Goal: Task Accomplishment & Management: Use online tool/utility

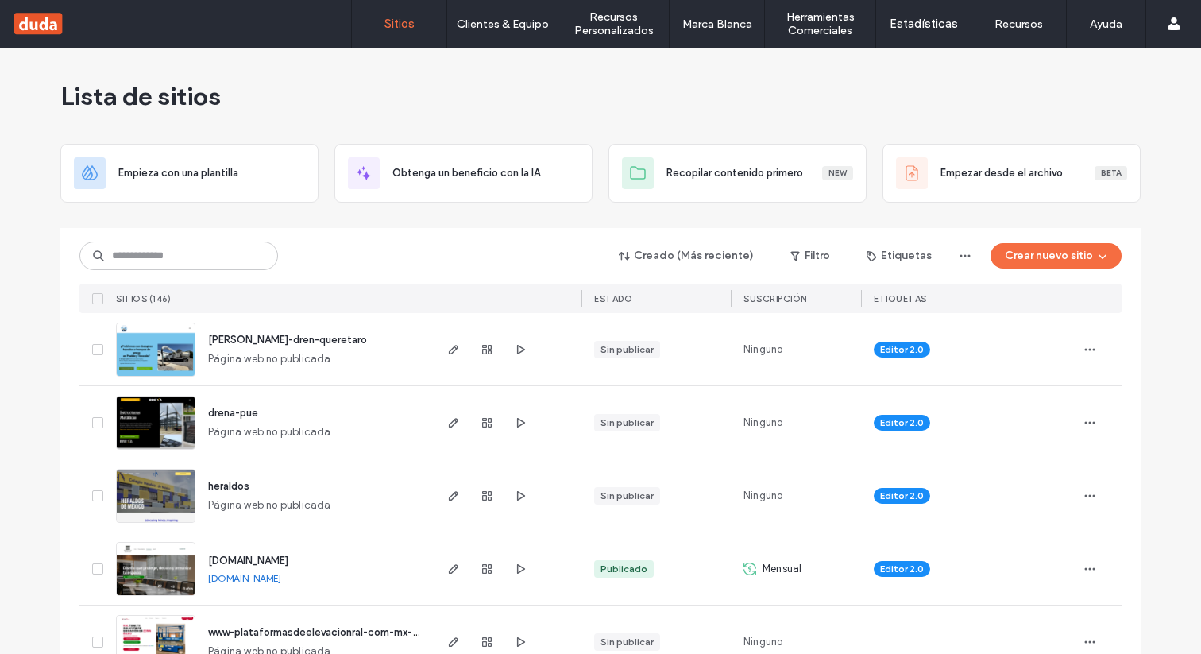
click at [152, 357] on img at bounding box center [156, 377] width 78 height 108
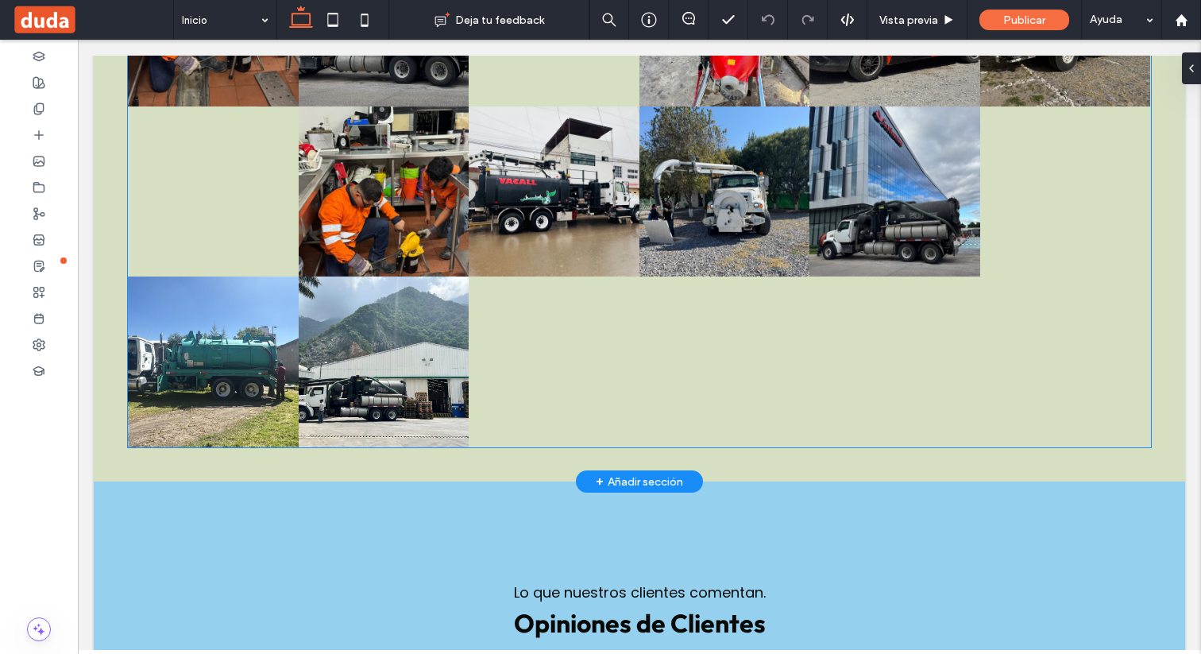
scroll to position [2326, 0]
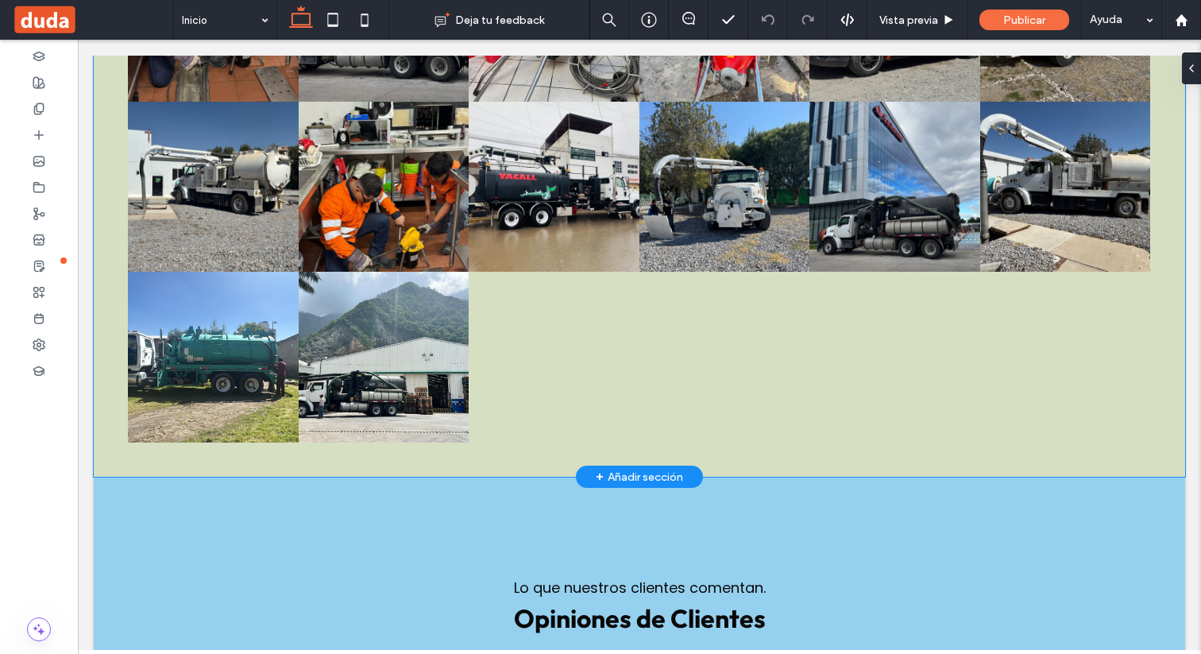
click at [1029, 459] on div "Proyectos Destacados Button Button Button Button Button Button Button Button Bu…" at bounding box center [639, 158] width 1091 height 636
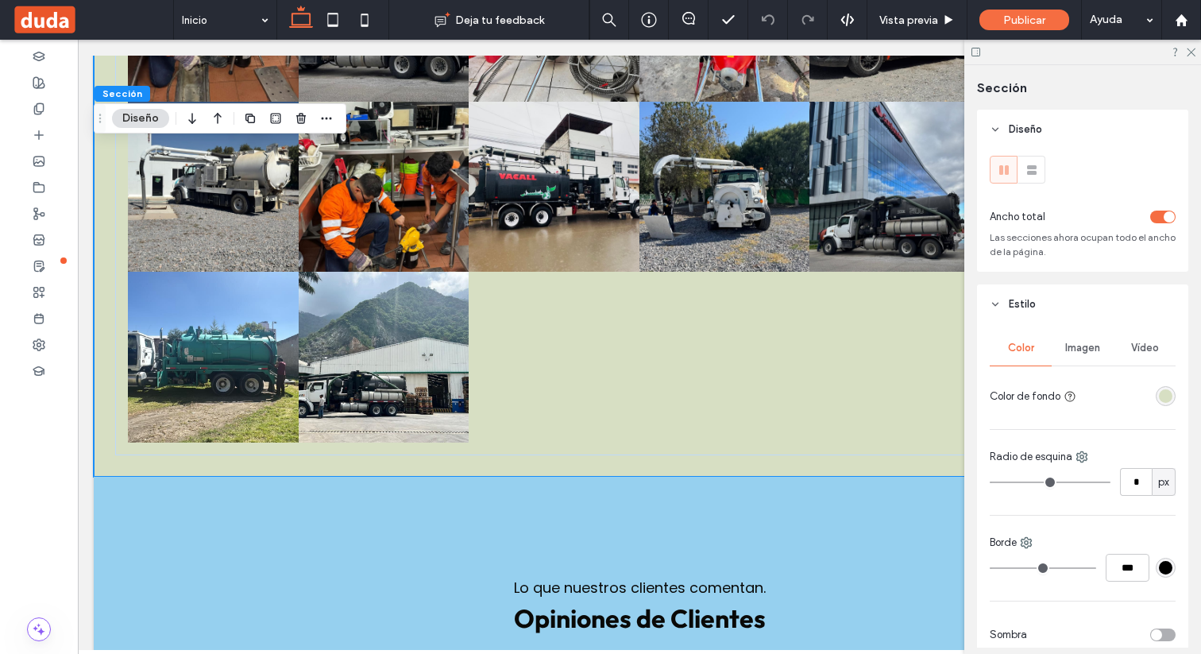
click at [1172, 397] on div "rgba(215,223,195,1)" at bounding box center [1166, 396] width 20 height 20
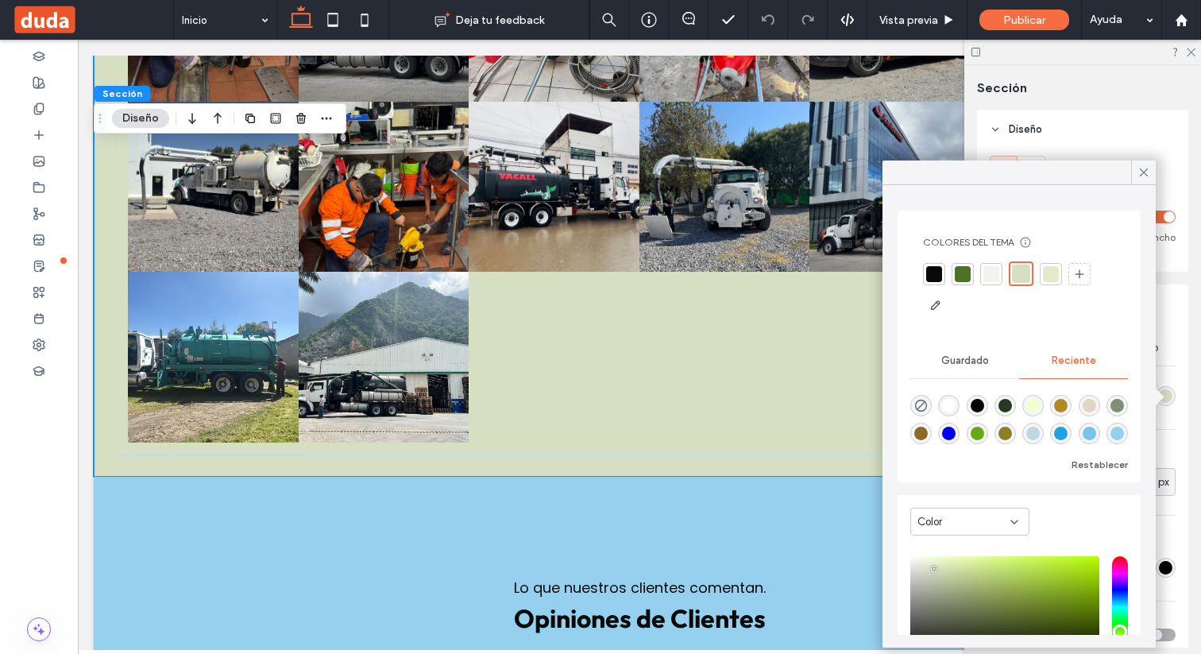
click at [1062, 434] on div "rgba(33, 162, 231, 1)" at bounding box center [1061, 434] width 14 height 14
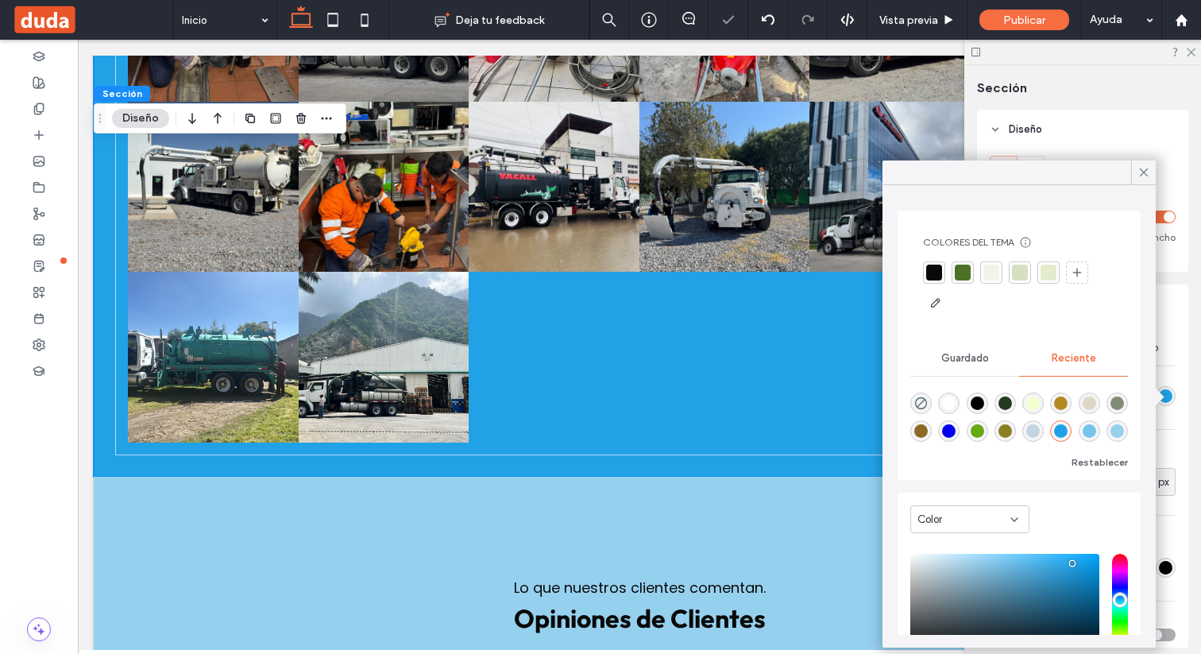
click at [1084, 433] on div "rgba(118, 196, 235, 1)" at bounding box center [1090, 431] width 14 height 14
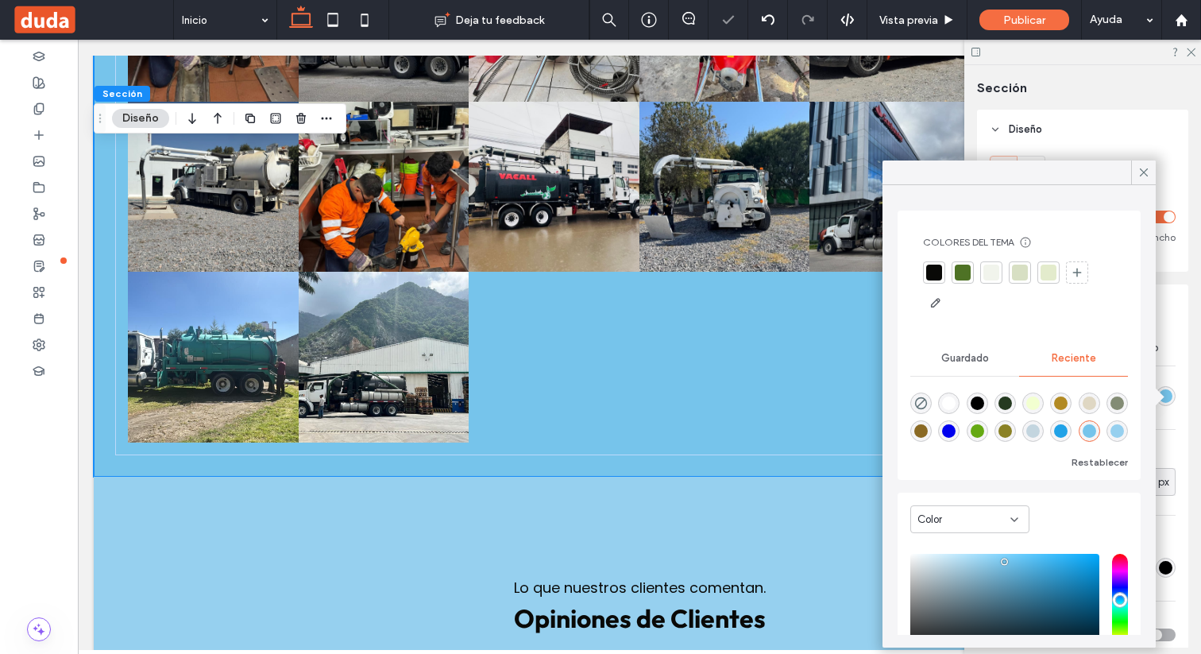
click at [1064, 432] on div "rgba(33, 162, 231, 1)" at bounding box center [1061, 431] width 14 height 14
type input "*******"
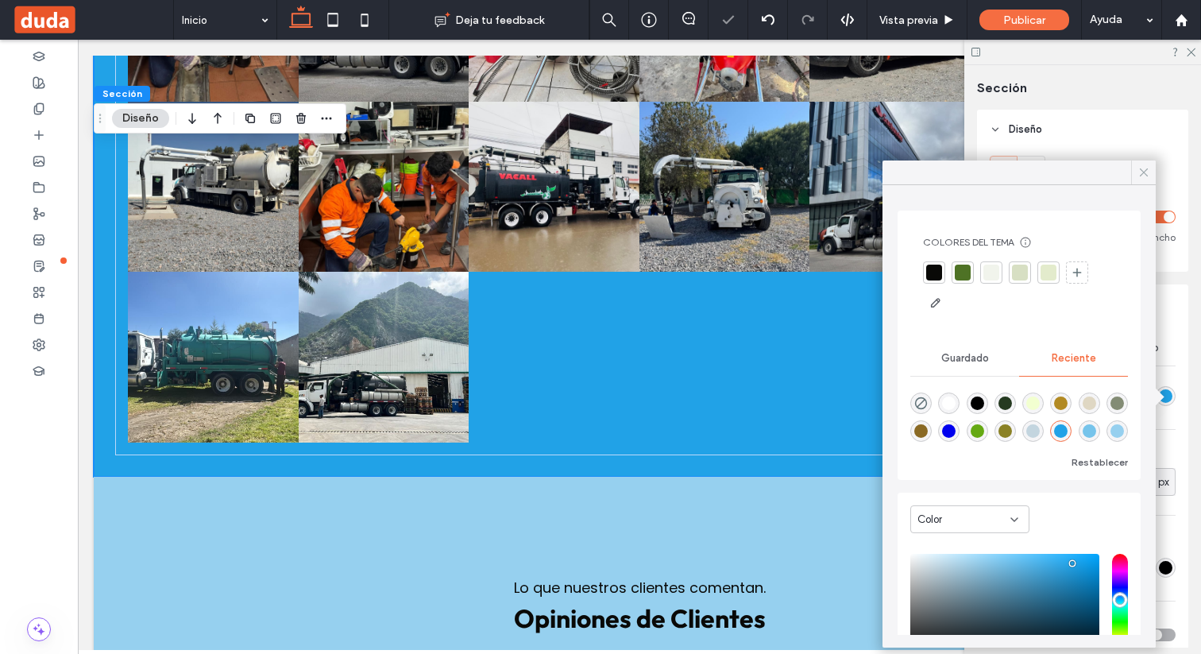
click at [1139, 174] on icon at bounding box center [1144, 172] width 14 height 14
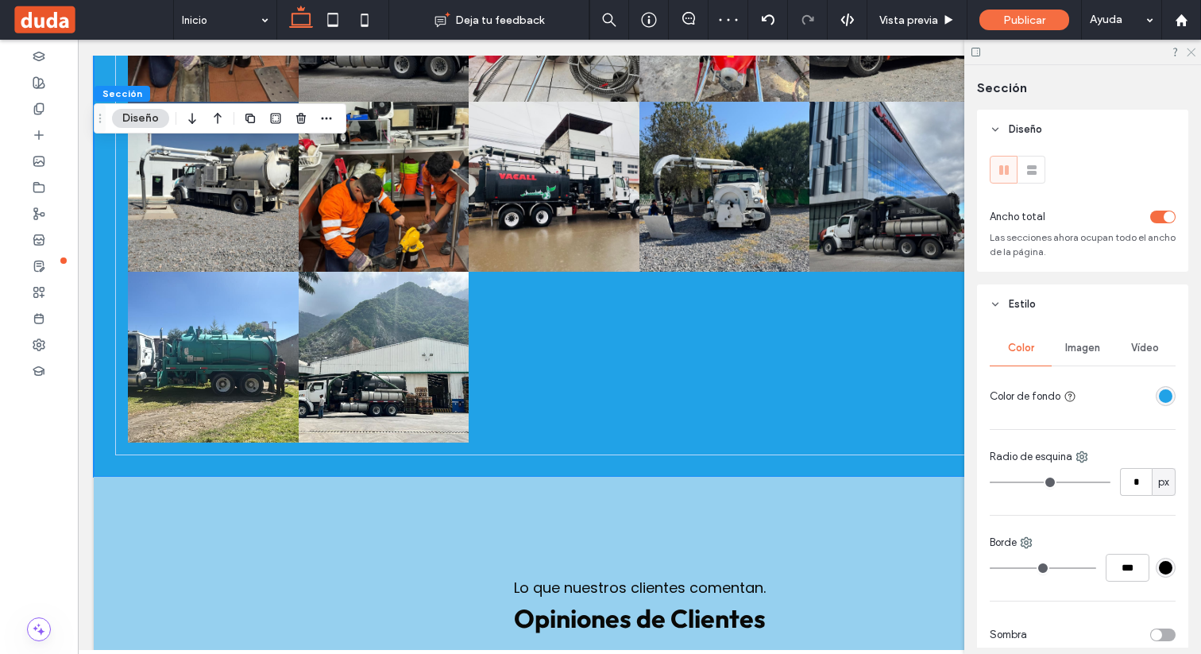
click at [1191, 48] on icon at bounding box center [1190, 51] width 10 height 10
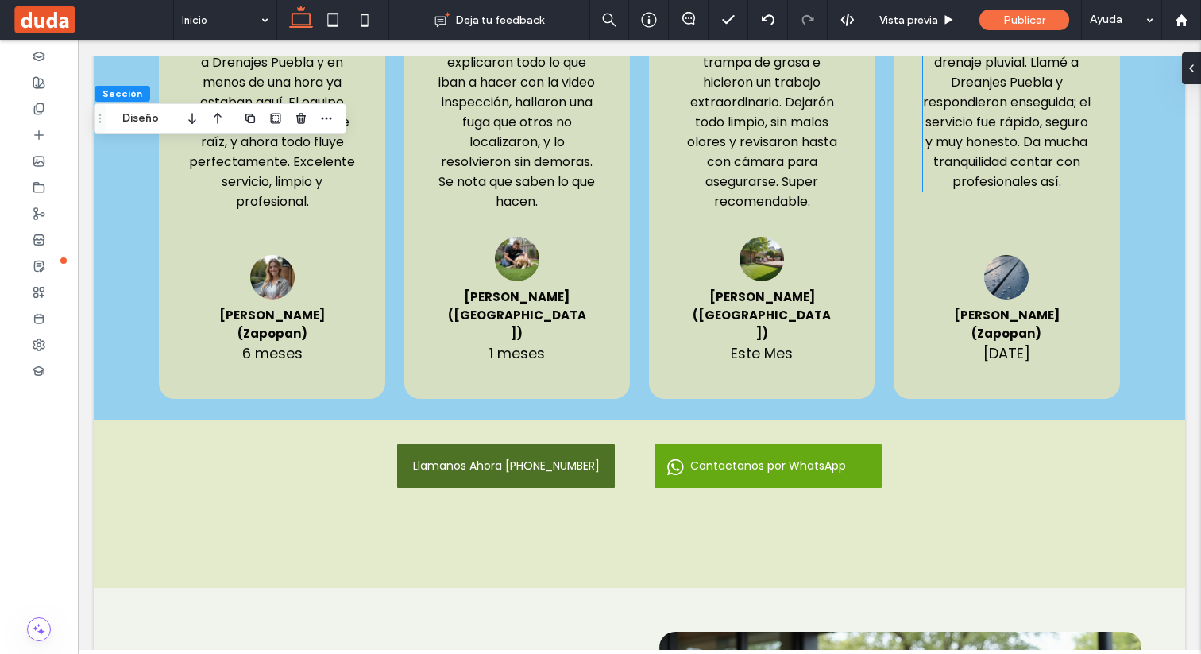
scroll to position [3083, 0]
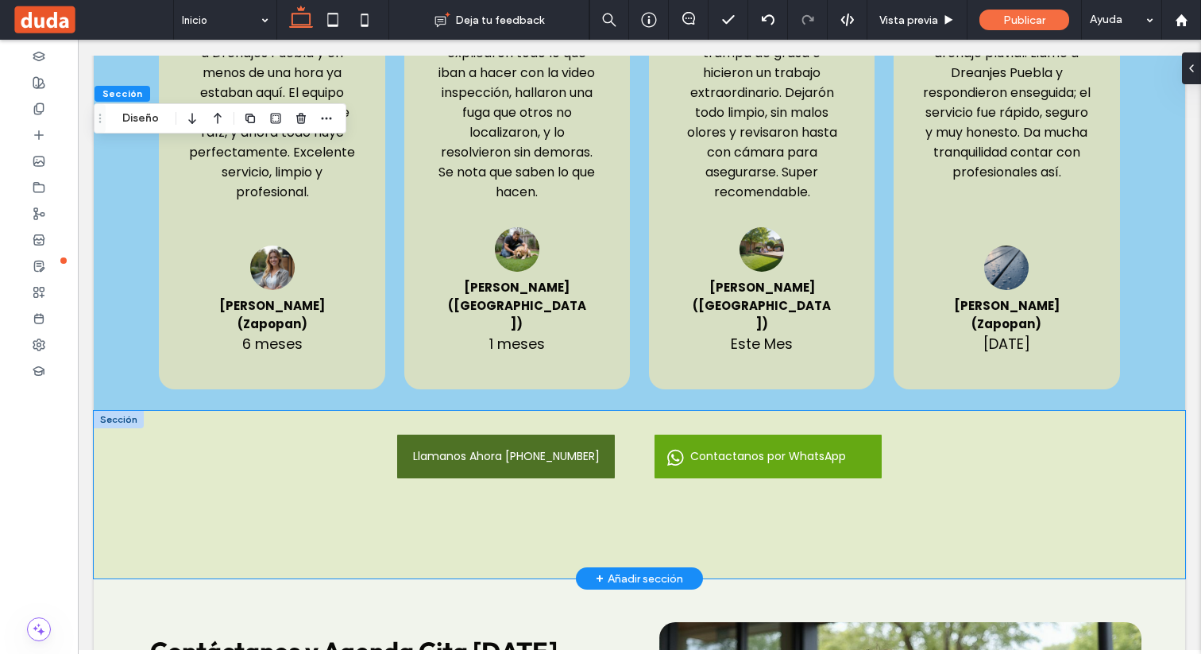
click at [1103, 468] on div "Llamanos Ahora 221 427 7081 Contactanos por WhatsApp" at bounding box center [639, 495] width 1091 height 168
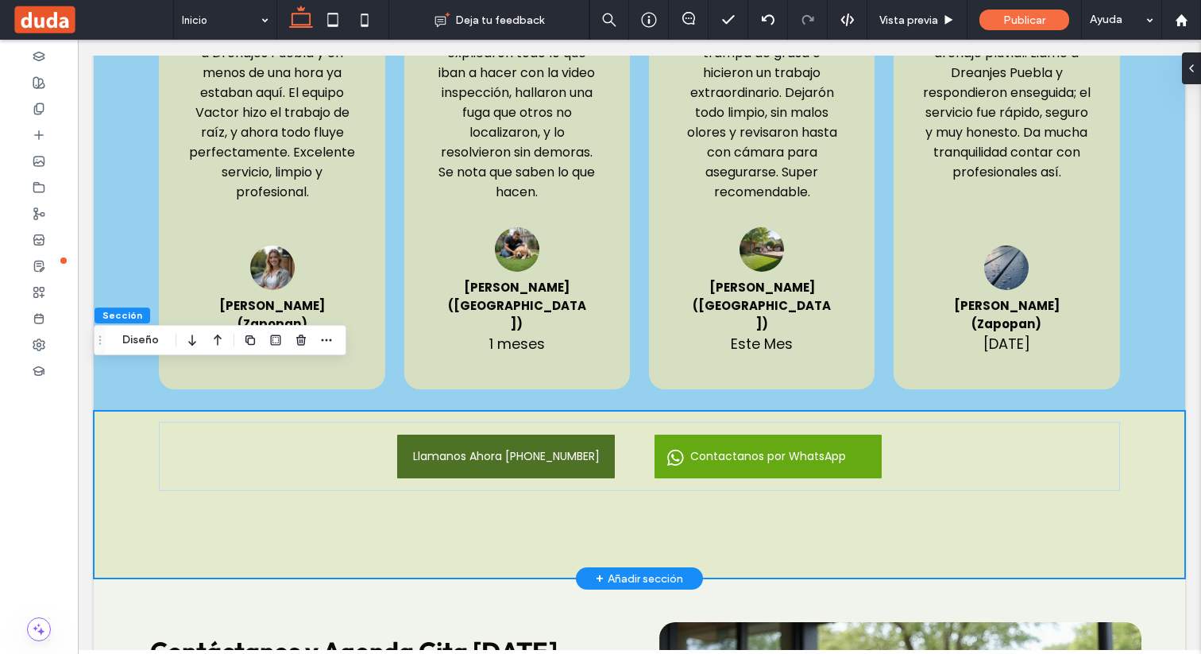
click at [755, 480] on div "Llamanos Ahora 221 427 7081 Contactanos por WhatsApp" at bounding box center [639, 495] width 1091 height 168
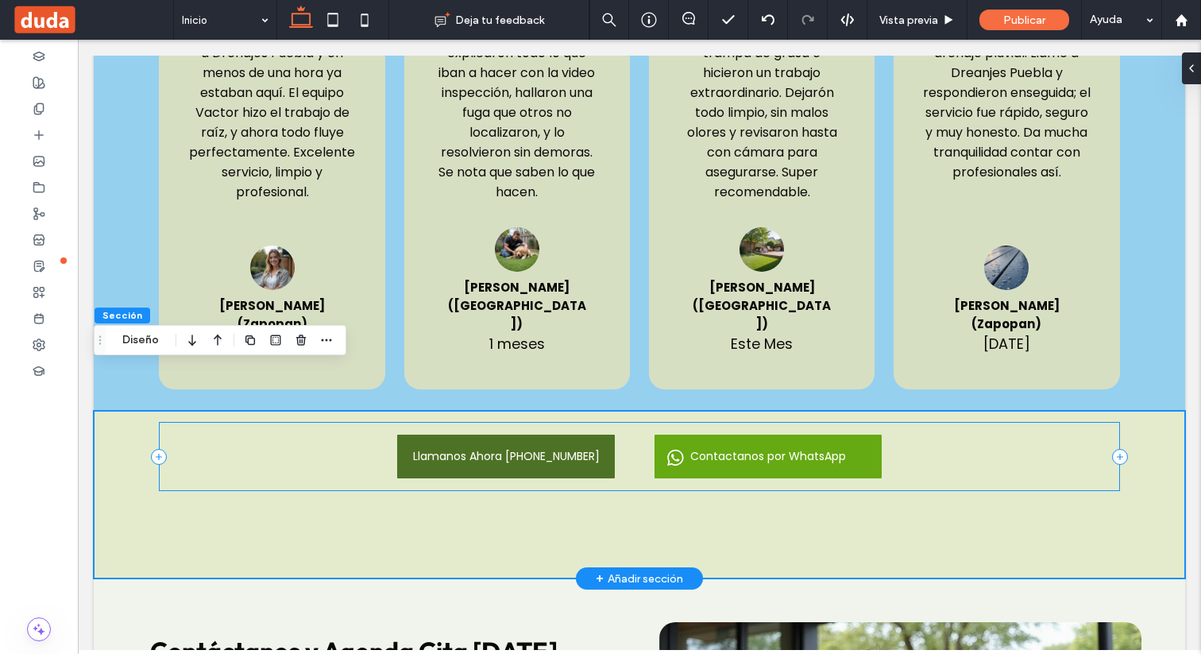
click at [313, 478] on div "Llamanos Ahora 221 427 7081 Contactanos por WhatsApp" at bounding box center [639, 495] width 1091 height 168
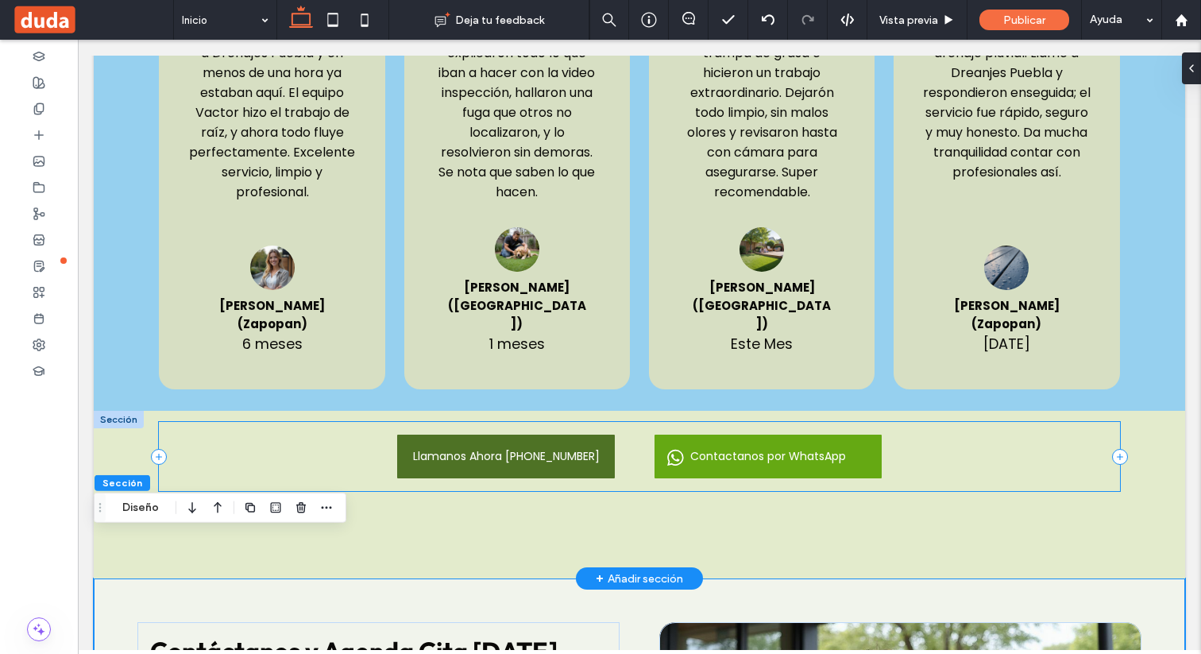
click at [313, 443] on div "Llamanos Ahora 221 427 7081 Contactanos por WhatsApp" at bounding box center [639, 456] width 960 height 69
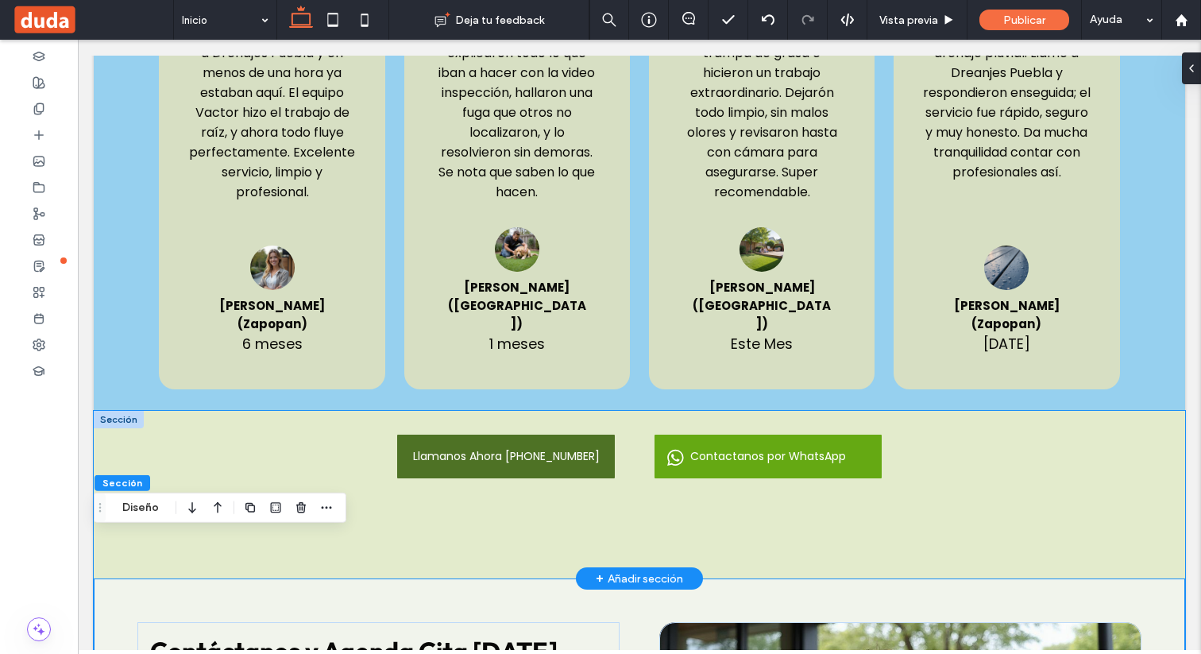
click at [406, 481] on div "Llamanos Ahora 221 427 7081 Contactanos por WhatsApp" at bounding box center [639, 495] width 1091 height 168
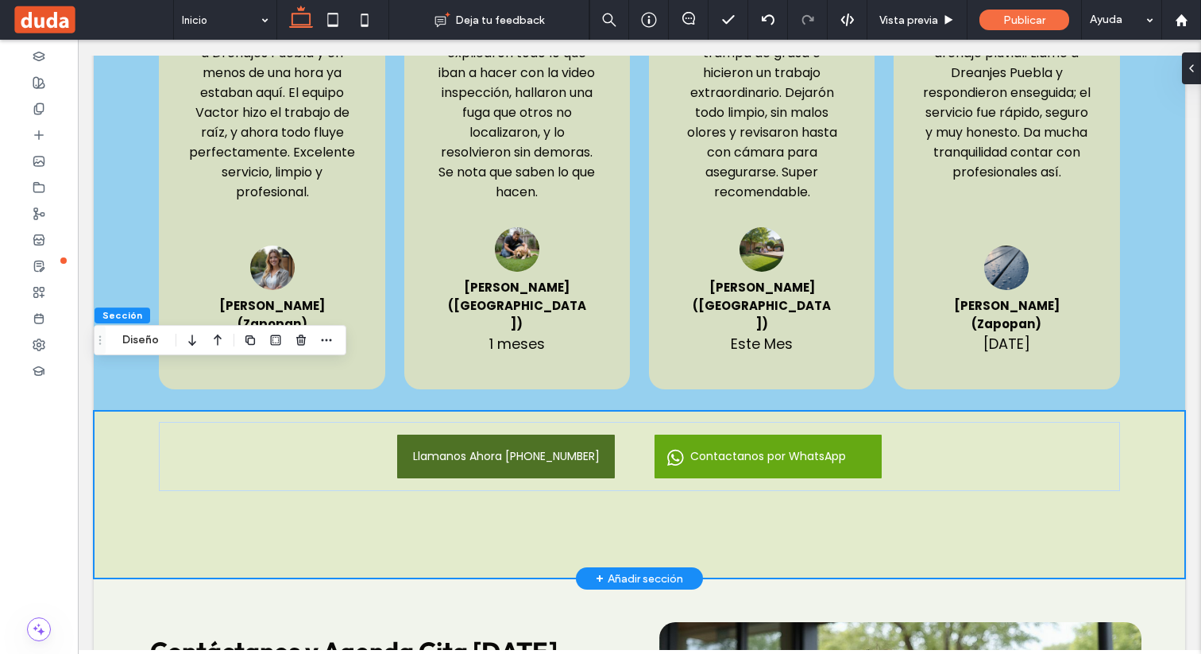
click at [406, 481] on div "Llamanos Ahora 221 427 7081 Contactanos por WhatsApp" at bounding box center [639, 495] width 1091 height 168
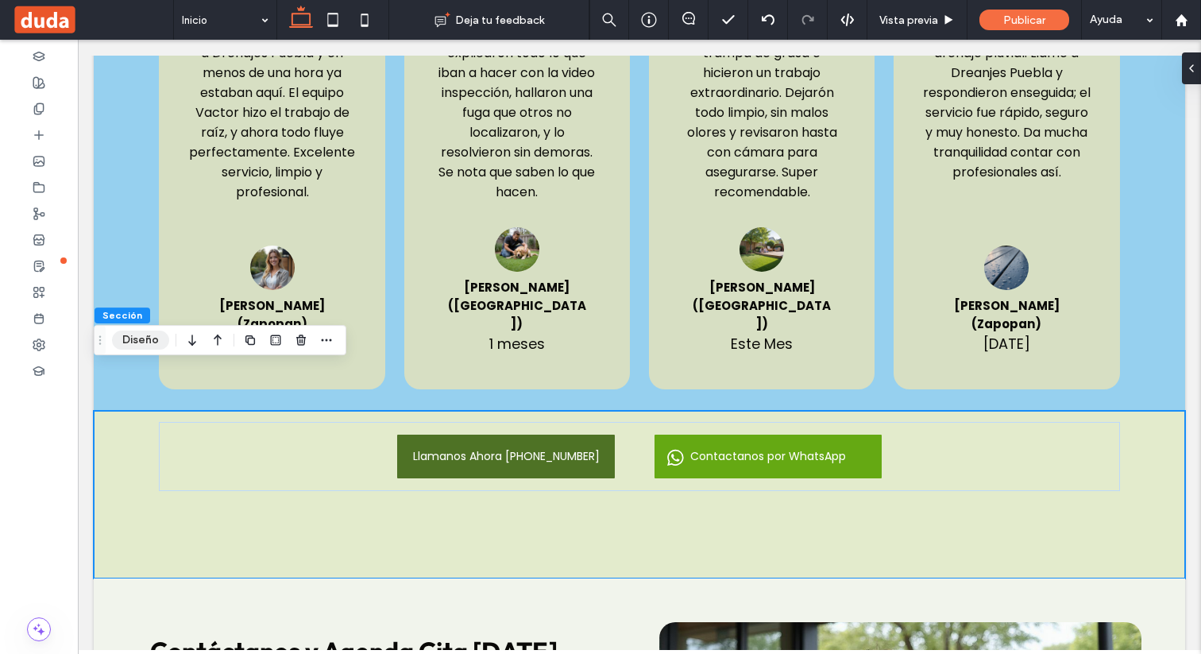
click at [147, 337] on button "Diseño" at bounding box center [140, 339] width 57 height 19
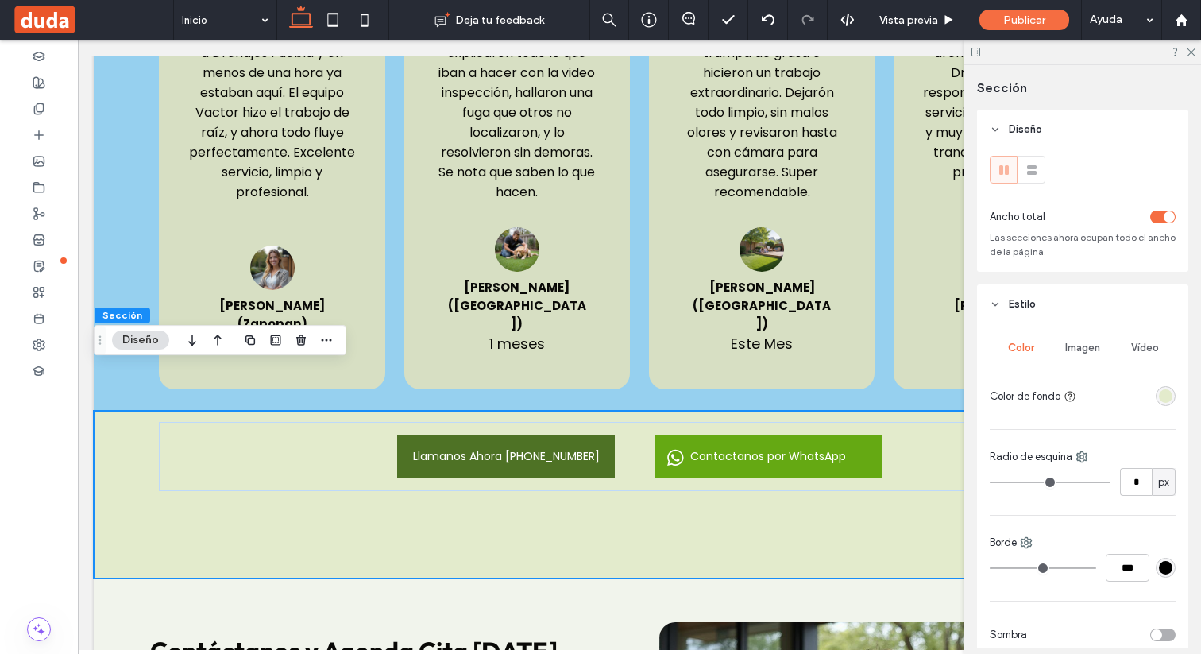
click at [1168, 398] on div "rgba(227,235,204,1)" at bounding box center [1166, 396] width 14 height 14
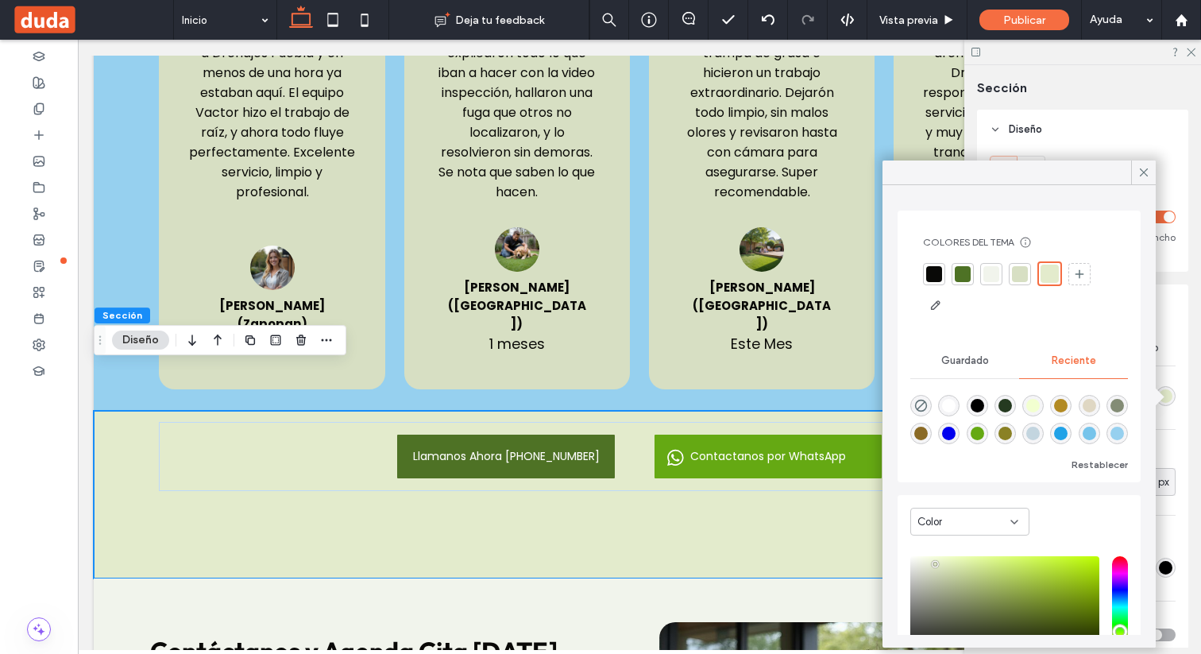
click at [1121, 434] on div "rgba(150, 208, 239, 1)" at bounding box center [1117, 434] width 14 height 14
type input "*******"
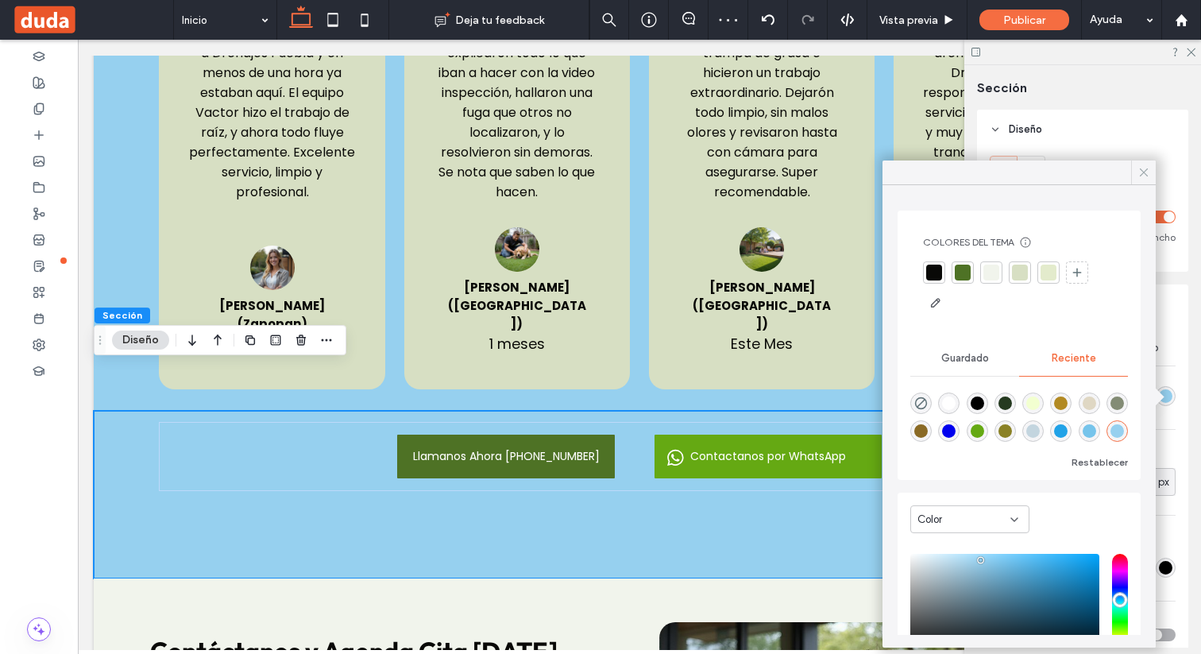
click at [1145, 174] on use at bounding box center [1144, 172] width 8 height 8
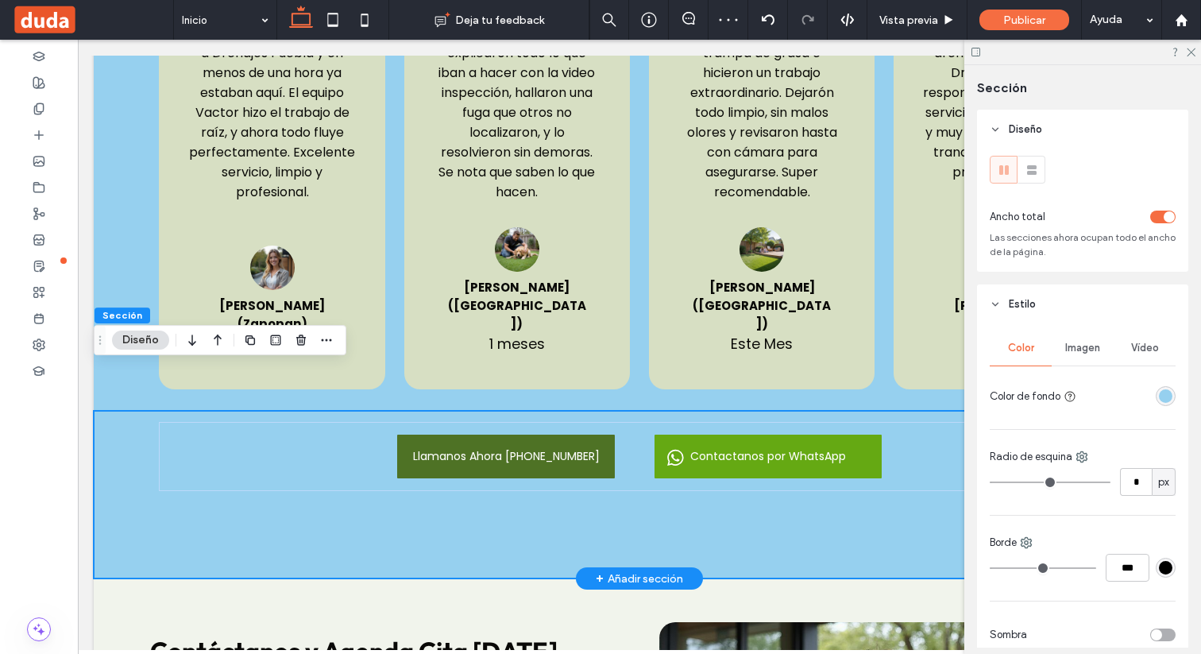
click at [863, 510] on div "Llamanos Ahora 221 427 7081 Contactanos por WhatsApp" at bounding box center [639, 495] width 1091 height 168
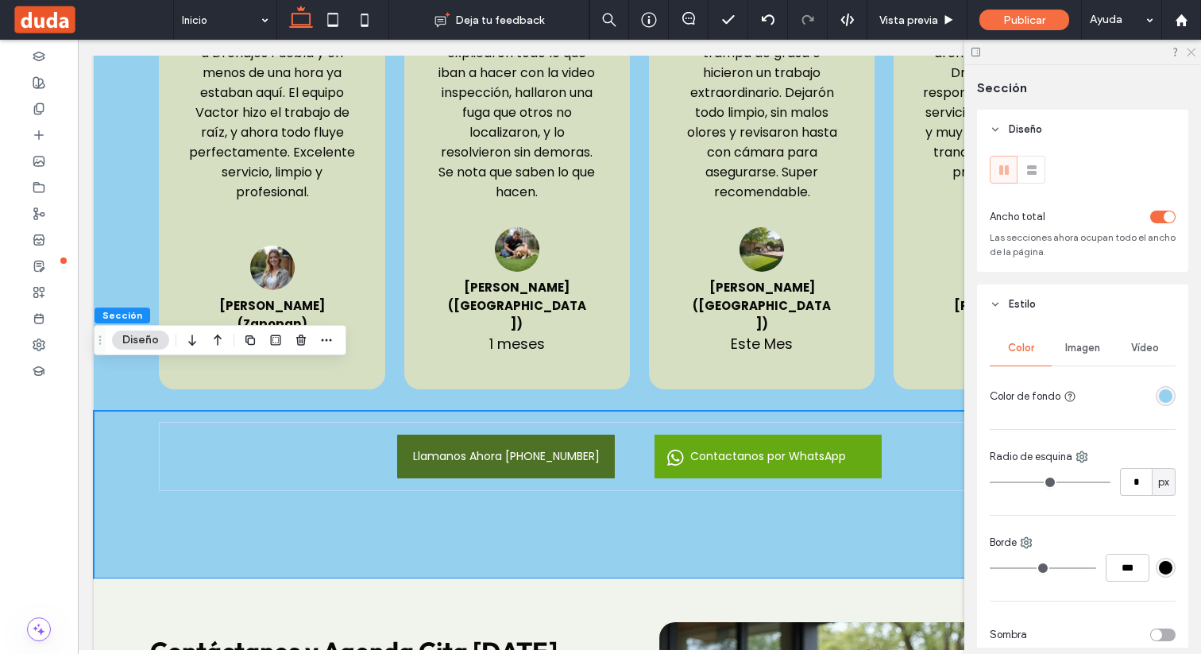
click at [1190, 50] on icon at bounding box center [1190, 51] width 10 height 10
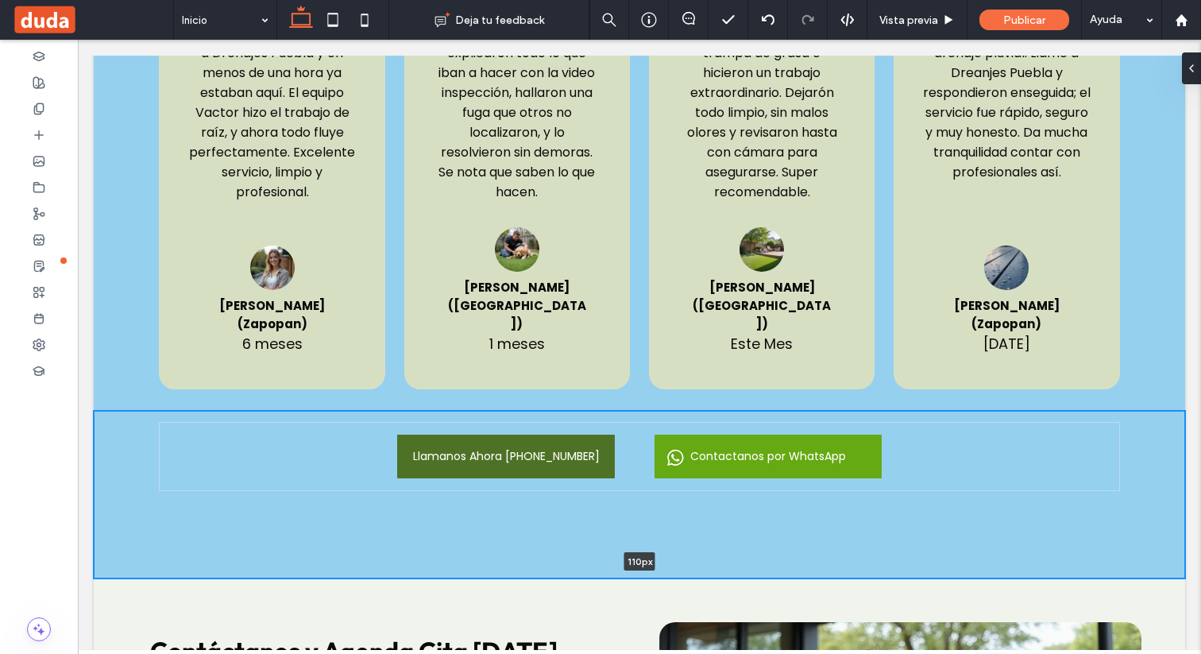
drag, startPoint x: 877, startPoint y: 532, endPoint x: 880, endPoint y: 453, distance: 79.5
click at [880, 453] on div "Llamanos Ahora 221 427 7081 Contactanos por WhatsApp 110px Sección + Añadir sec…" at bounding box center [639, 495] width 1091 height 168
type input "***"
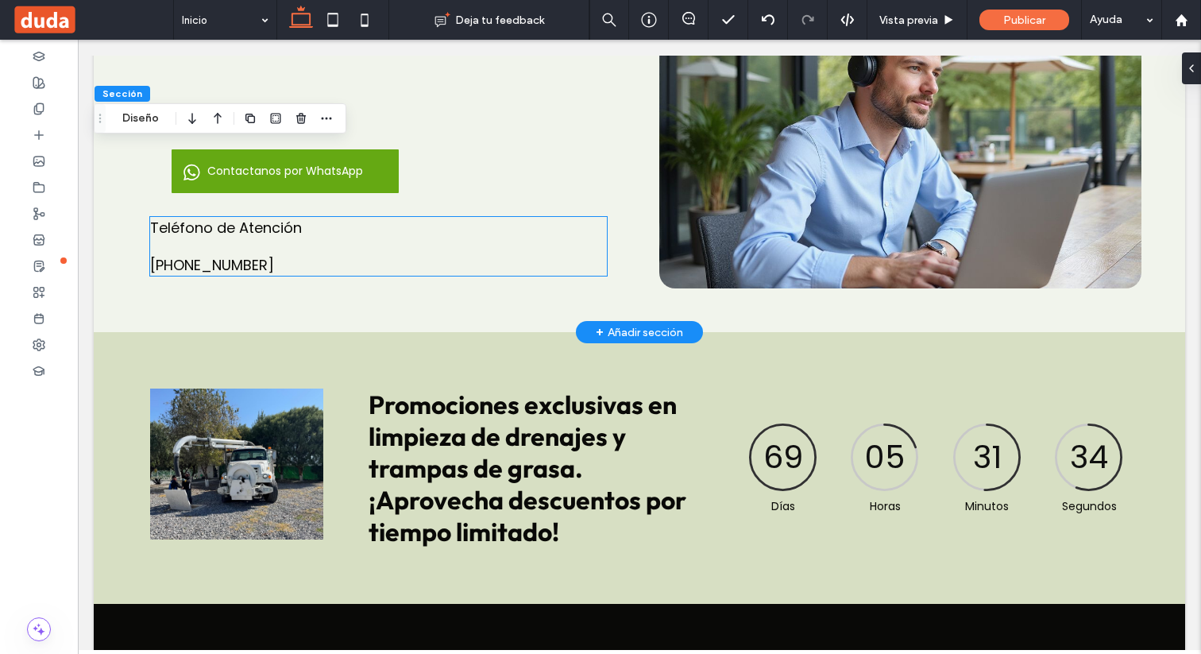
scroll to position [3801, 0]
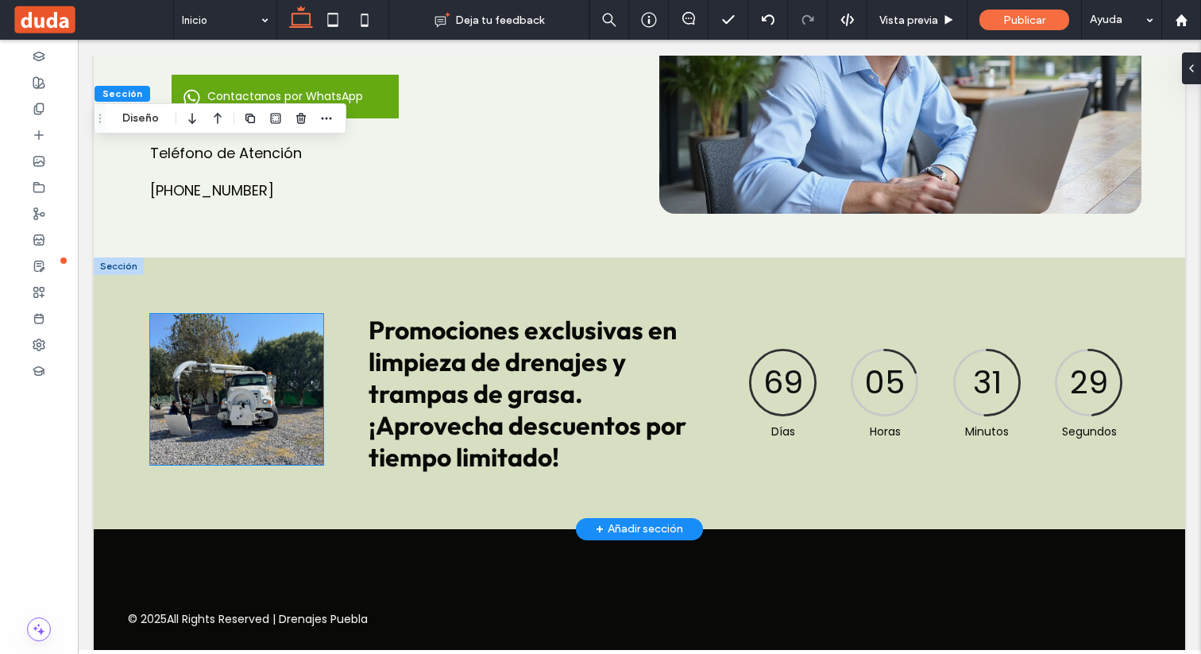
click at [320, 384] on img at bounding box center [236, 389] width 173 height 151
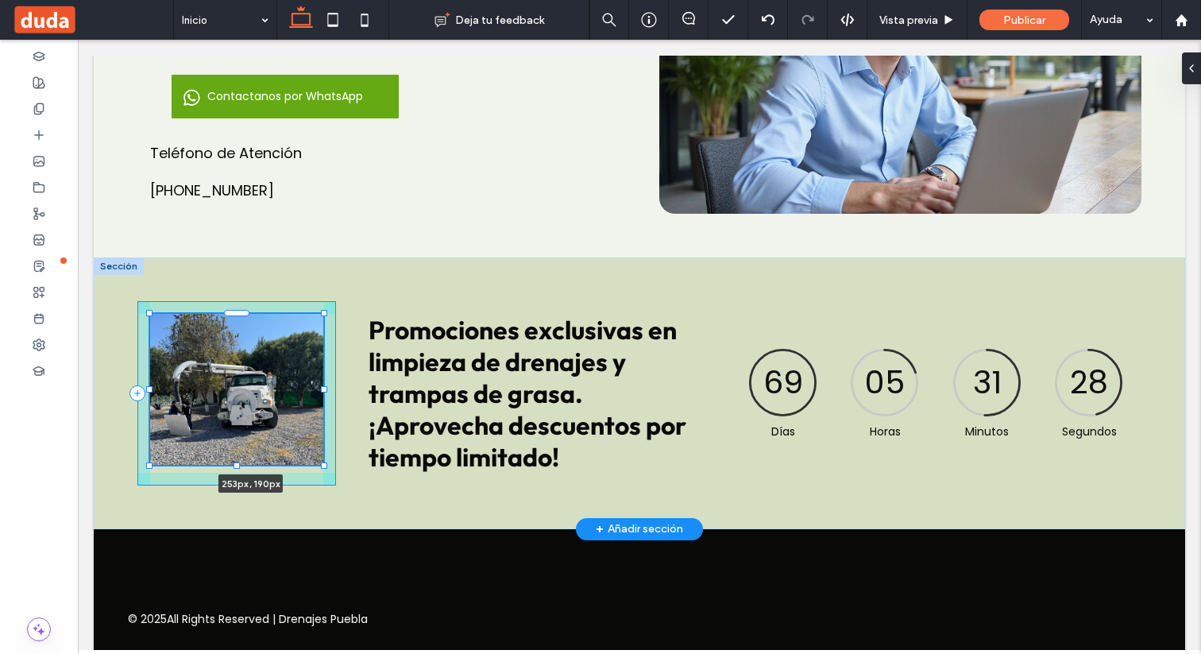
drag, startPoint x: 323, startPoint y: 315, endPoint x: 356, endPoint y: 315, distance: 32.6
click at [357, 315] on div "253px , 190px Promociones exclusivas en limpieza de drenajes y trampas de grasa…" at bounding box center [639, 393] width 1091 height 272
type input "***"
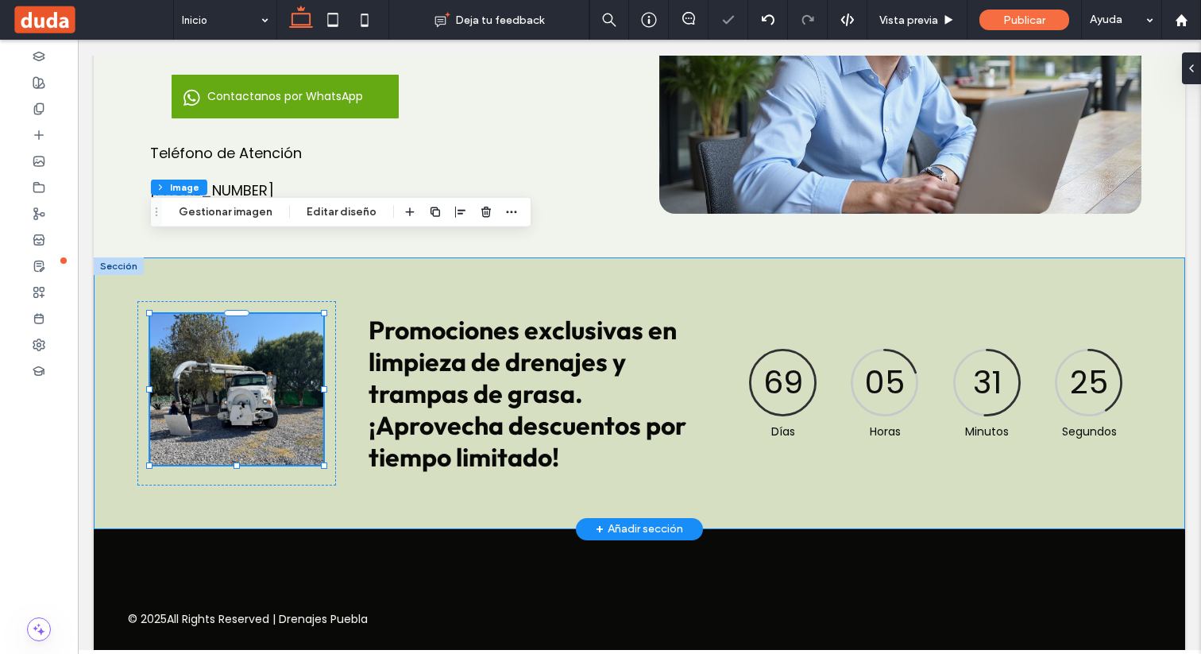
click at [337, 389] on div "261px , 190px Promociones exclusivas en limpieza de drenajes y trampas de grasa…" at bounding box center [639, 393] width 1091 height 272
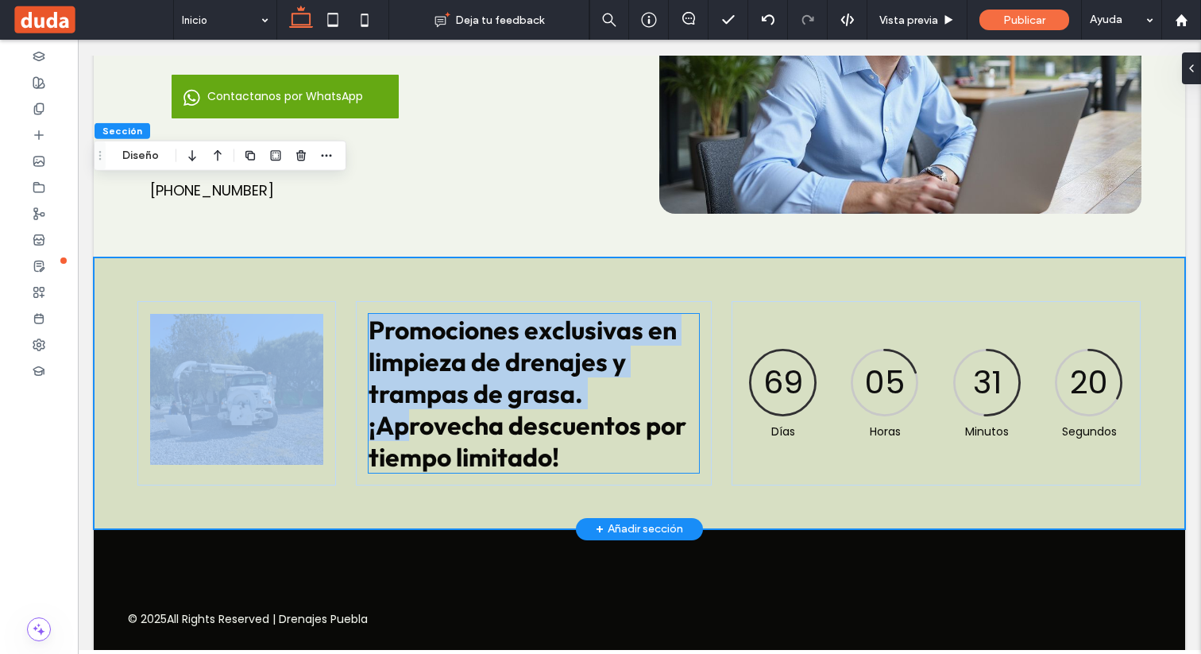
drag, startPoint x: 326, startPoint y: 342, endPoint x: 405, endPoint y: 341, distance: 78.6
click at [405, 341] on div "Promociones exclusivas en limpieza de drenajes y trampas de grasa. ¡Aprovecha d…" at bounding box center [639, 393] width 1091 height 272
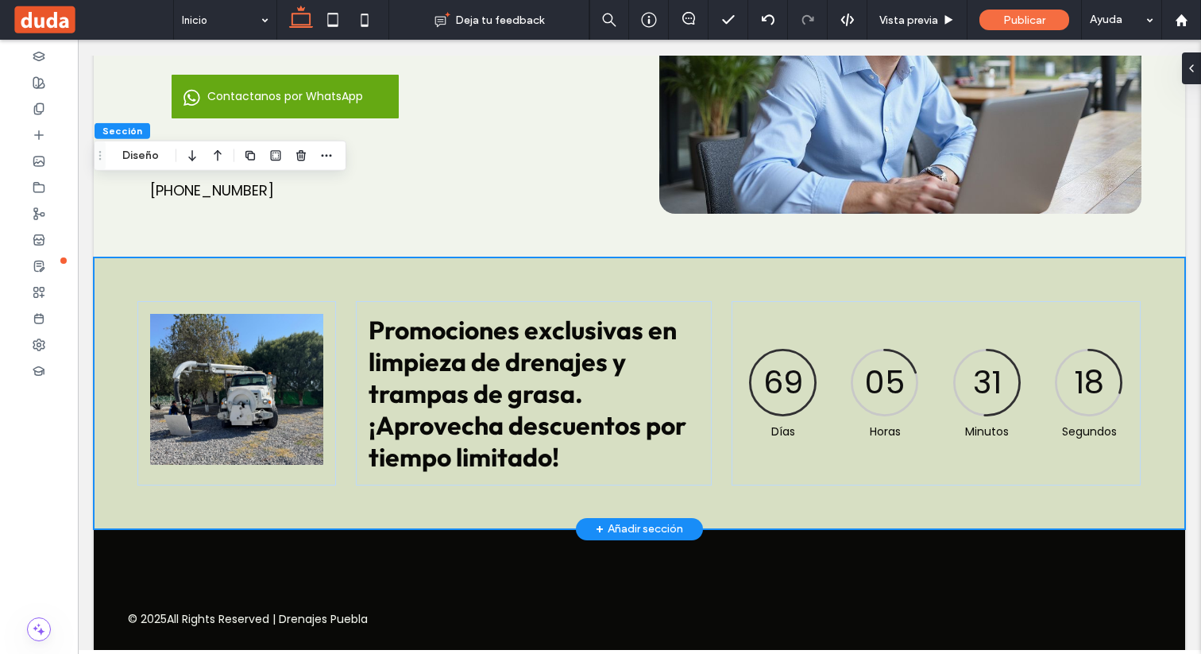
click at [930, 257] on div "Promociones exclusivas en limpieza de drenajes y trampas de grasa. ¡Aprovecha d…" at bounding box center [639, 393] width 1091 height 272
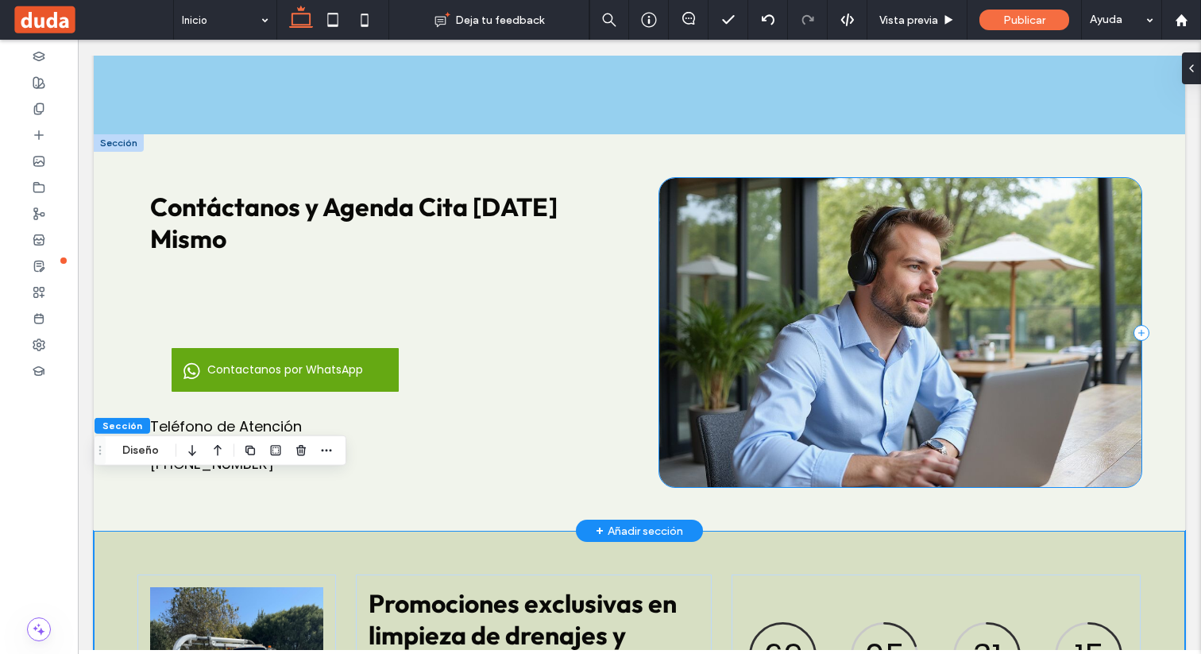
scroll to position [3538, 0]
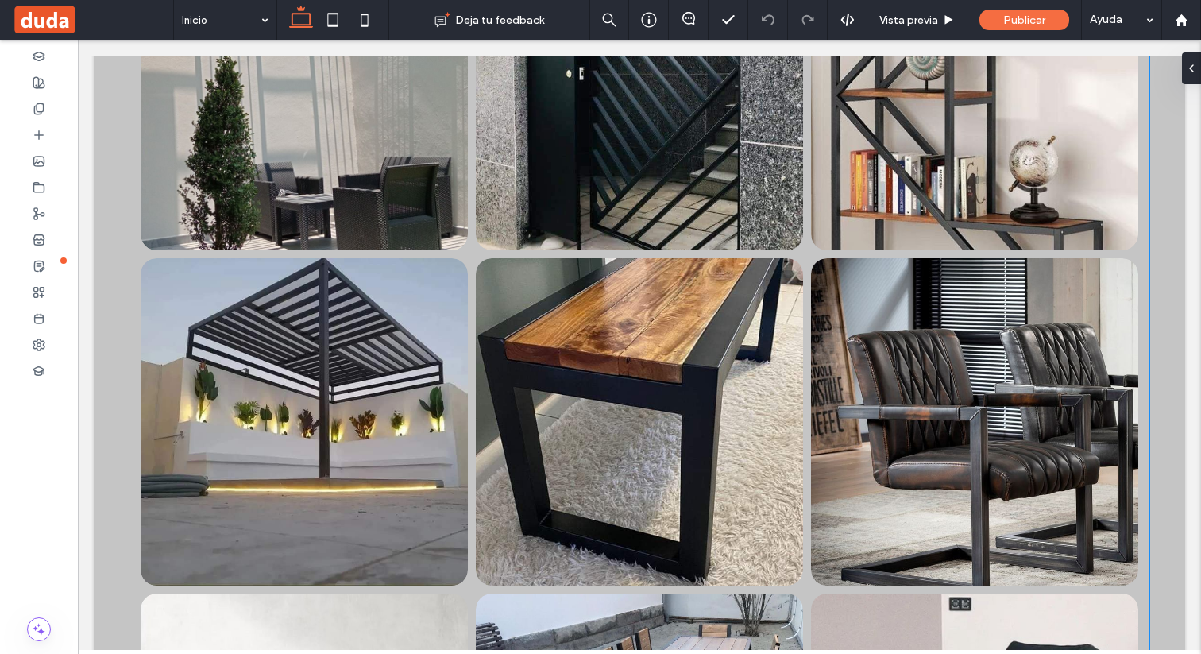
scroll to position [2364, 0]
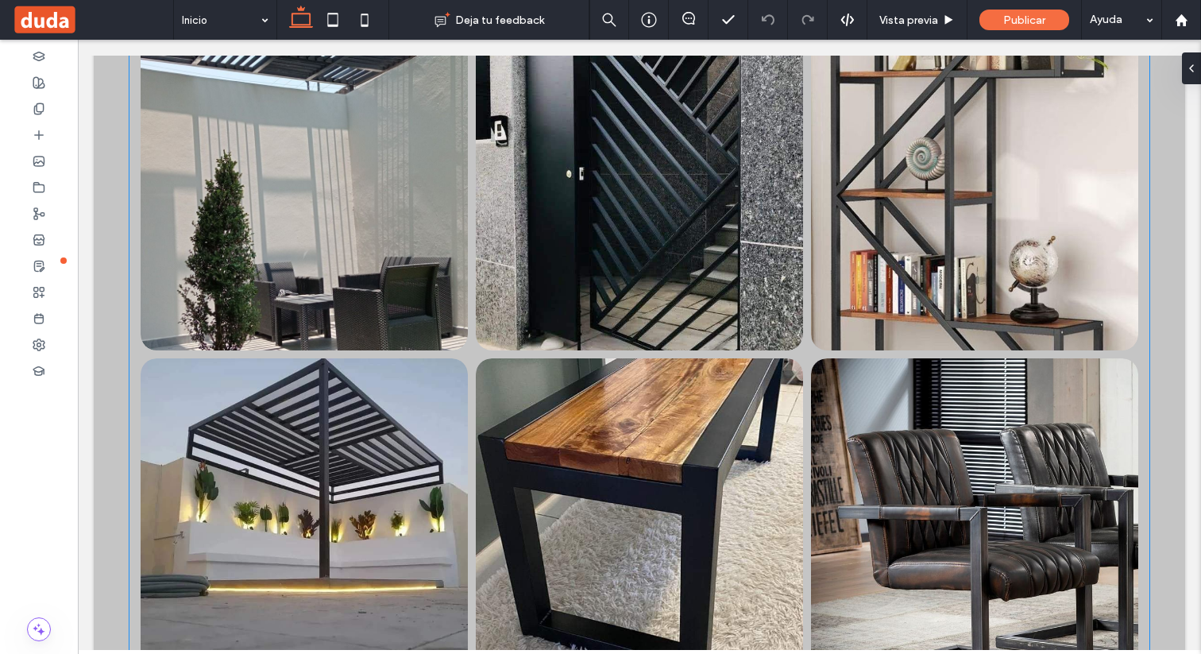
click at [413, 288] on link at bounding box center [304, 187] width 347 height 347
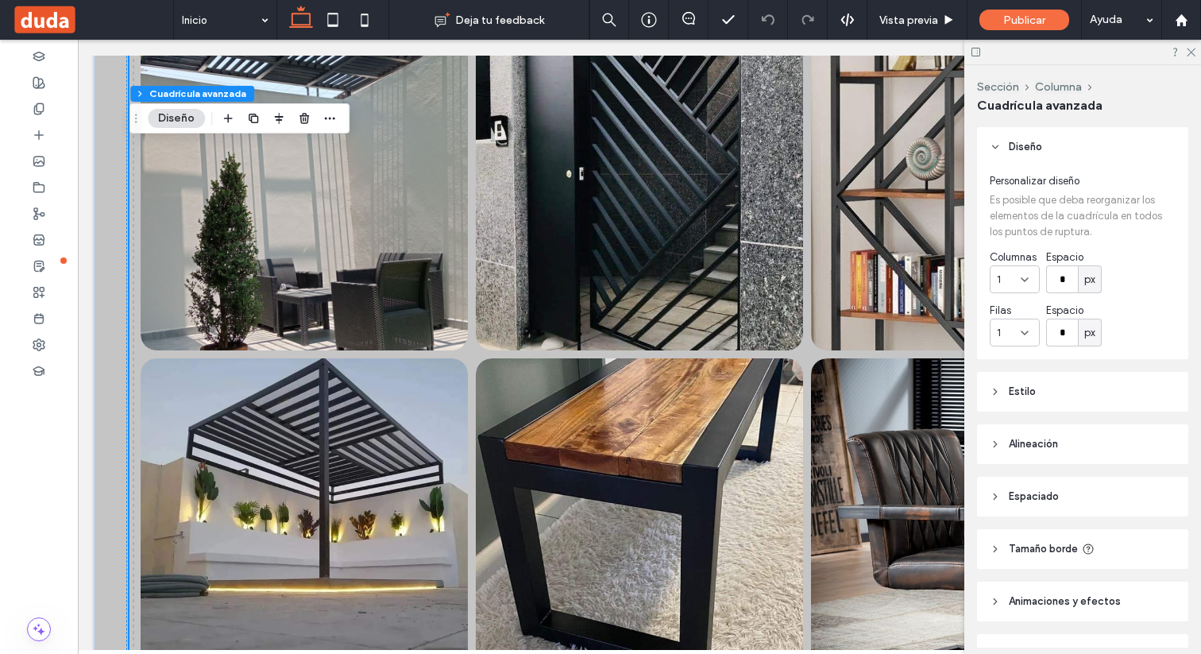
click at [1192, 60] on div at bounding box center [1082, 52] width 237 height 25
click at [1191, 52] on icon at bounding box center [1190, 51] width 10 height 10
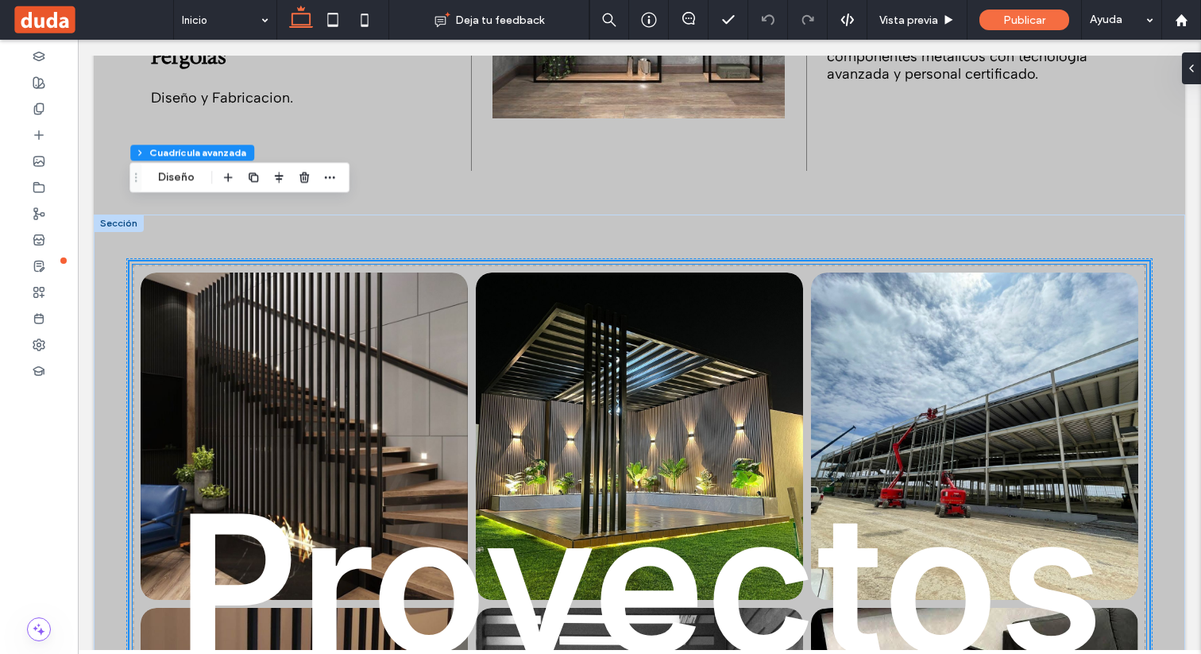
scroll to position [1097, 0]
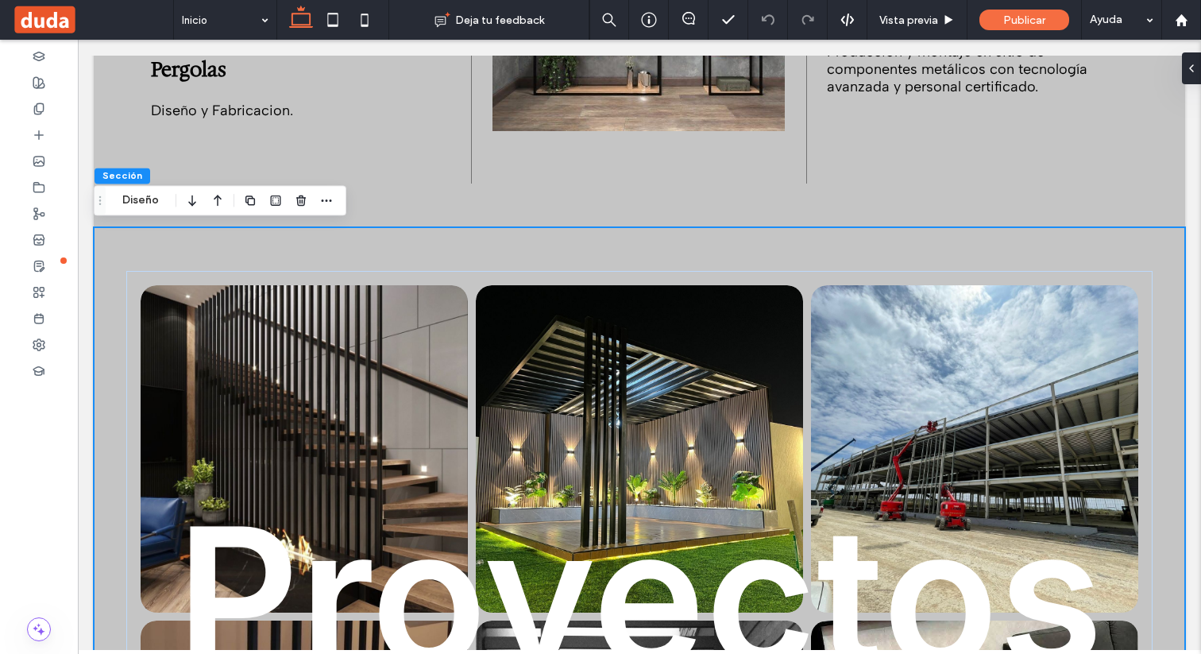
click at [151, 201] on button "Diseño" at bounding box center [140, 200] width 57 height 19
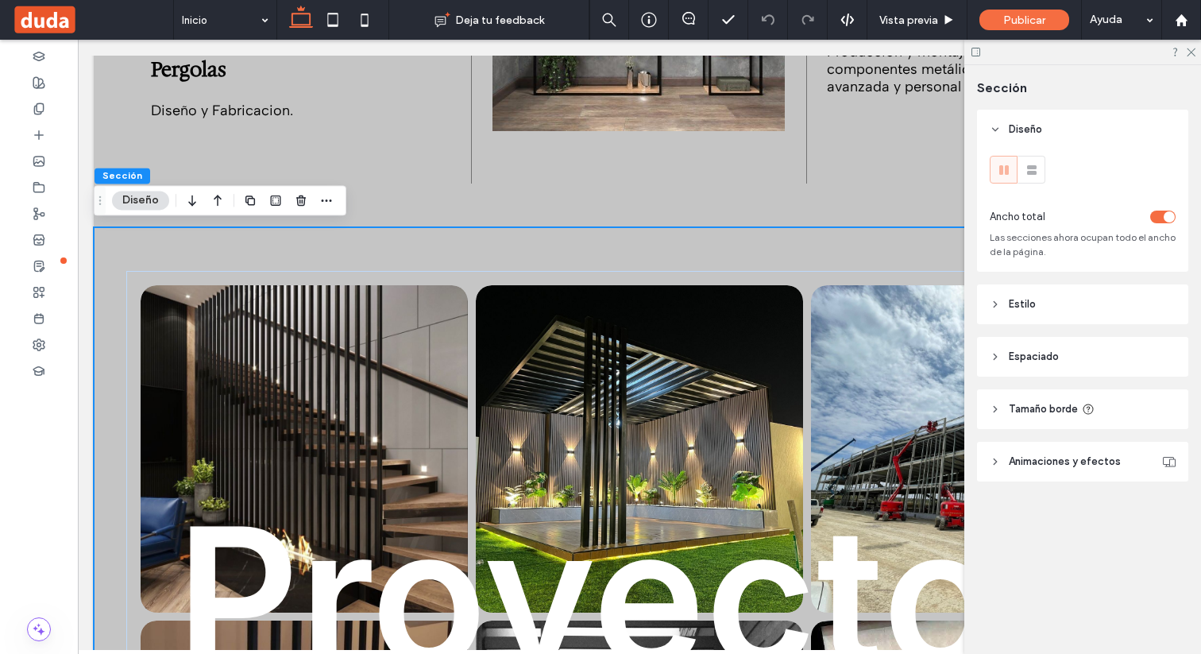
click at [1197, 48] on div at bounding box center [1082, 52] width 237 height 25
click at [1188, 48] on icon at bounding box center [1190, 51] width 10 height 10
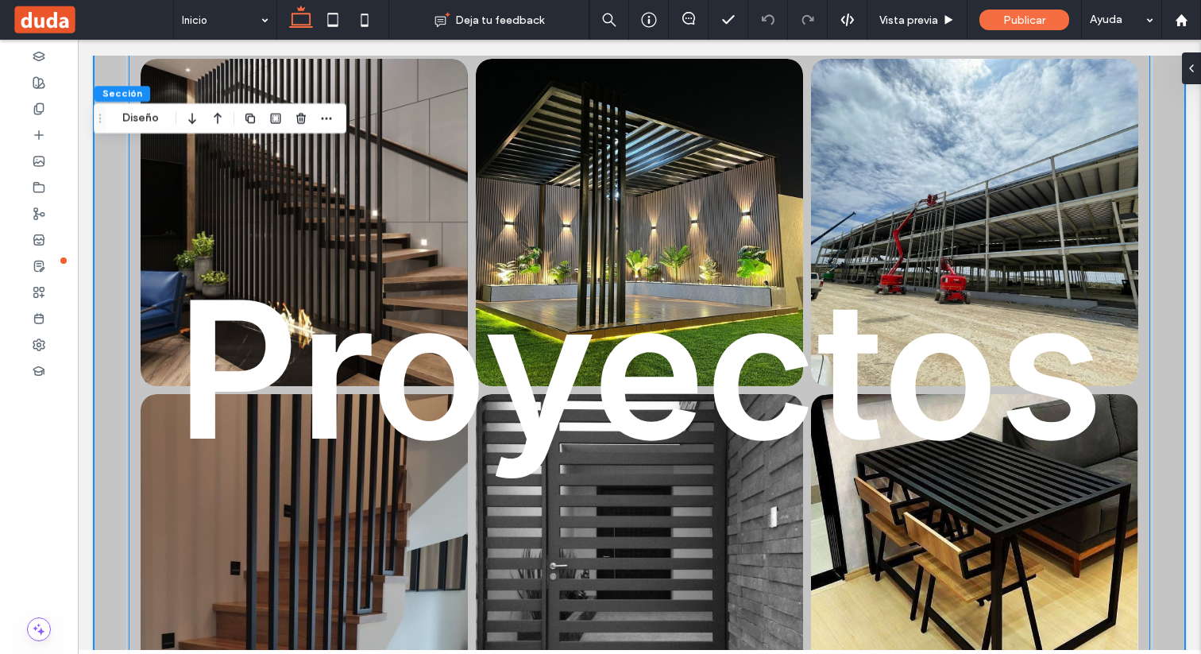
scroll to position [1342, 0]
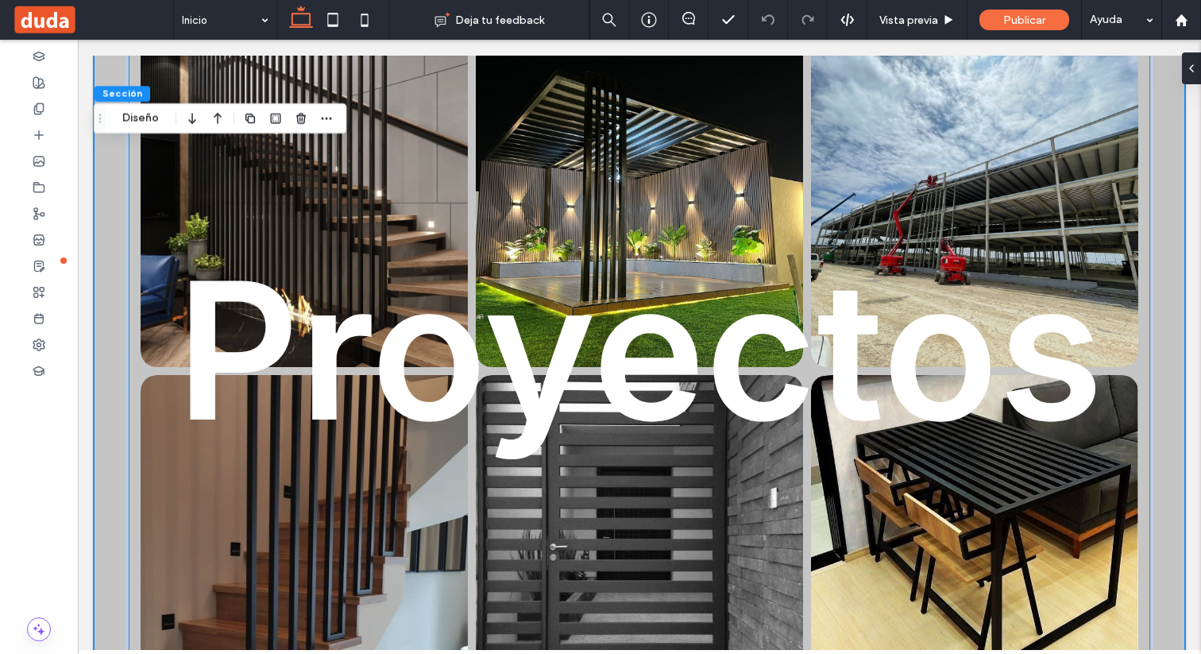
click at [433, 208] on link at bounding box center [304, 202] width 347 height 347
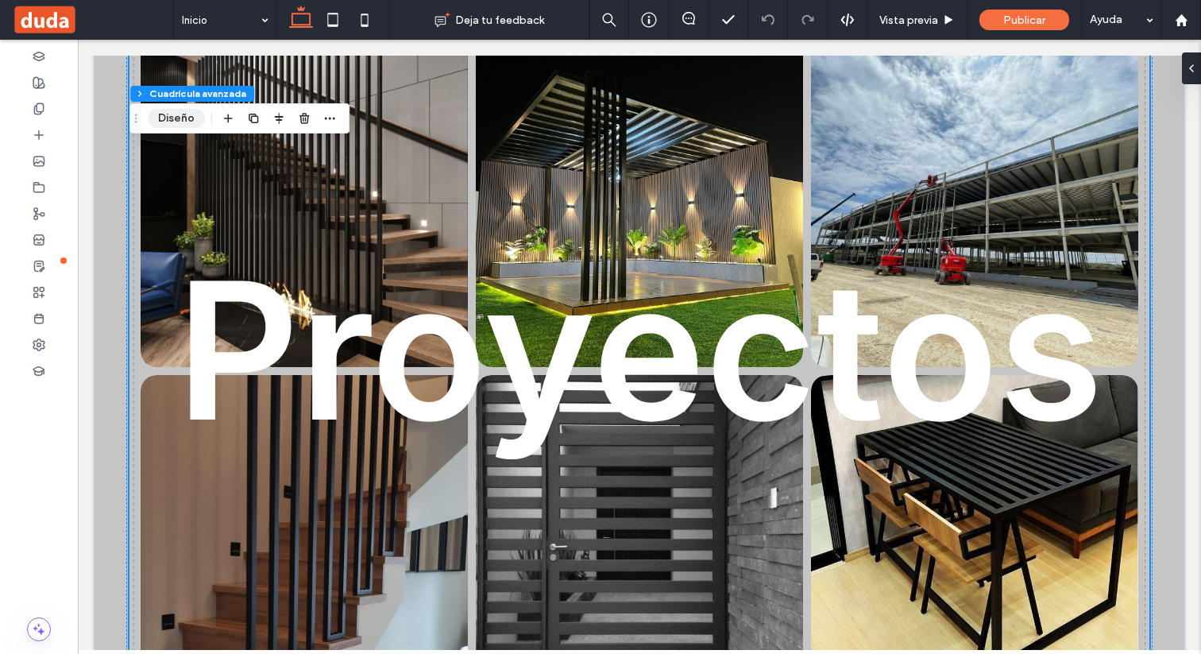
click at [175, 118] on button "Diseño" at bounding box center [176, 118] width 57 height 19
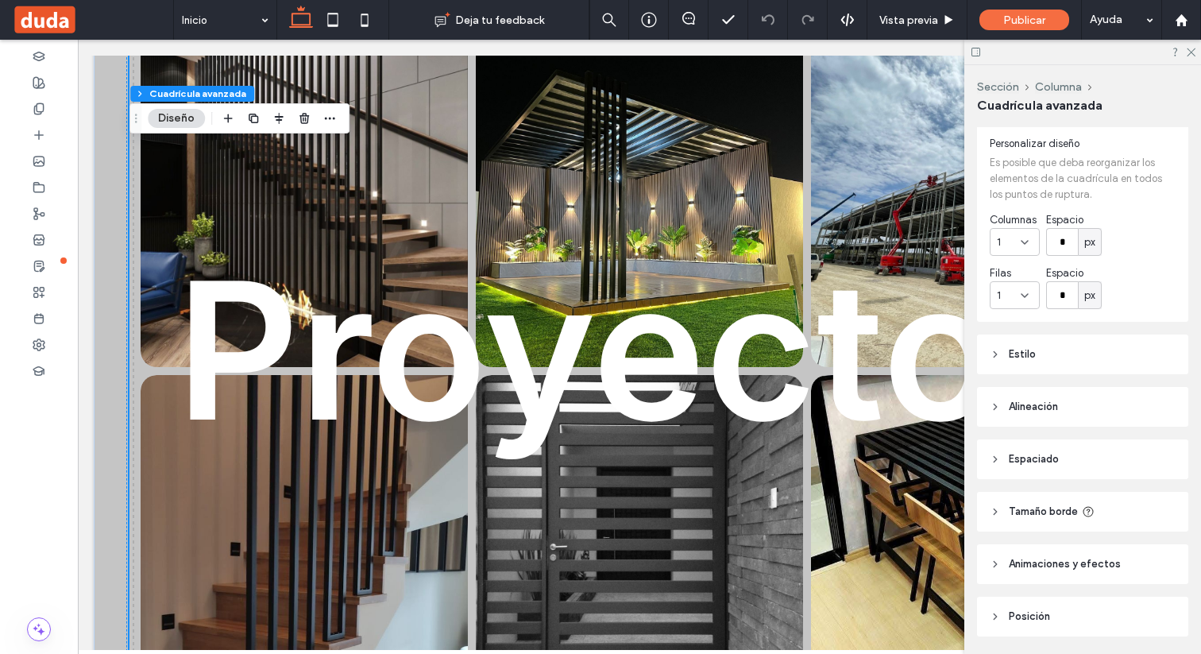
scroll to position [90, 0]
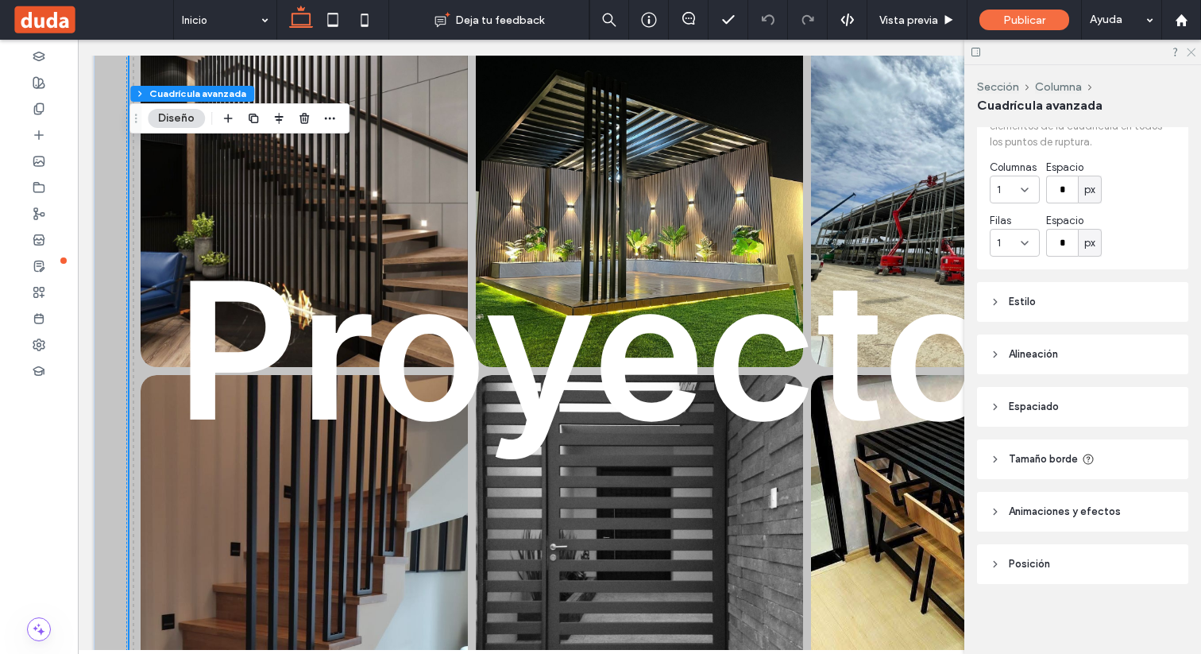
click at [1193, 52] on icon at bounding box center [1190, 51] width 10 height 10
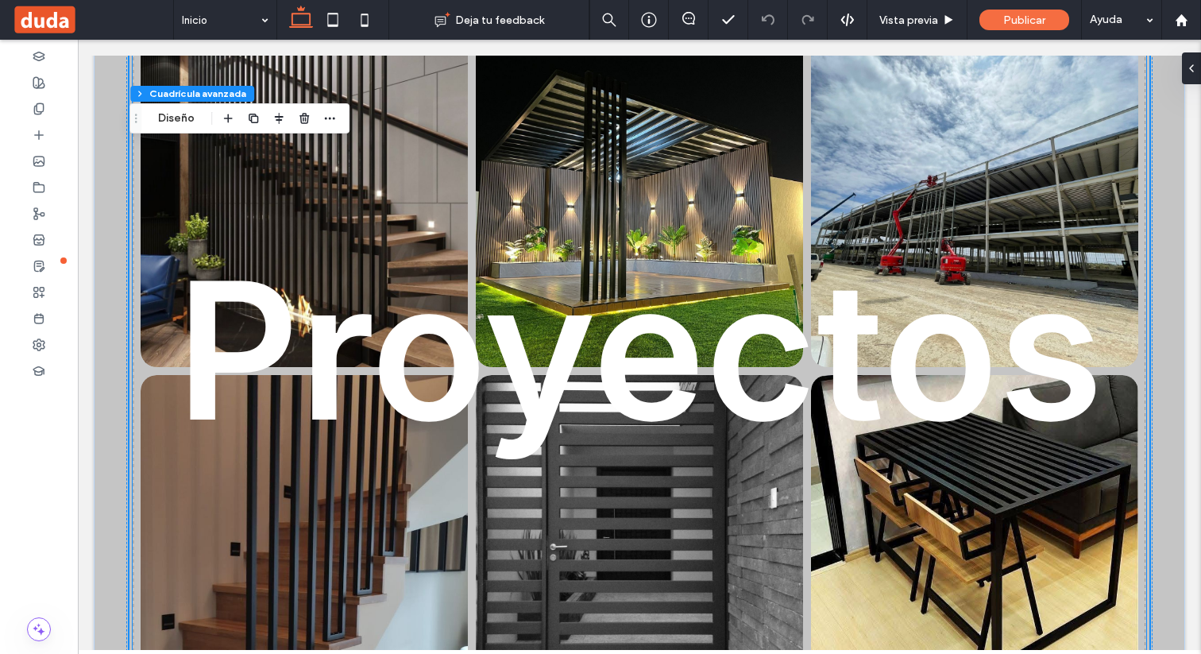
click at [408, 185] on link at bounding box center [304, 202] width 347 height 347
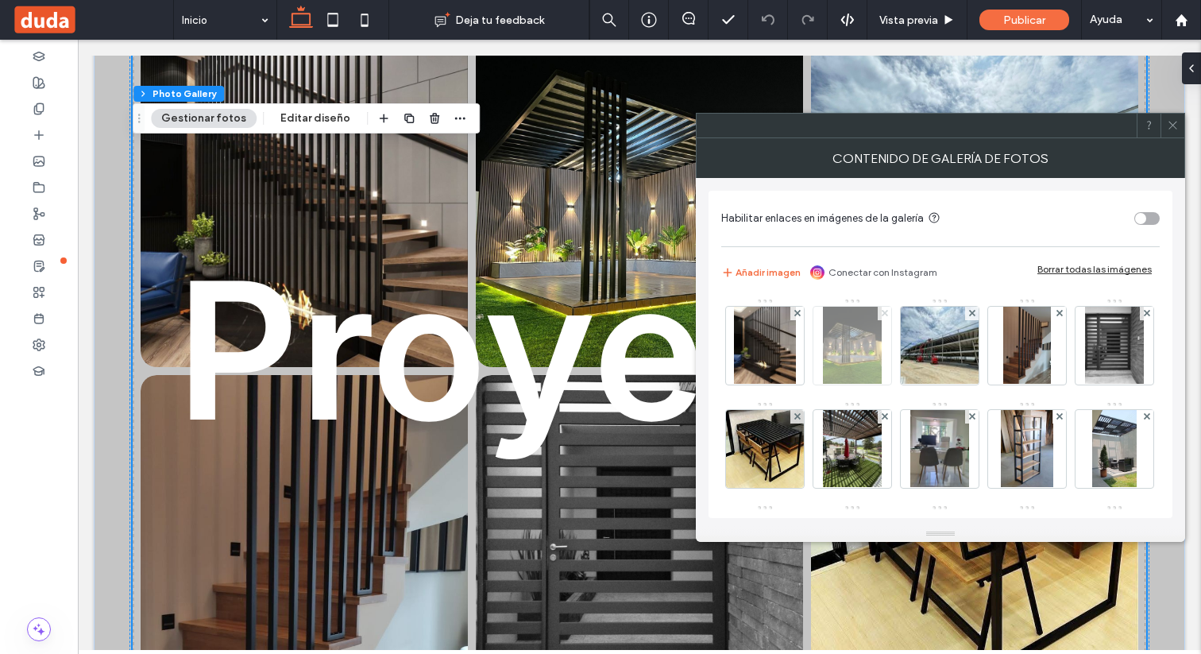
click at [884, 315] on icon at bounding box center [885, 313] width 6 height 6
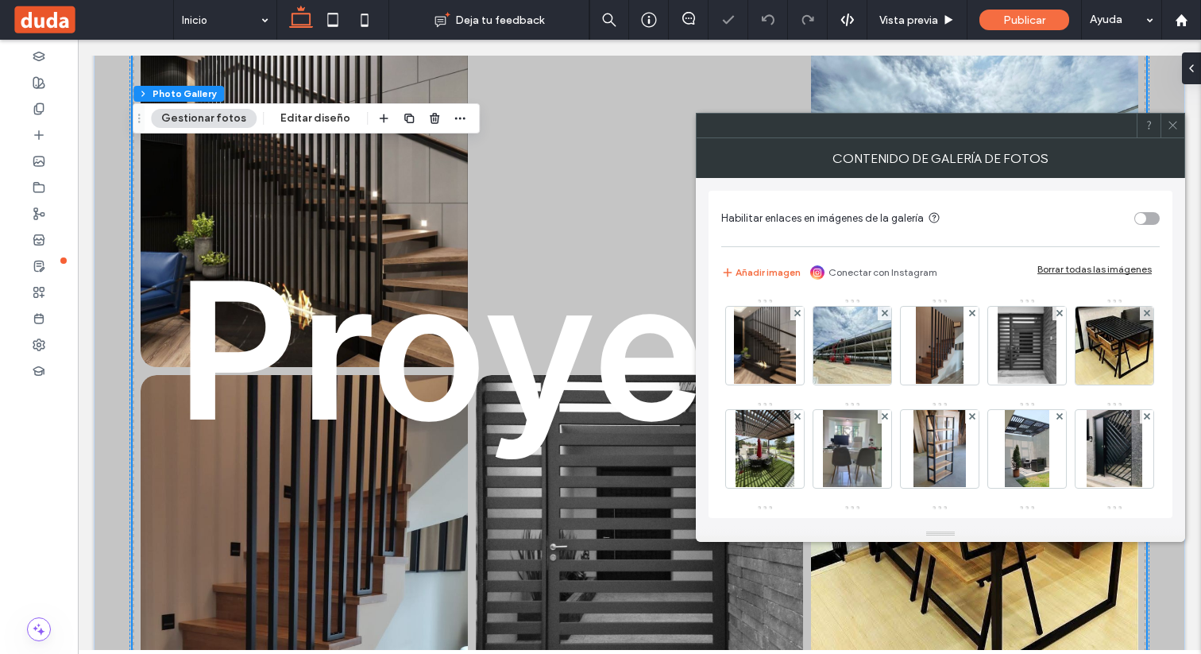
click at [884, 315] on icon at bounding box center [885, 313] width 6 height 6
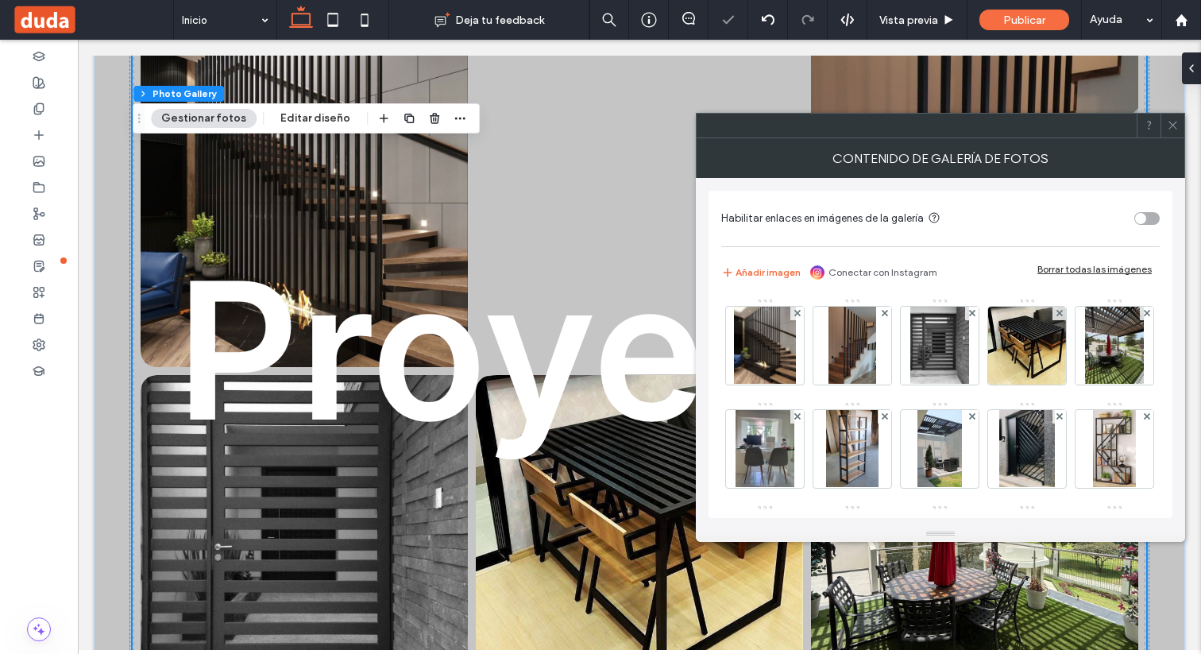
click at [884, 315] on icon at bounding box center [885, 313] width 6 height 6
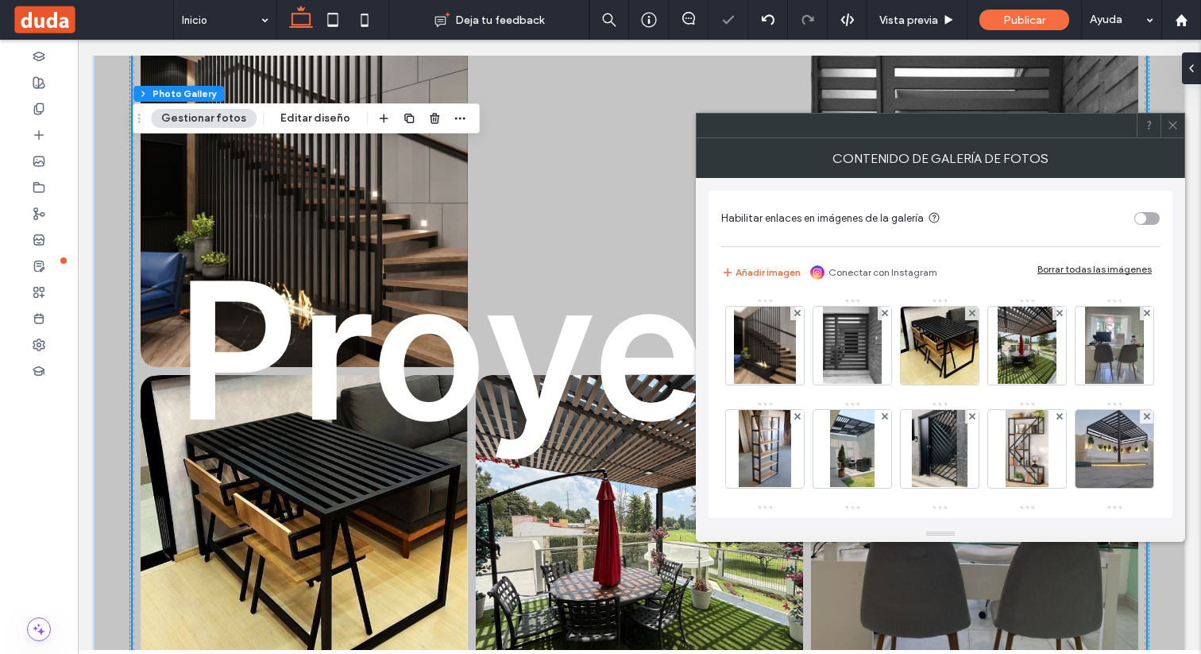
click at [884, 315] on icon at bounding box center [885, 313] width 6 height 6
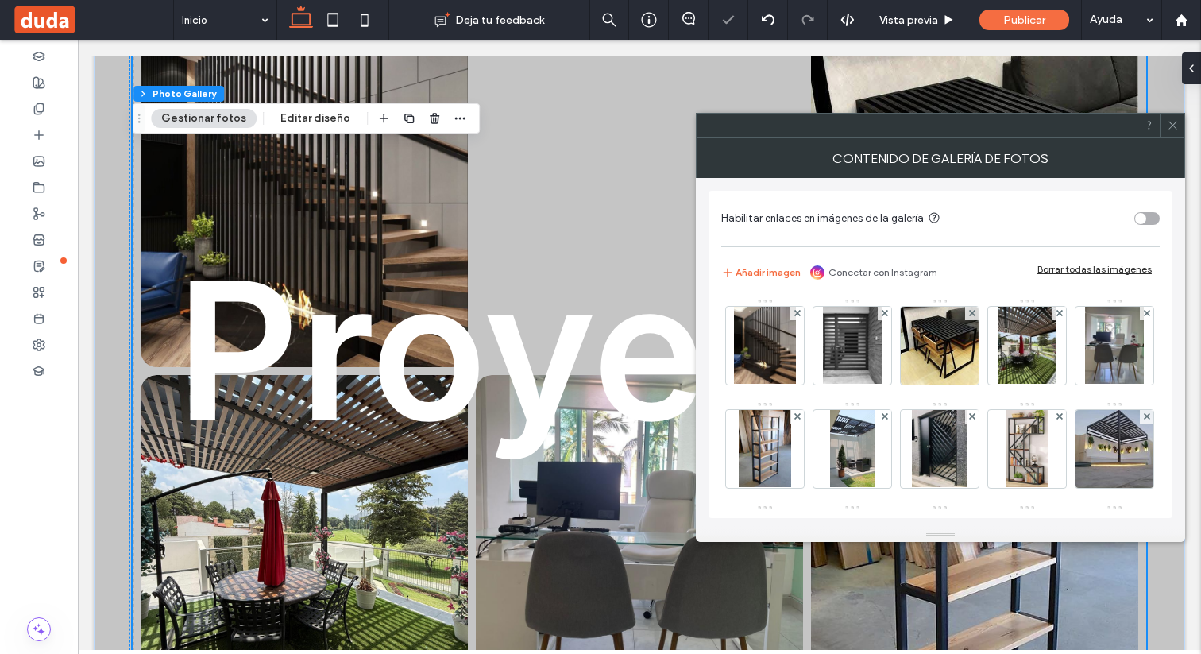
click at [969, 315] on icon at bounding box center [972, 313] width 6 height 6
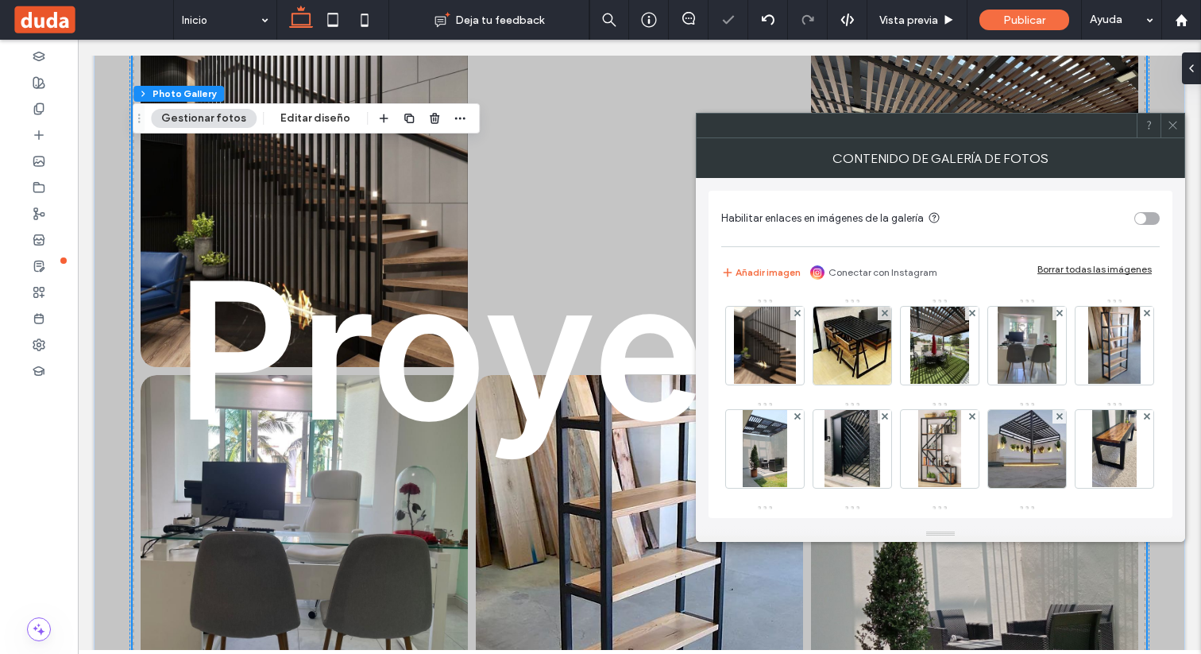
click at [969, 315] on icon at bounding box center [972, 313] width 6 height 6
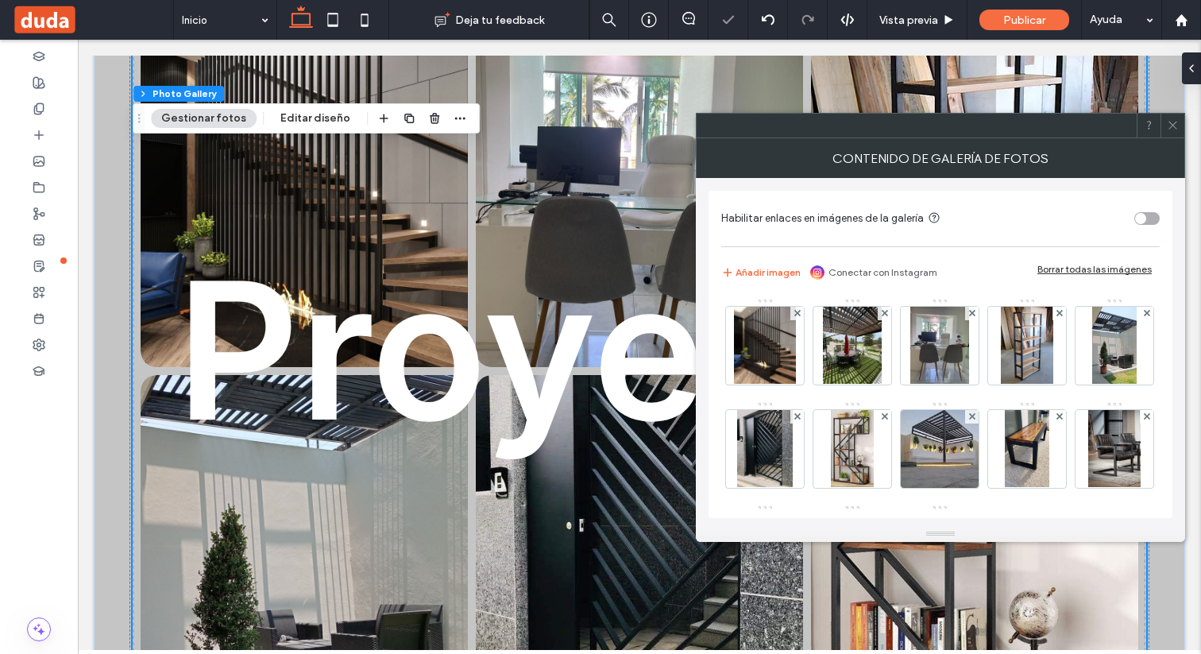
click at [969, 315] on icon at bounding box center [972, 313] width 6 height 6
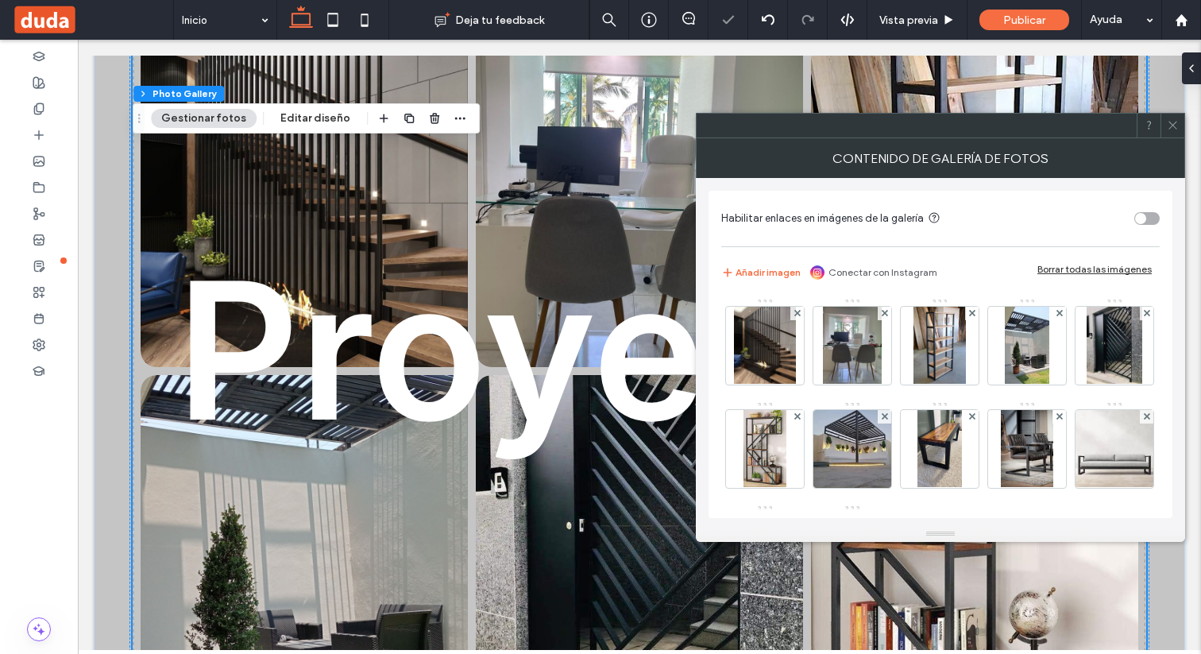
click at [969, 315] on icon at bounding box center [972, 313] width 6 height 6
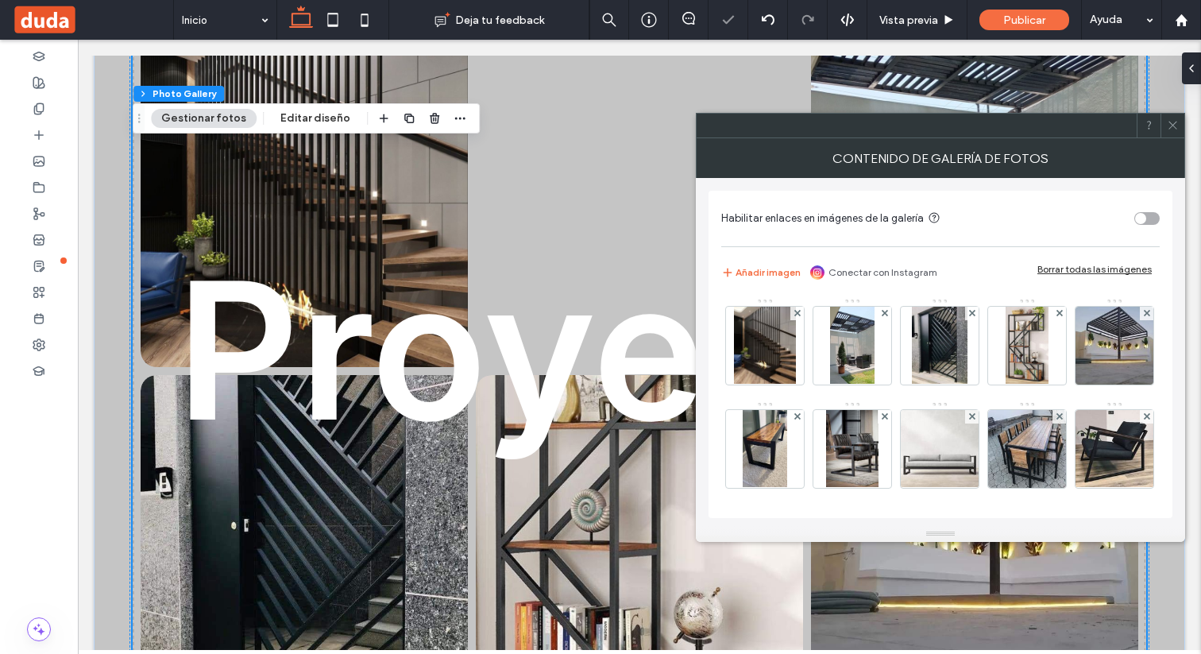
click at [884, 315] on icon at bounding box center [885, 313] width 6 height 6
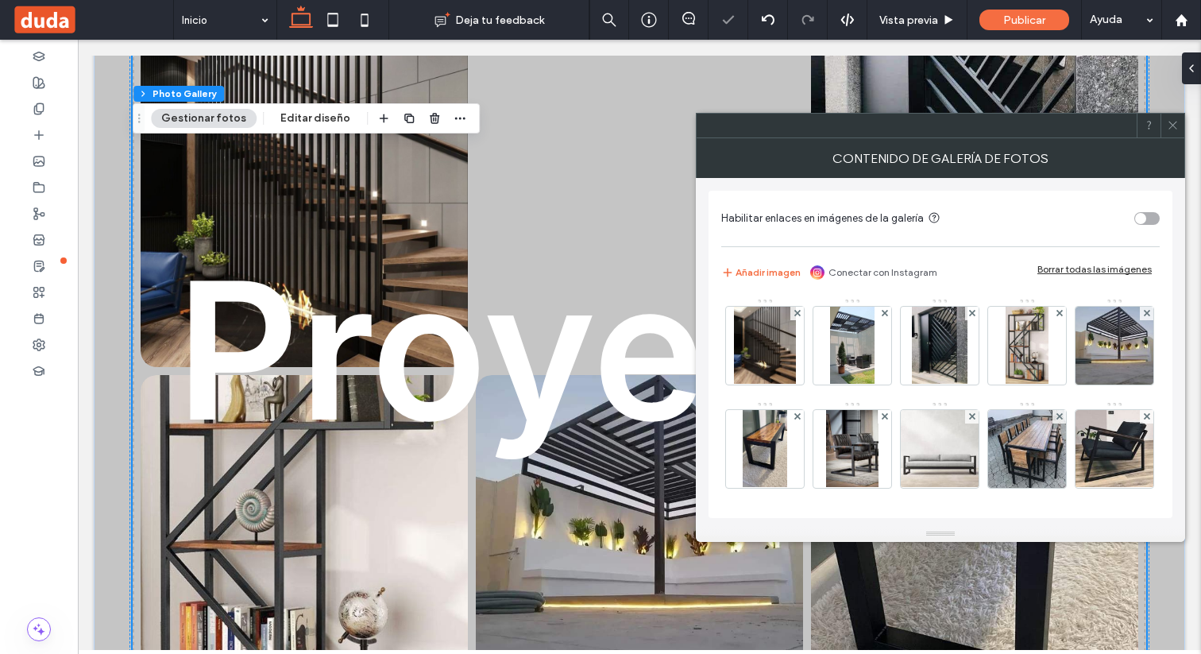
click at [969, 315] on icon at bounding box center [972, 313] width 6 height 6
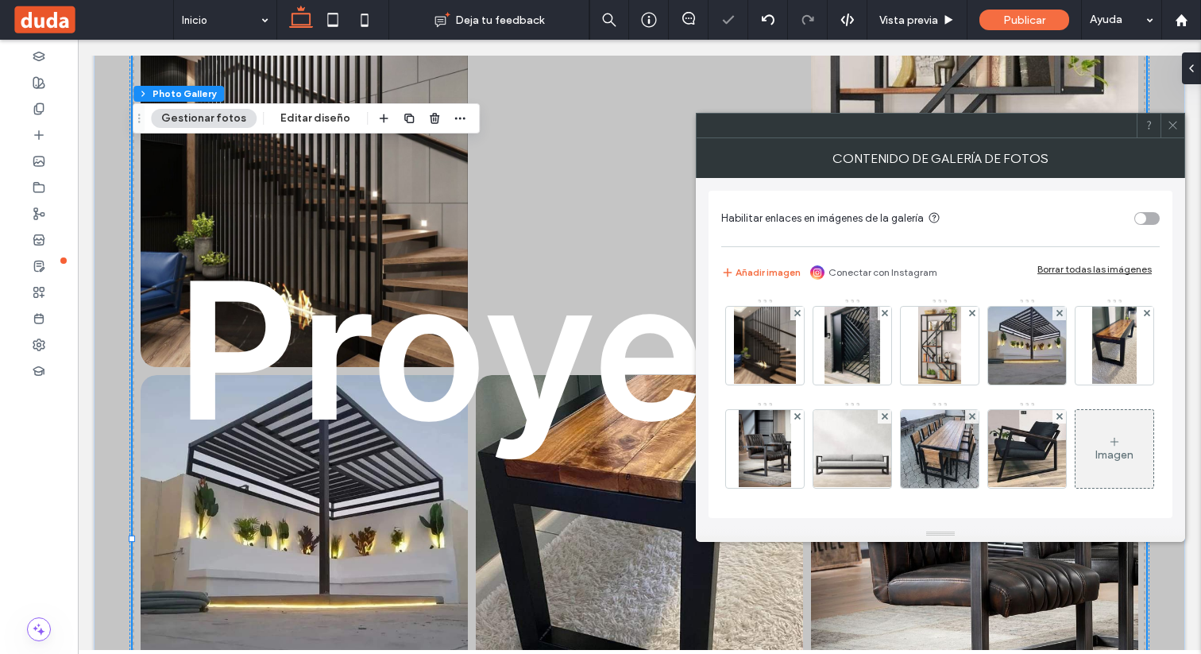
click at [969, 315] on icon at bounding box center [972, 313] width 6 height 6
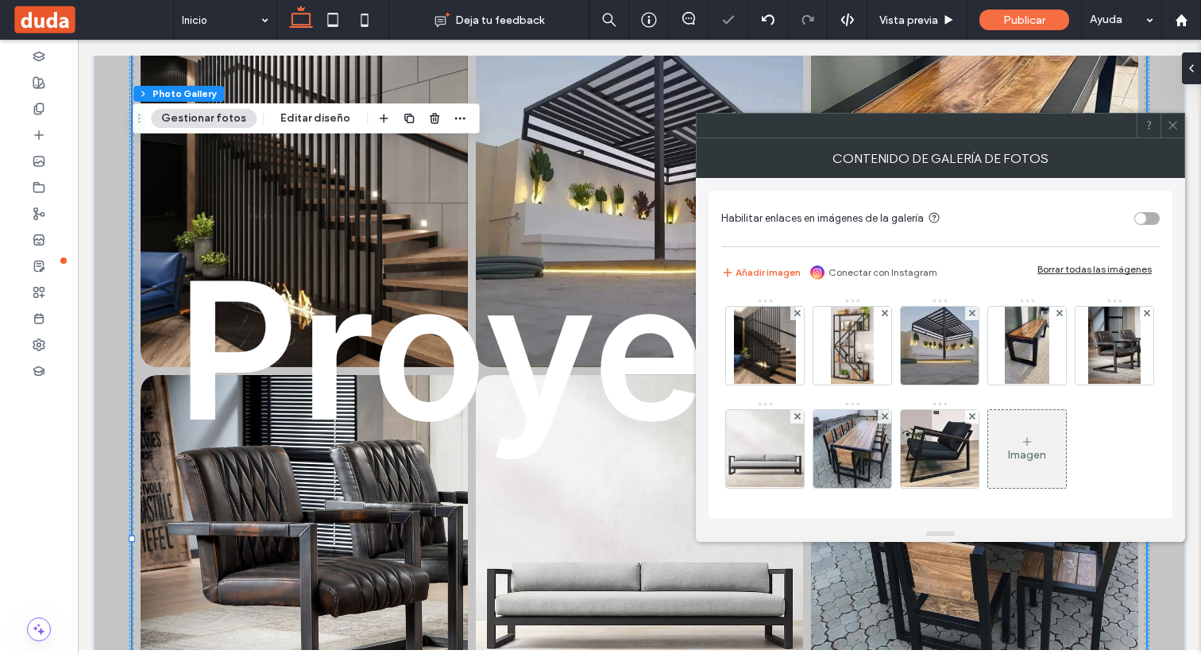
click at [969, 315] on icon at bounding box center [972, 313] width 6 height 6
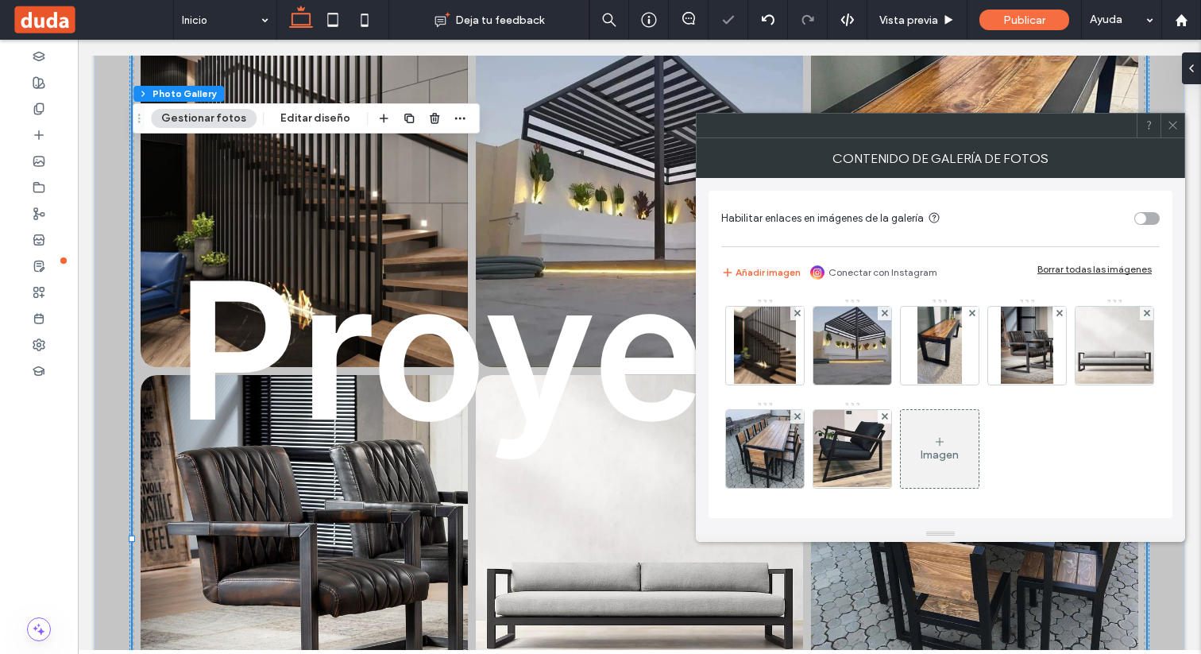
click at [969, 315] on icon at bounding box center [972, 313] width 6 height 6
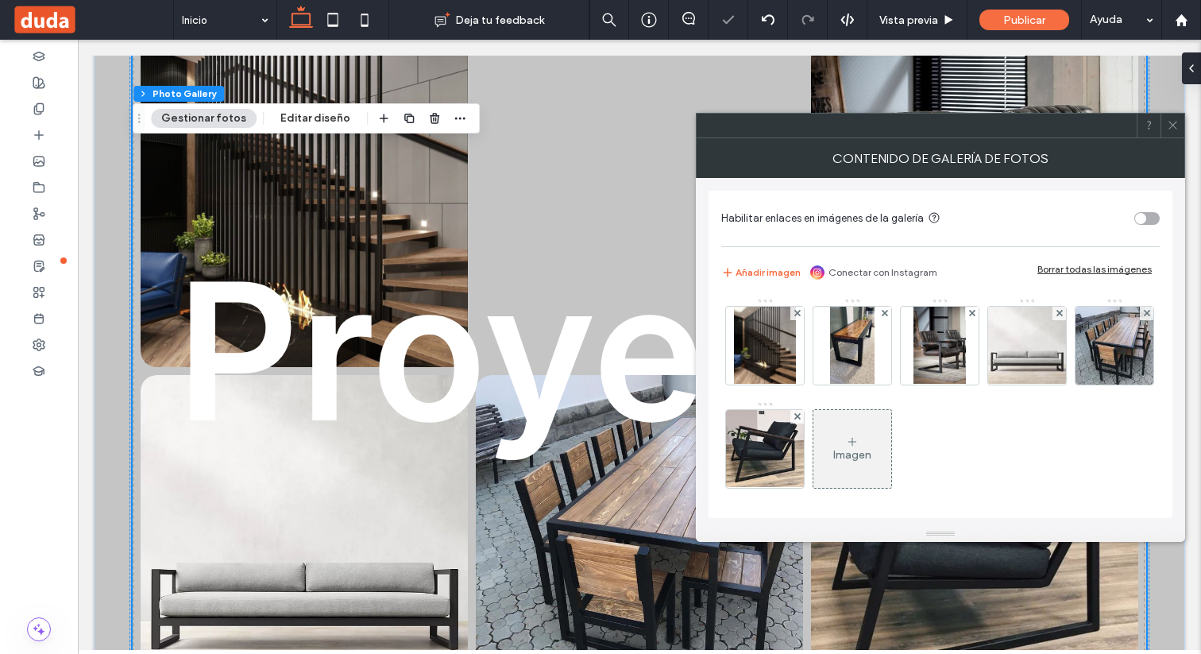
click at [969, 315] on icon at bounding box center [972, 313] width 6 height 6
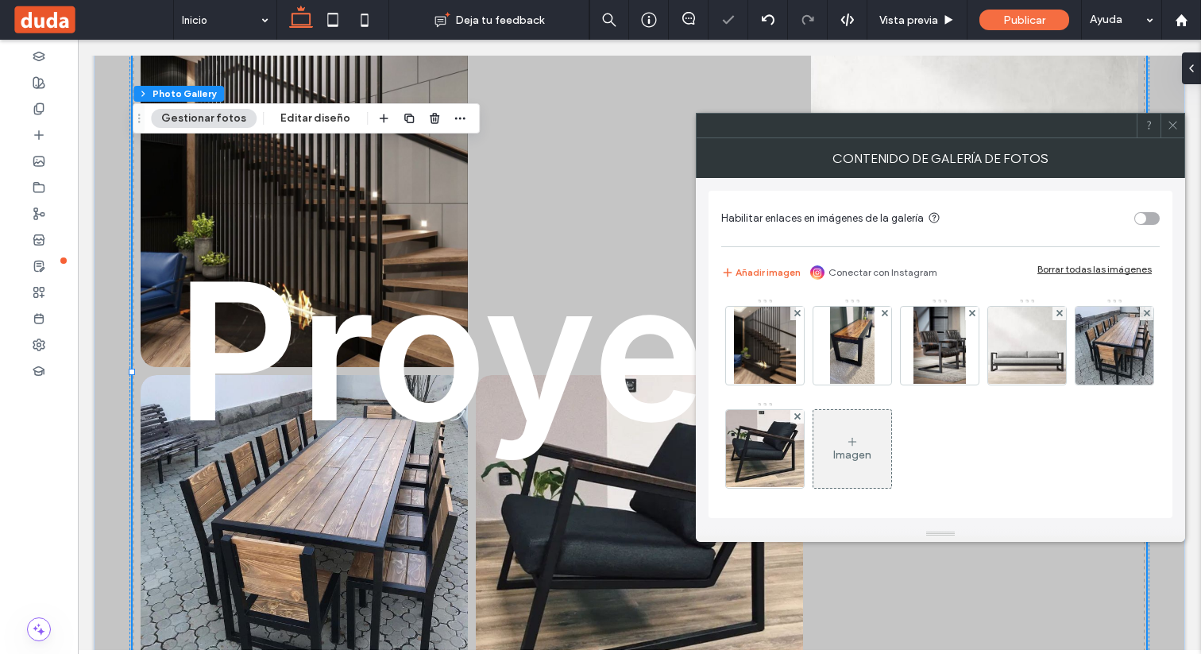
click at [1056, 315] on icon at bounding box center [1059, 313] width 6 height 6
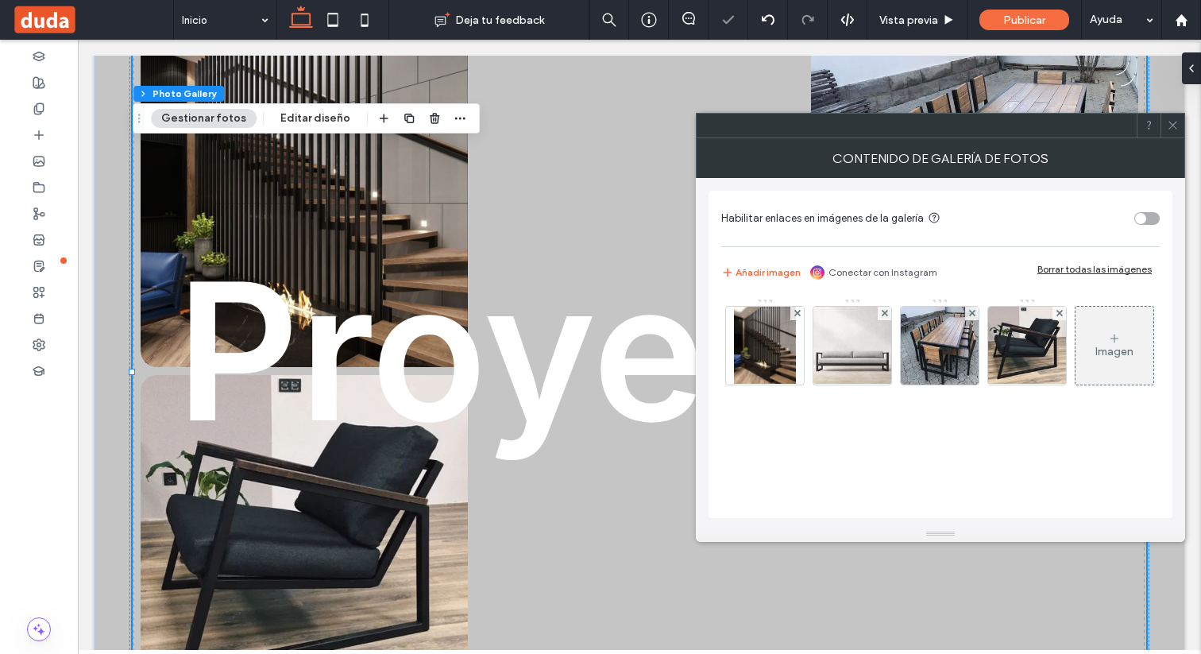
click at [969, 315] on icon at bounding box center [972, 313] width 6 height 6
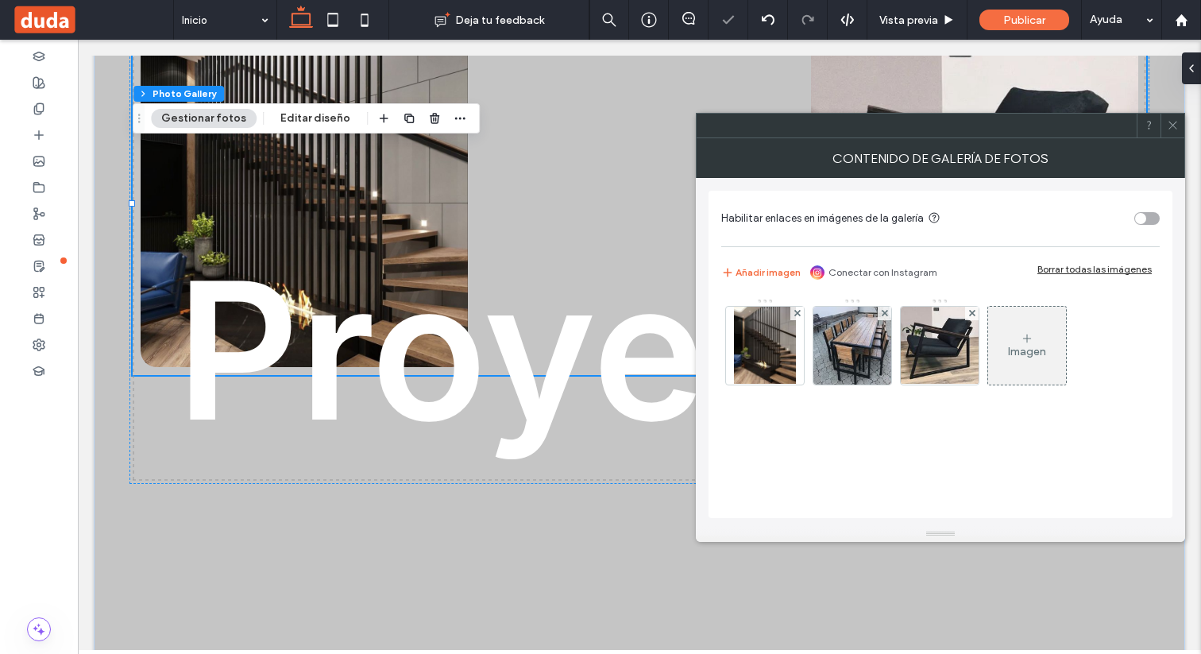
click at [884, 315] on icon at bounding box center [885, 313] width 6 height 6
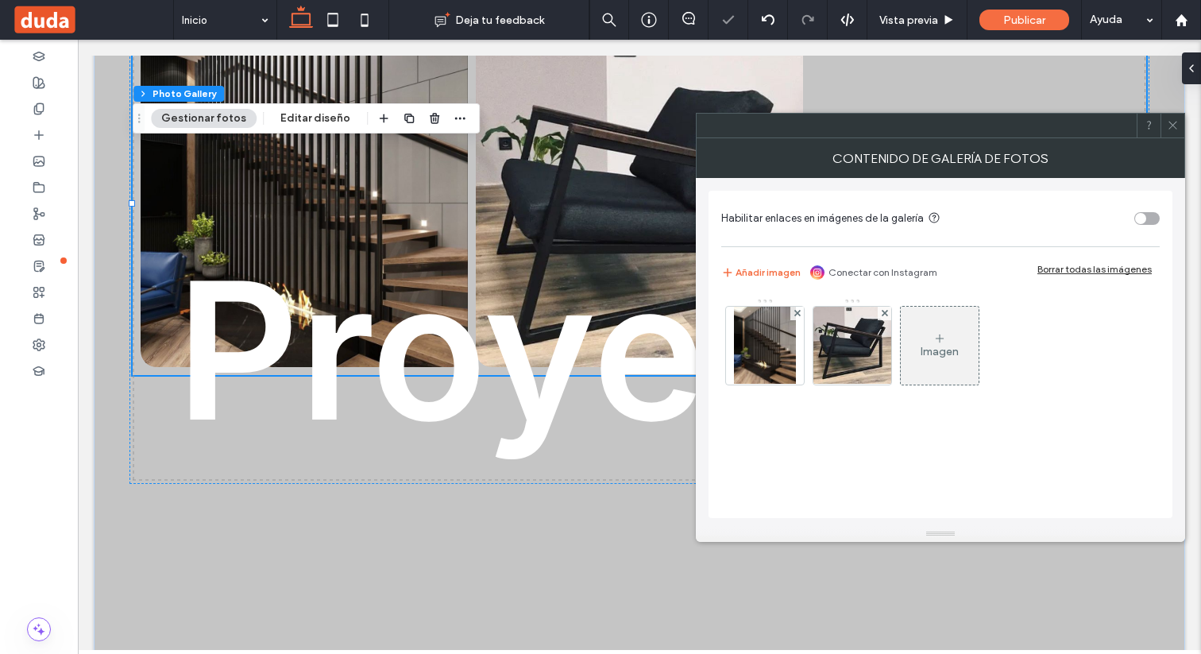
click at [884, 315] on icon at bounding box center [885, 313] width 6 height 6
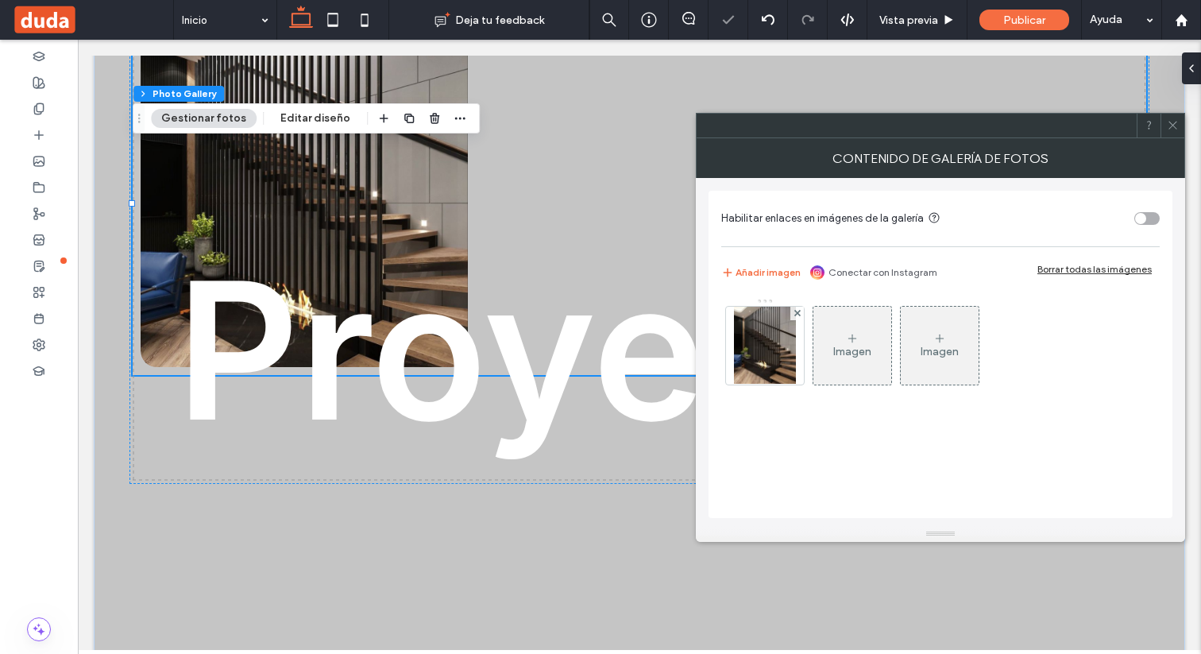
click at [866, 346] on div "Imagen" at bounding box center [852, 352] width 38 height 14
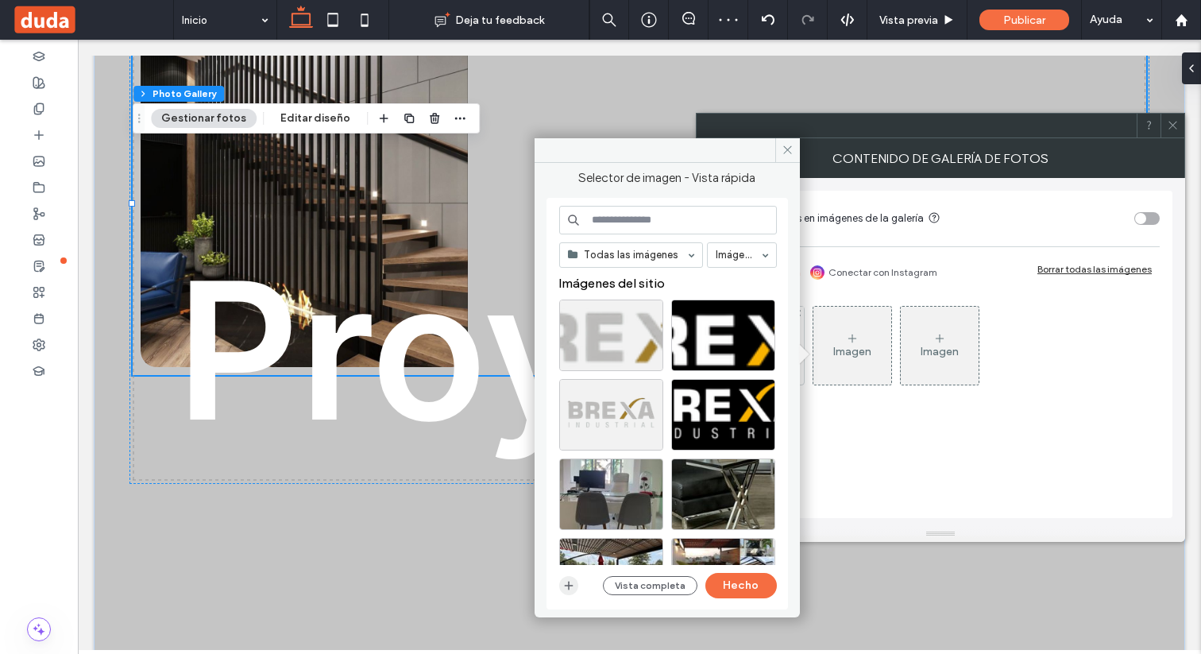
click at [565, 579] on icon "button" at bounding box center [568, 585] width 13 height 13
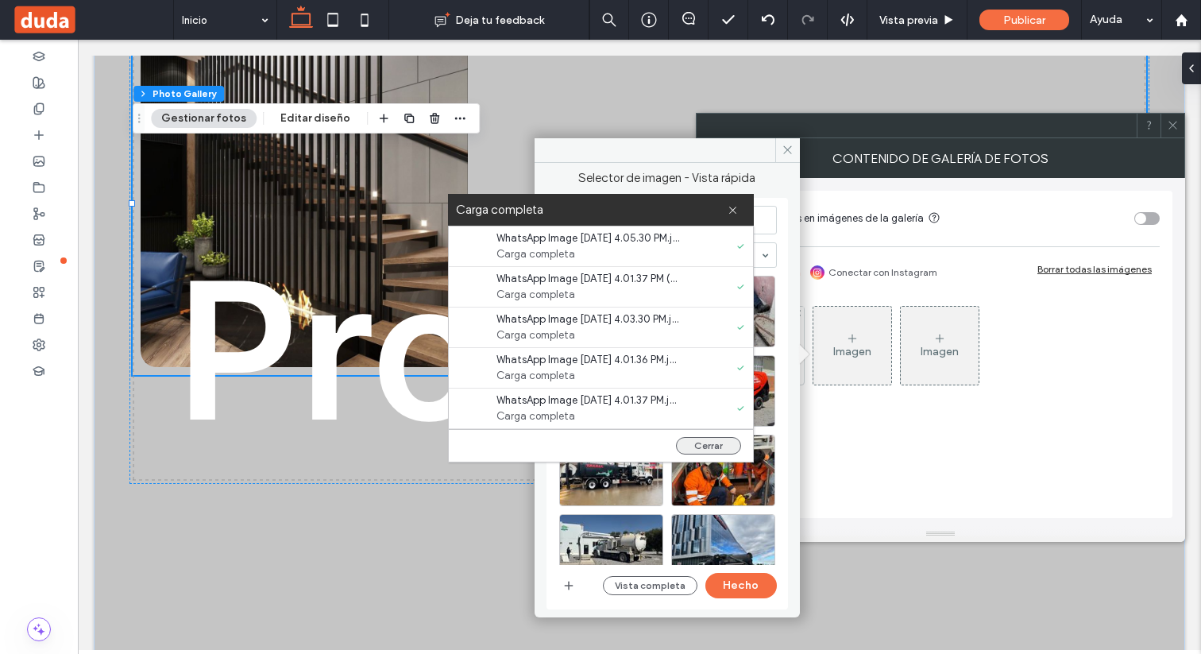
click at [698, 442] on button "Cerrar" at bounding box center [708, 445] width 65 height 17
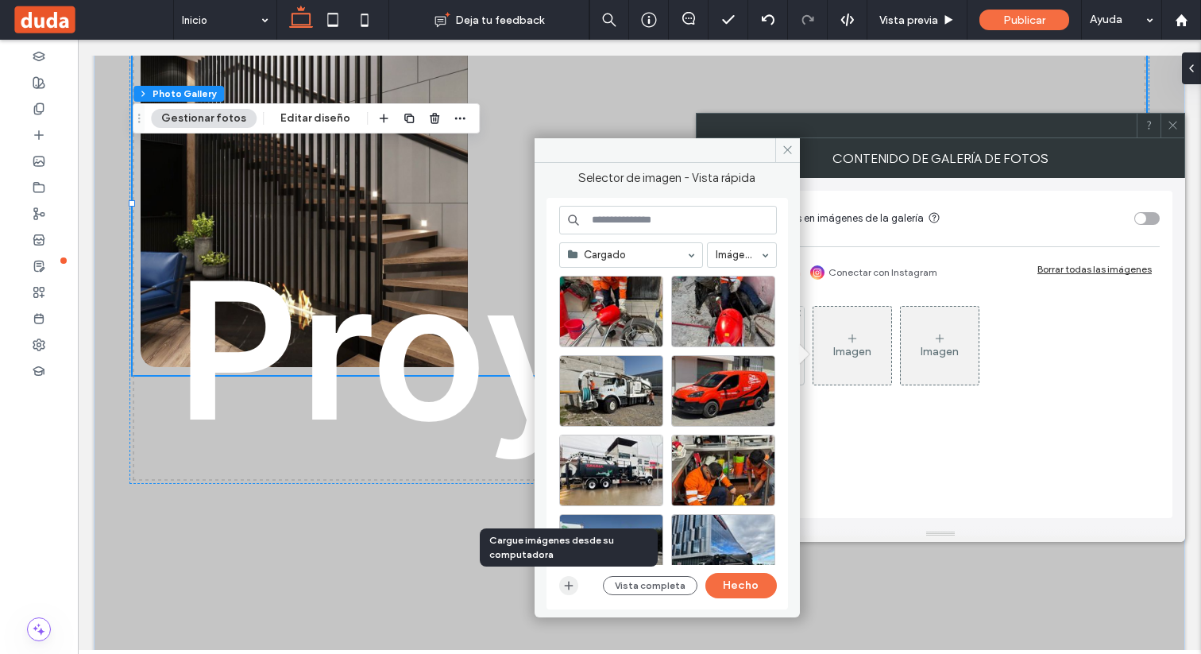
click at [565, 586] on icon "button" at bounding box center [568, 585] width 13 height 13
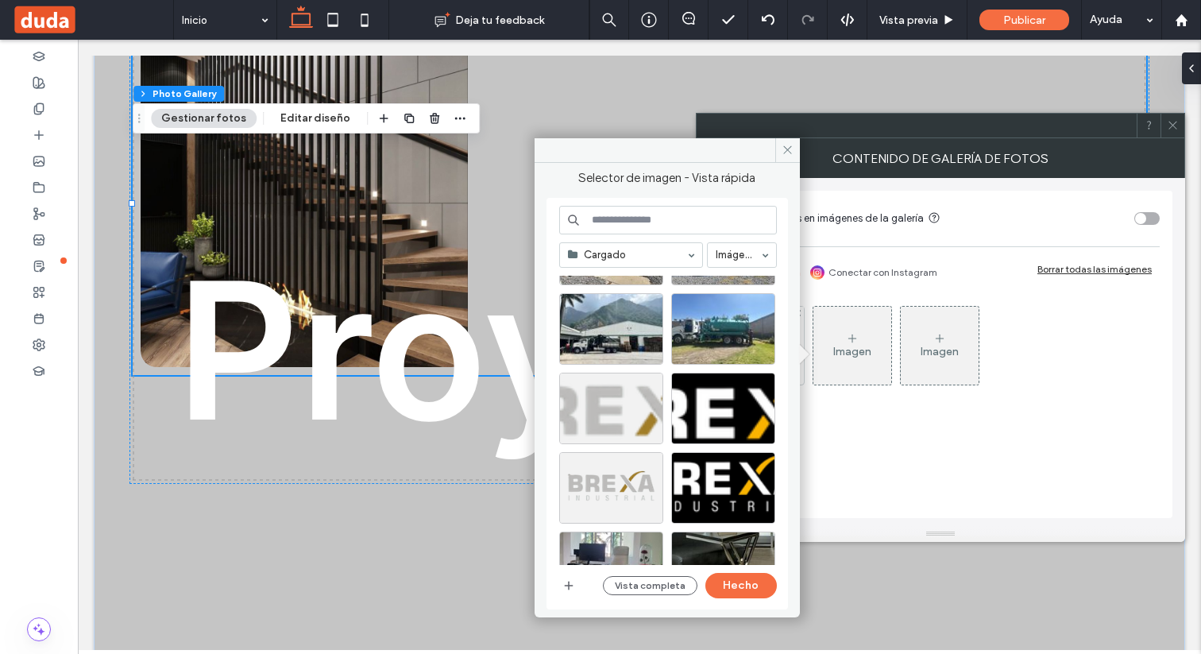
scroll to position [0, 0]
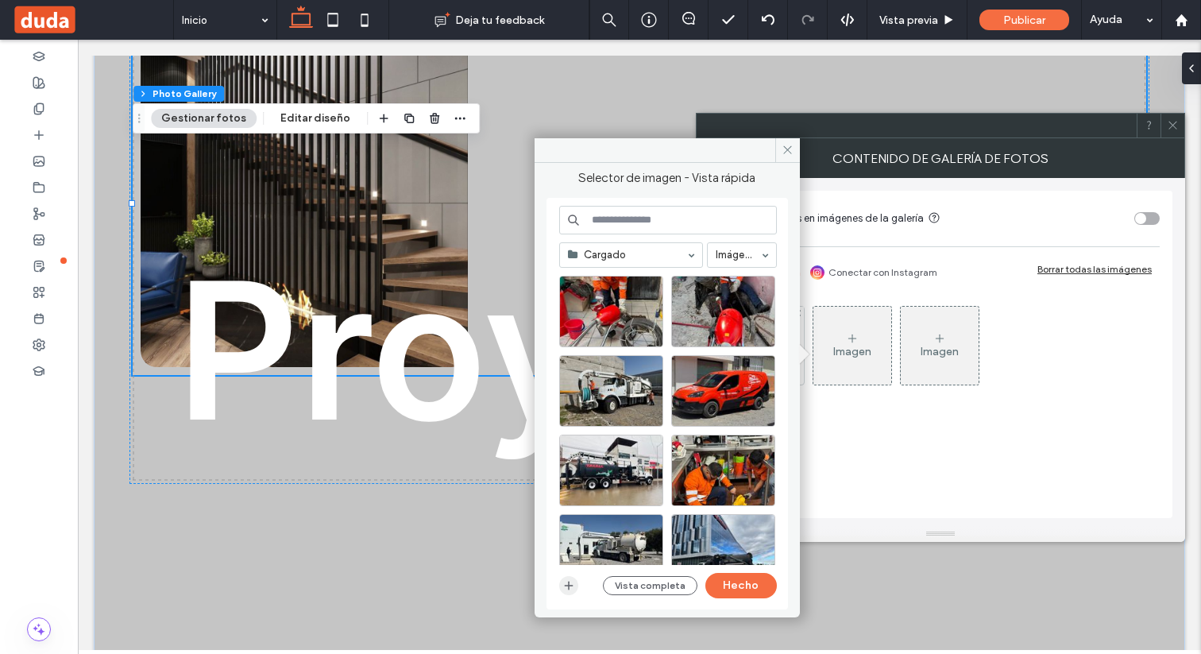
click at [567, 589] on icon "button" at bounding box center [568, 585] width 13 height 13
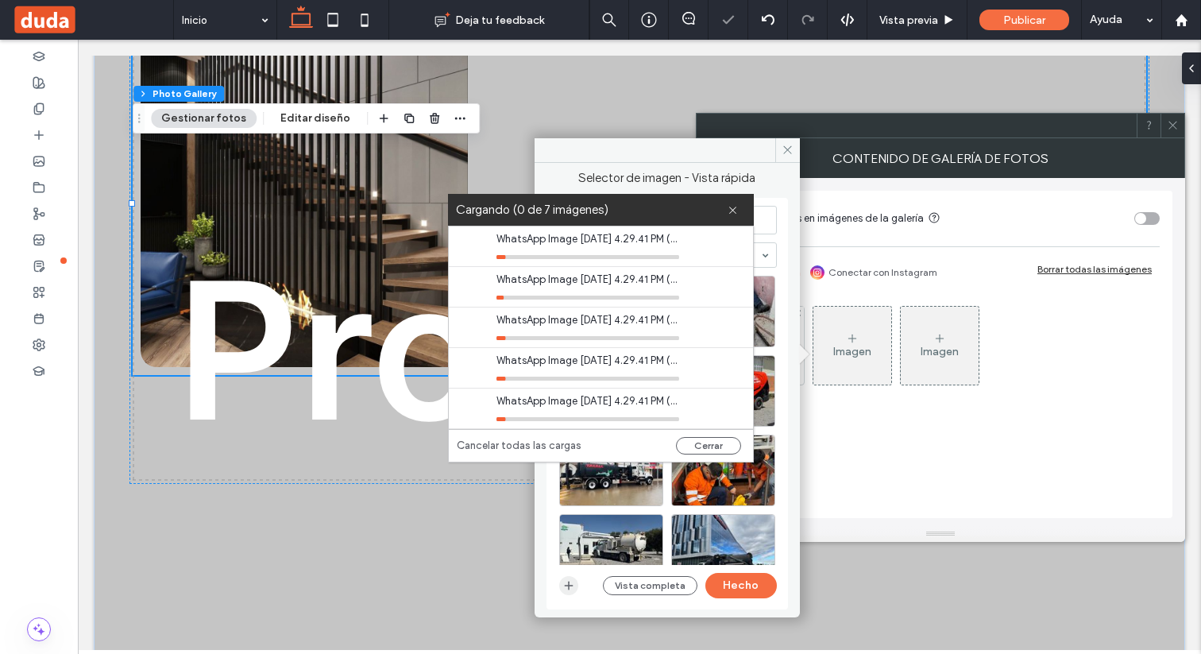
click at [568, 582] on use "button" at bounding box center [568, 585] width 9 height 9
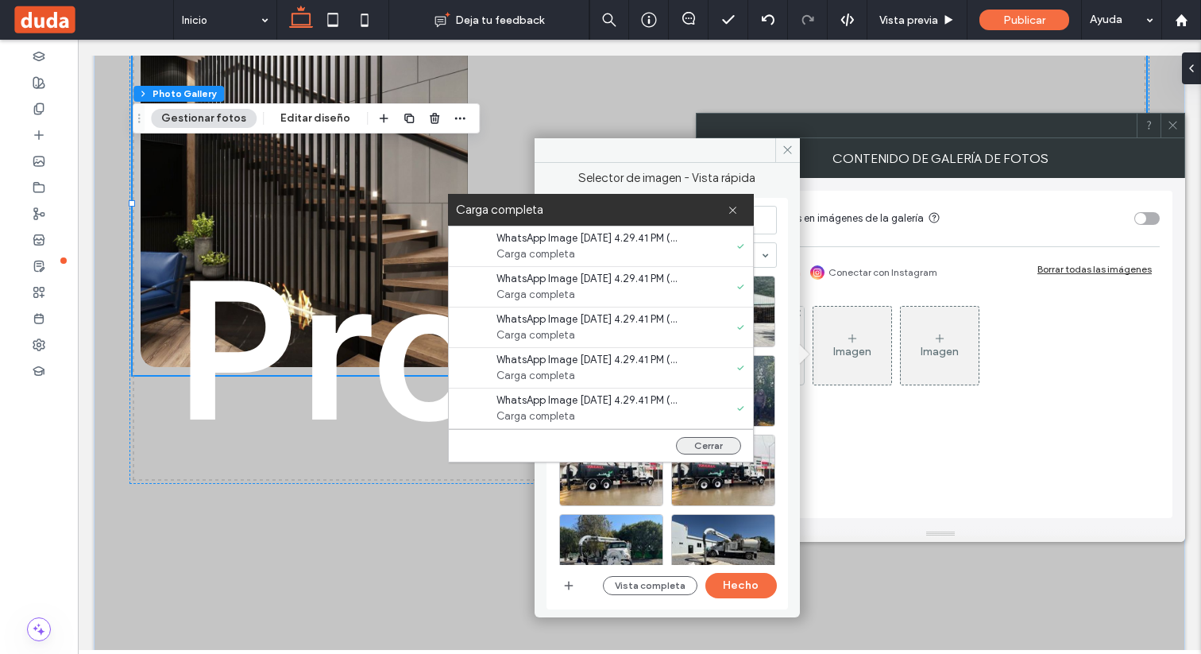
click at [697, 445] on button "Cerrar" at bounding box center [708, 445] width 65 height 17
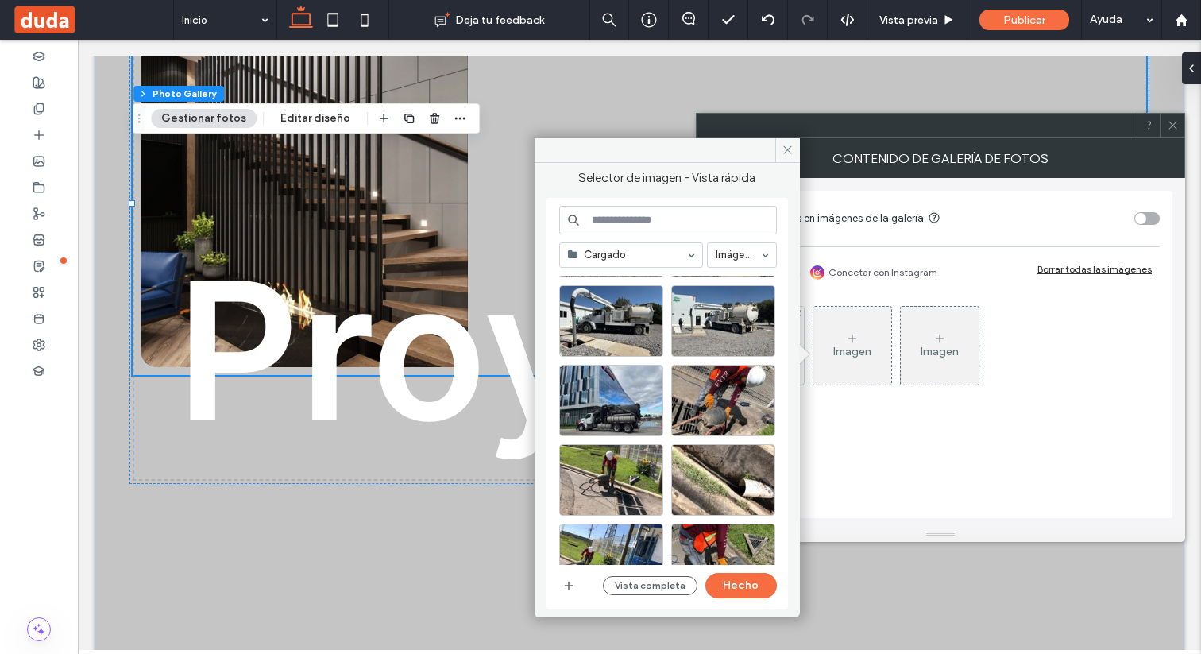
scroll to position [326, 0]
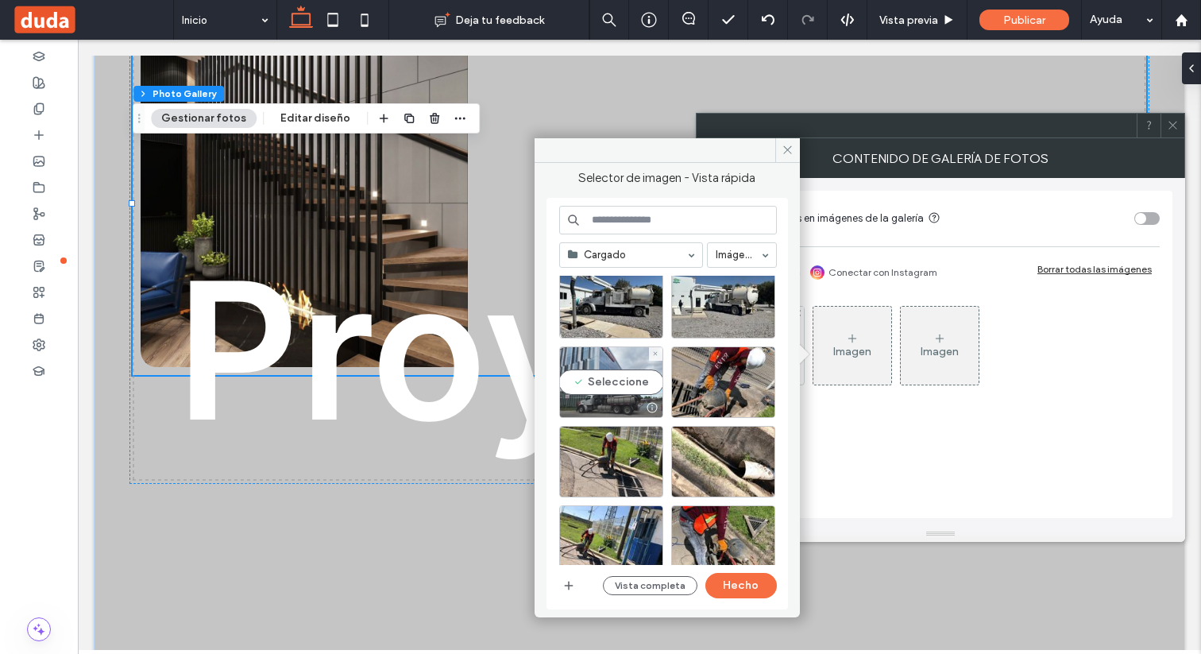
click at [612, 390] on div "Seleccione" at bounding box center [611, 381] width 104 height 71
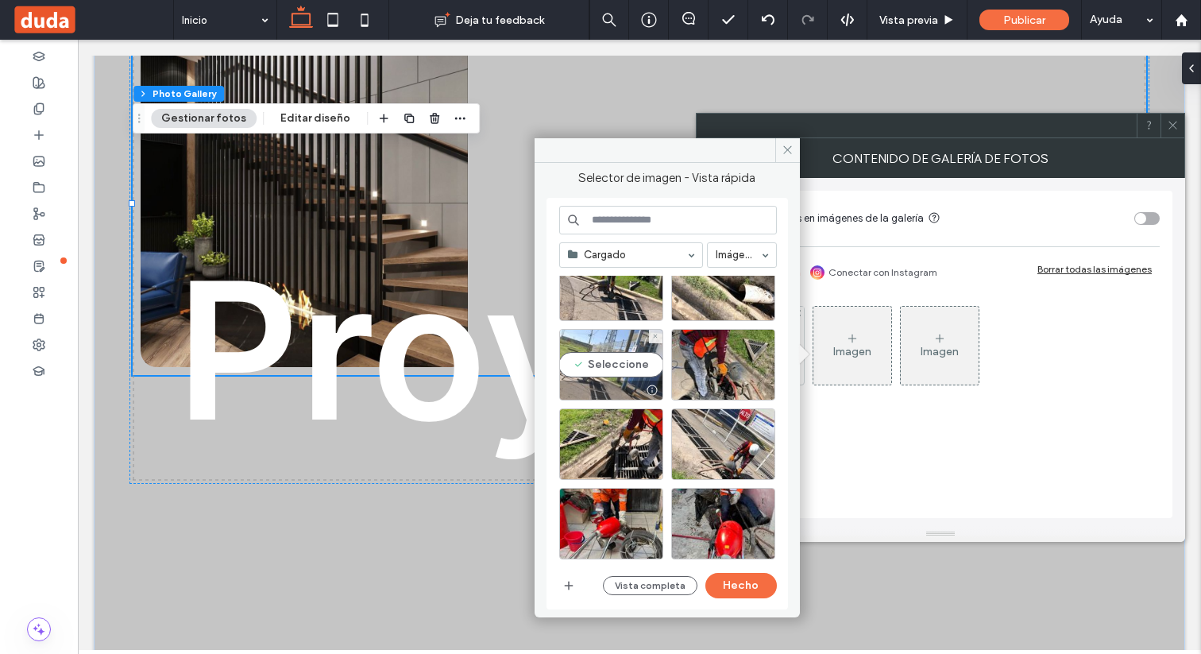
click at [616, 374] on div "Seleccione" at bounding box center [611, 364] width 104 height 71
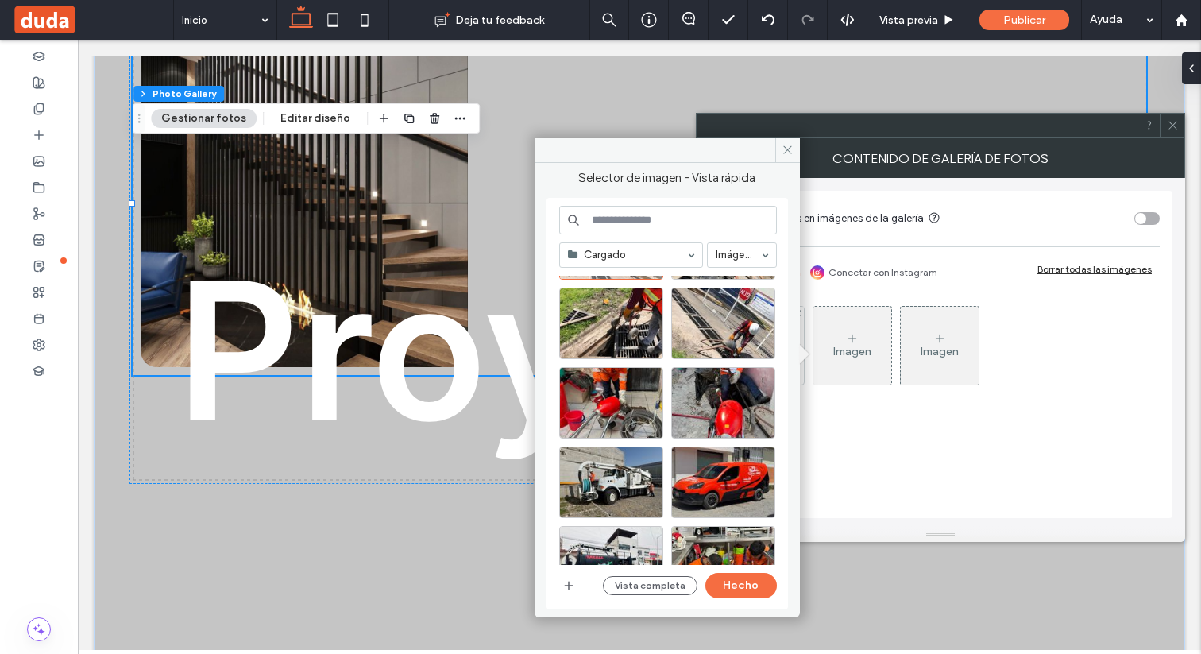
scroll to position [643, 0]
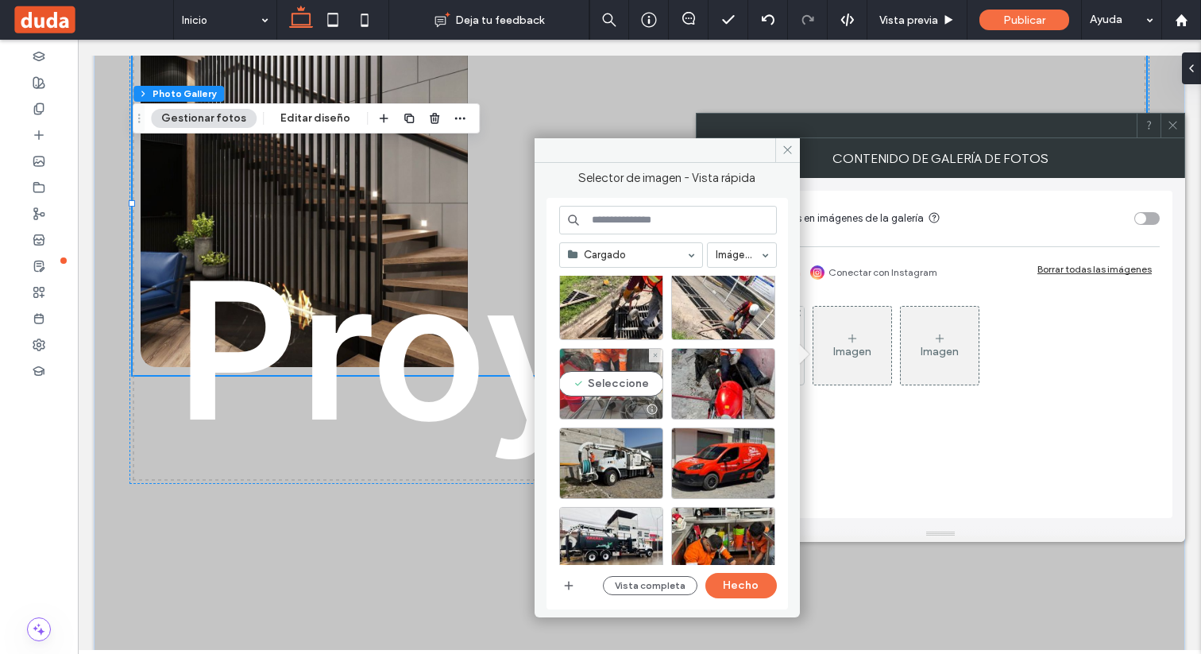
click at [615, 391] on div "Seleccione" at bounding box center [611, 383] width 104 height 71
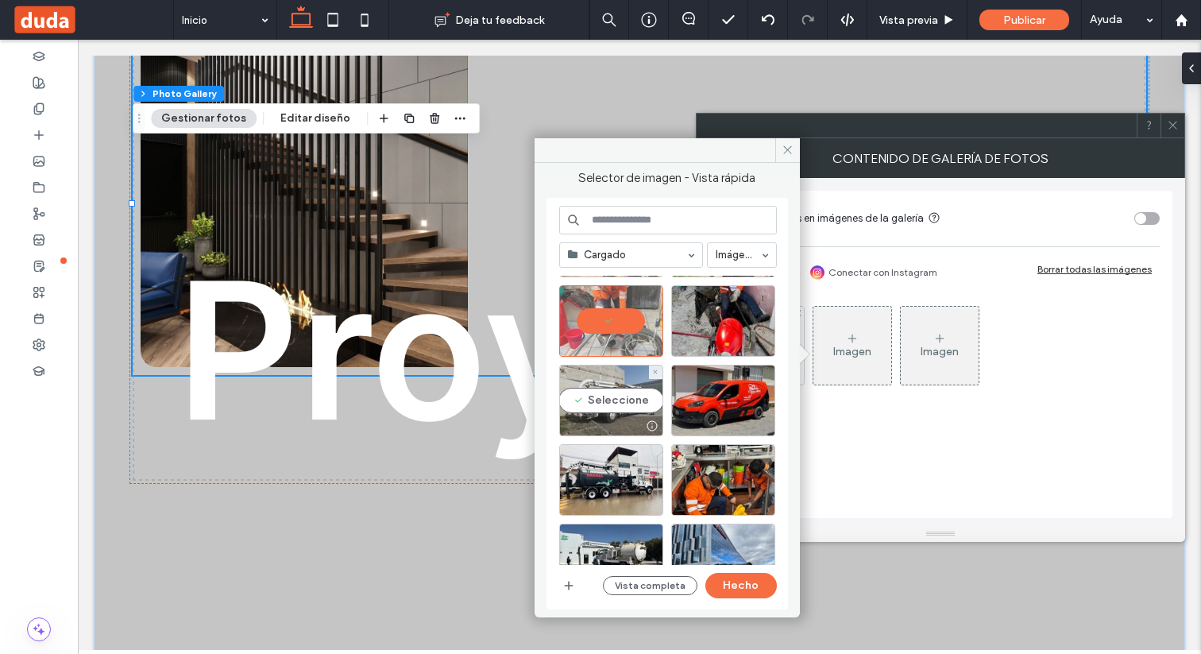
click at [613, 393] on div "Seleccione" at bounding box center [611, 400] width 104 height 71
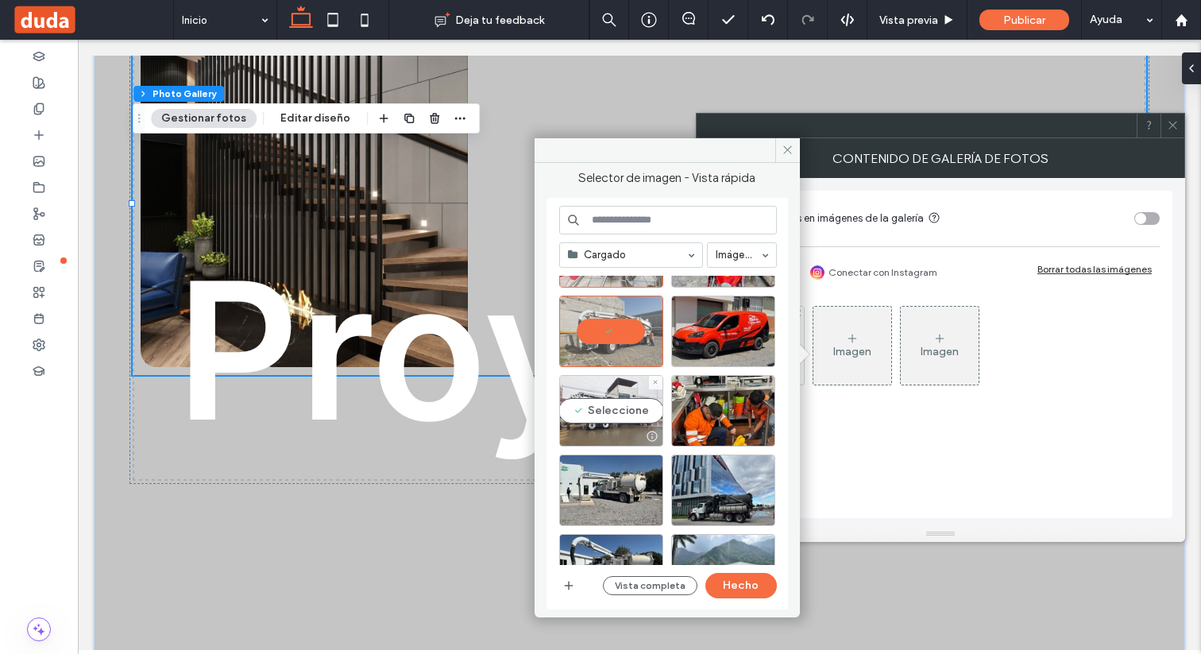
click at [613, 411] on div "Seleccione" at bounding box center [611, 410] width 104 height 71
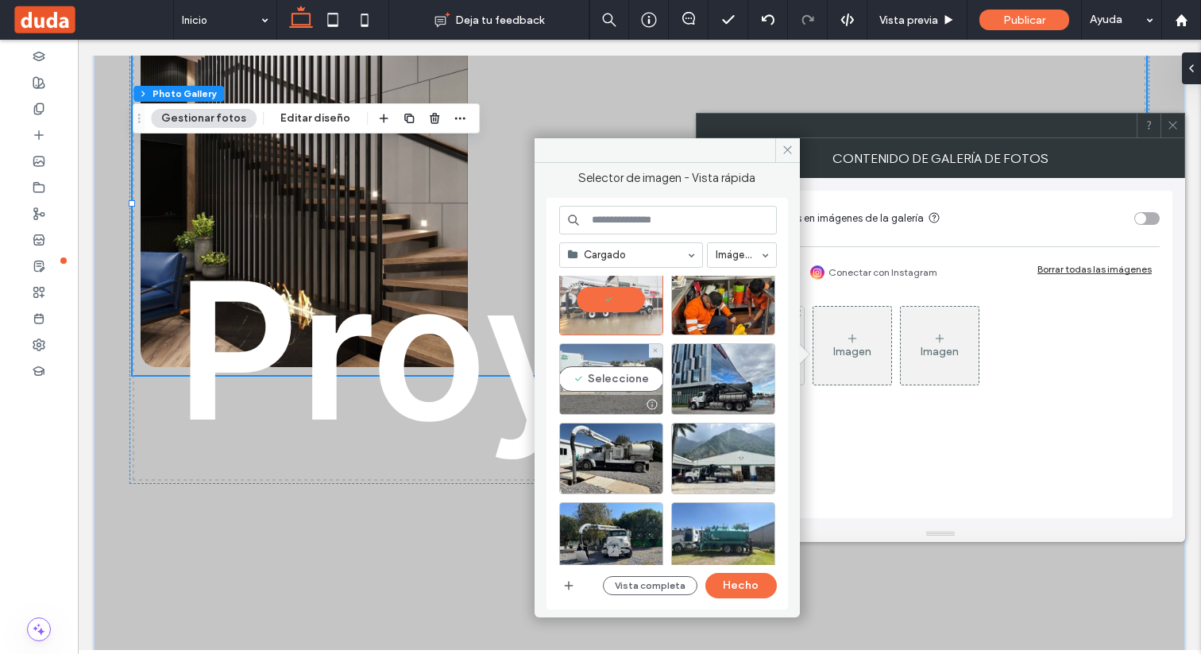
scroll to position [893, 0]
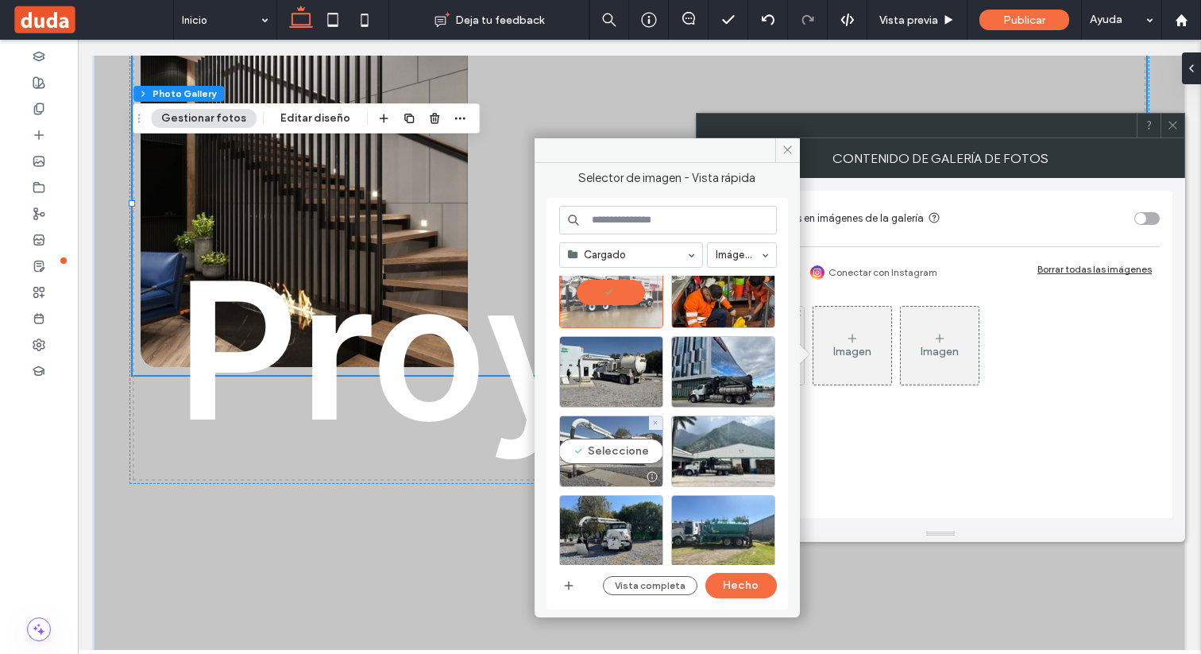
click at [624, 445] on div "Seleccione" at bounding box center [611, 450] width 104 height 71
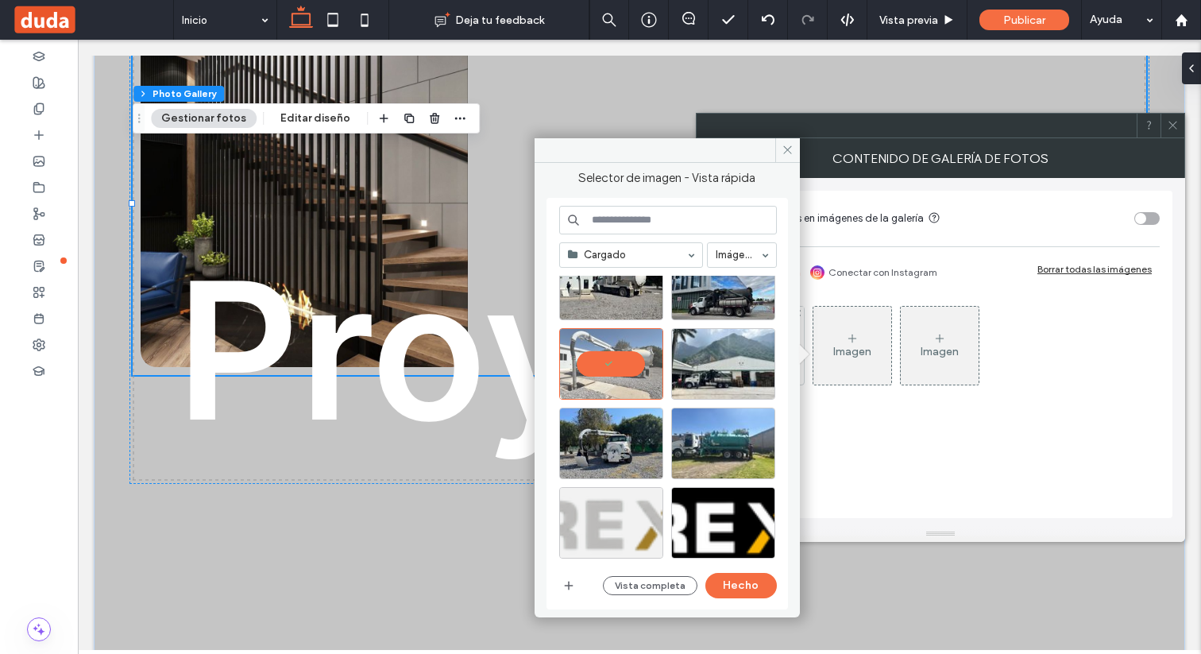
scroll to position [993, 0]
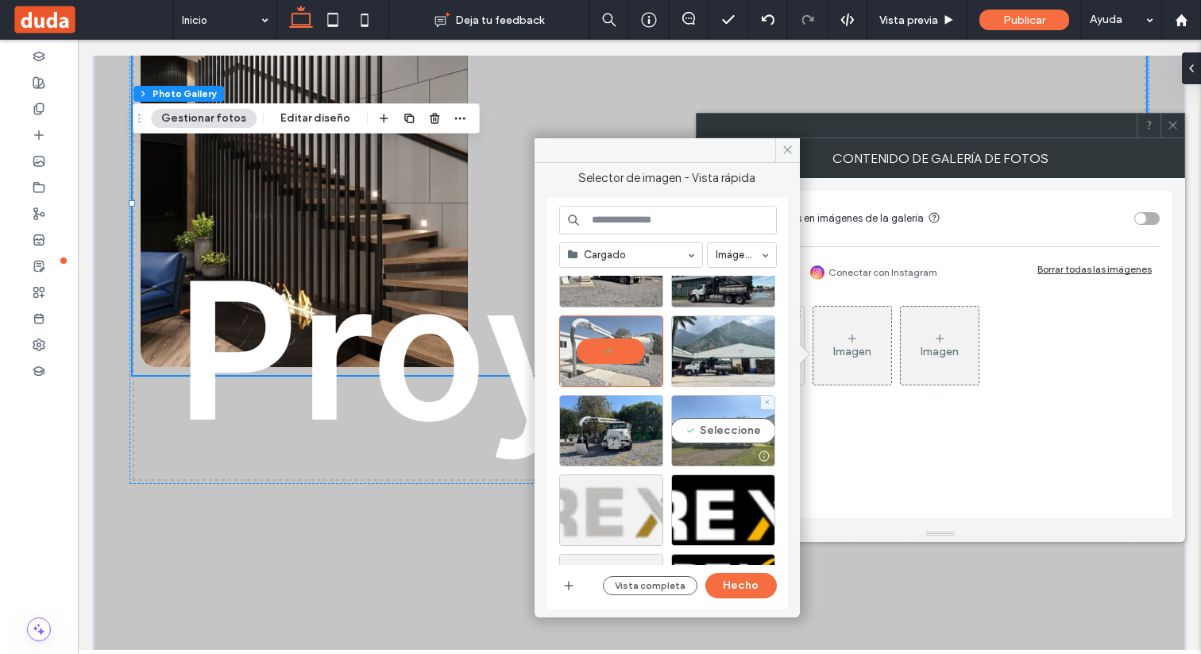
click at [734, 430] on div "Seleccione" at bounding box center [723, 430] width 104 height 71
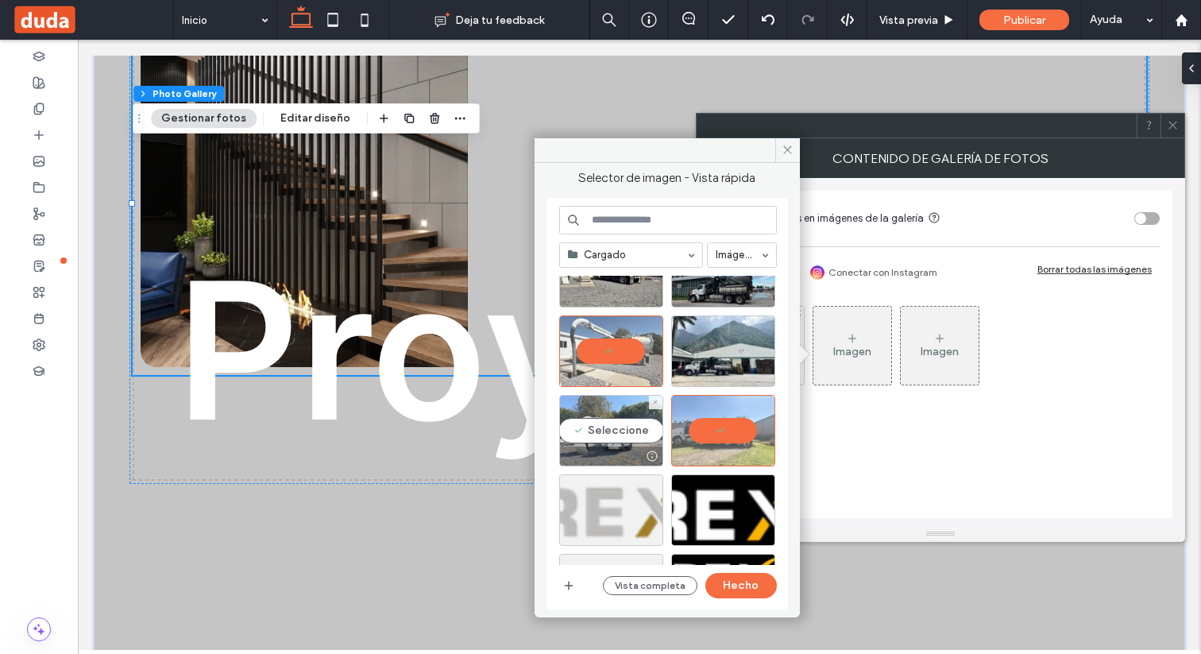
click at [627, 423] on div "Seleccione" at bounding box center [611, 430] width 104 height 71
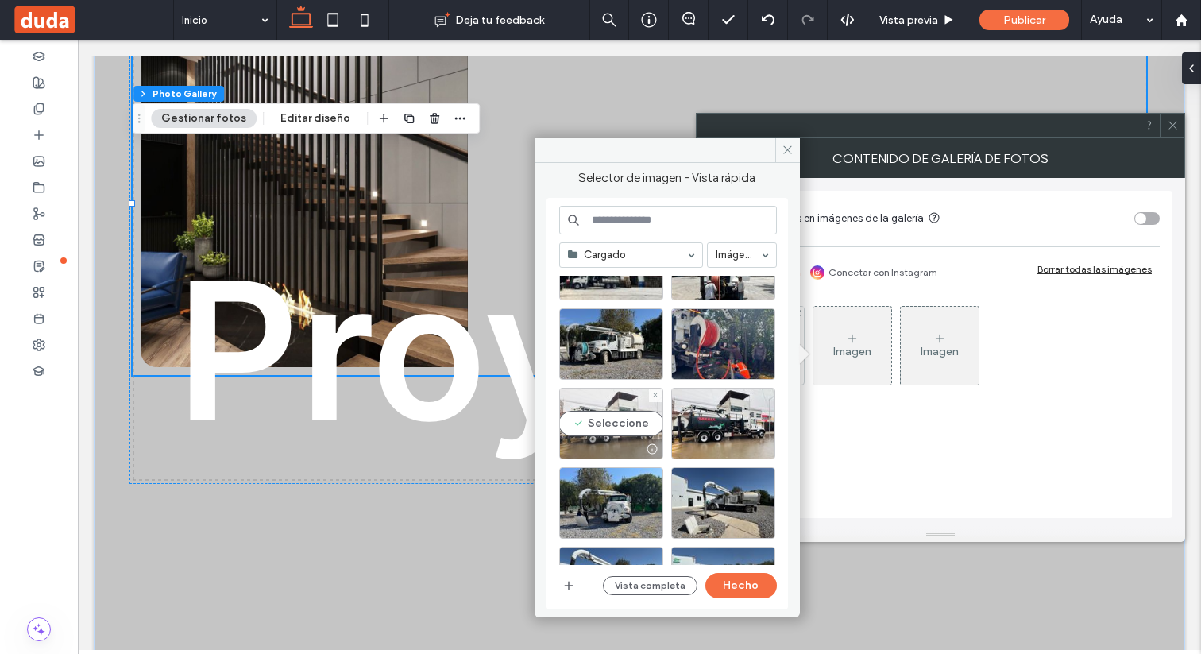
scroll to position [43, 0]
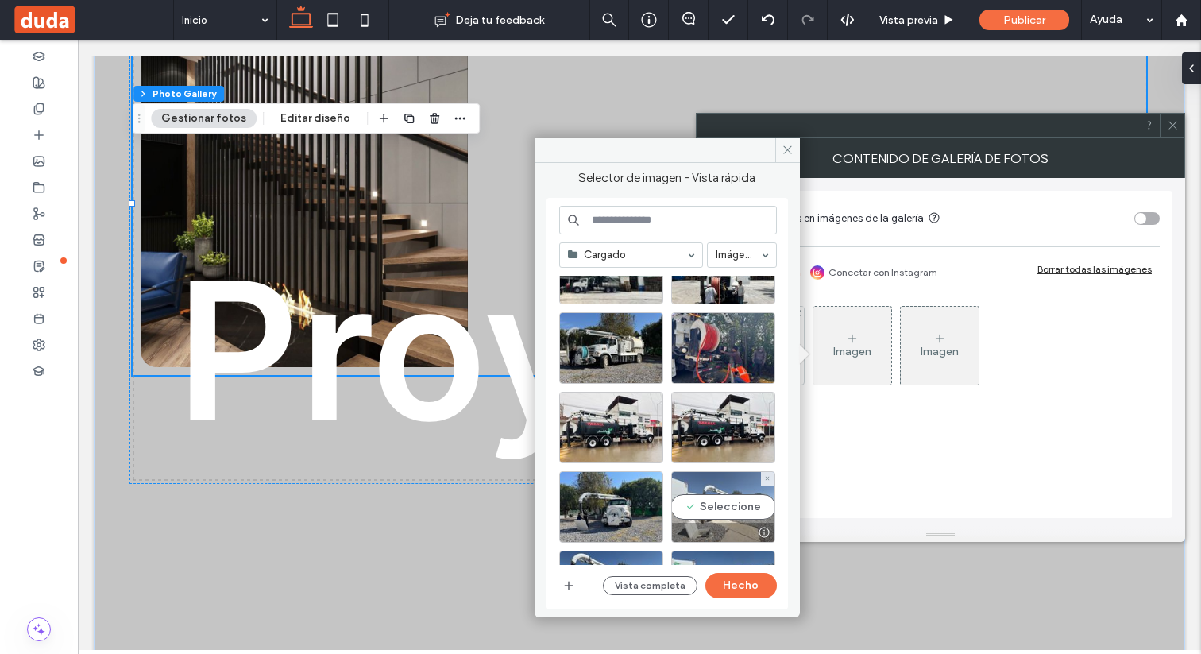
click at [716, 496] on div "Seleccione" at bounding box center [723, 506] width 104 height 71
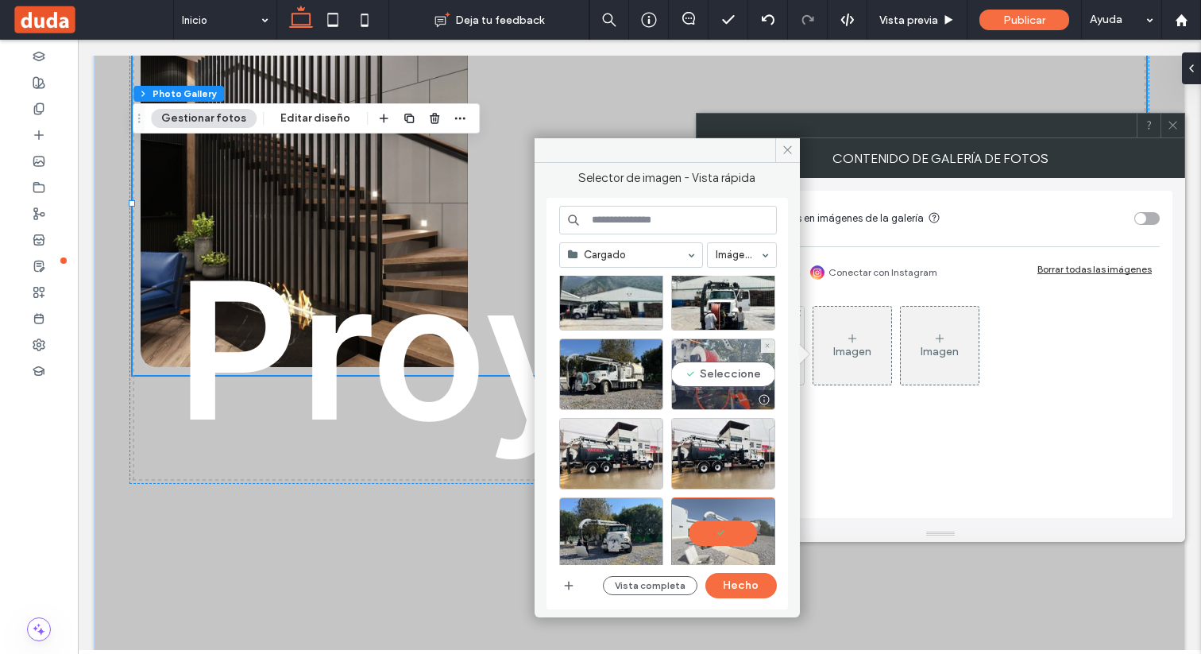
scroll to position [0, 0]
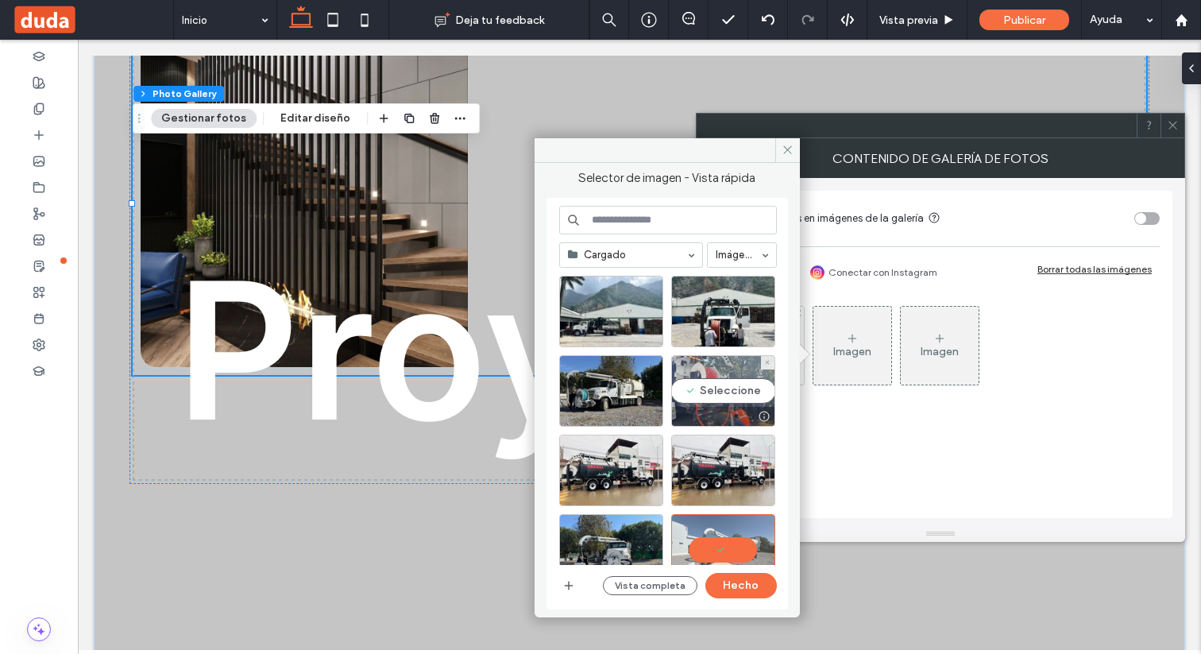
click at [711, 373] on div "Seleccione" at bounding box center [723, 390] width 104 height 71
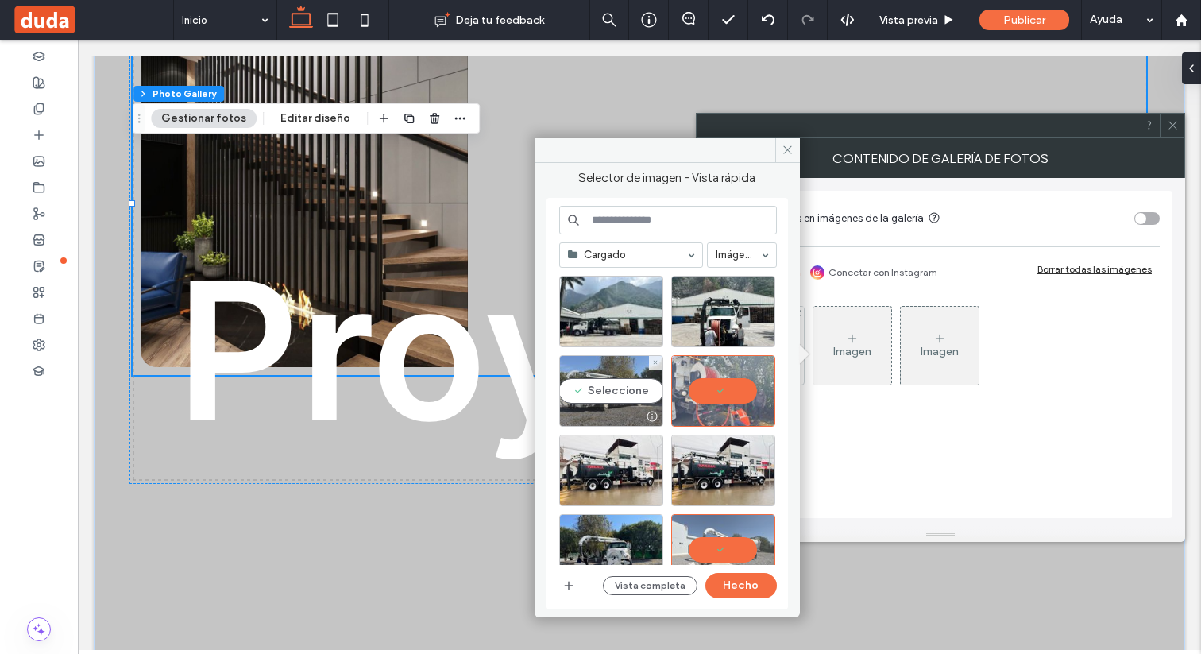
click at [620, 386] on div "Seleccione" at bounding box center [611, 390] width 104 height 71
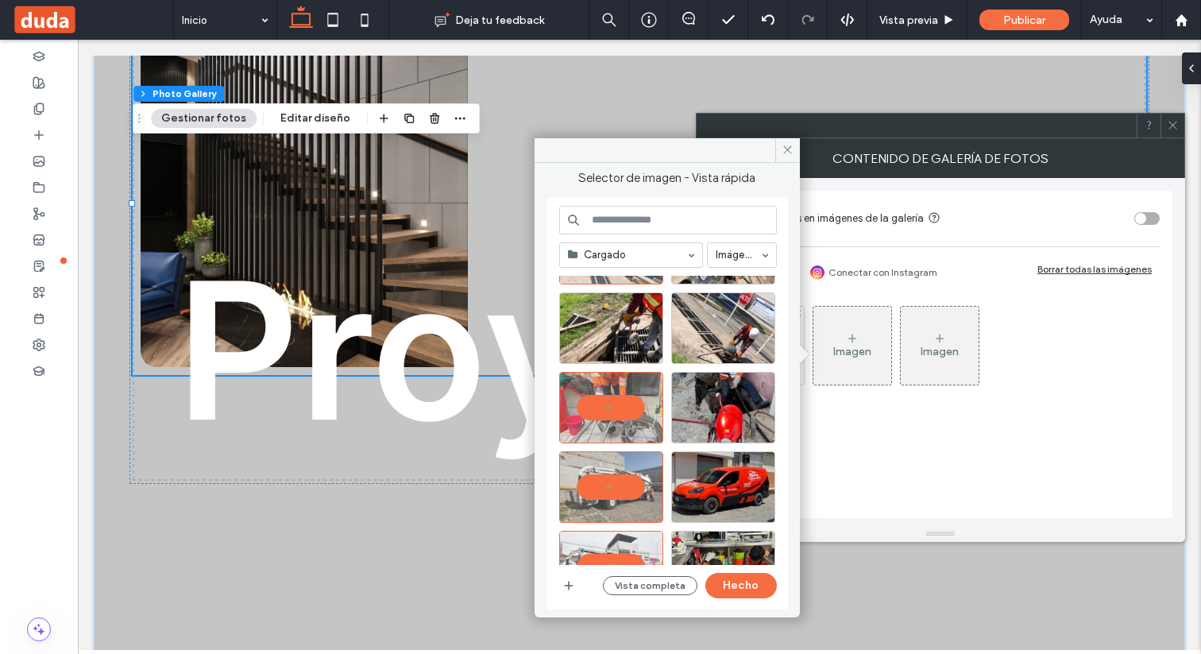
scroll to position [656, 0]
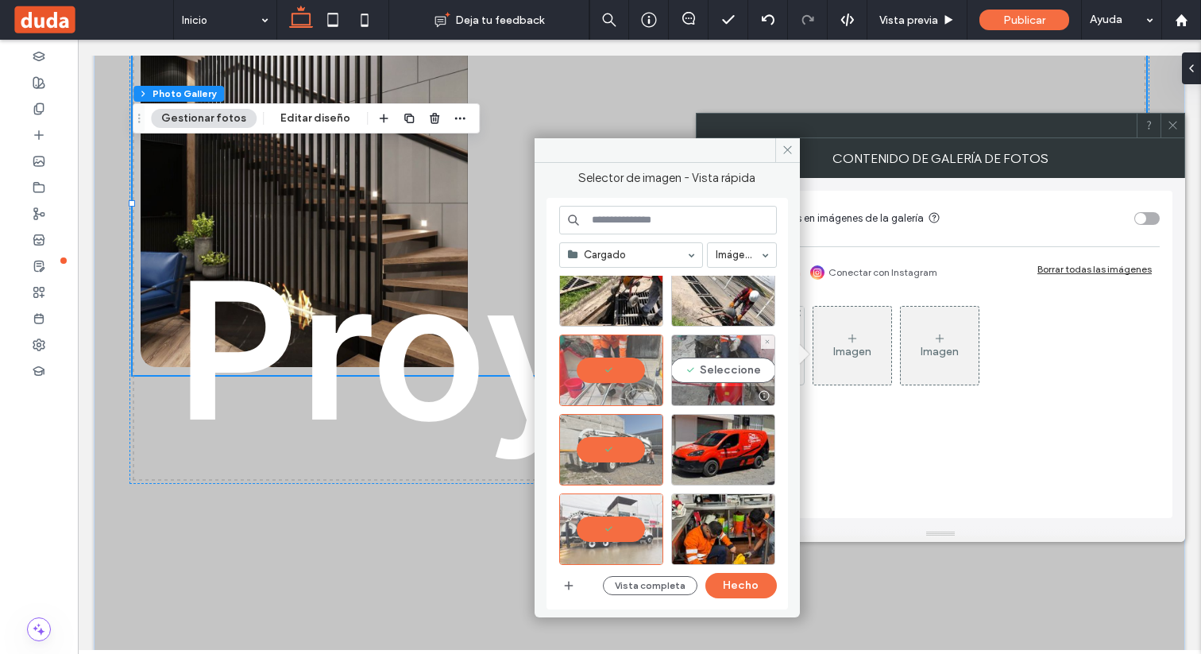
click at [697, 386] on div at bounding box center [723, 395] width 102 height 19
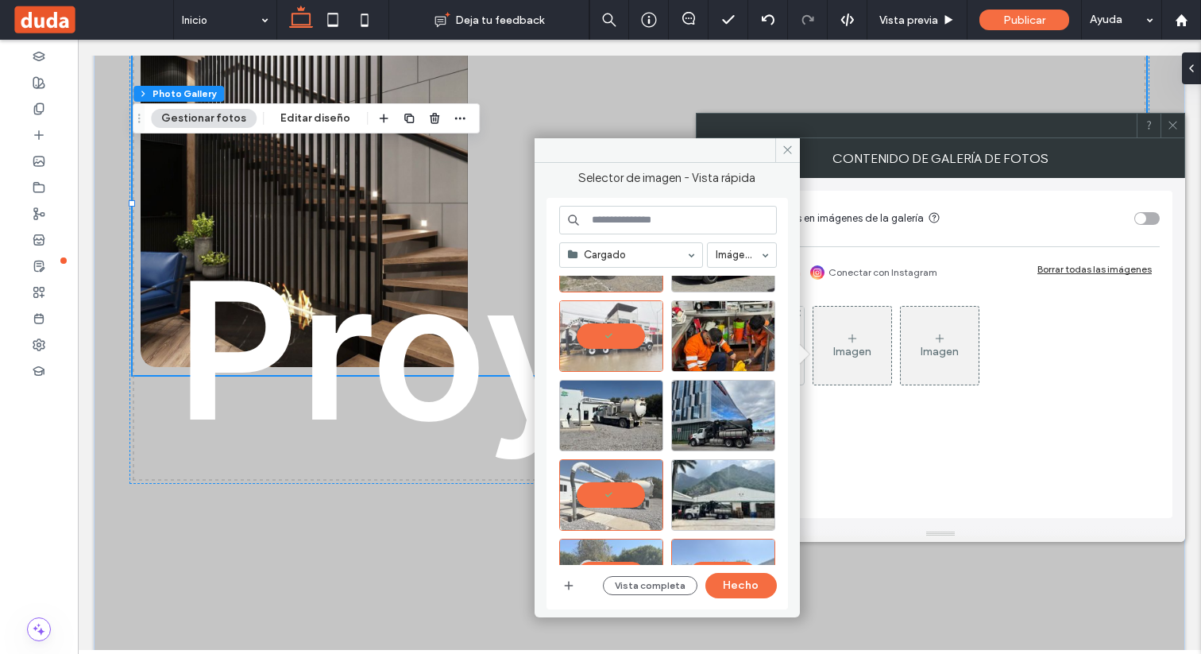
scroll to position [850, 0]
click at [626, 420] on div "Seleccione" at bounding box center [611, 414] width 104 height 71
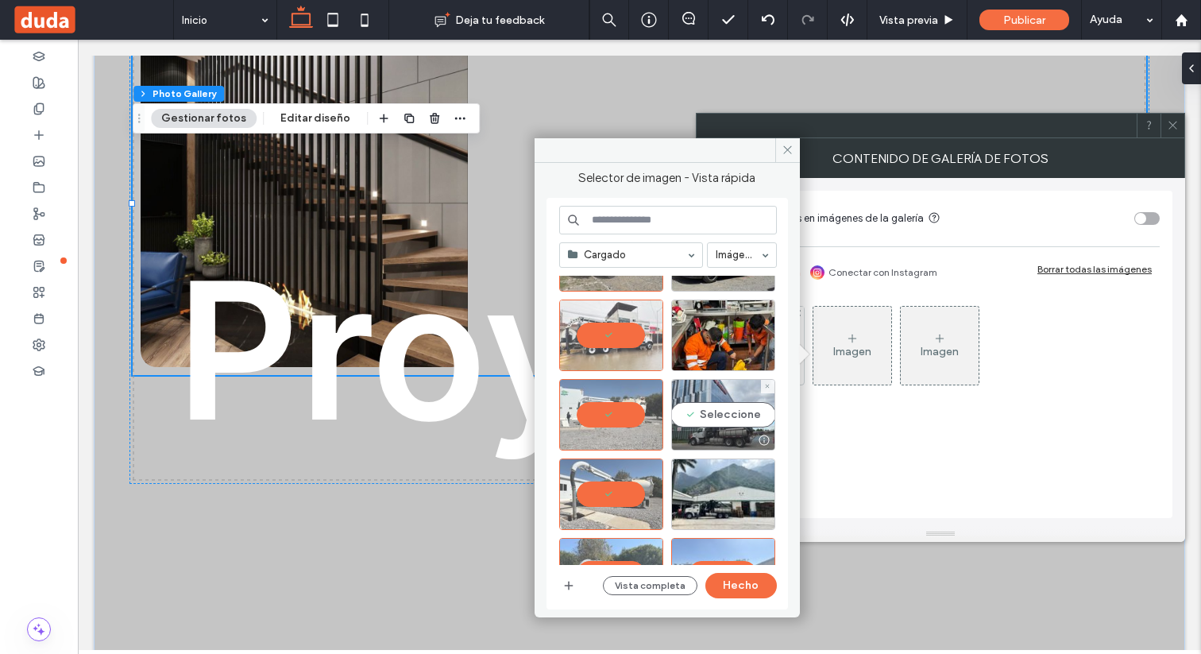
click at [697, 419] on div "Seleccione" at bounding box center [723, 414] width 104 height 71
click at [735, 592] on button "Hecho" at bounding box center [740, 585] width 71 height 25
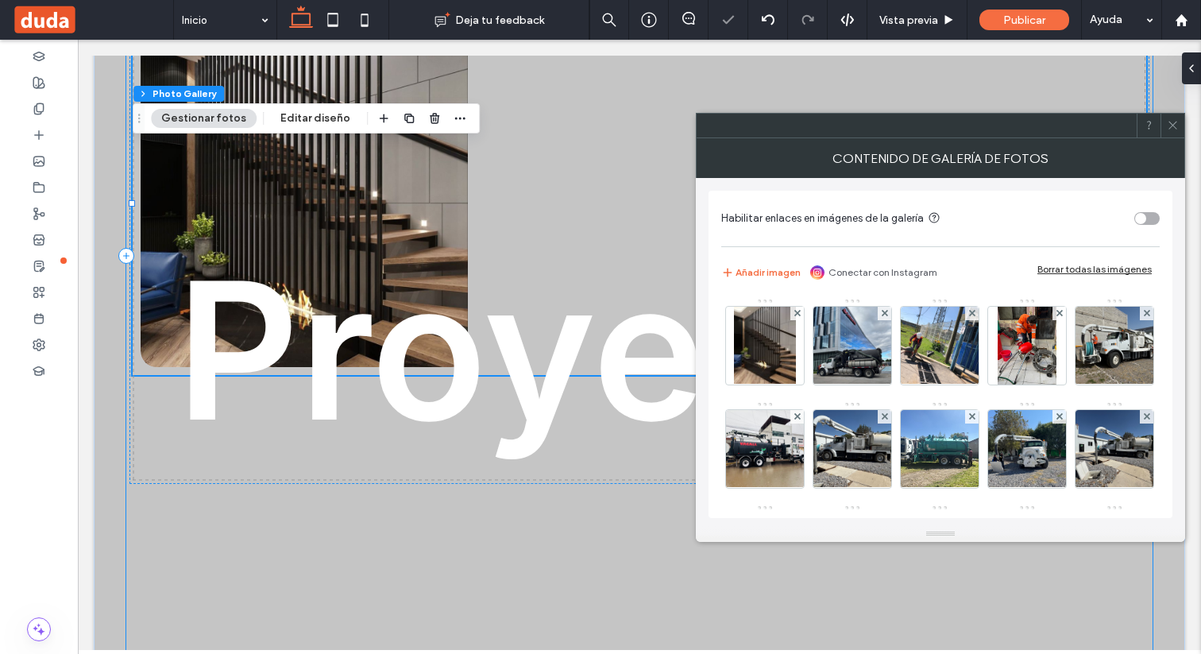
scroll to position [1342, 0]
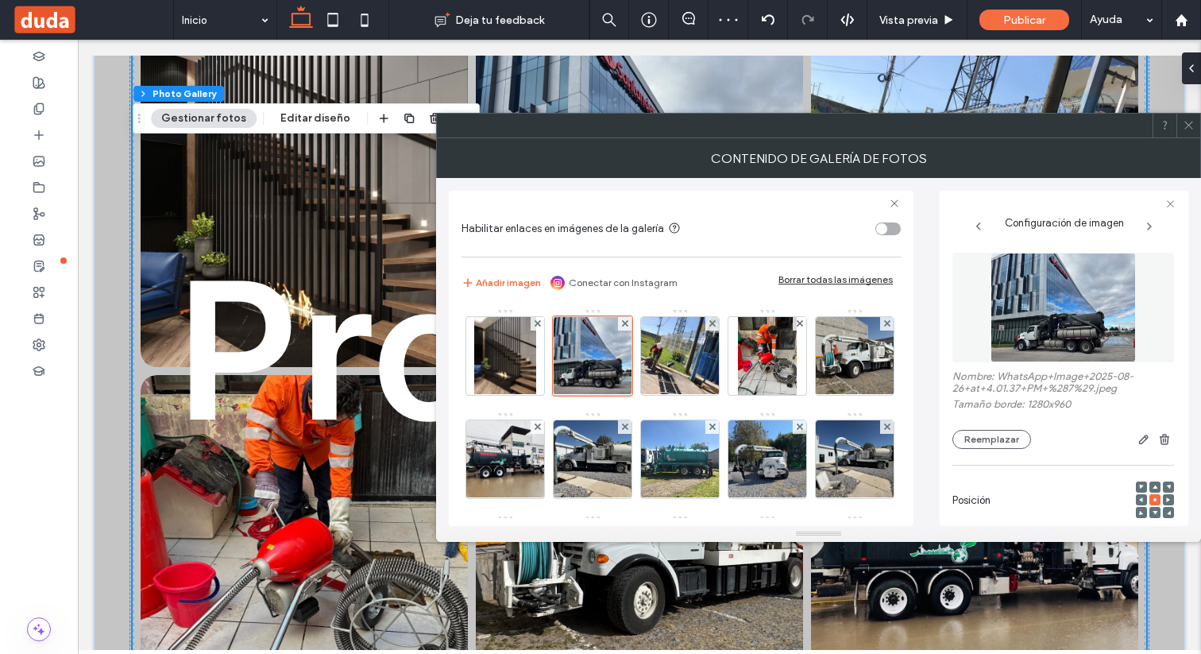
click at [1194, 129] on icon at bounding box center [1189, 125] width 12 height 12
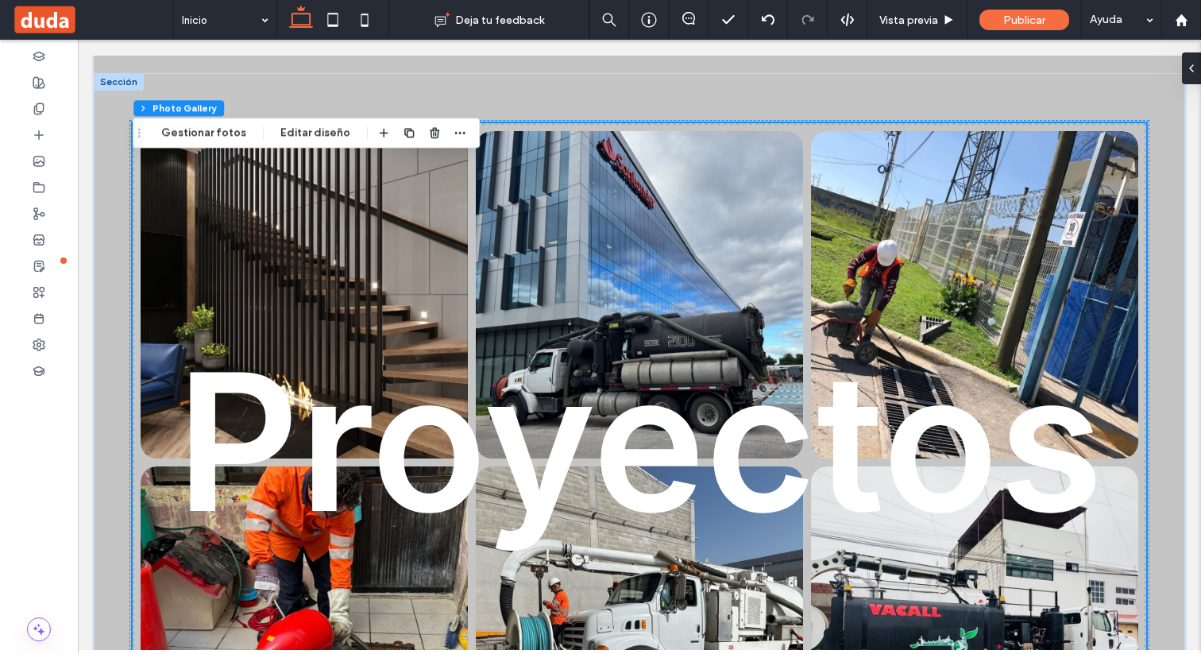
scroll to position [1315, 0]
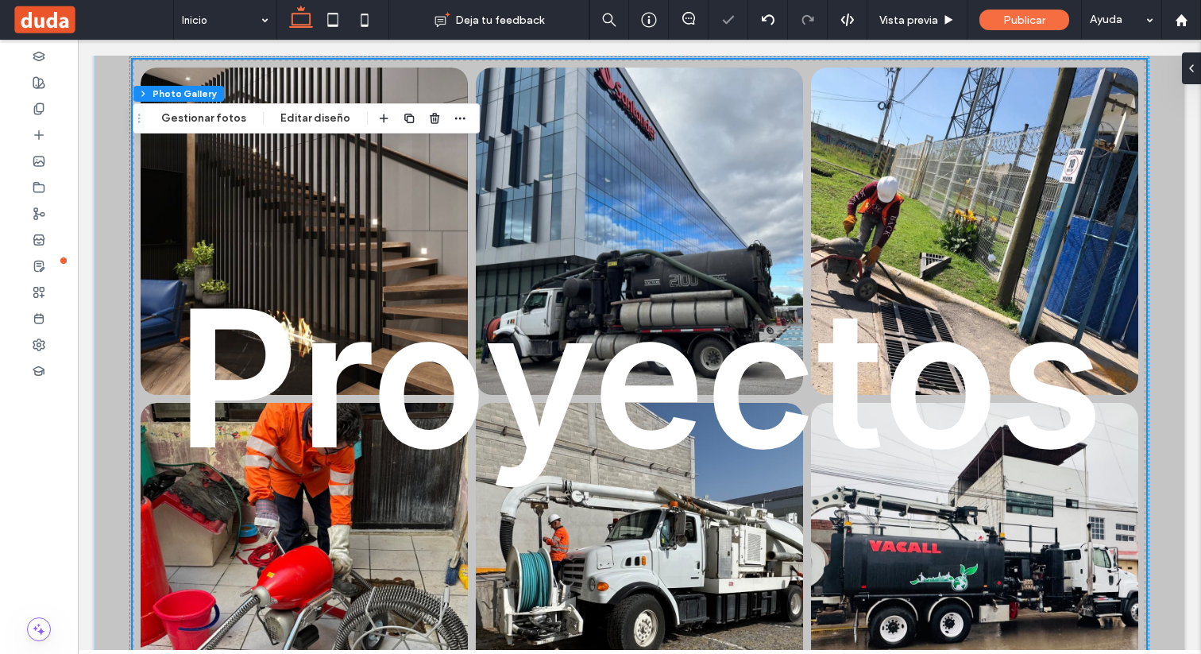
click at [591, 224] on link at bounding box center [639, 230] width 347 height 347
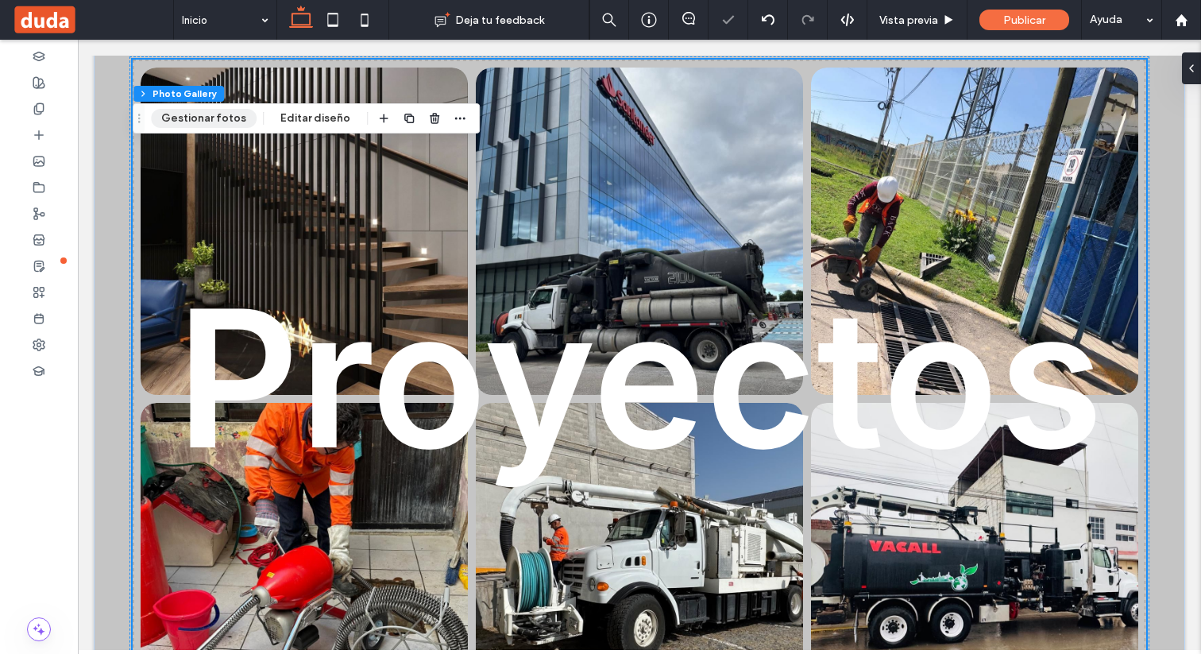
click at [222, 125] on button "Gestionar fotos" at bounding box center [204, 118] width 106 height 19
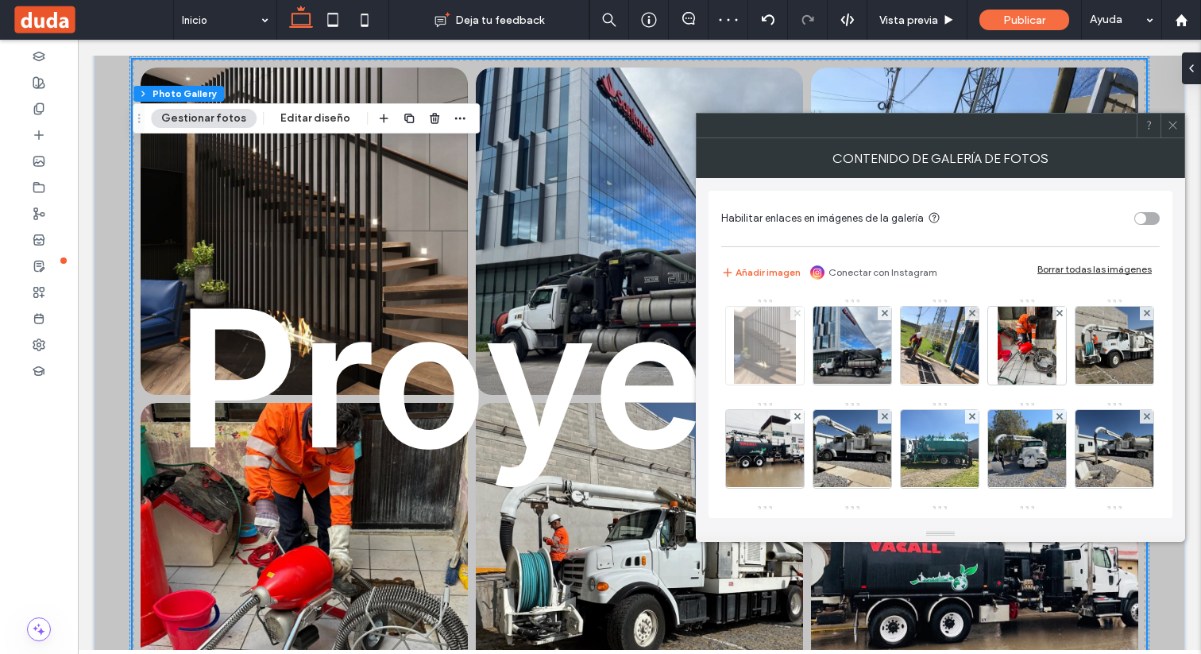
click at [795, 311] on use at bounding box center [796, 313] width 6 height 6
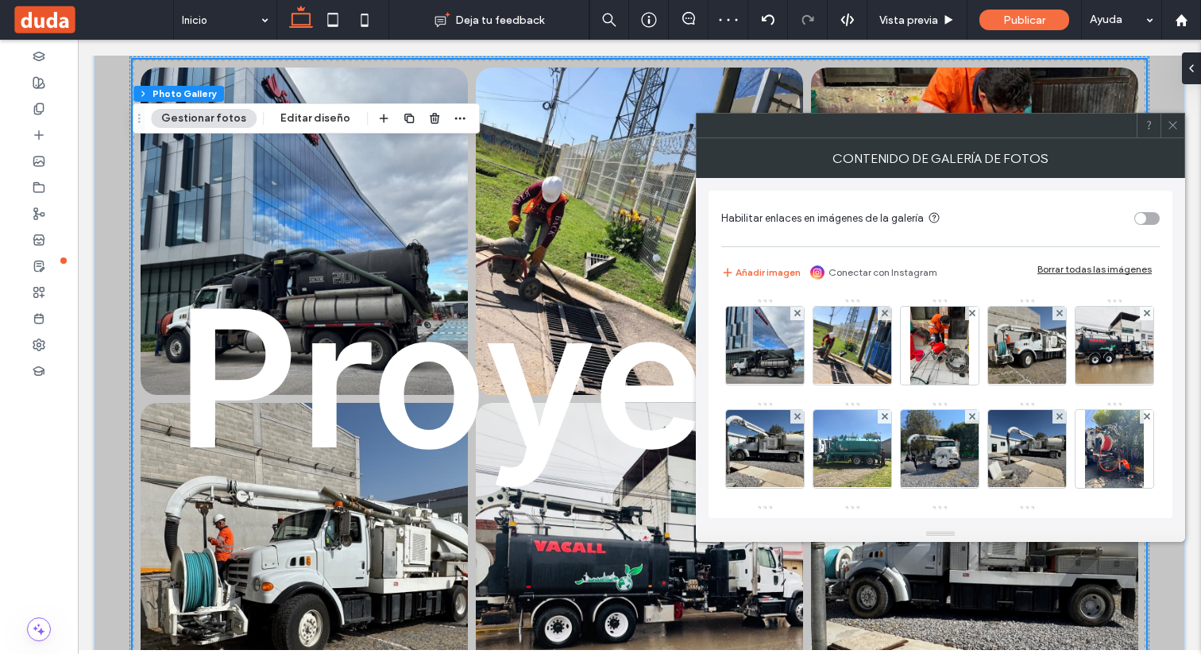
click at [1172, 133] on span at bounding box center [1173, 126] width 12 height 24
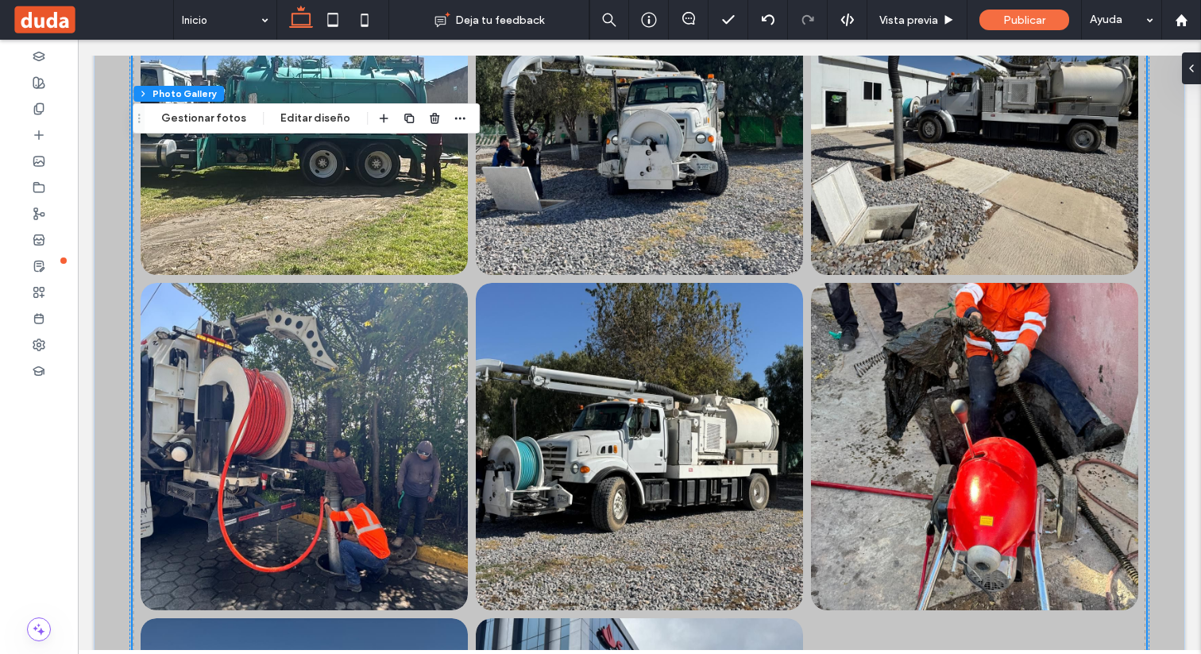
scroll to position [2116, 0]
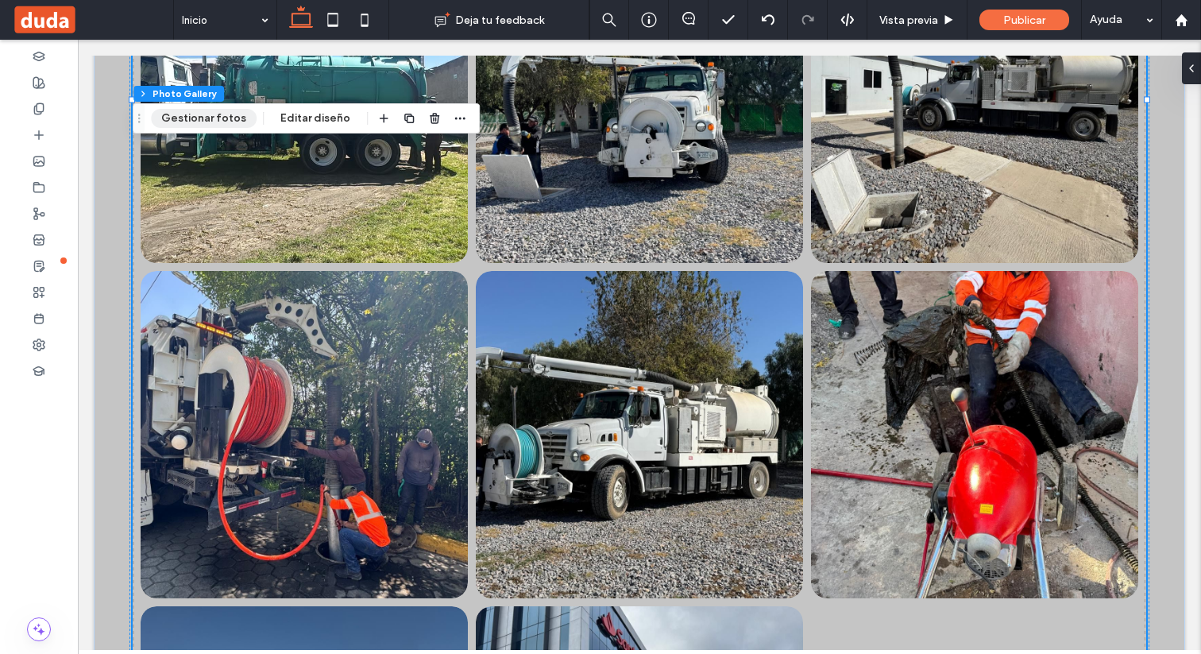
click at [216, 118] on button "Gestionar fotos" at bounding box center [204, 118] width 106 height 19
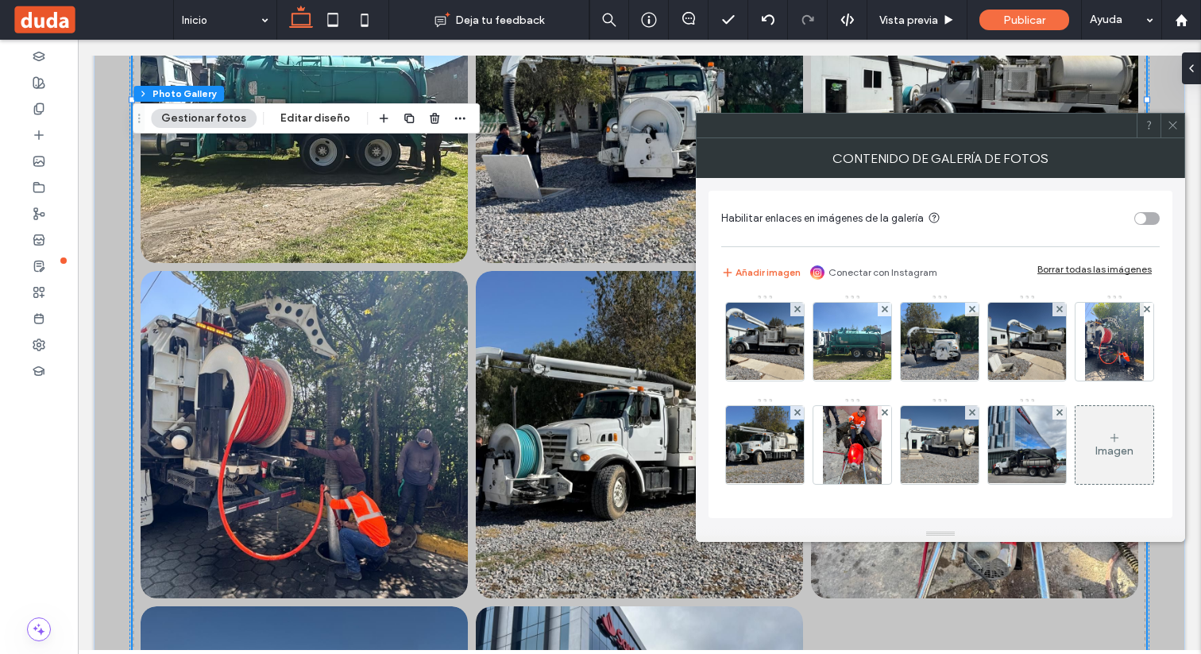
scroll to position [210, 0]
click at [1095, 457] on div "Imagen" at bounding box center [1114, 451] width 38 height 14
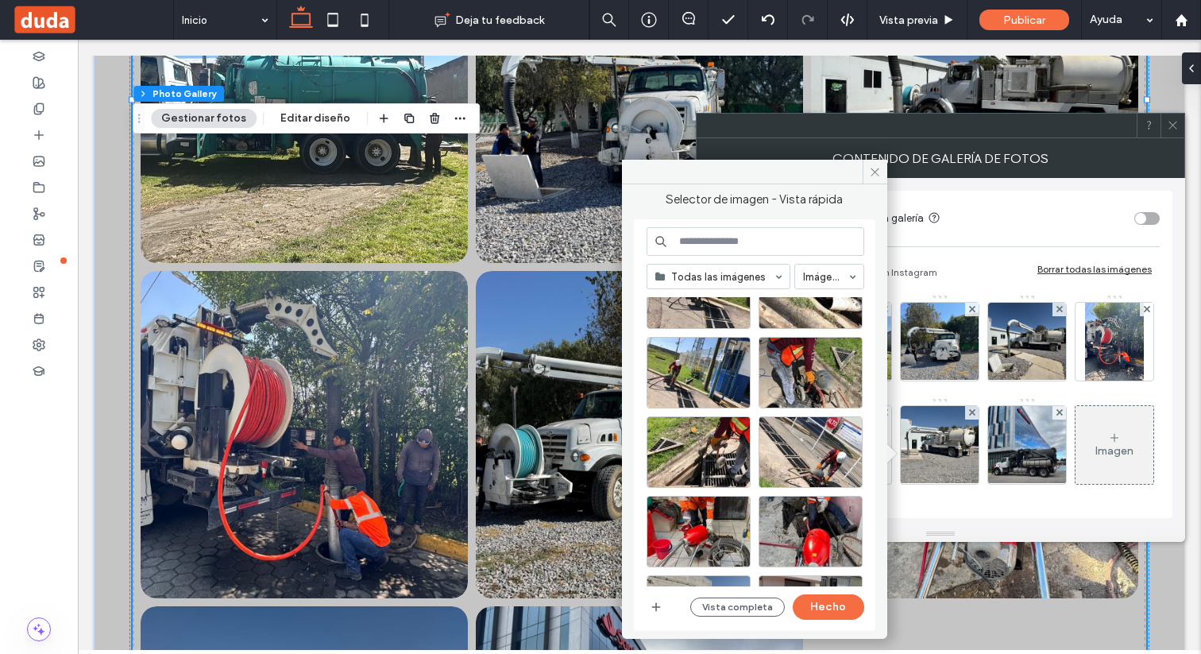
scroll to position [552, 0]
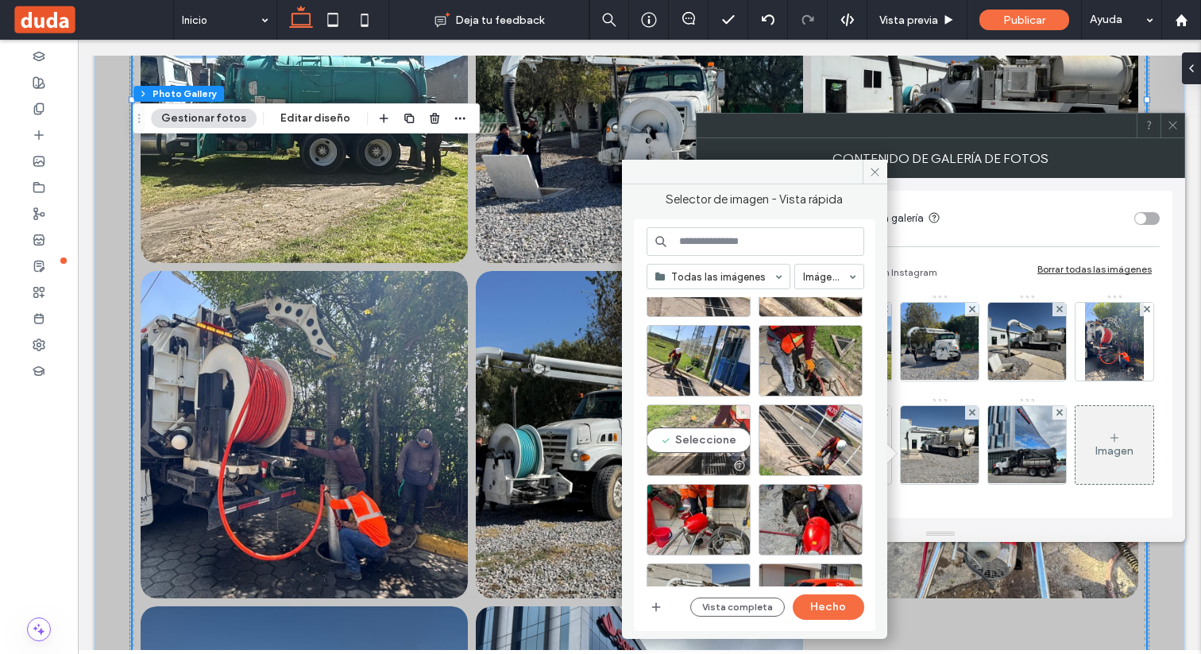
click at [702, 448] on div "Seleccione" at bounding box center [699, 439] width 104 height 71
click at [828, 604] on button "Hecho" at bounding box center [828, 606] width 71 height 25
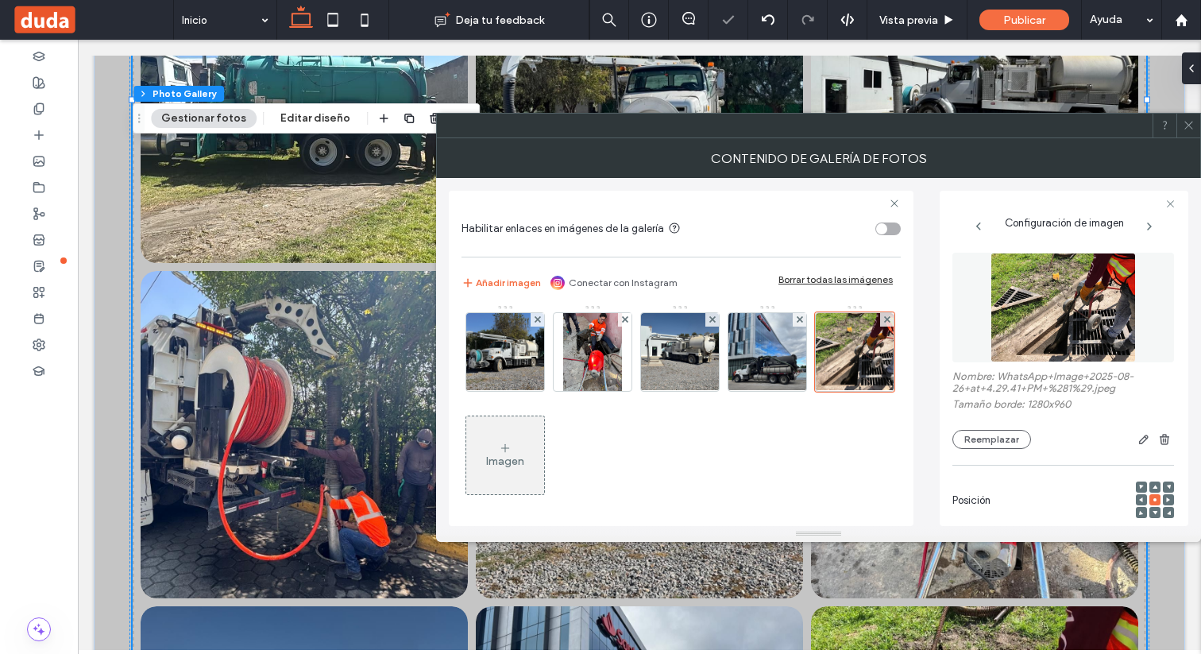
click at [1195, 133] on div at bounding box center [1188, 126] width 24 height 24
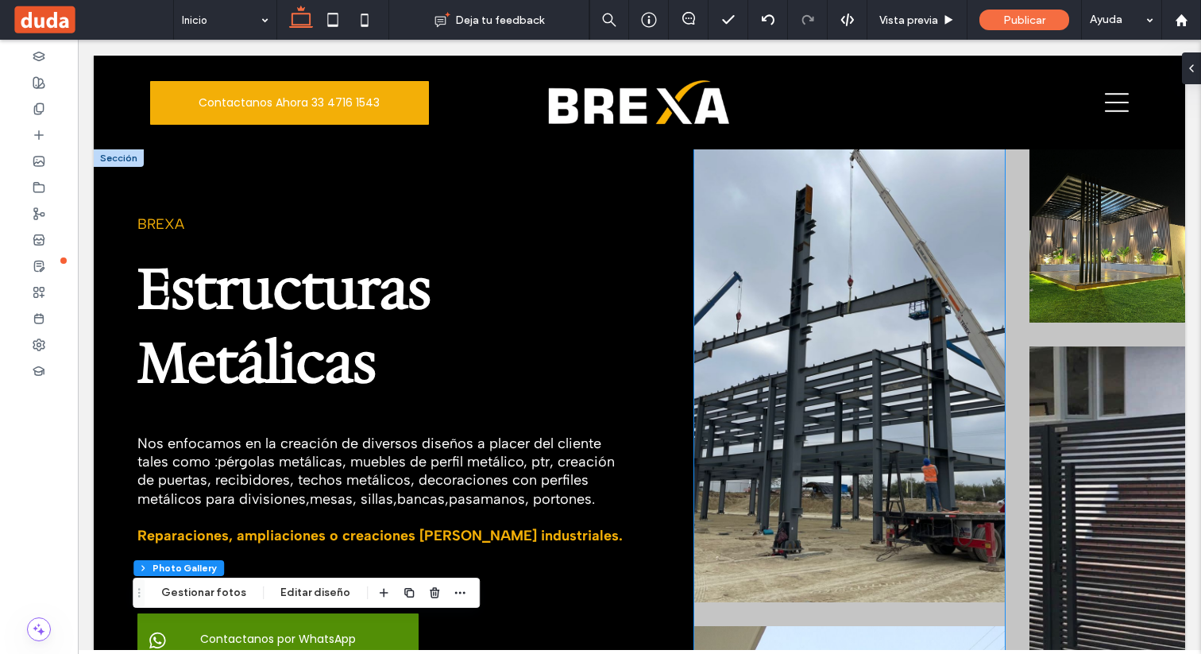
scroll to position [1, 0]
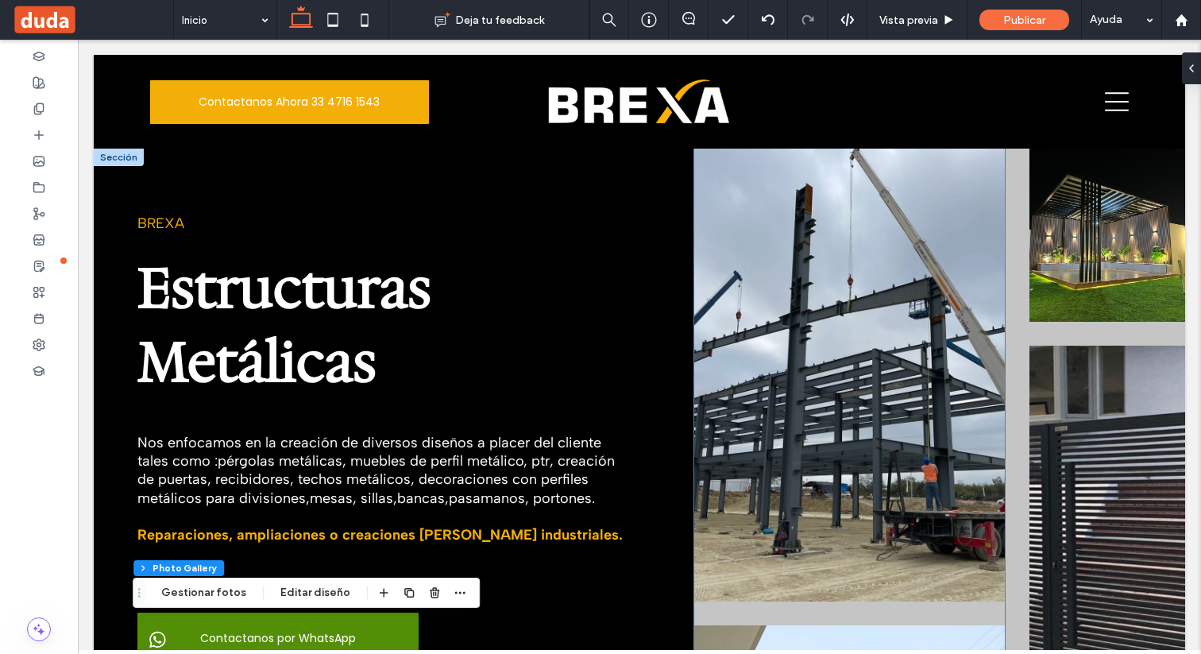
click at [846, 336] on img at bounding box center [849, 375] width 311 height 453
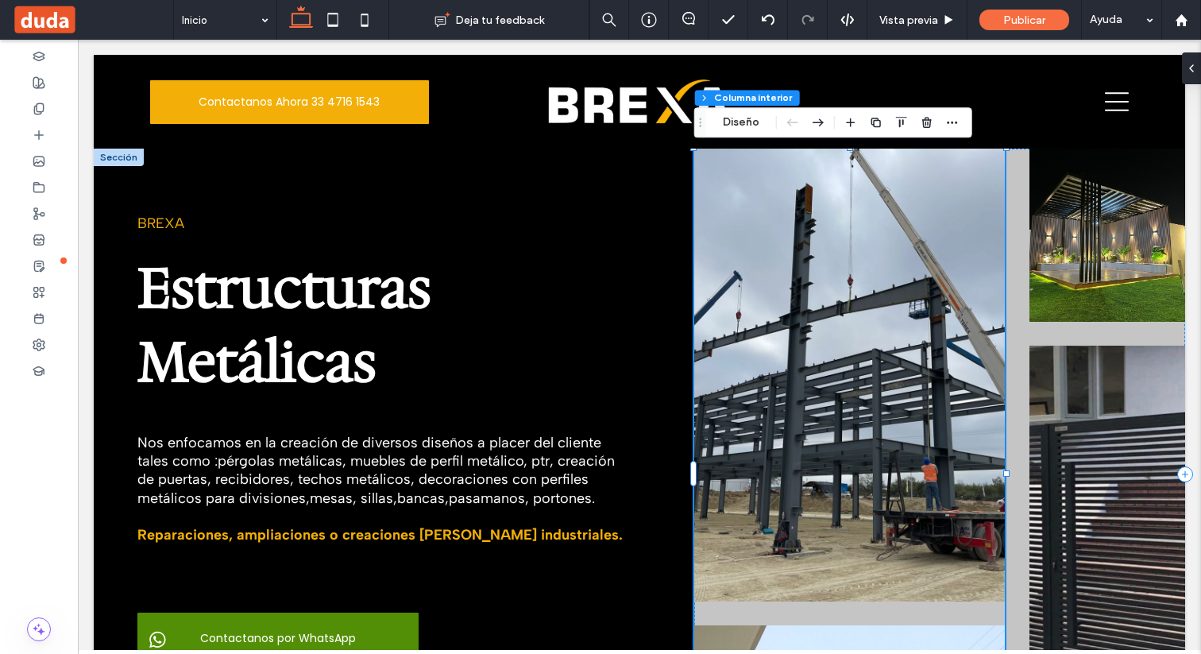
click at [797, 264] on img at bounding box center [849, 375] width 311 height 453
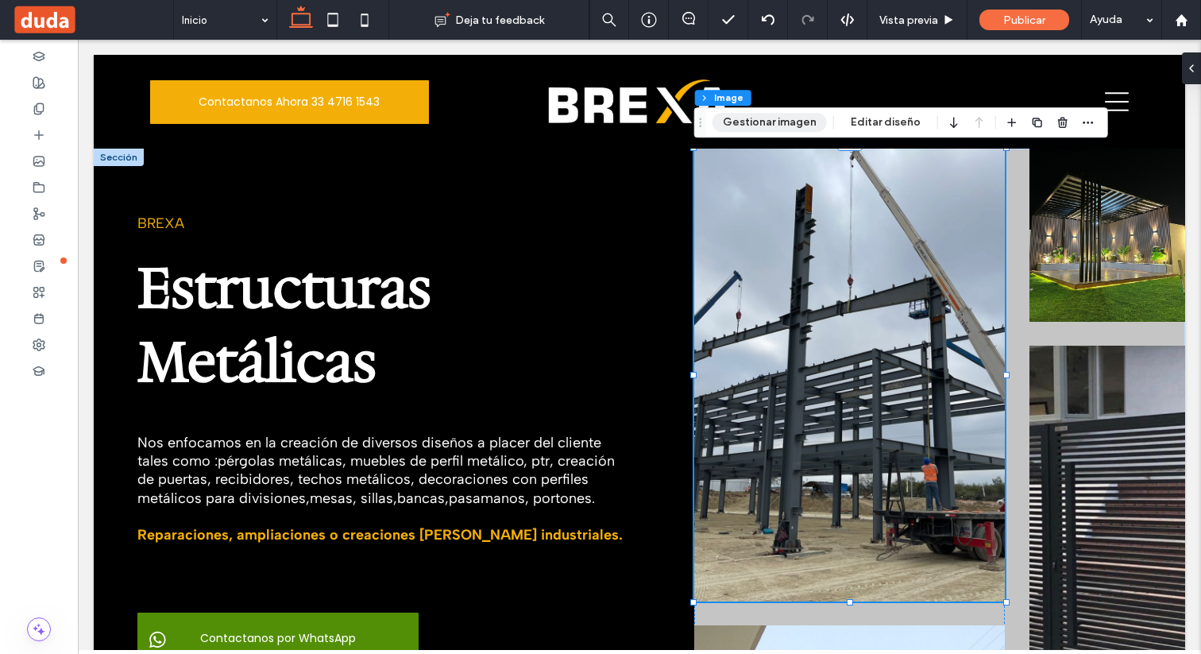
click at [776, 125] on button "Gestionar imagen" at bounding box center [769, 122] width 114 height 19
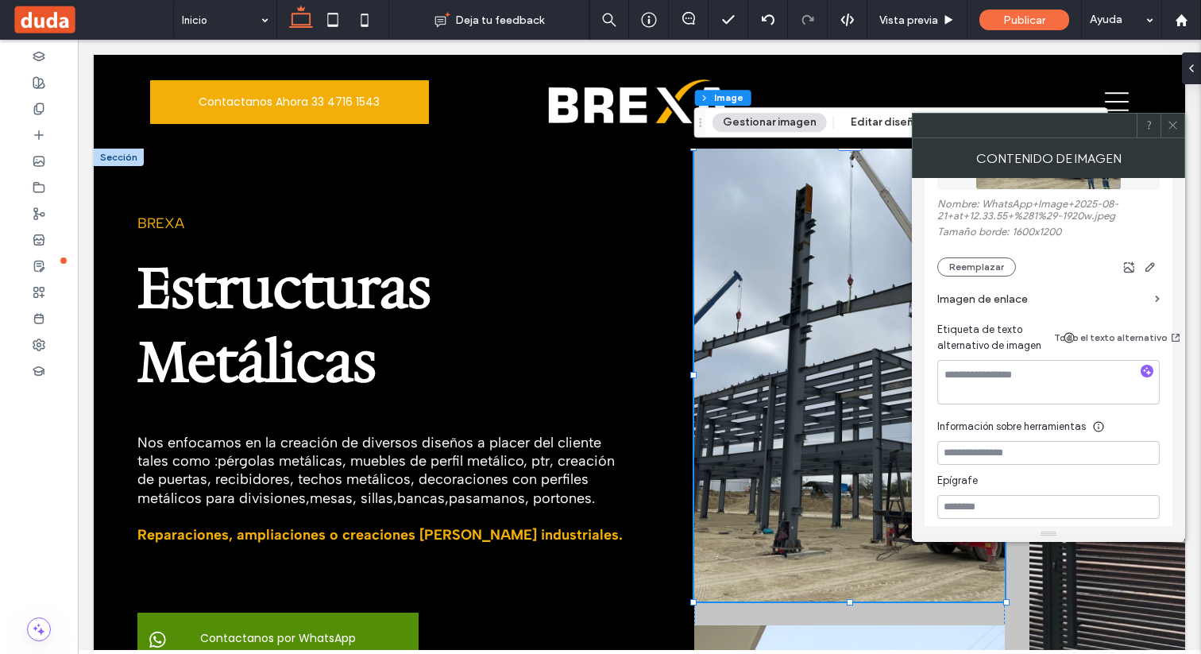
scroll to position [318, 0]
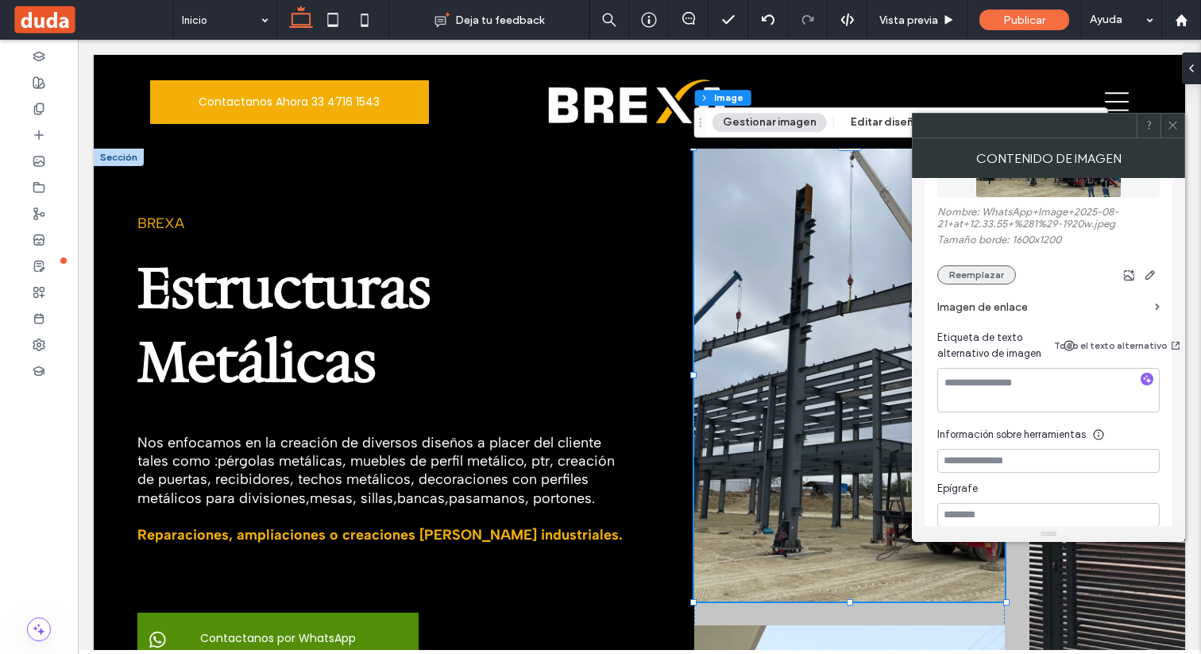
click at [991, 284] on button "Reemplazar" at bounding box center [976, 274] width 79 height 19
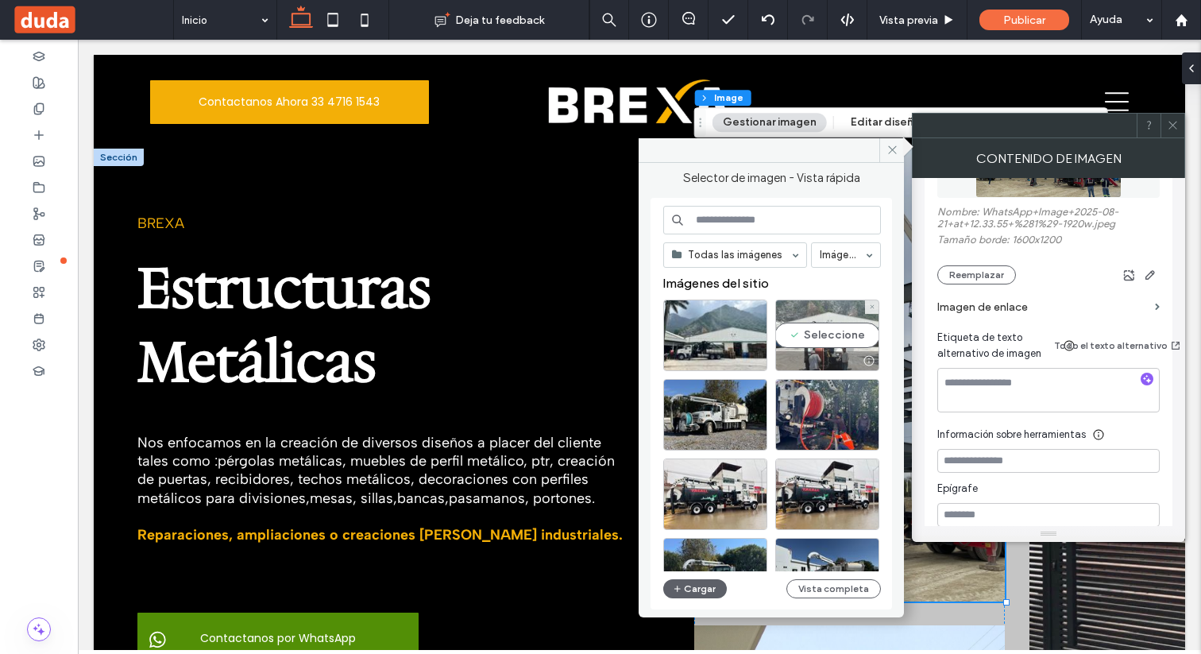
click at [828, 345] on div "Seleccione" at bounding box center [827, 334] width 104 height 71
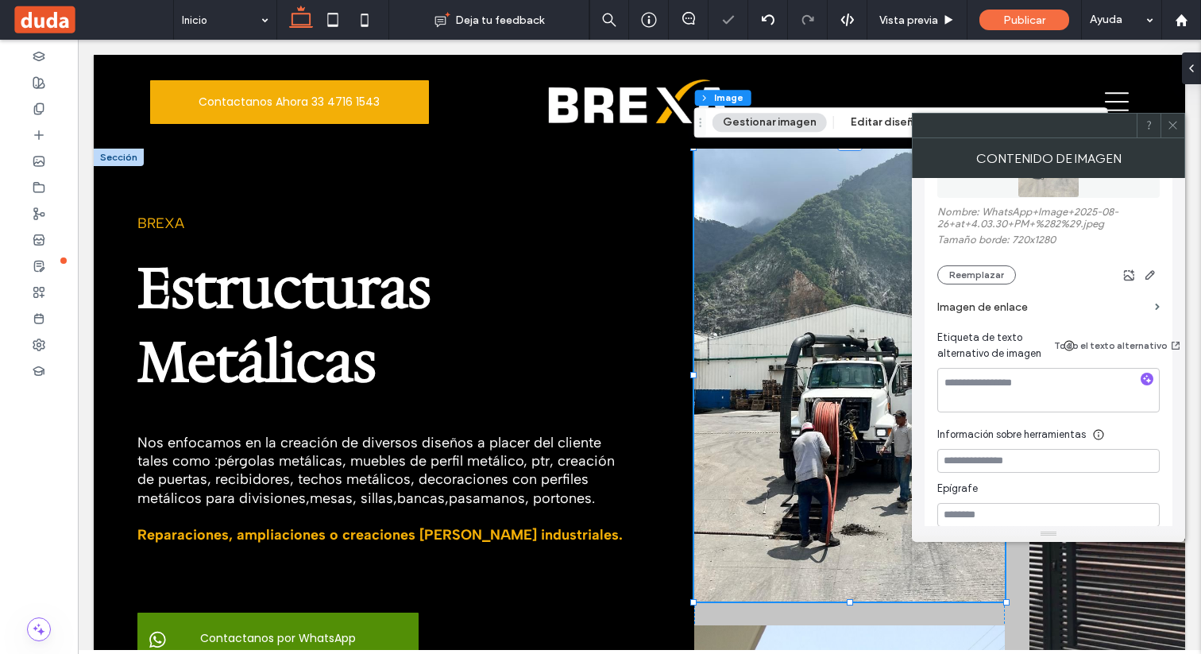
click at [1175, 136] on span at bounding box center [1173, 126] width 12 height 24
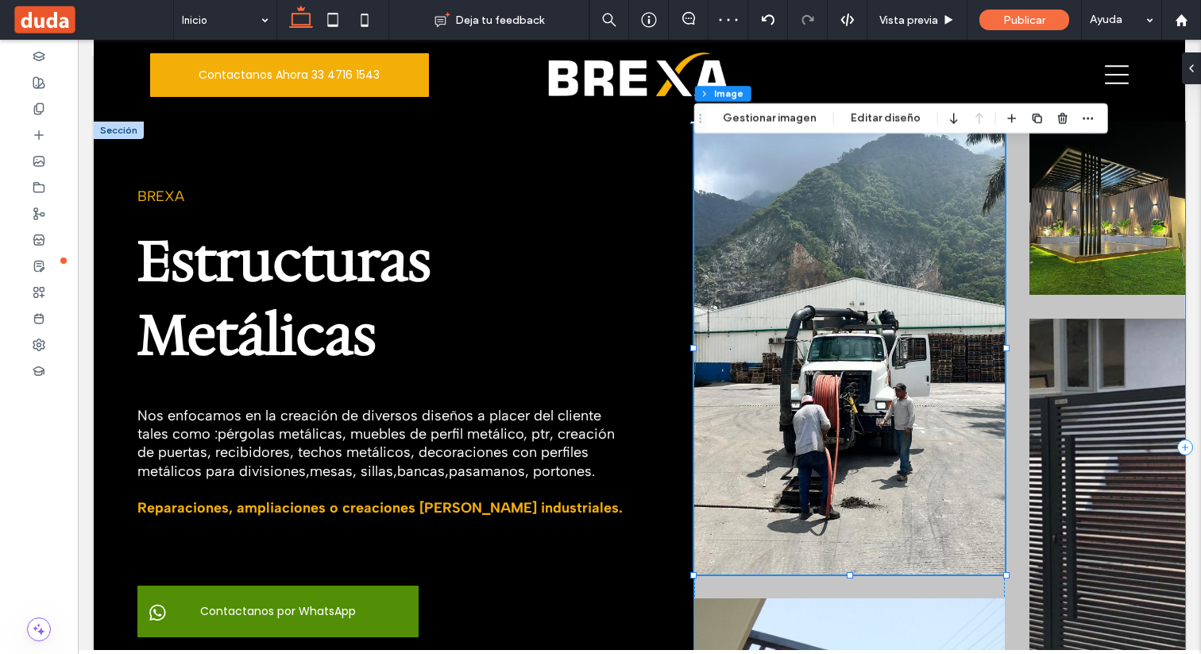
scroll to position [38, 0]
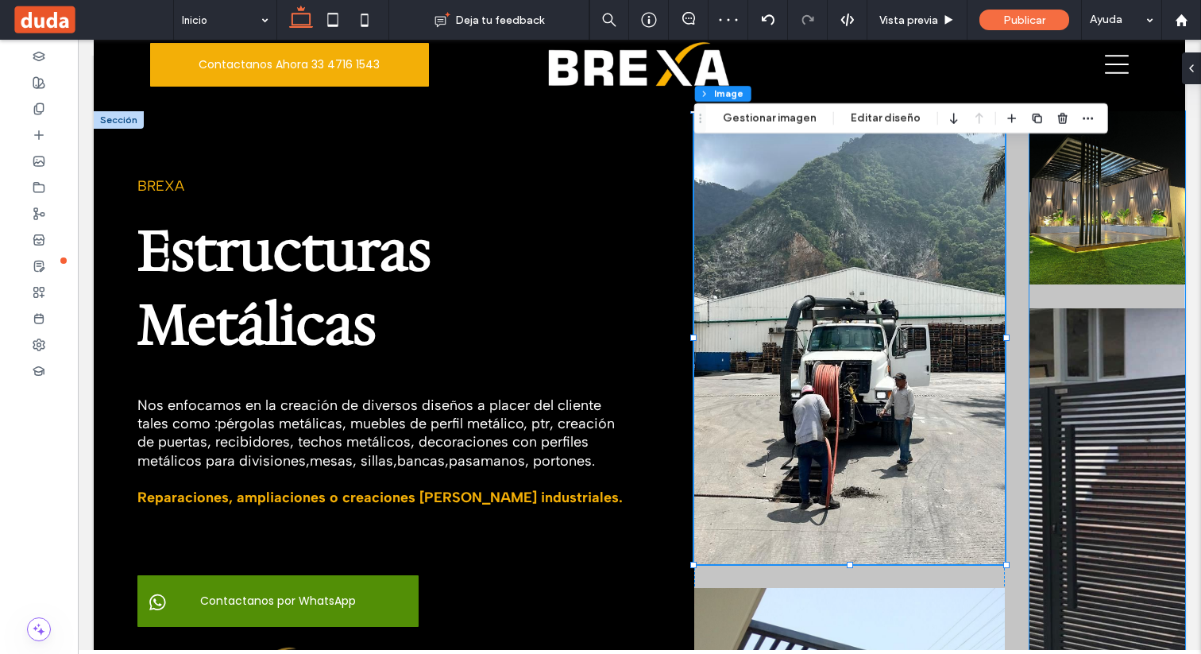
click at [1082, 237] on img at bounding box center [1107, 197] width 156 height 173
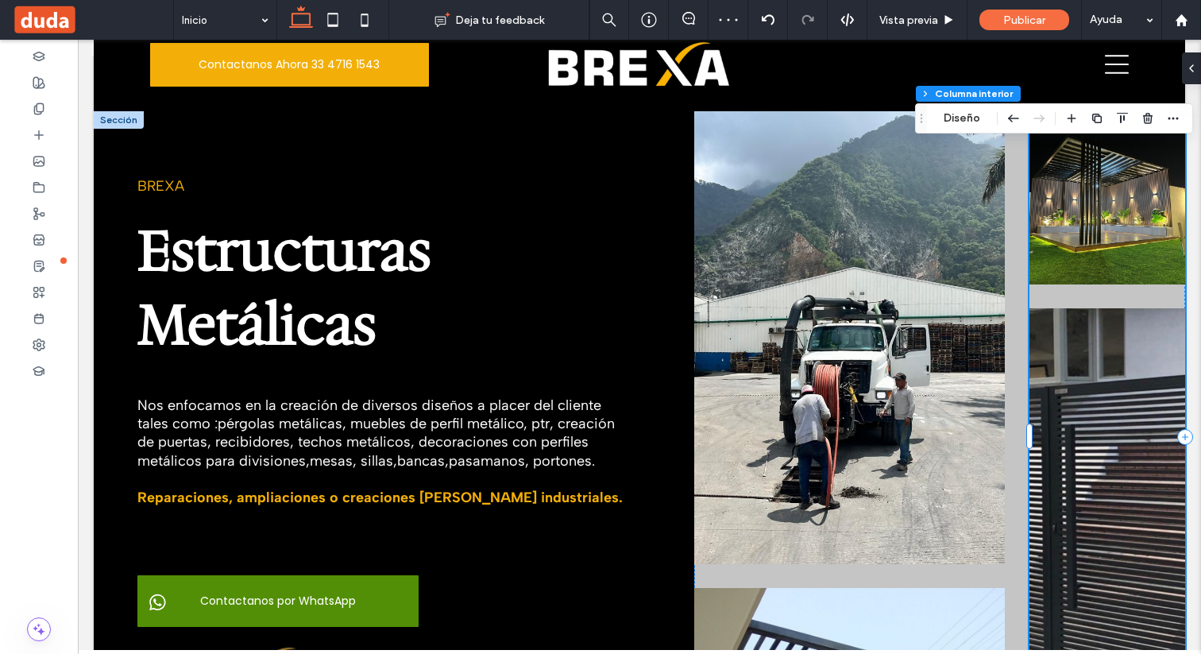
click at [1082, 208] on img at bounding box center [1107, 197] width 156 height 173
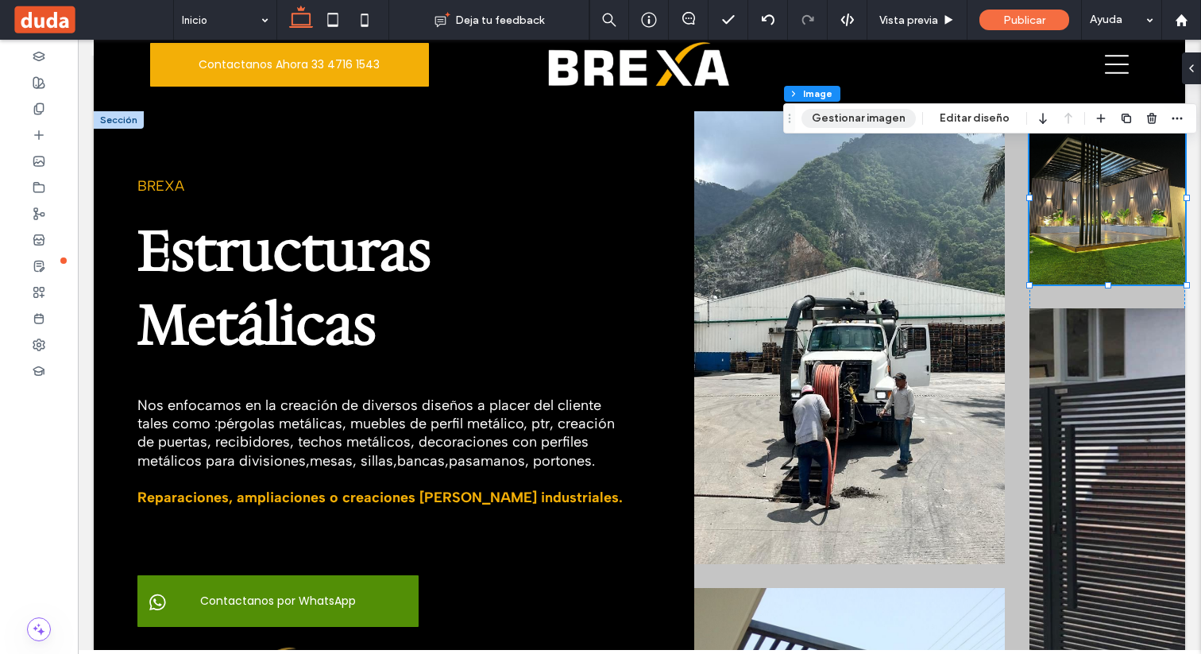
click at [865, 119] on button "Gestionar imagen" at bounding box center [858, 118] width 114 height 19
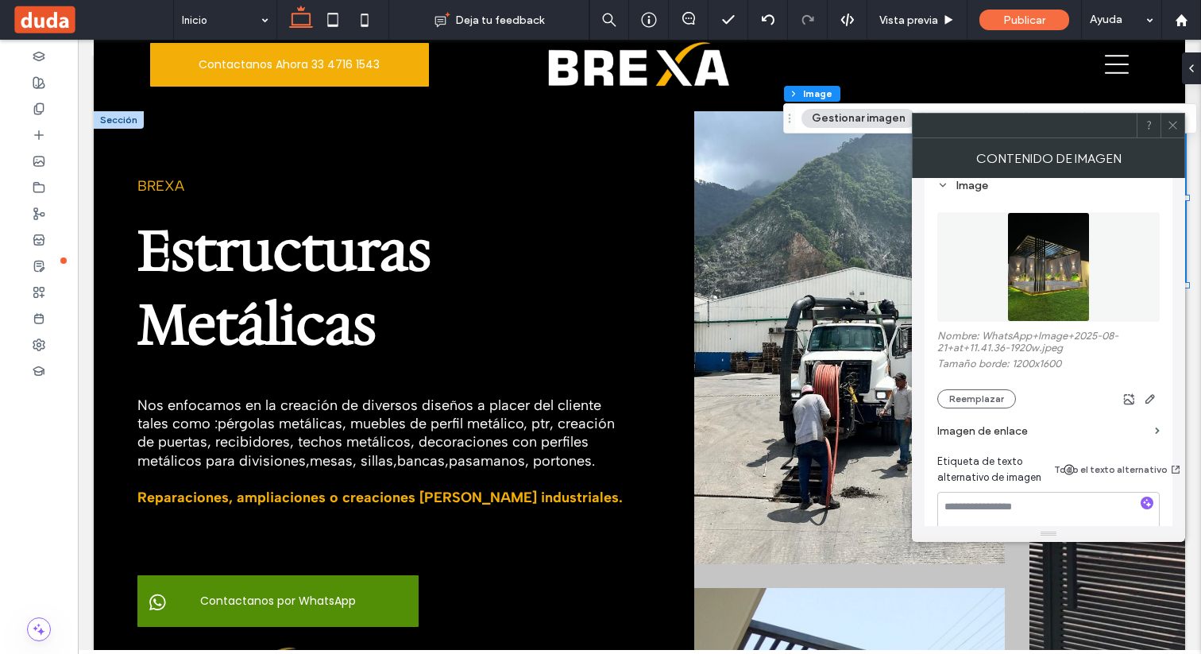
scroll to position [223, 0]
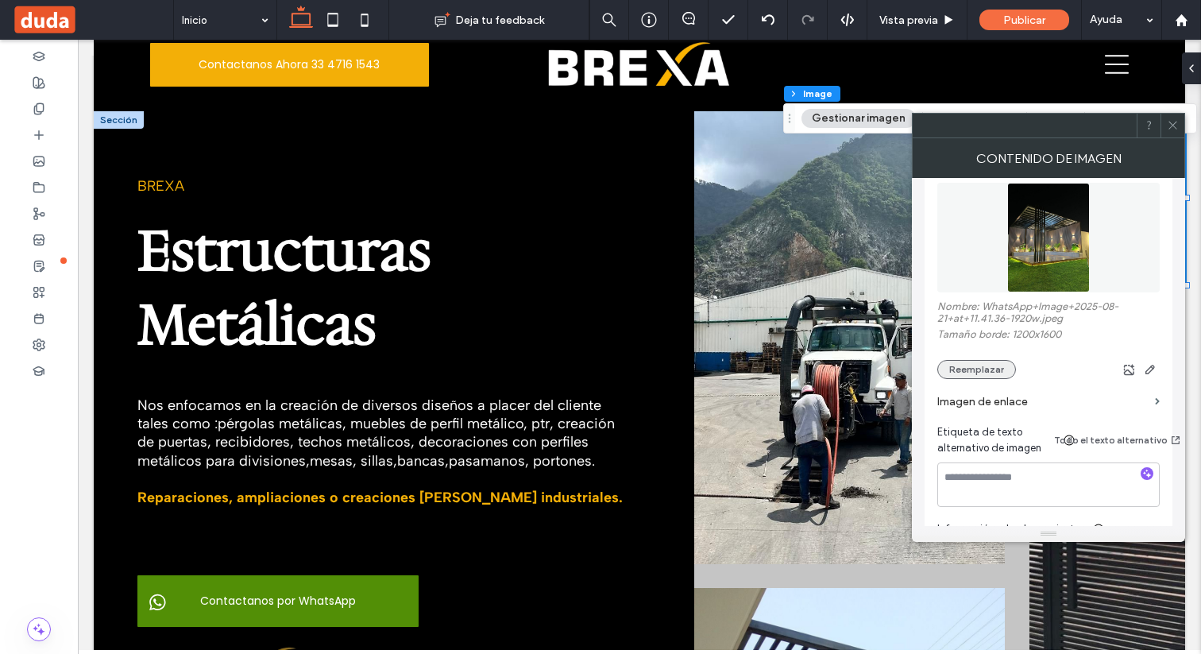
click at [982, 378] on button "Reemplazar" at bounding box center [976, 369] width 79 height 19
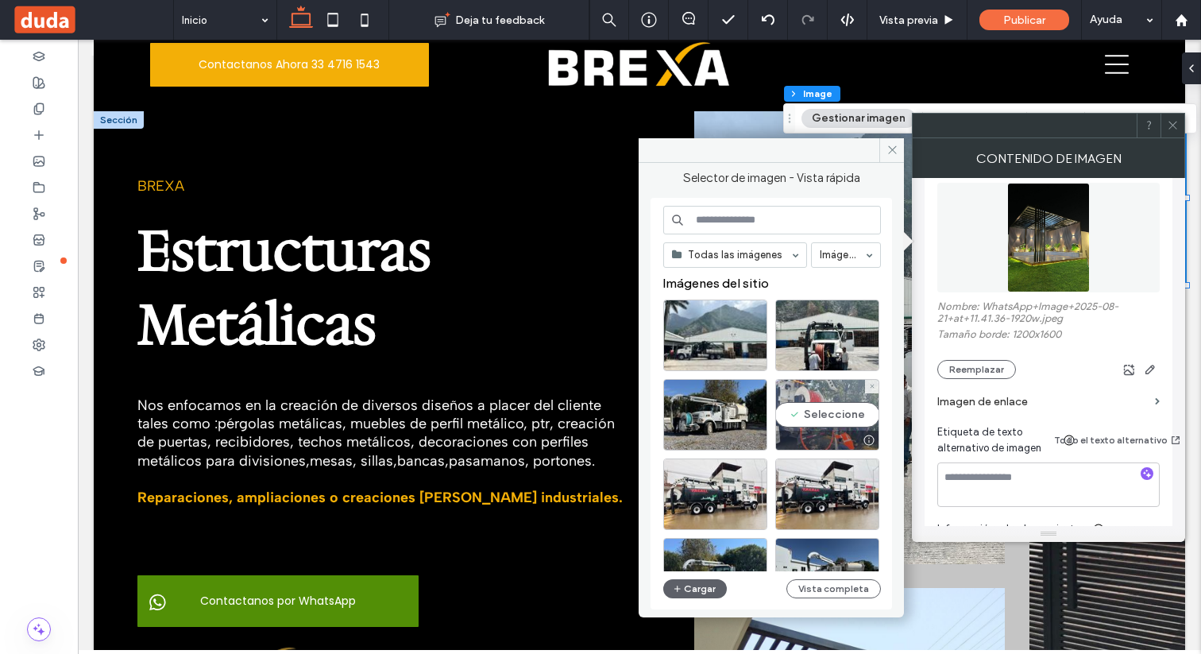
click at [820, 419] on div "Seleccione" at bounding box center [827, 414] width 104 height 71
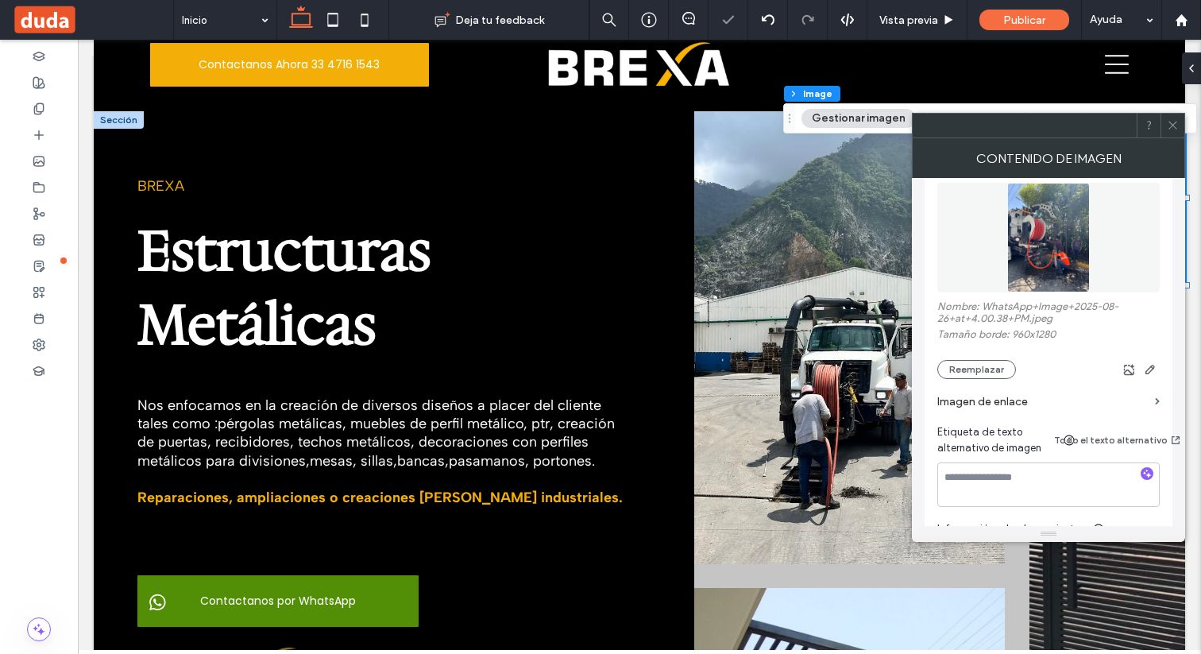
click at [1176, 131] on span at bounding box center [1173, 126] width 12 height 24
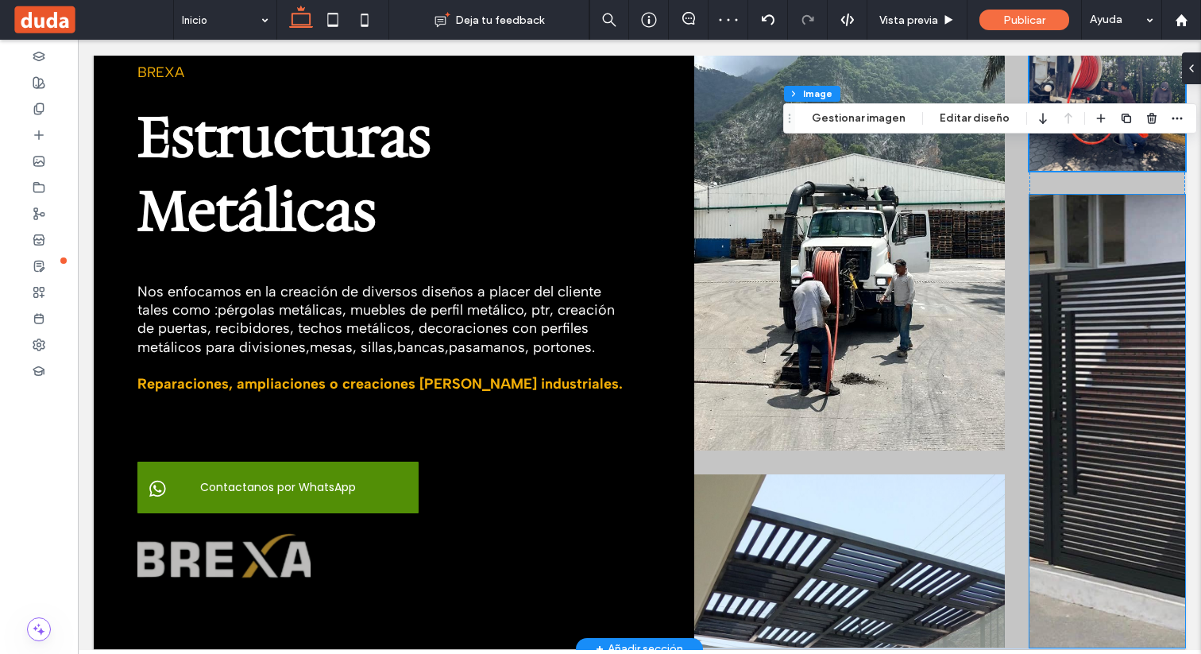
scroll to position [168, 0]
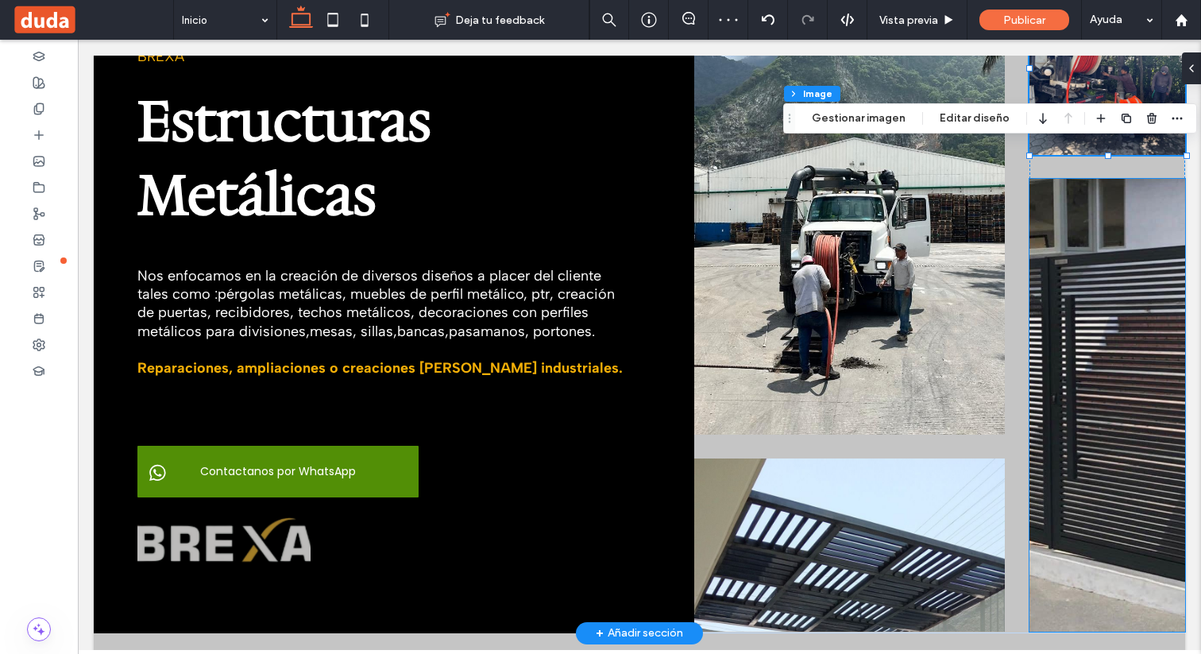
click at [1096, 350] on img at bounding box center [1107, 405] width 156 height 453
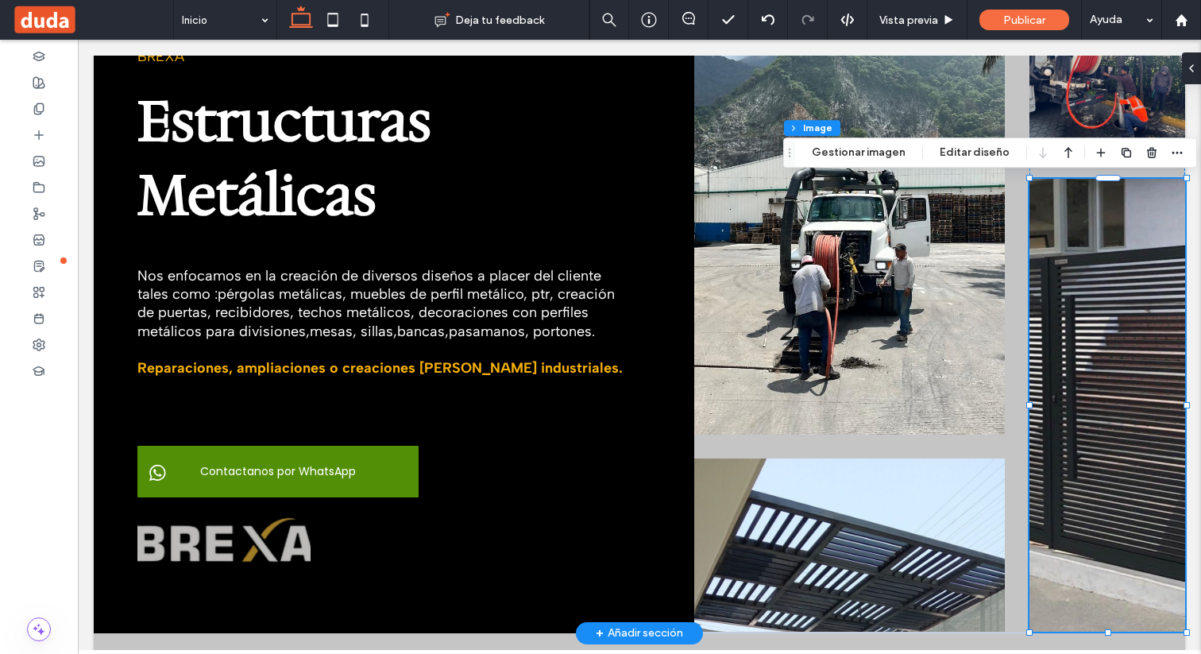
click at [1113, 321] on img at bounding box center [1107, 405] width 156 height 453
click at [889, 151] on button "Gestionar imagen" at bounding box center [858, 152] width 114 height 19
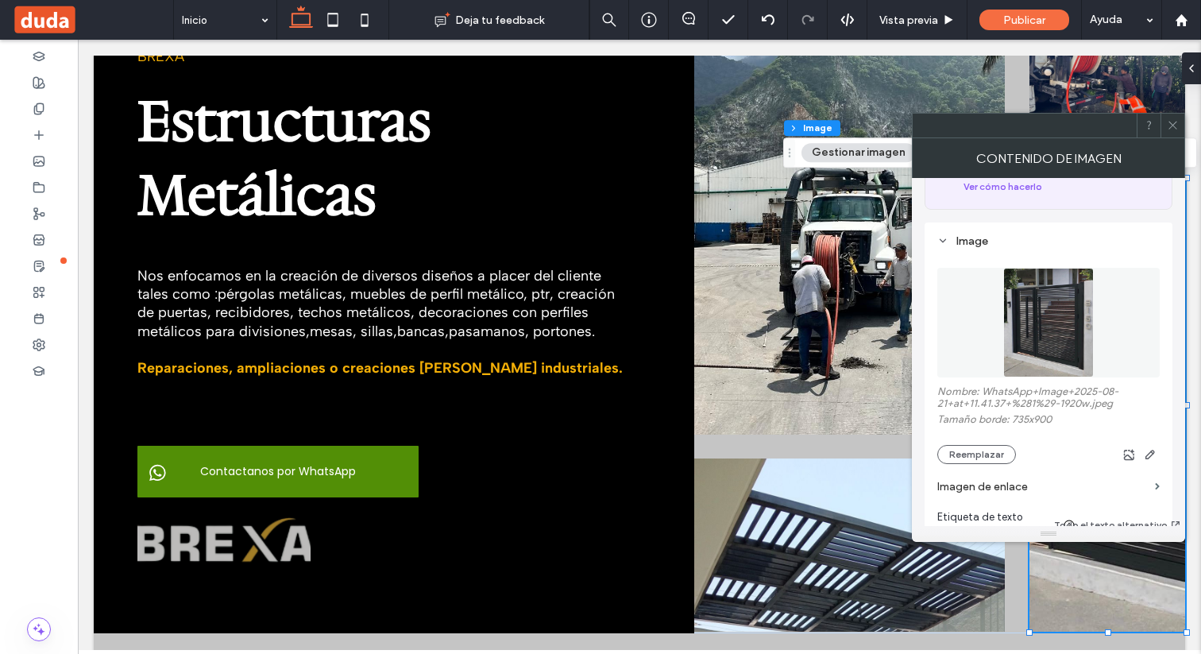
scroll to position [145, 0]
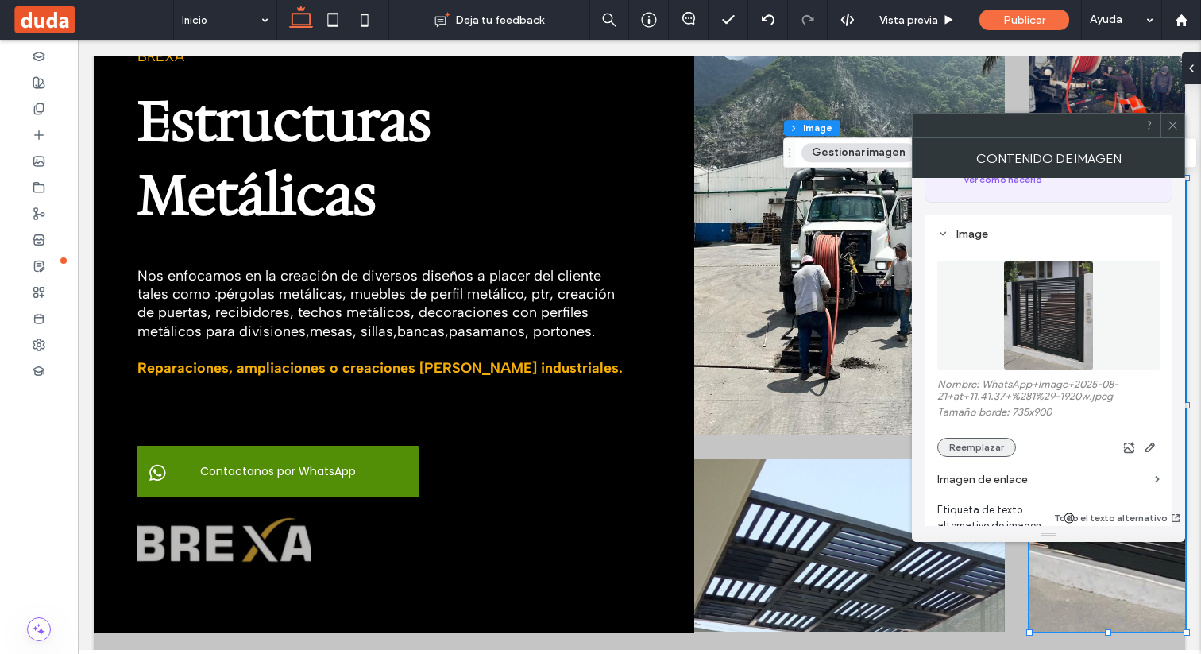
click at [983, 443] on button "Reemplazar" at bounding box center [976, 447] width 79 height 19
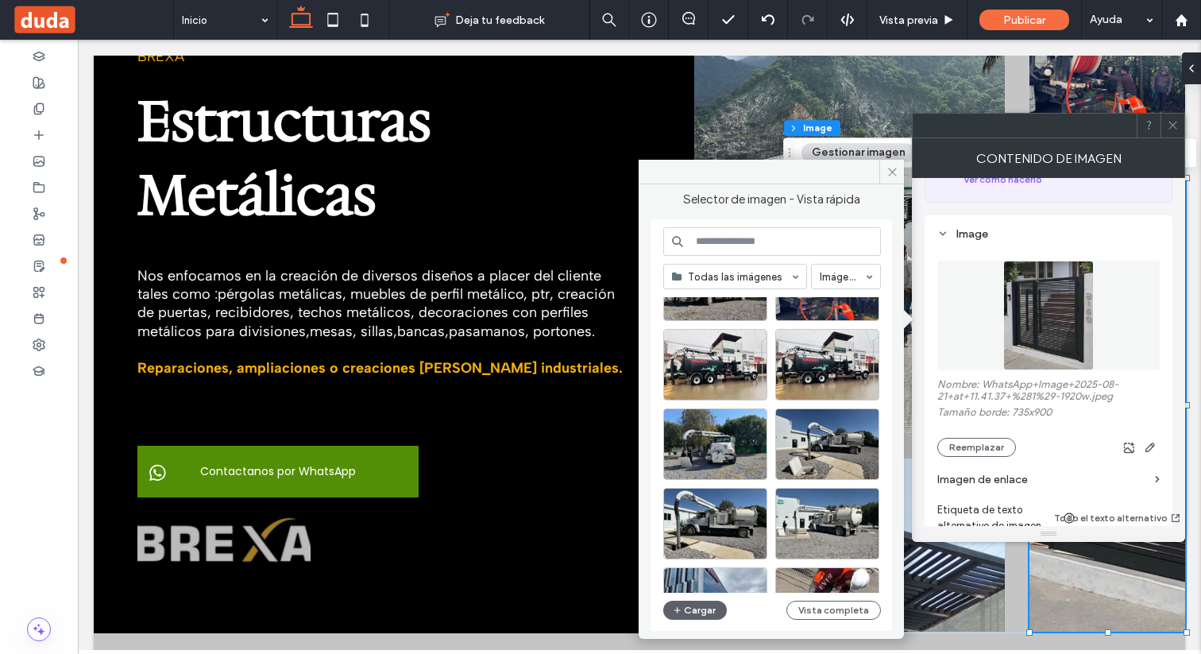
scroll to position [166, 0]
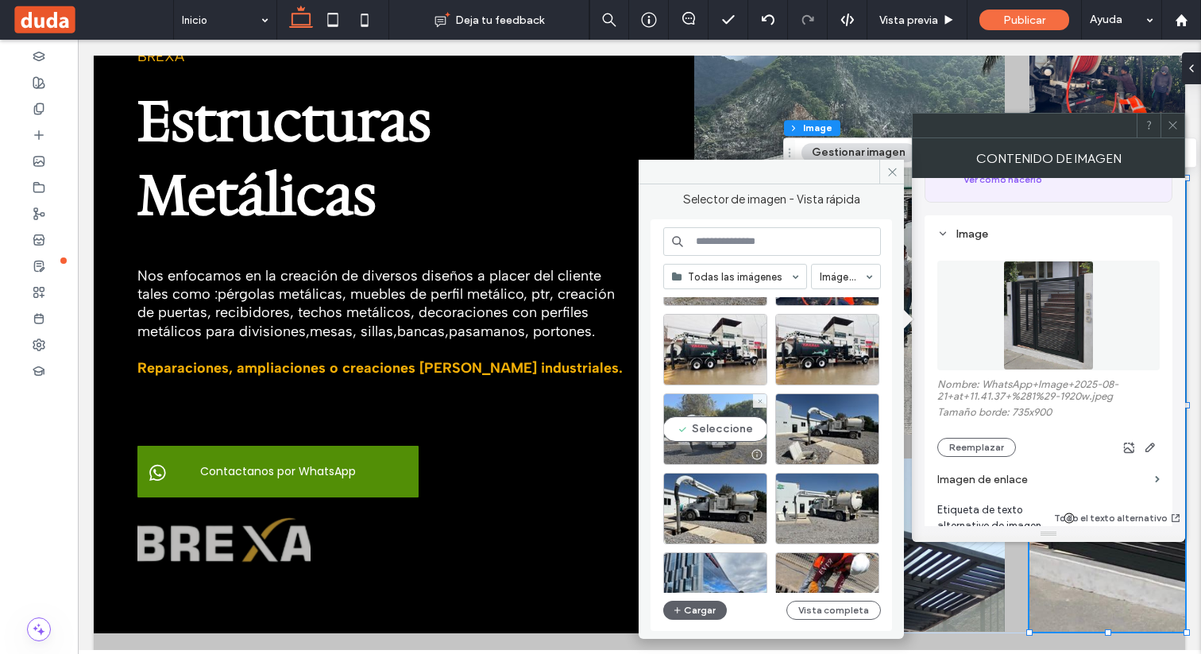
click at [728, 429] on div "Seleccione" at bounding box center [715, 428] width 104 height 71
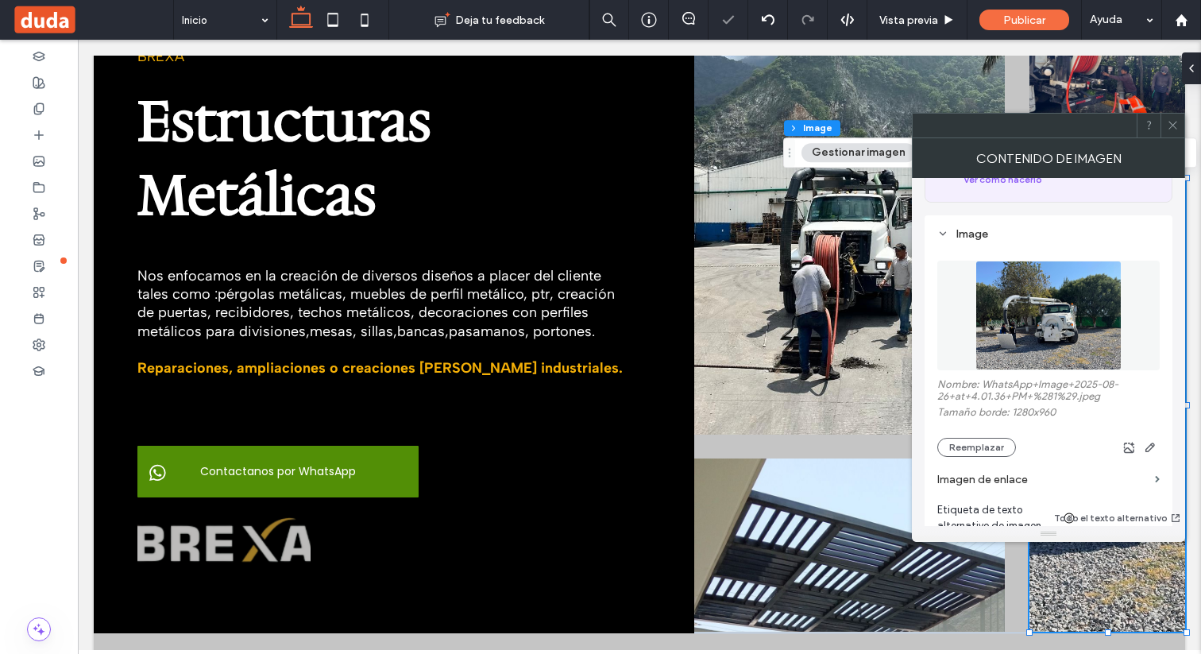
click at [1175, 130] on icon at bounding box center [1173, 125] width 12 height 12
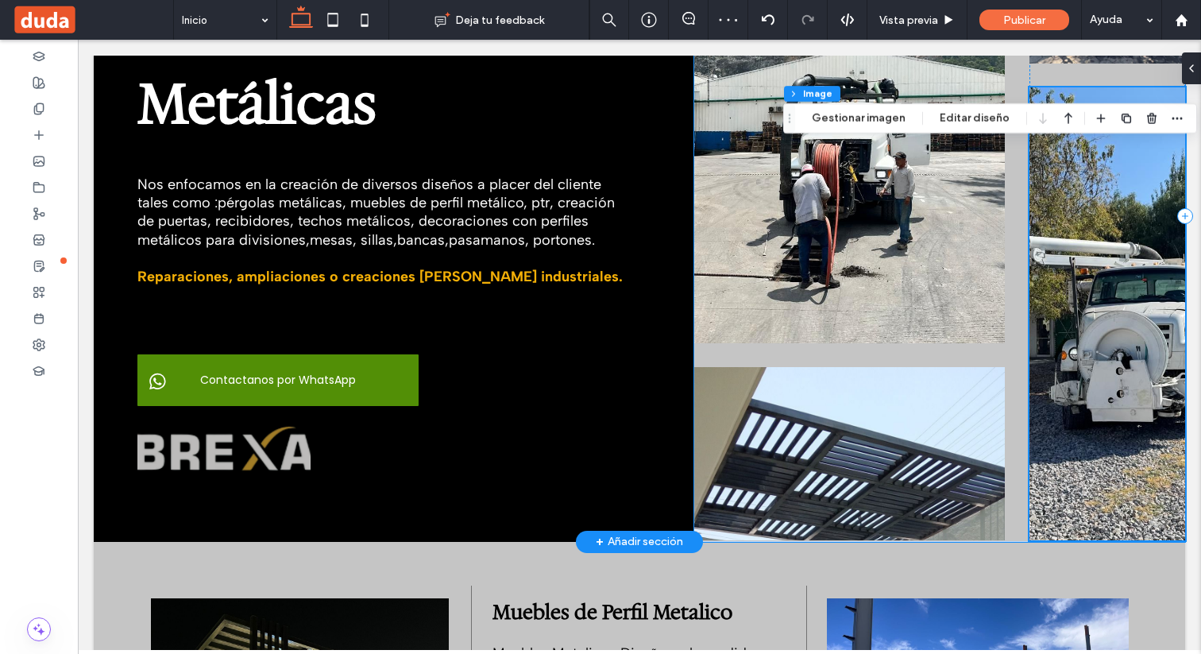
scroll to position [278, 0]
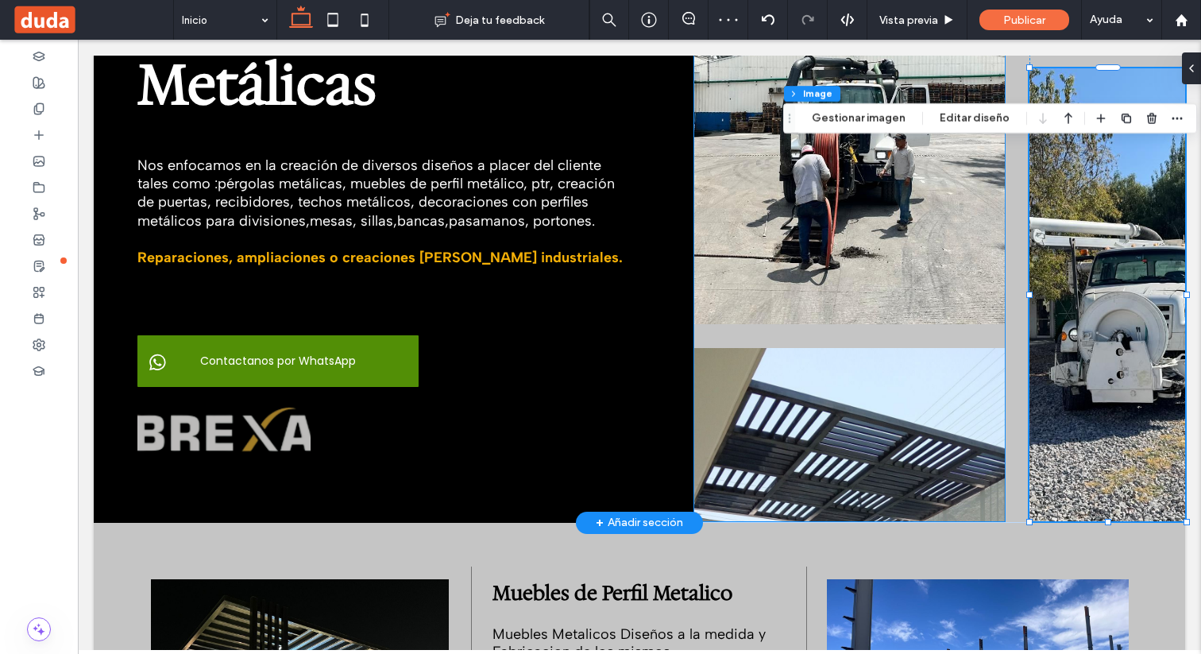
click at [898, 420] on img at bounding box center [849, 434] width 311 height 173
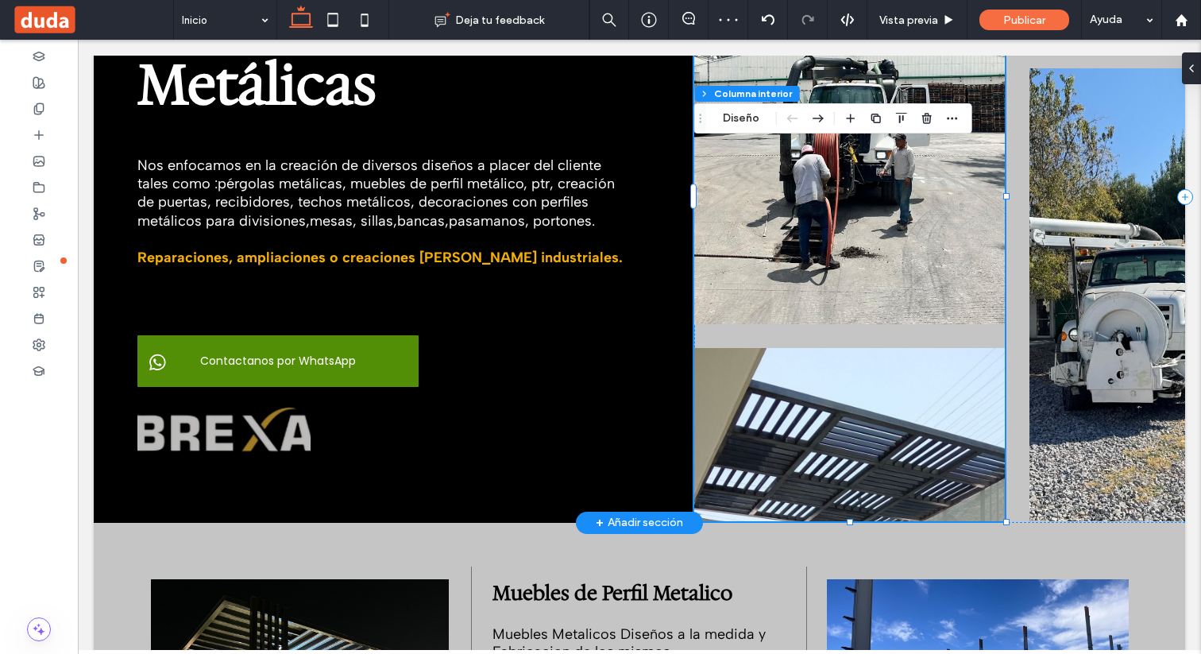
click at [898, 420] on img at bounding box center [849, 434] width 311 height 173
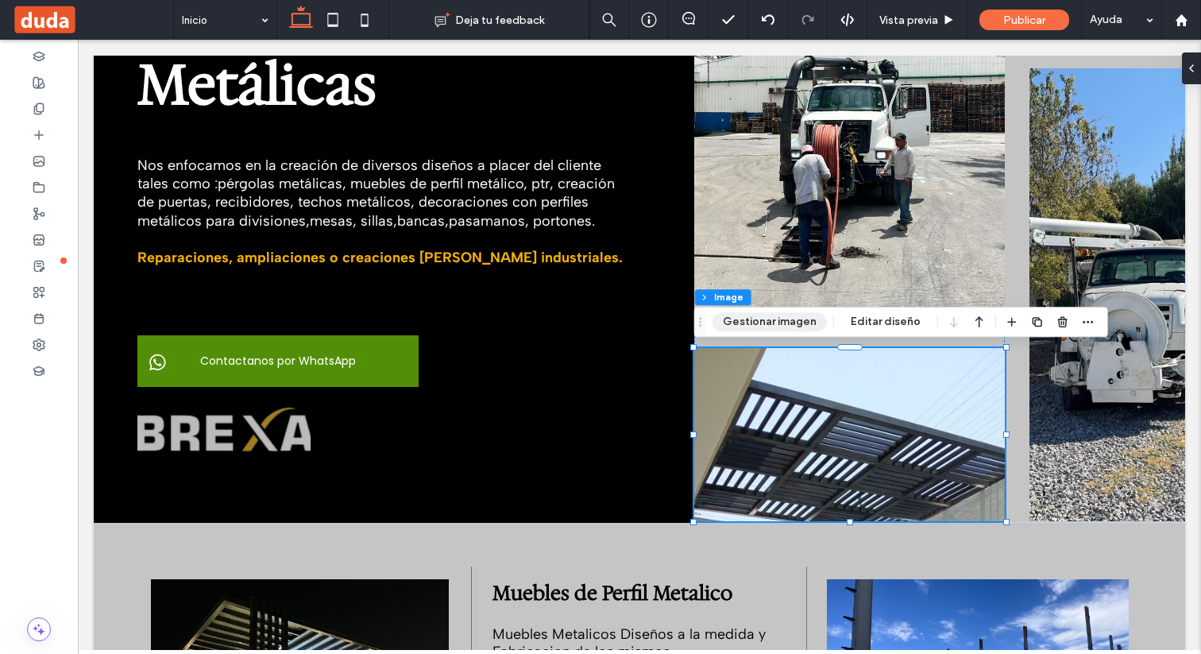
click at [769, 327] on button "Gestionar imagen" at bounding box center [769, 321] width 114 height 19
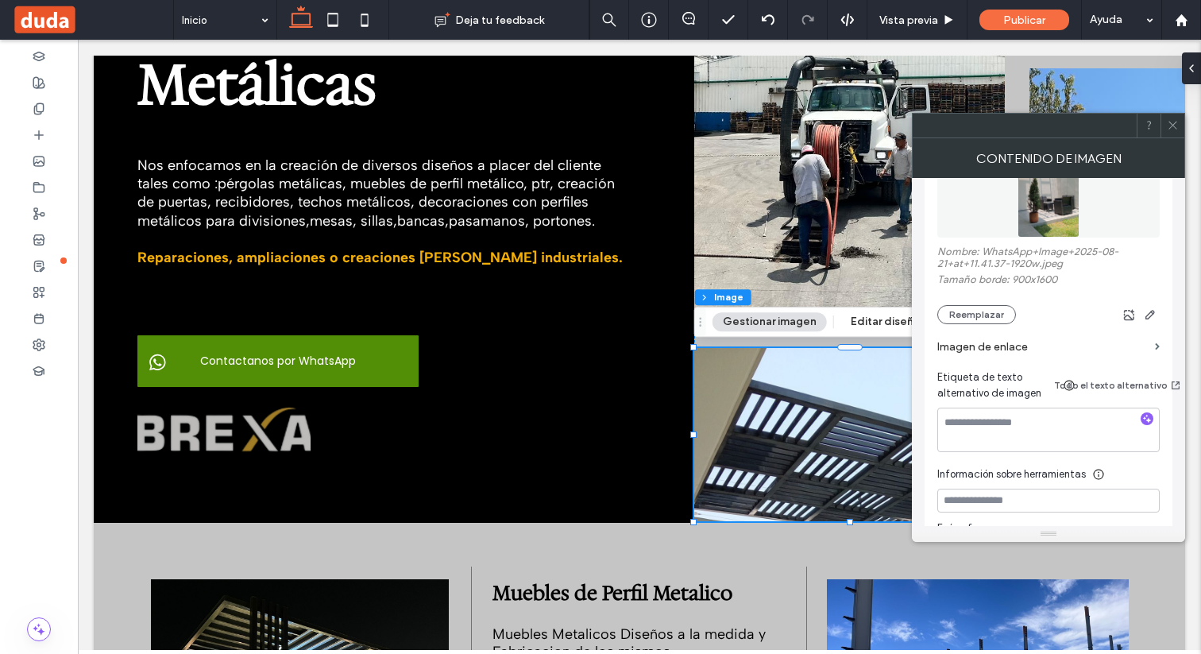
scroll to position [282, 0]
click at [989, 317] on button "Reemplazar" at bounding box center [976, 310] width 79 height 19
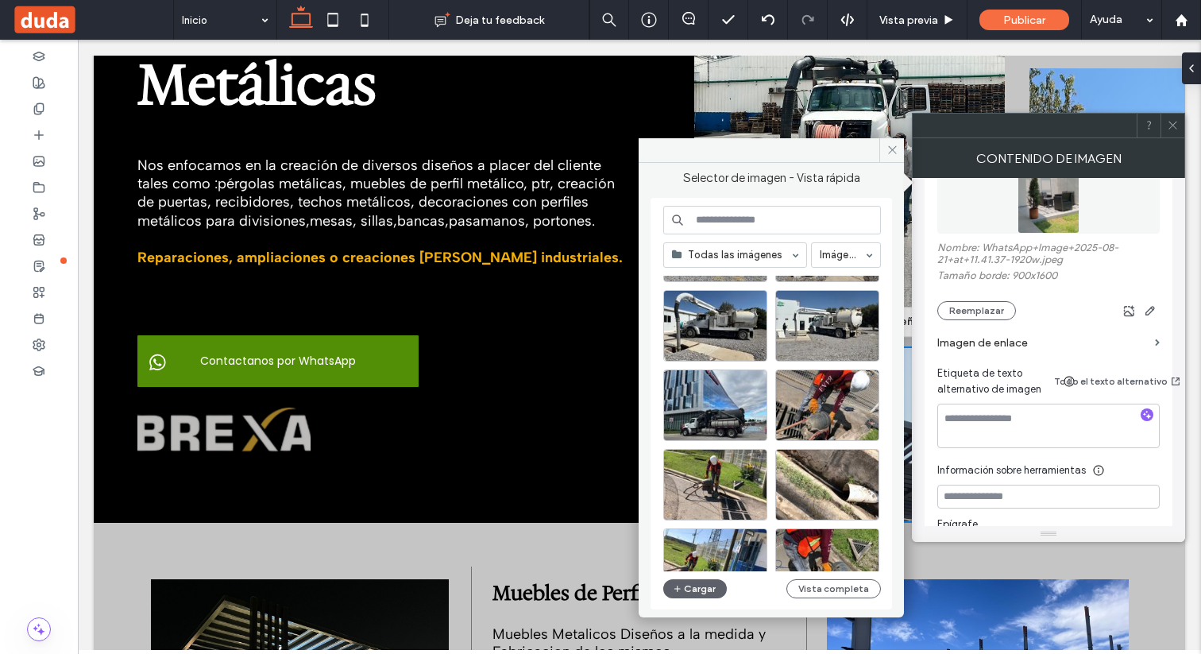
scroll to position [330, 0]
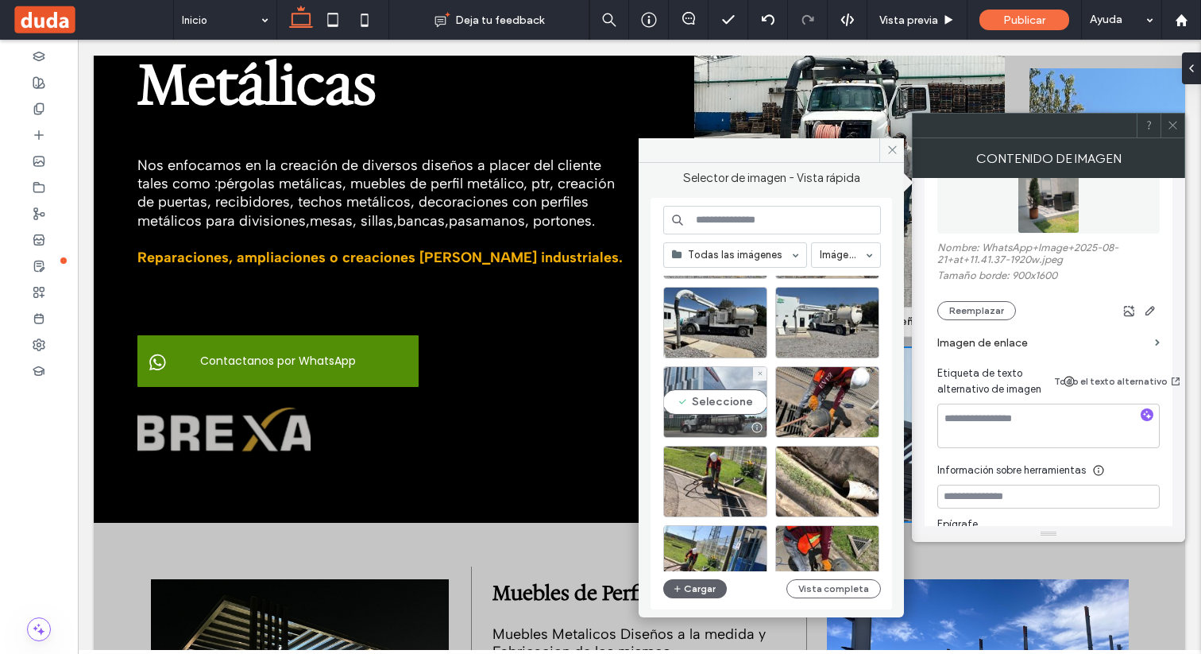
click at [732, 408] on div "Seleccione" at bounding box center [715, 401] width 104 height 71
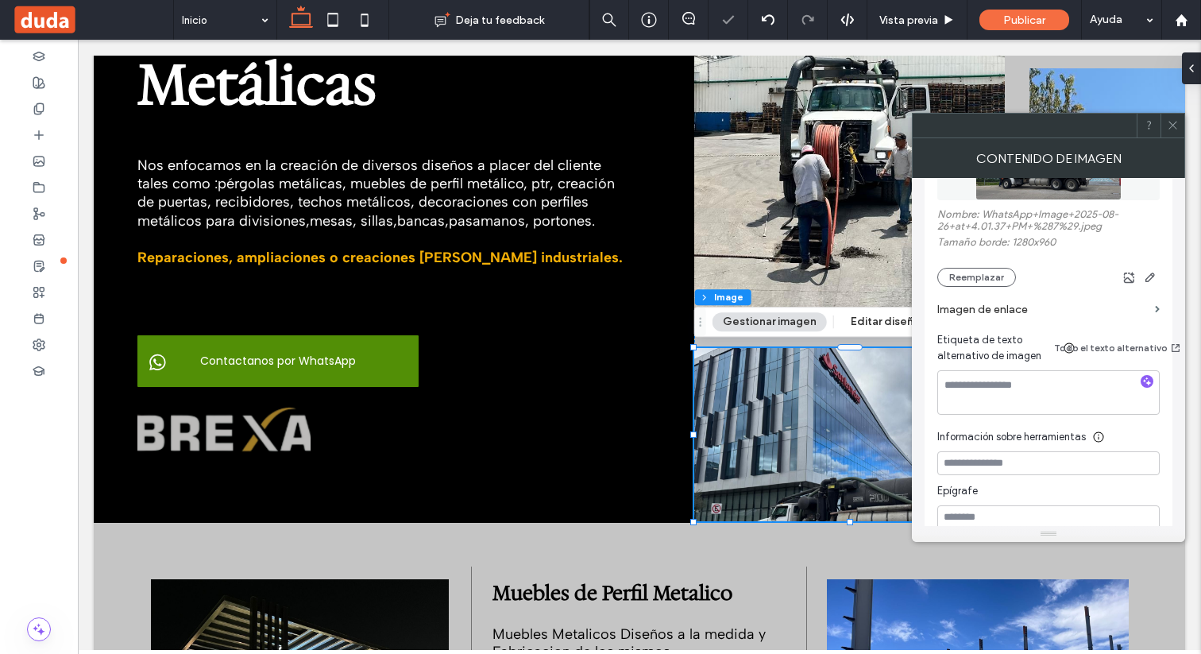
scroll to position [329, 0]
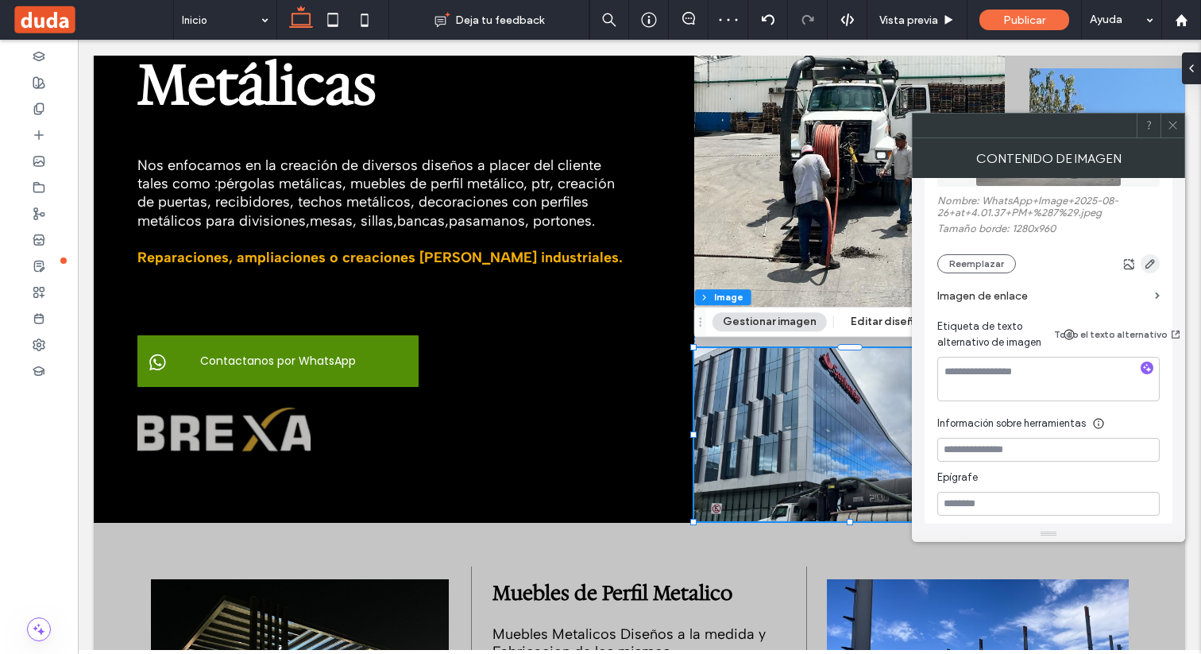
click at [1151, 270] on icon "button" at bounding box center [1150, 263] width 13 height 13
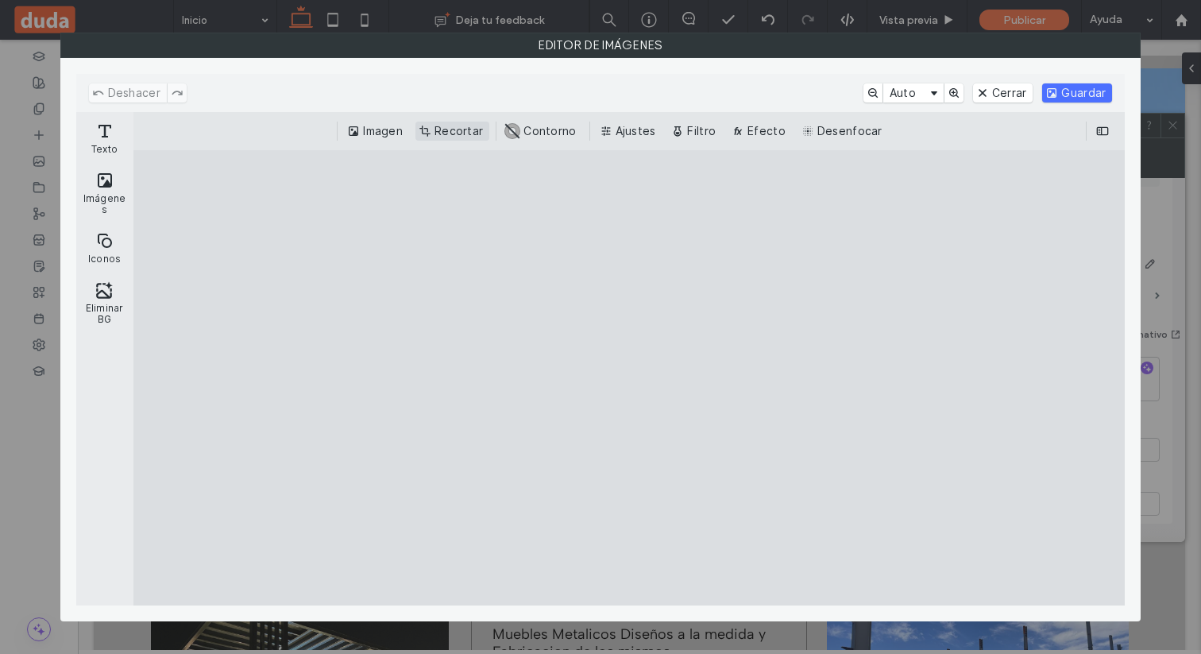
click at [474, 131] on button "Recortar" at bounding box center [452, 131] width 74 height 19
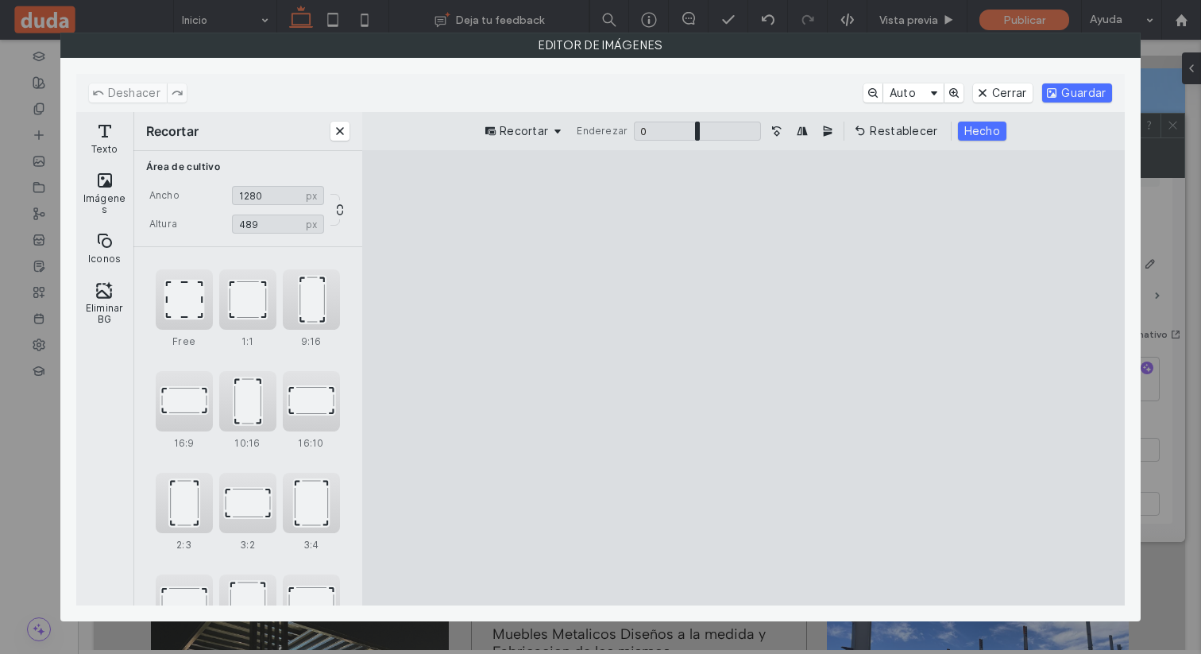
type input "***"
drag, startPoint x: 983, startPoint y: 199, endPoint x: 999, endPoint y: 373, distance: 175.5
click at [743, 378] on cesdk-canvas "Lienzo del editor" at bounding box center [743, 378] width 0 height 0
click at [1091, 101] on button "Guardar" at bounding box center [1077, 92] width 70 height 19
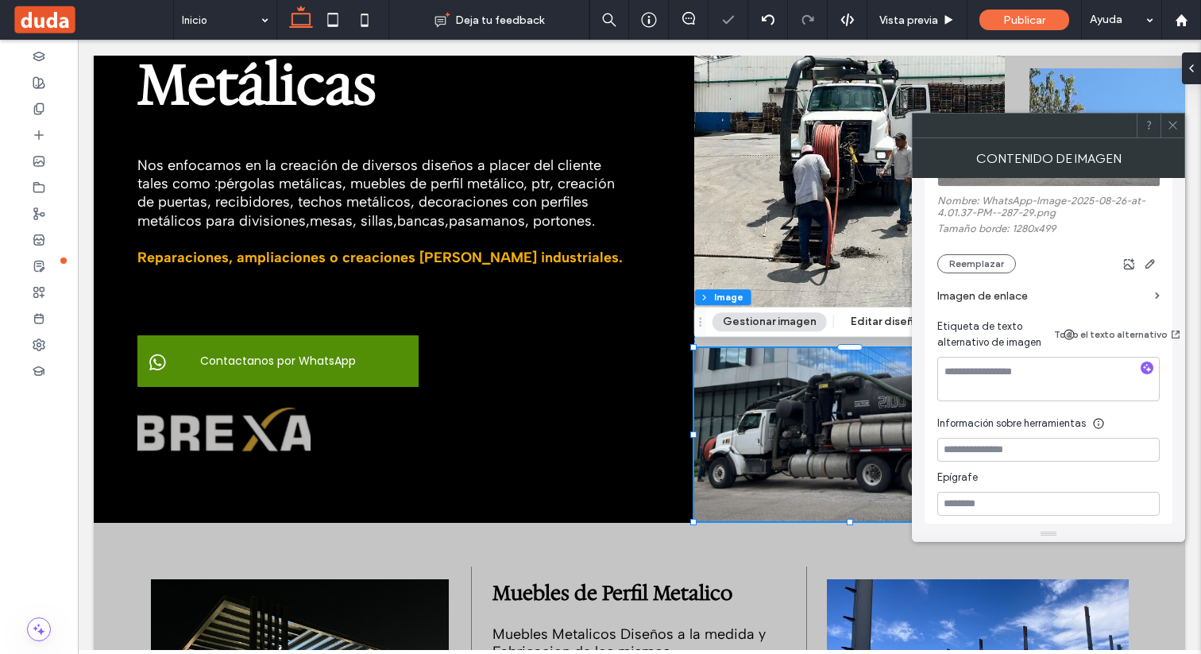
click at [1179, 129] on div at bounding box center [1172, 126] width 24 height 24
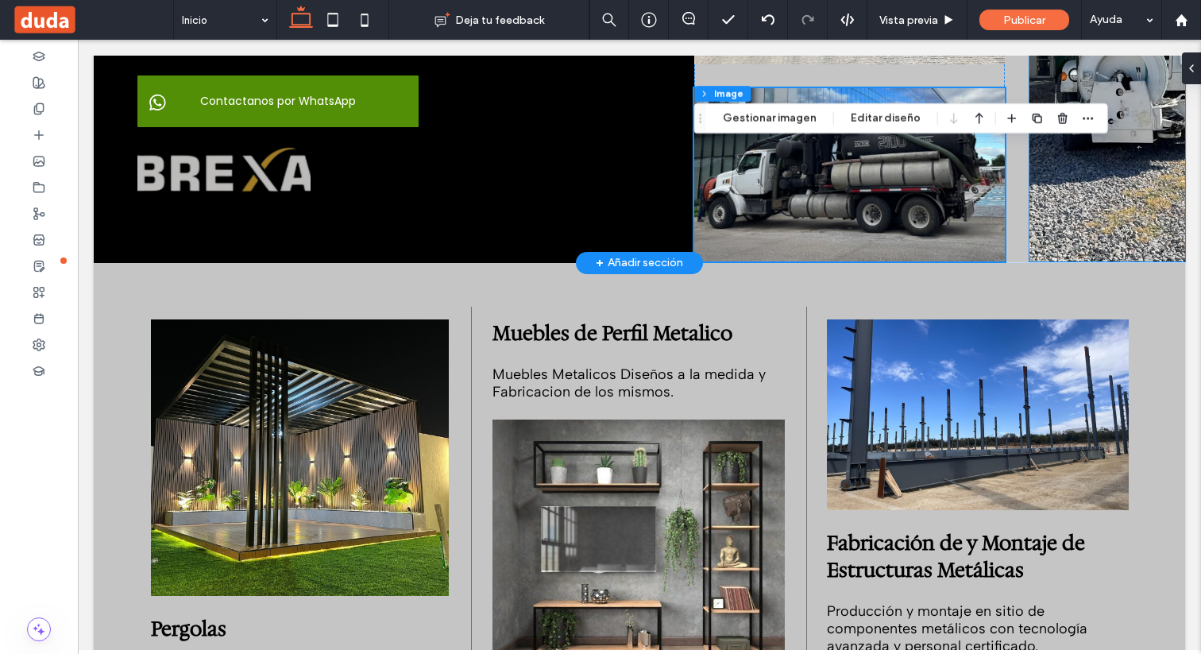
scroll to position [562, 0]
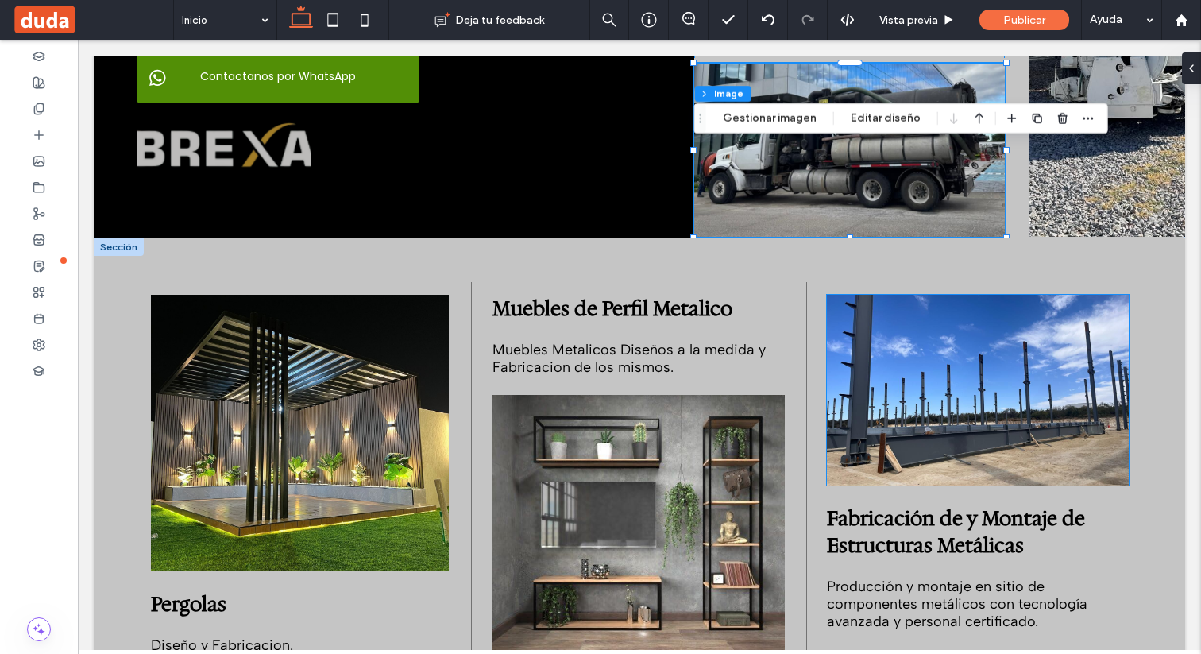
click at [1024, 387] on img at bounding box center [978, 390] width 302 height 191
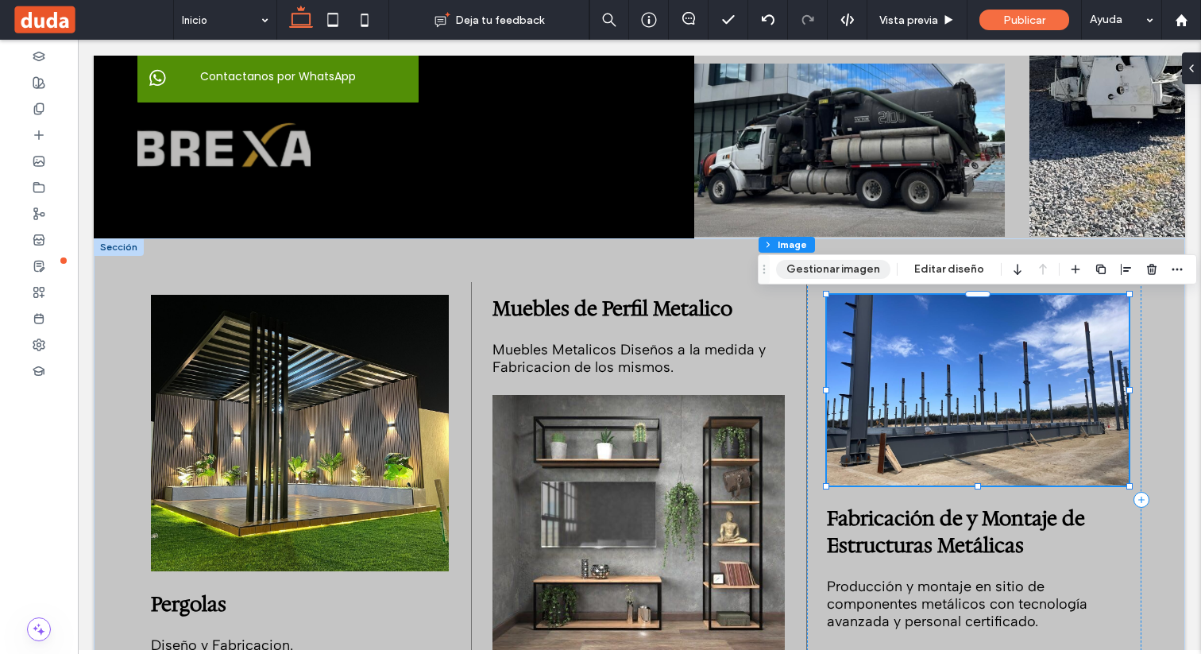
click at [836, 270] on button "Gestionar imagen" at bounding box center [833, 269] width 114 height 19
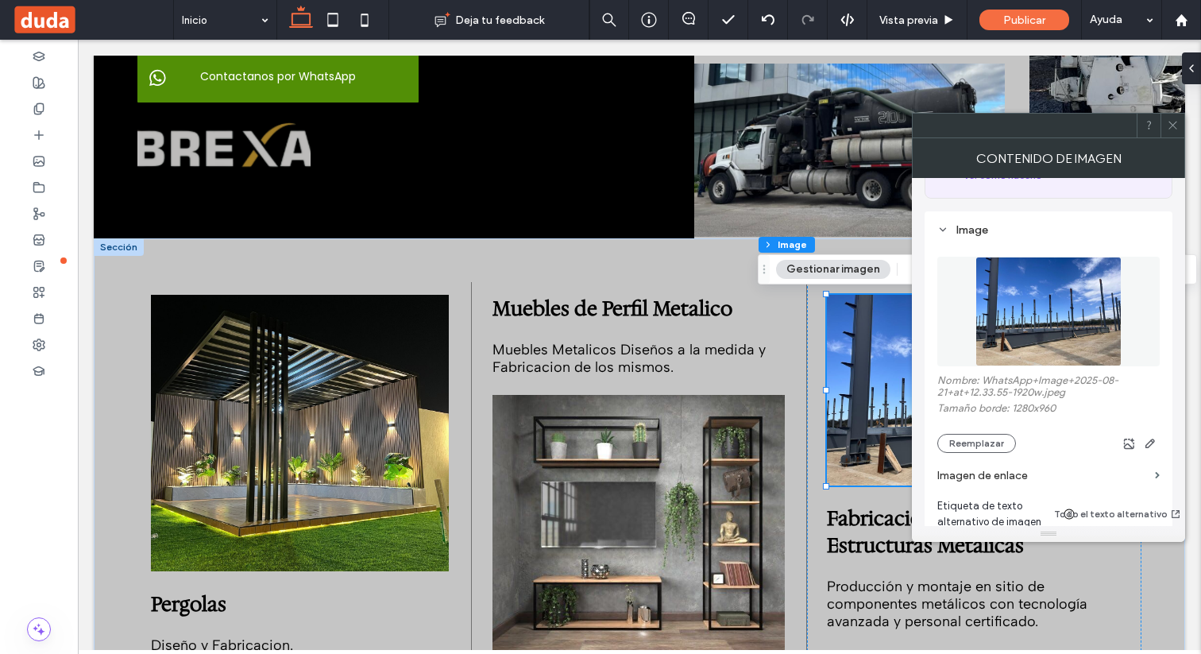
scroll to position [186, 0]
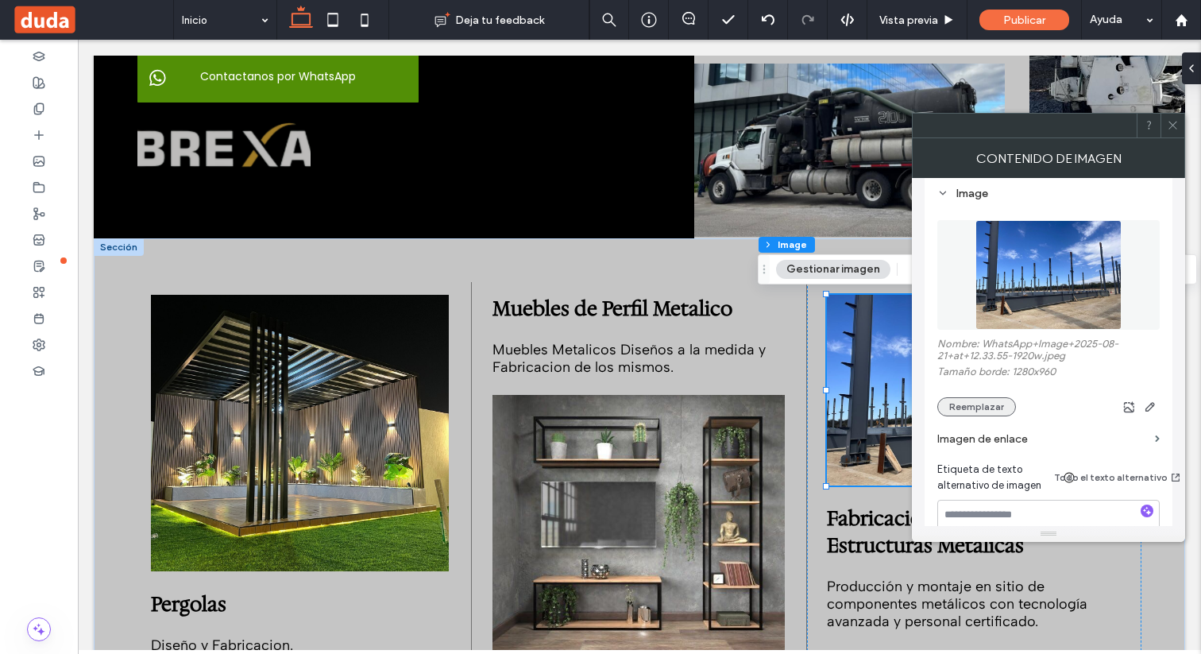
click at [986, 407] on button "Reemplazar" at bounding box center [976, 406] width 79 height 19
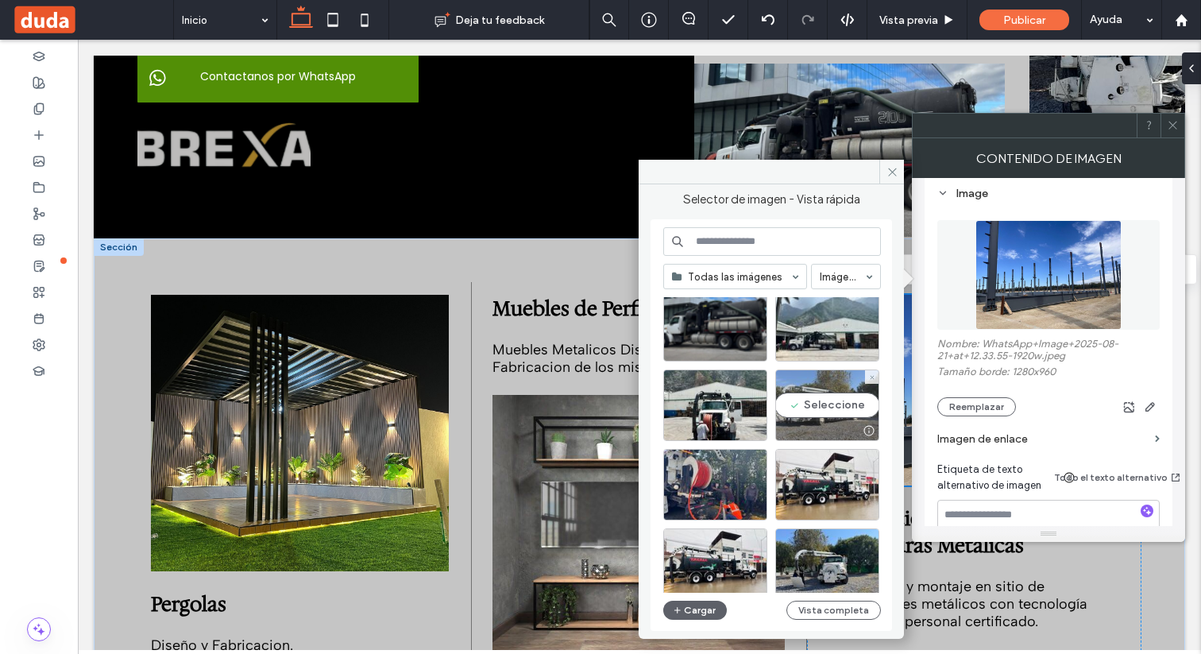
scroll to position [41, 0]
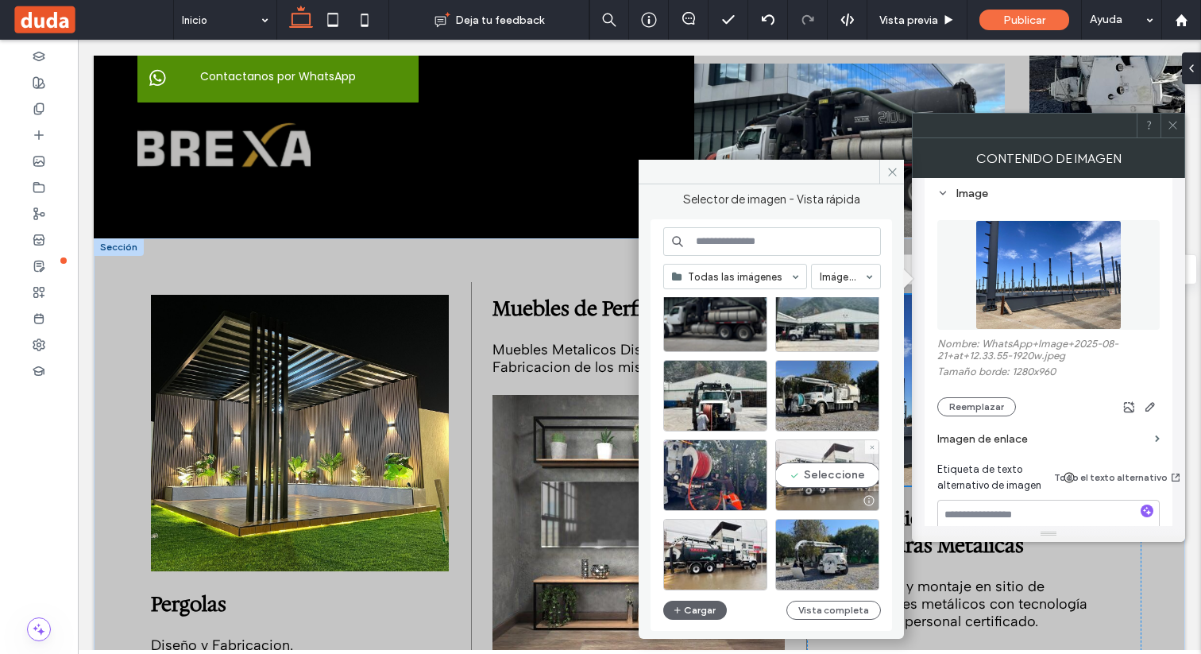
click at [817, 477] on div "Seleccione" at bounding box center [827, 474] width 104 height 71
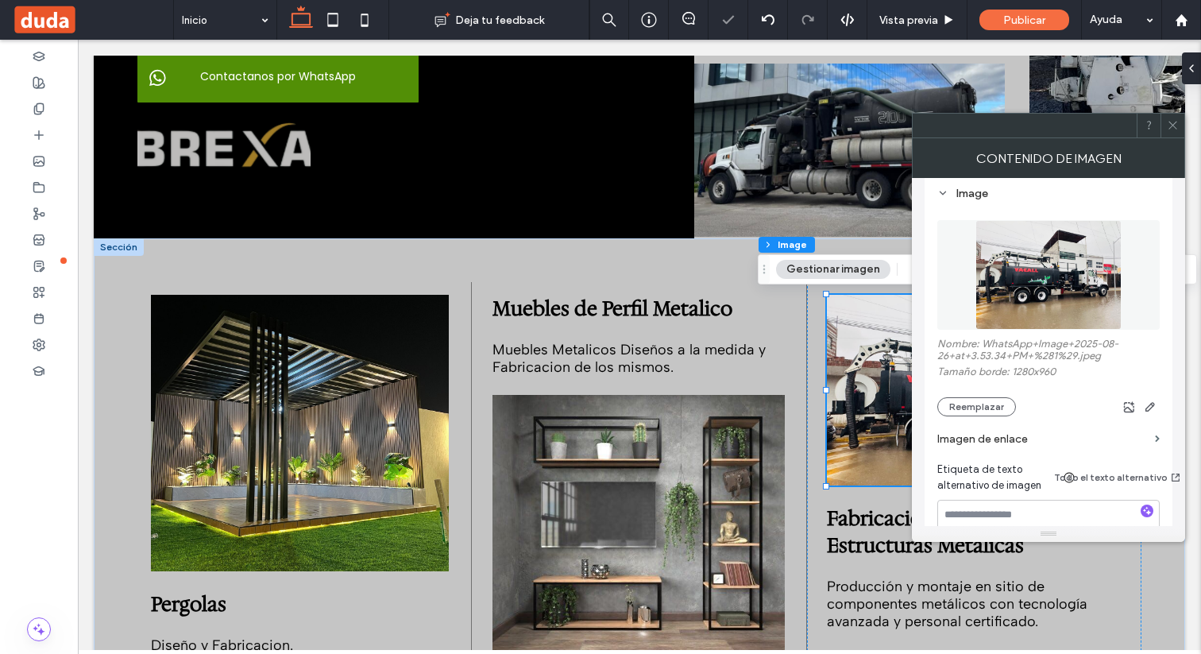
click at [1168, 128] on icon at bounding box center [1173, 125] width 12 height 12
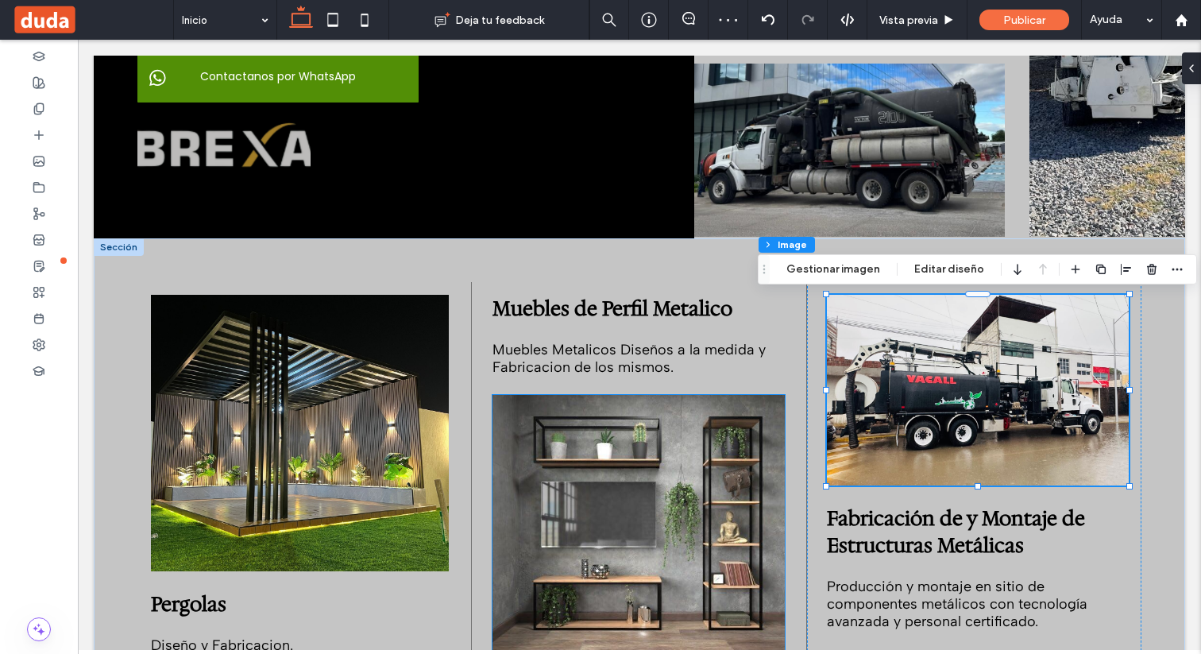
click at [714, 485] on img at bounding box center [638, 530] width 293 height 271
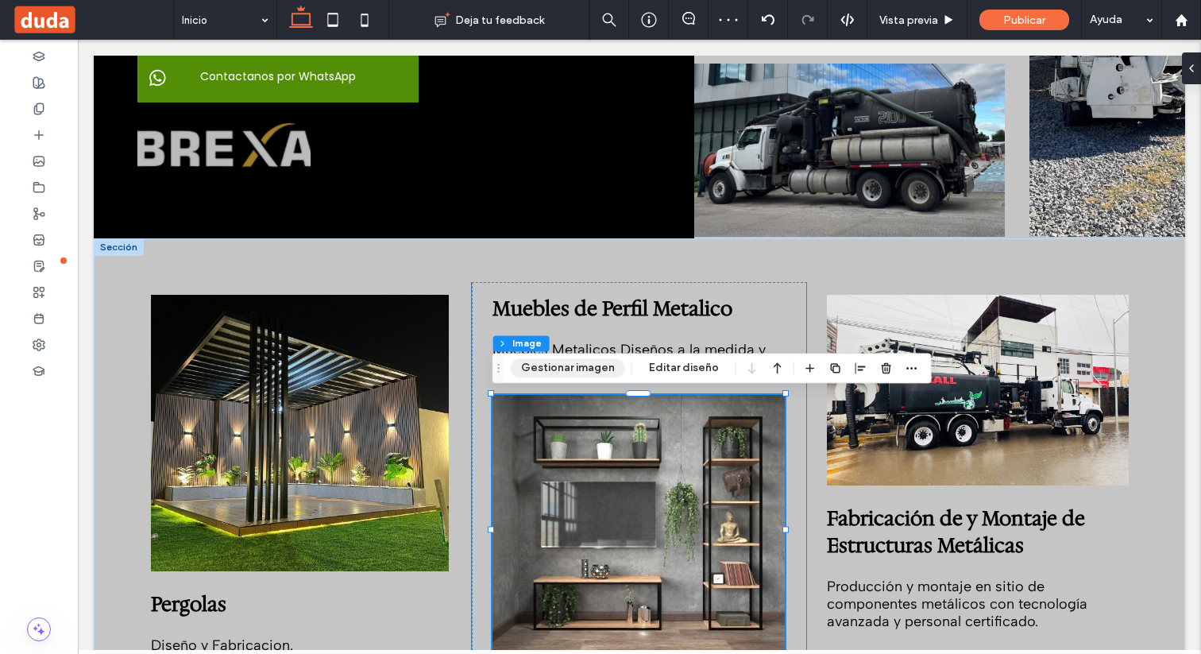
click at [574, 365] on button "Gestionar imagen" at bounding box center [568, 367] width 114 height 19
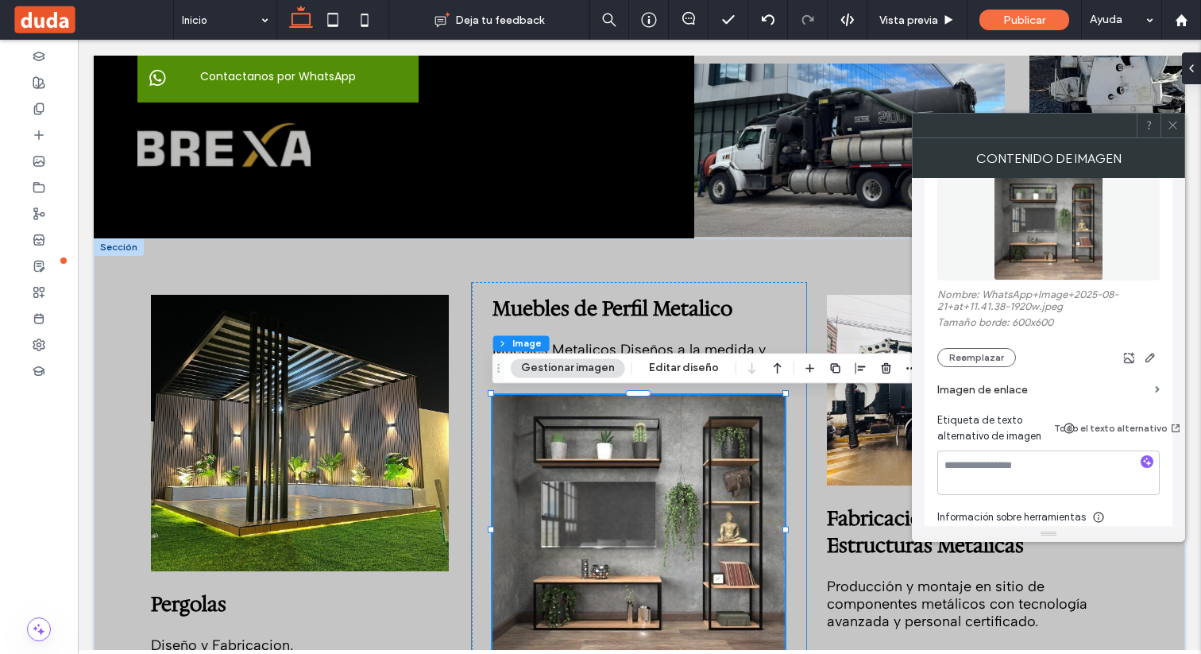
scroll to position [259, 0]
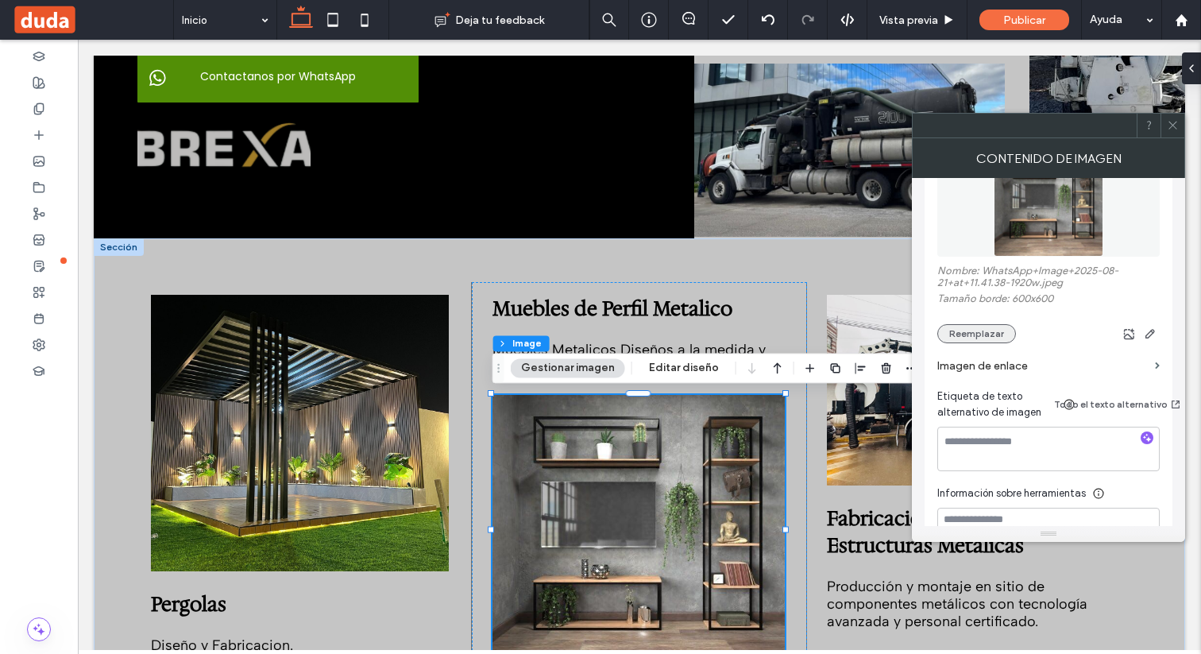
click at [982, 335] on button "Reemplazar" at bounding box center [976, 333] width 79 height 19
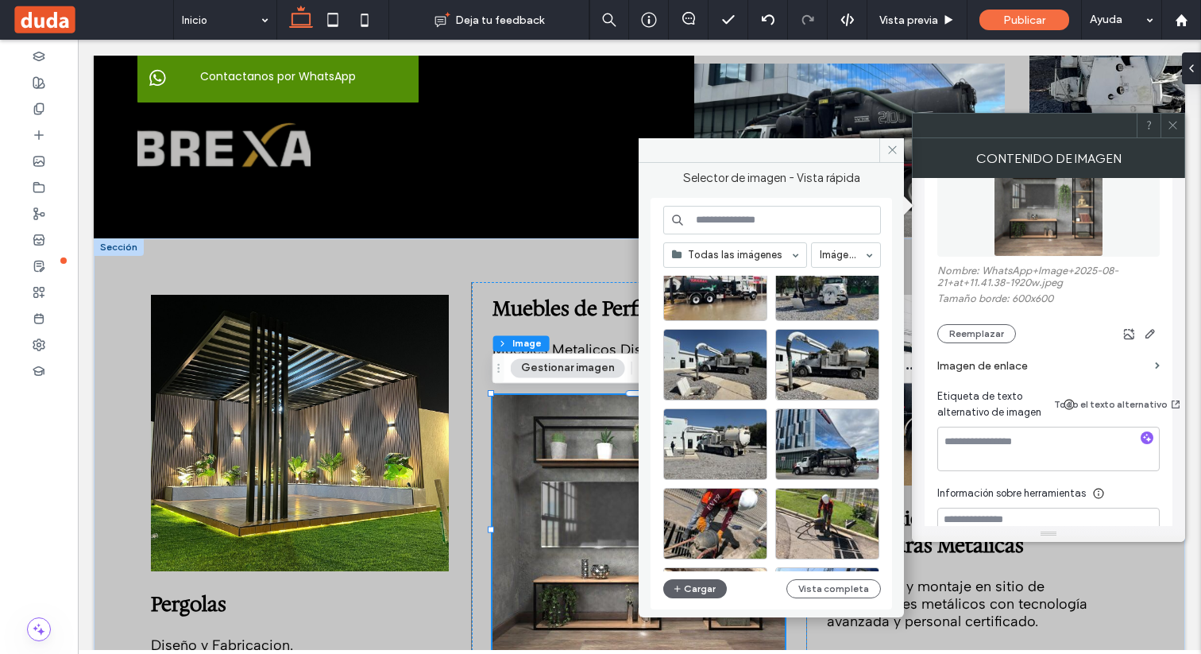
scroll to position [298, 0]
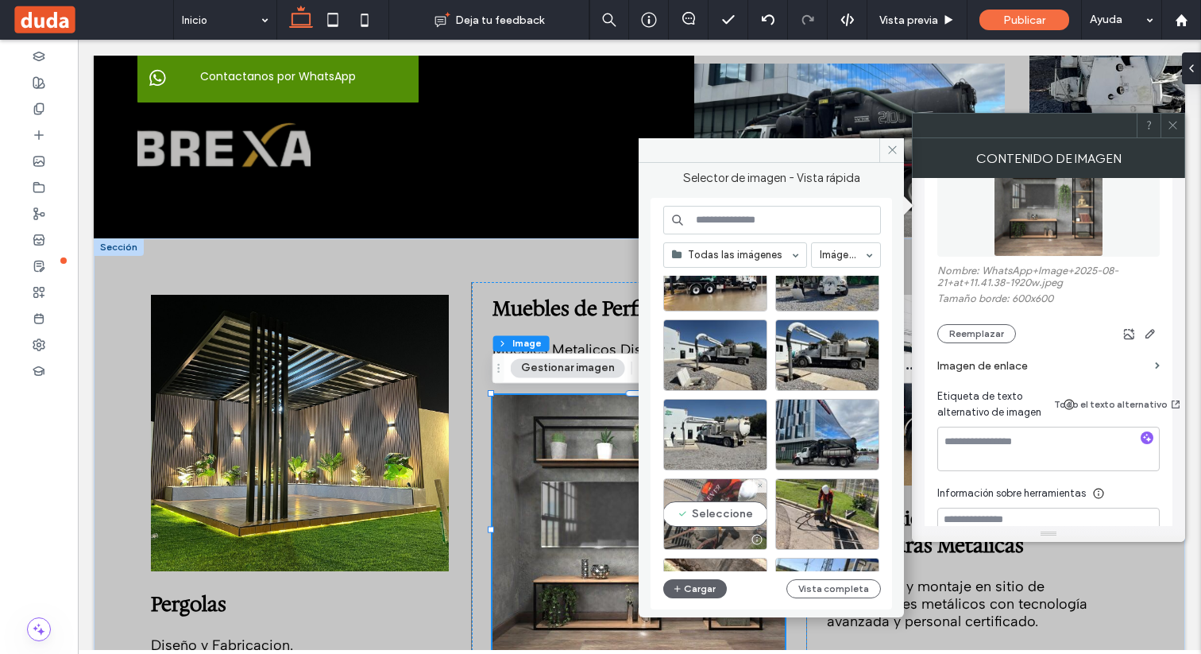
click at [718, 511] on div "Seleccione" at bounding box center [715, 513] width 104 height 71
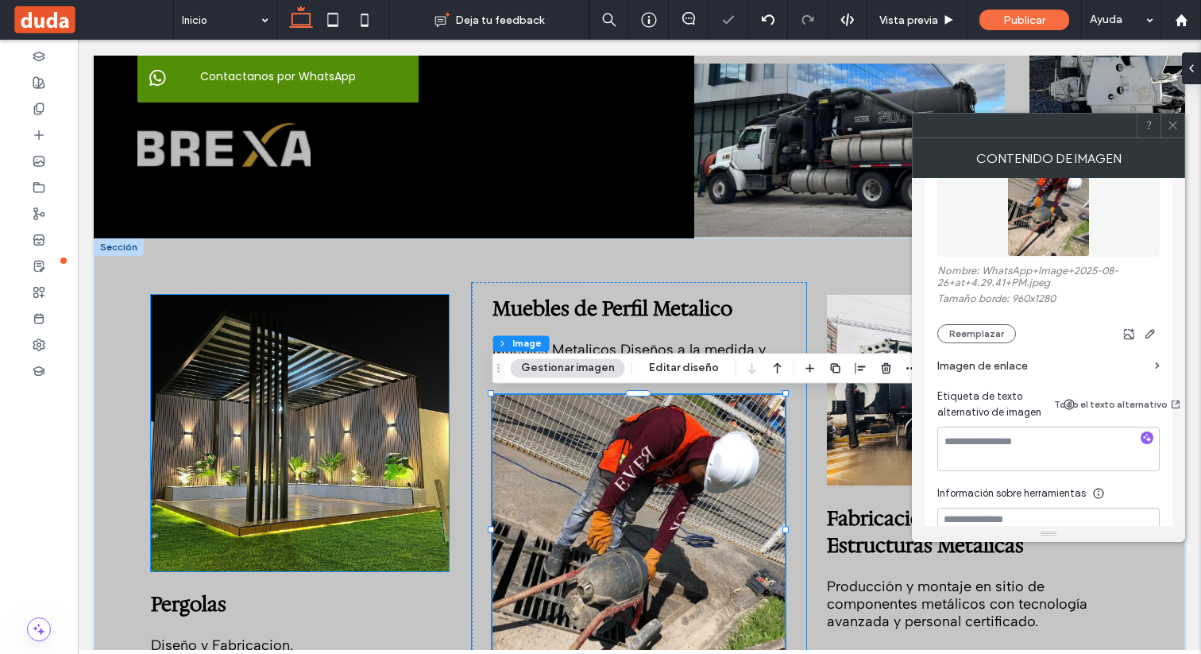
click at [365, 386] on img at bounding box center [300, 433] width 299 height 276
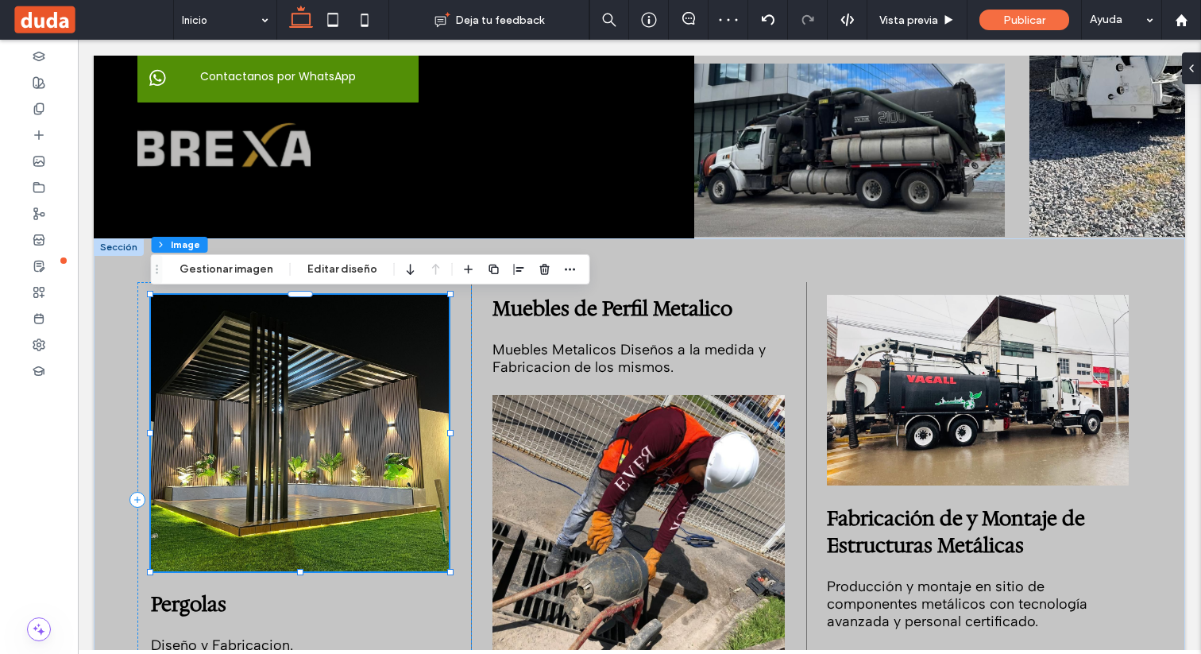
click at [365, 386] on img at bounding box center [300, 433] width 299 height 276
click at [244, 264] on button "Gestionar imagen" at bounding box center [226, 269] width 114 height 19
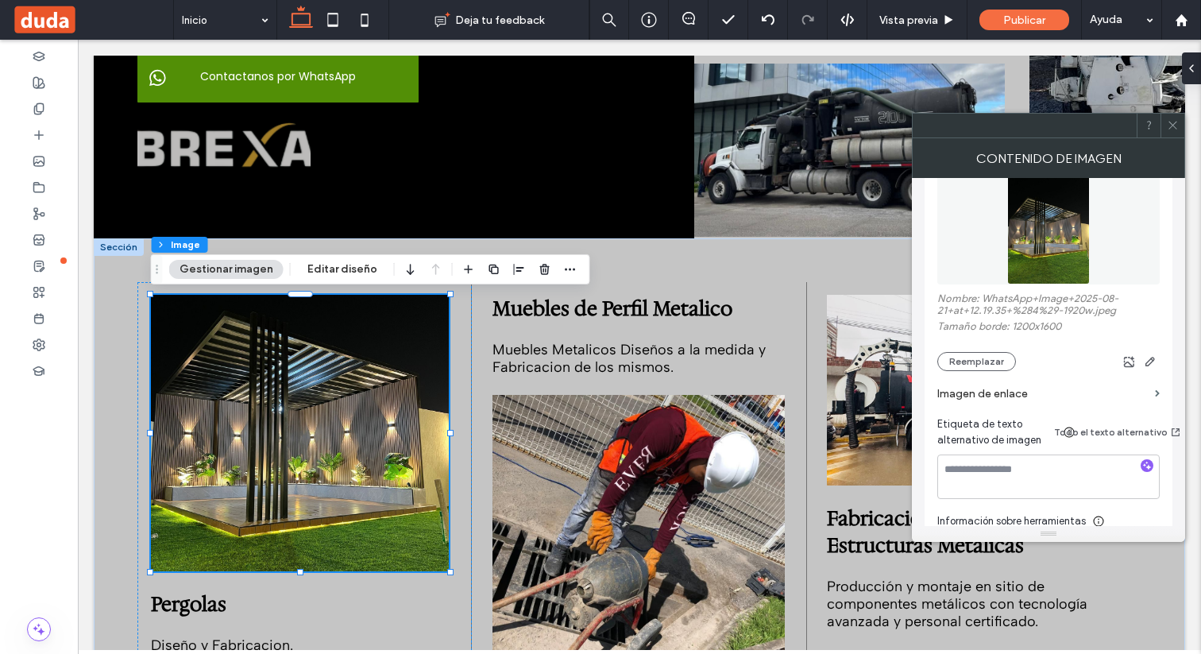
scroll to position [309, 0]
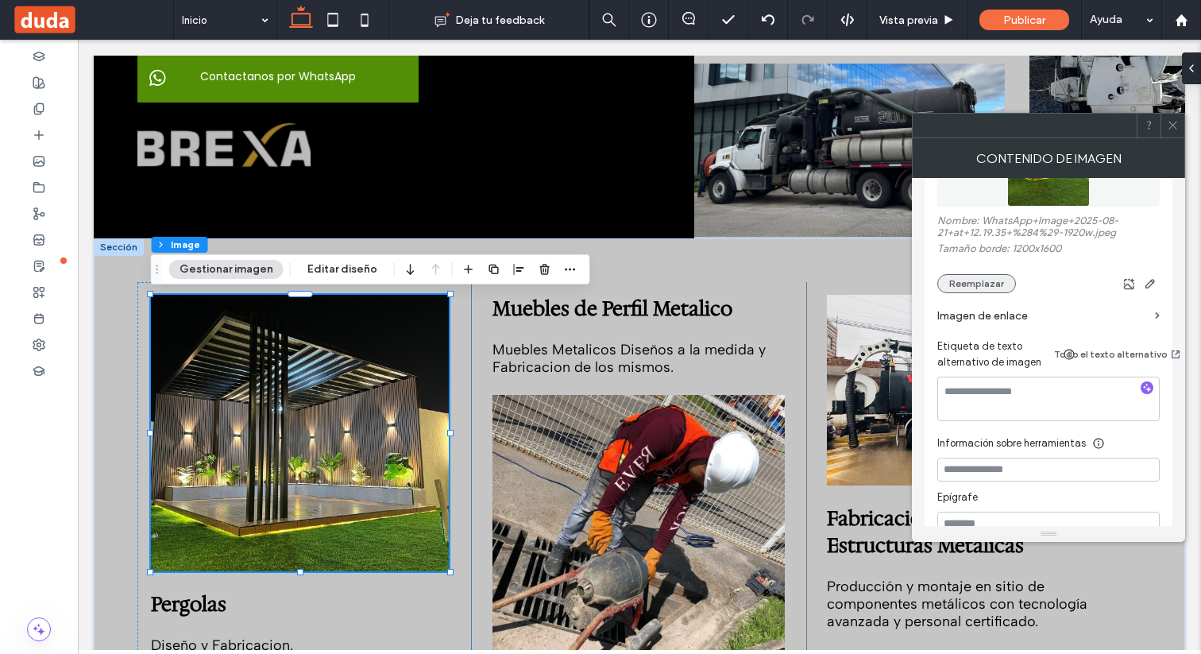
click at [975, 288] on button "Reemplazar" at bounding box center [976, 283] width 79 height 19
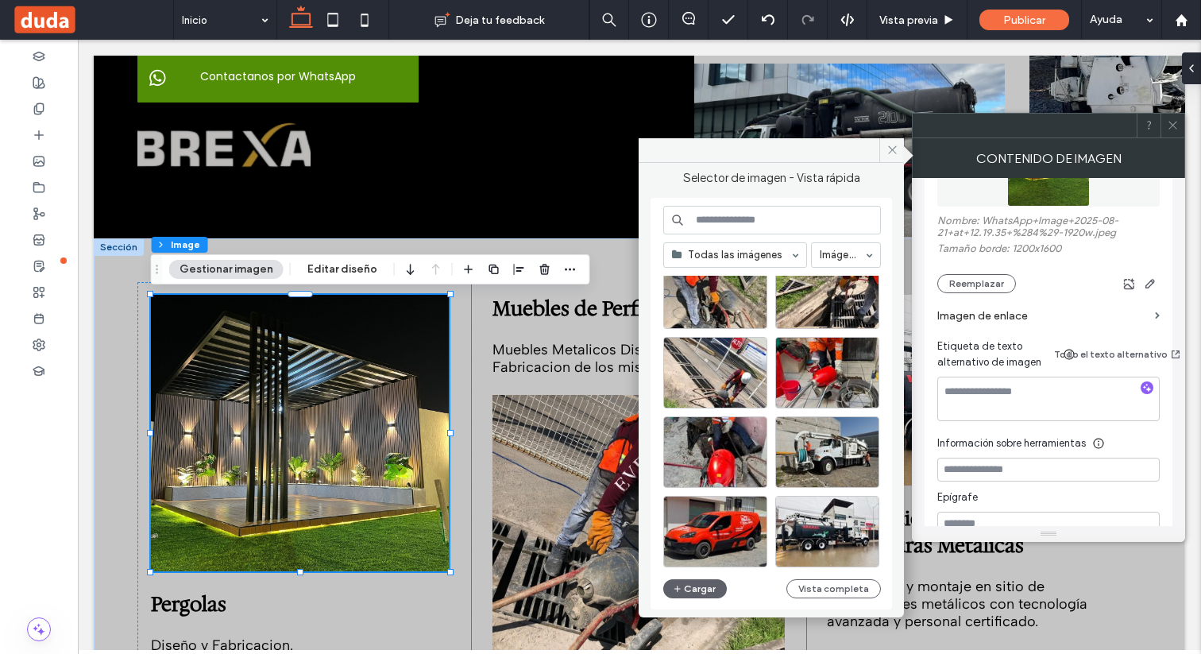
scroll to position [679, 0]
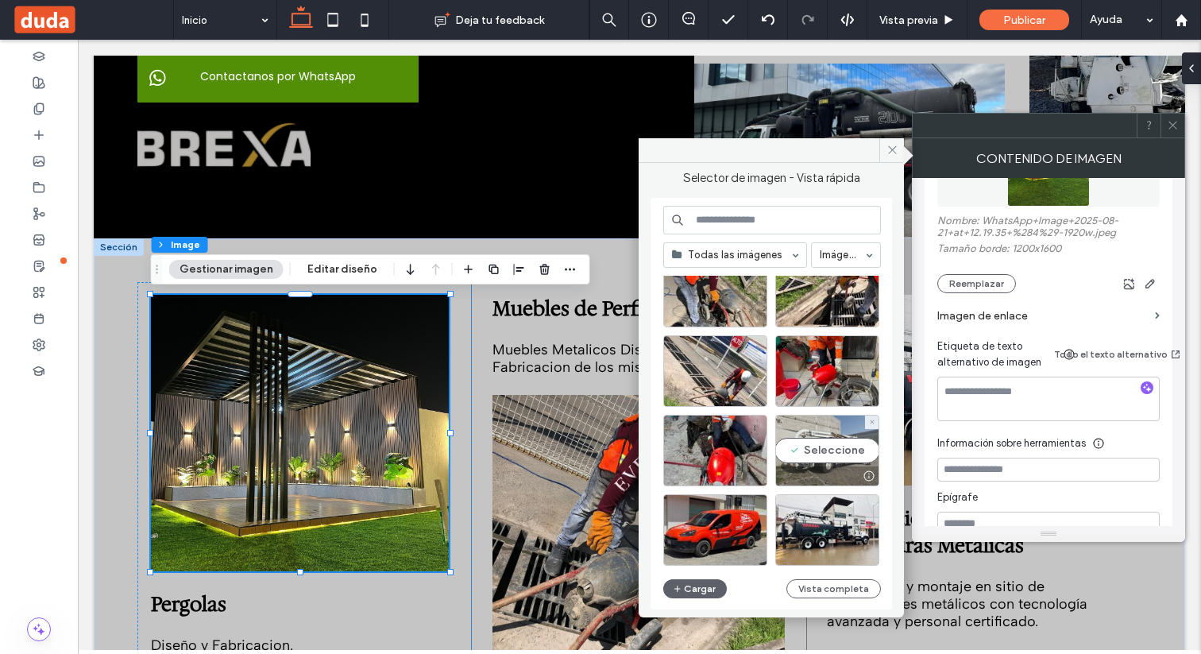
click at [825, 446] on div "Seleccione" at bounding box center [827, 450] width 104 height 71
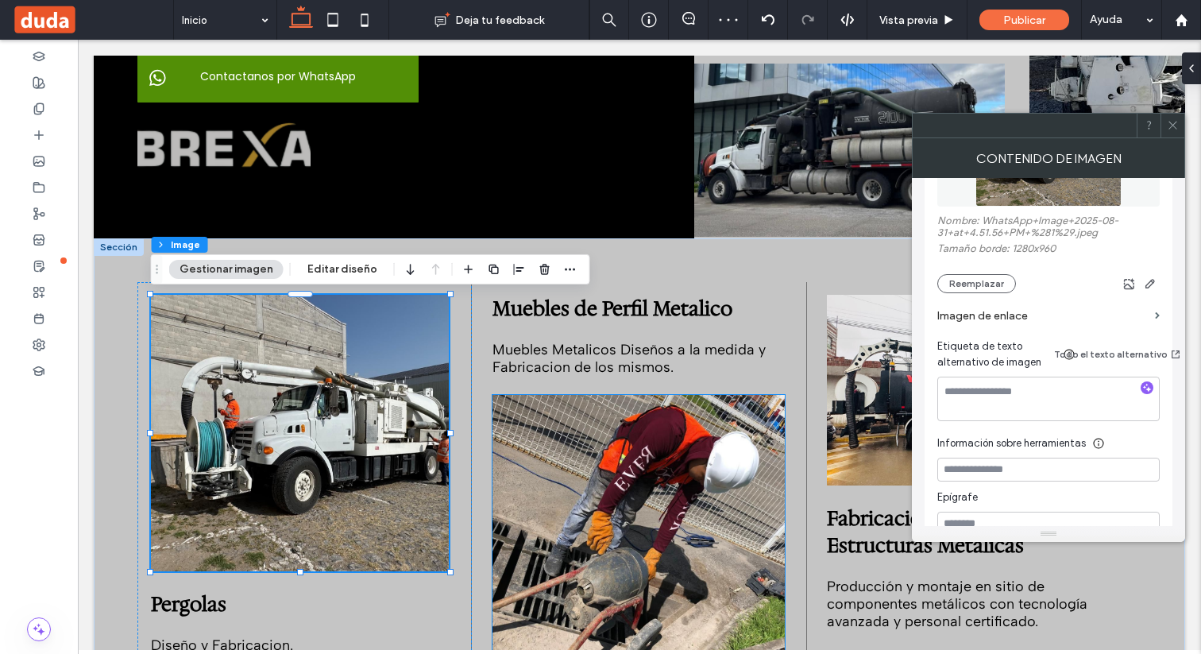
click at [637, 492] on img at bounding box center [638, 530] width 293 height 271
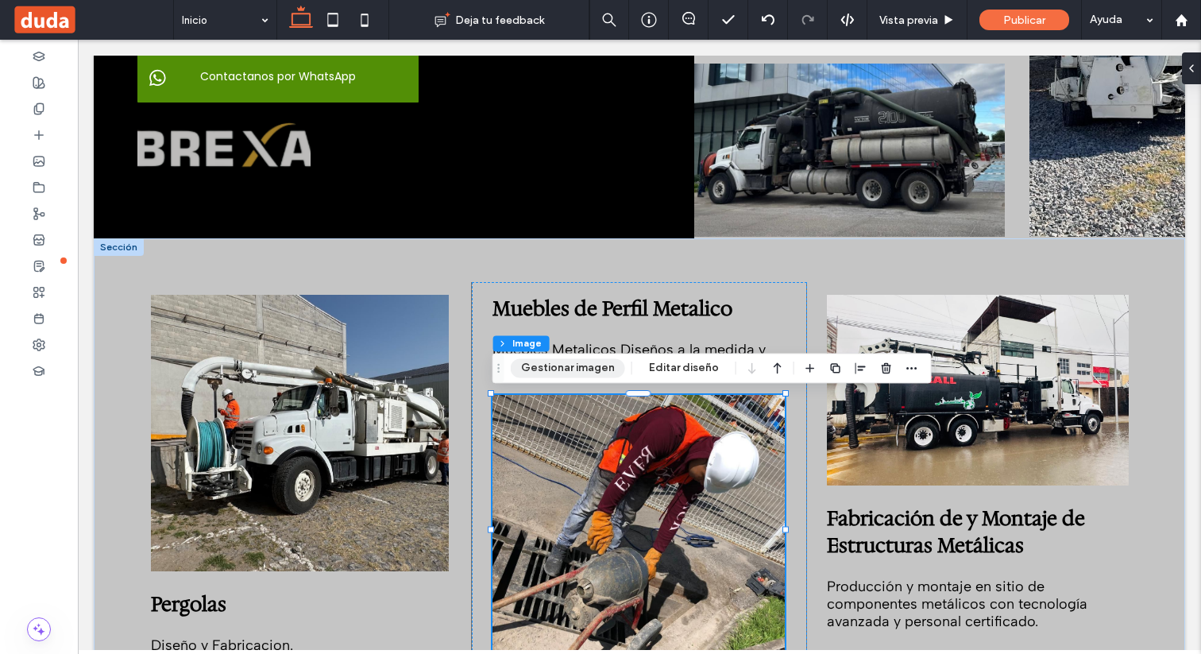
click at [564, 366] on button "Gestionar imagen" at bounding box center [568, 367] width 114 height 19
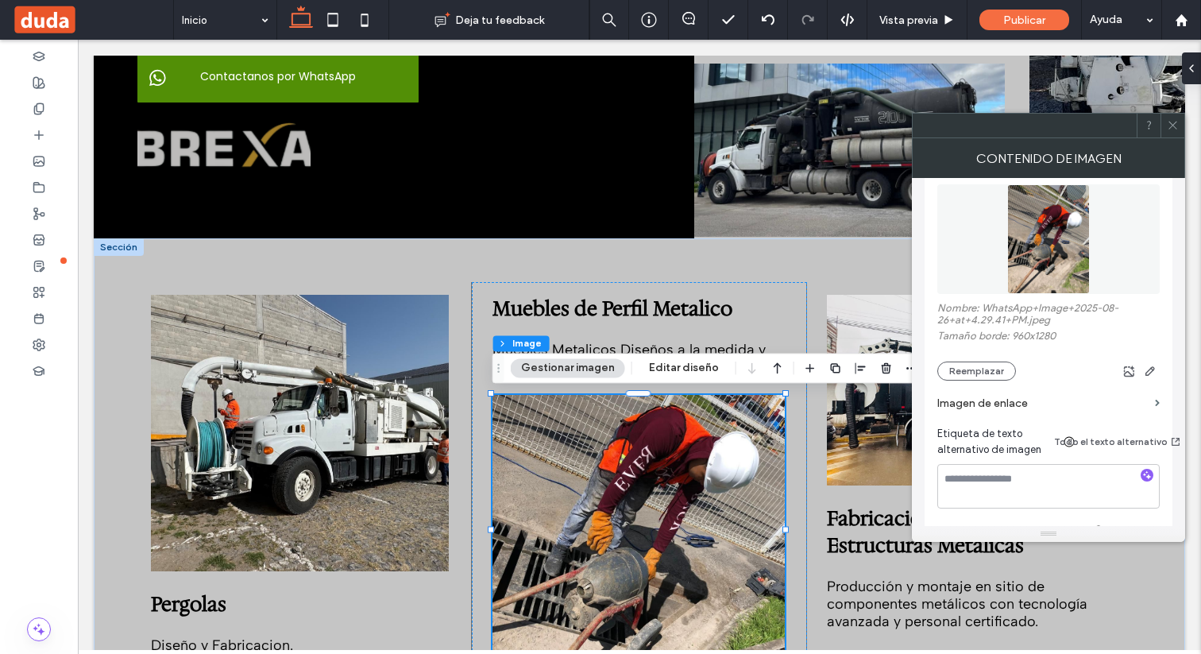
scroll to position [261, 0]
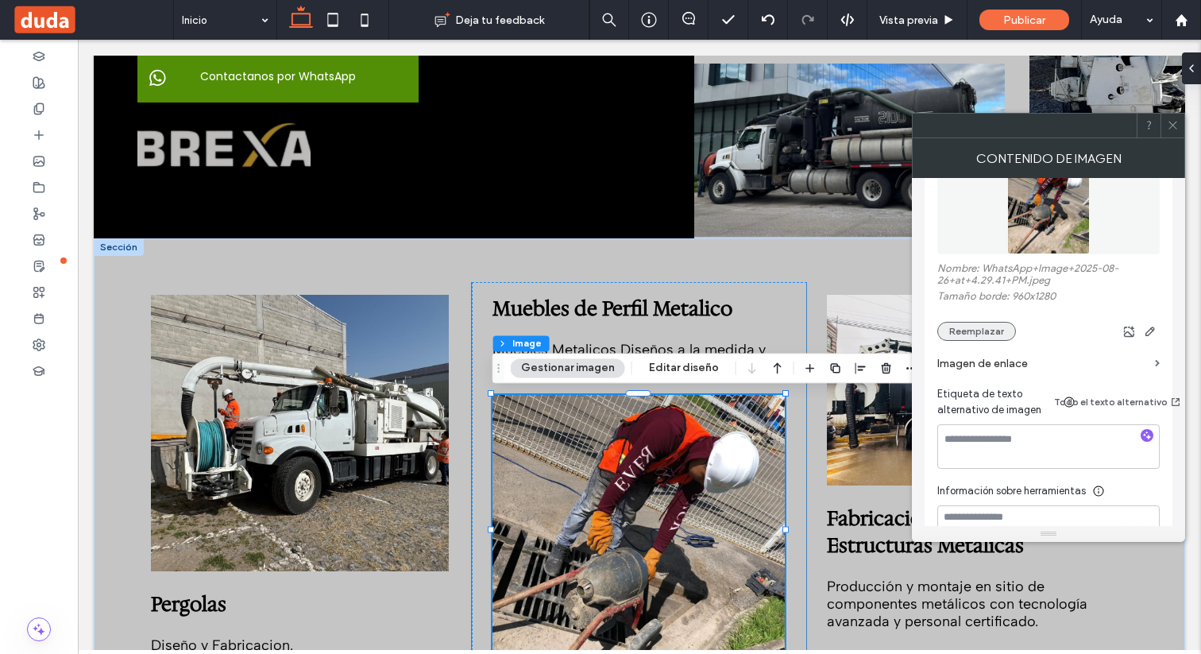
click at [988, 336] on button "Reemplazar" at bounding box center [976, 331] width 79 height 19
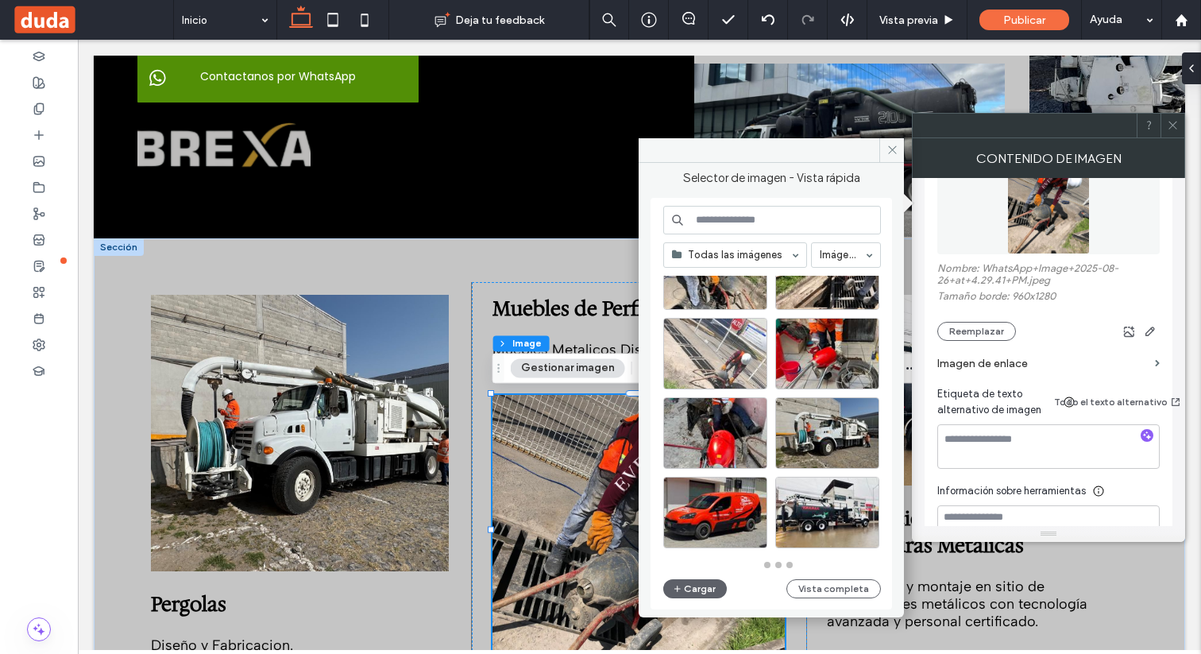
scroll to position [721, 0]
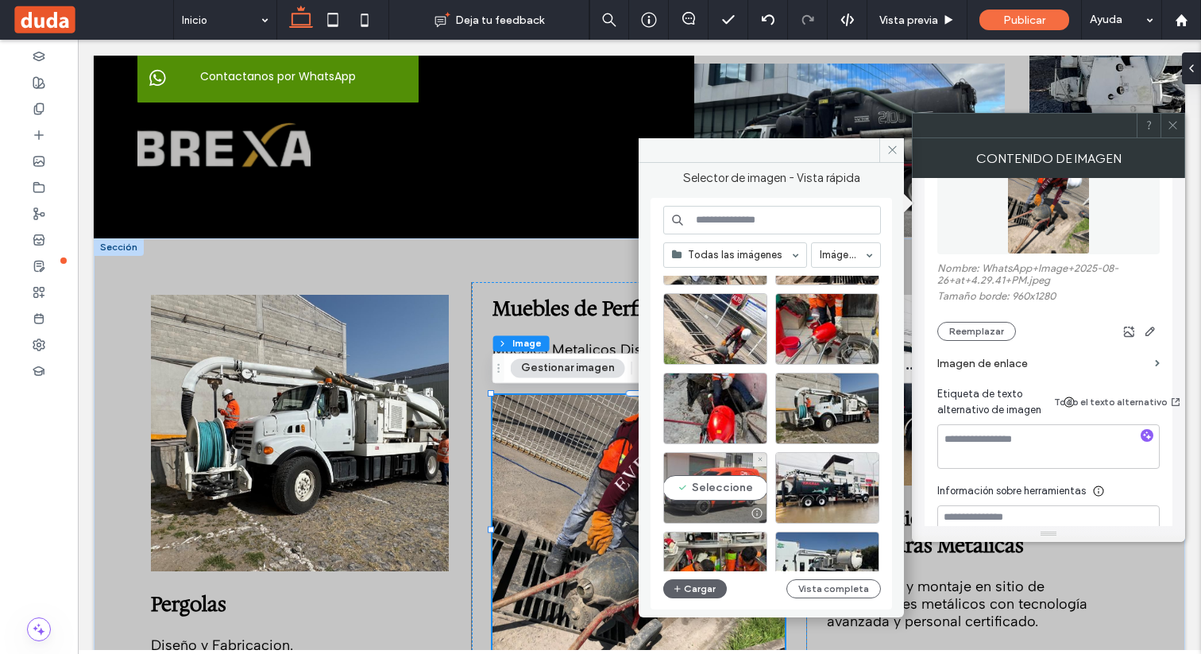
click at [712, 481] on div "Seleccione" at bounding box center [715, 487] width 104 height 71
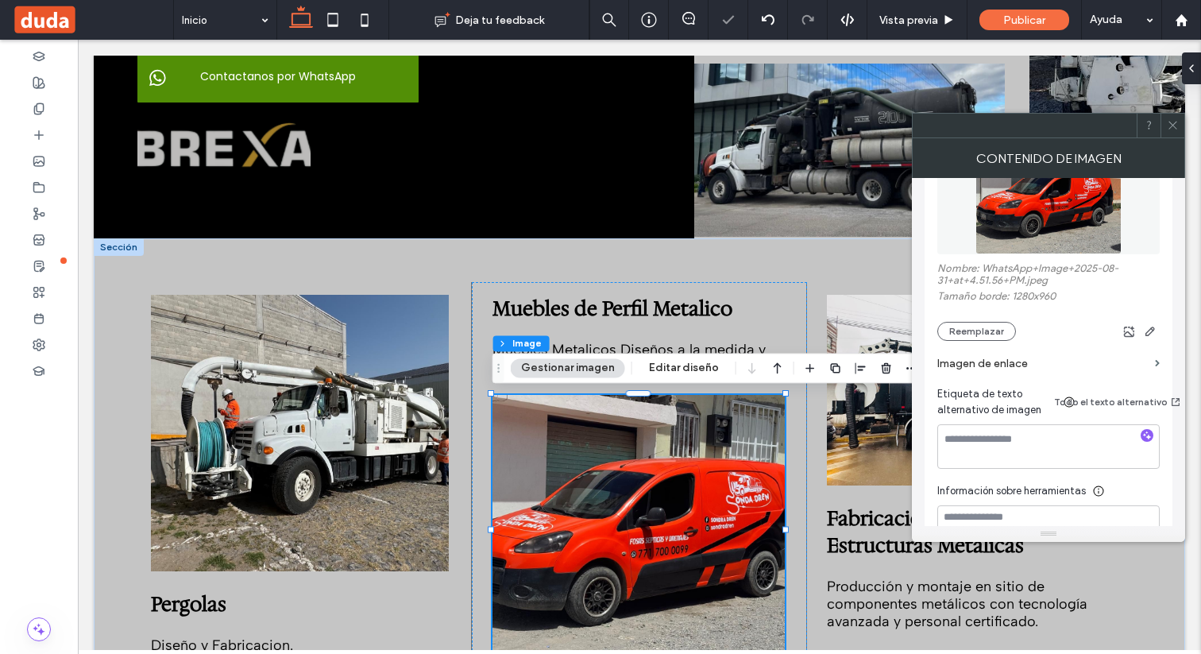
click at [1175, 119] on icon at bounding box center [1173, 125] width 12 height 12
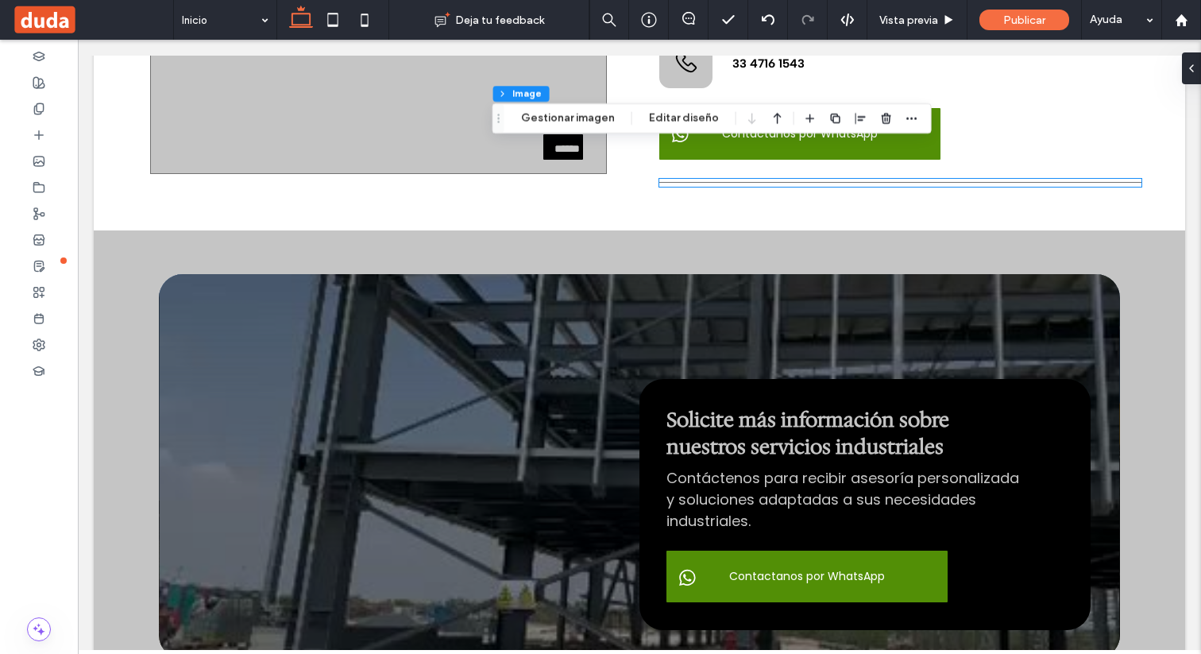
scroll to position [3924, 0]
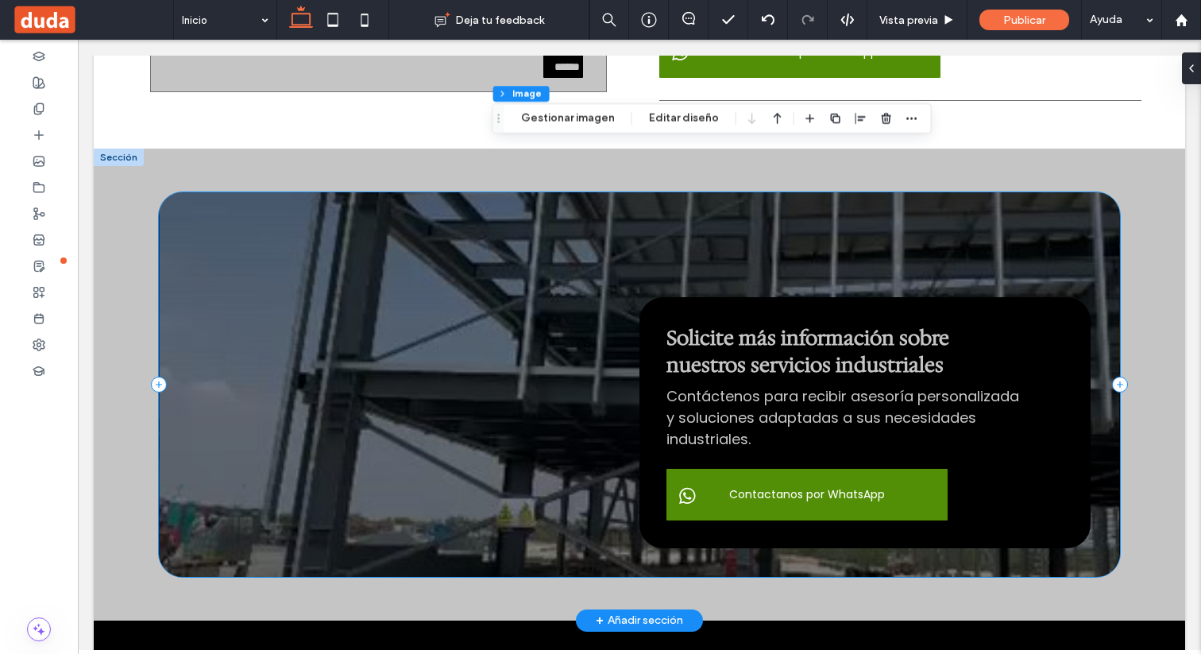
click at [485, 303] on div at bounding box center [639, 384] width 960 height 384
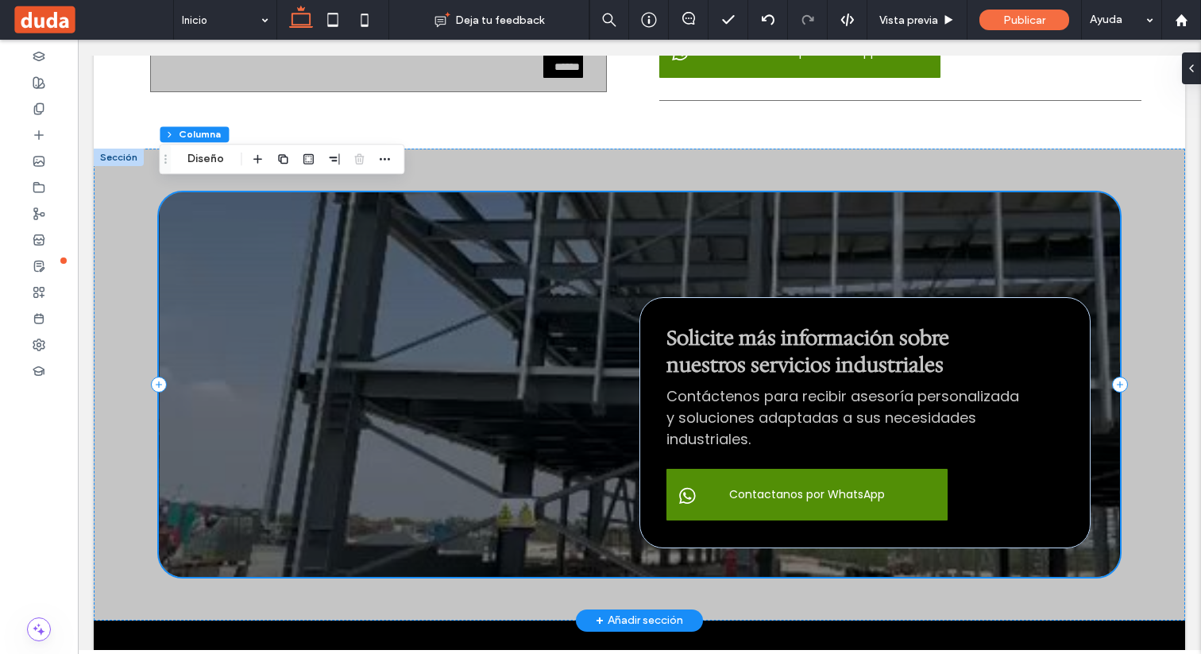
click at [331, 241] on div at bounding box center [639, 384] width 960 height 384
click at [336, 257] on div at bounding box center [639, 384] width 960 height 384
click at [521, 383] on div at bounding box center [639, 384] width 960 height 384
click at [1154, 438] on div "Solicite más información sobre nuestros servicios industriales Contáctenos para…" at bounding box center [639, 385] width 1091 height 472
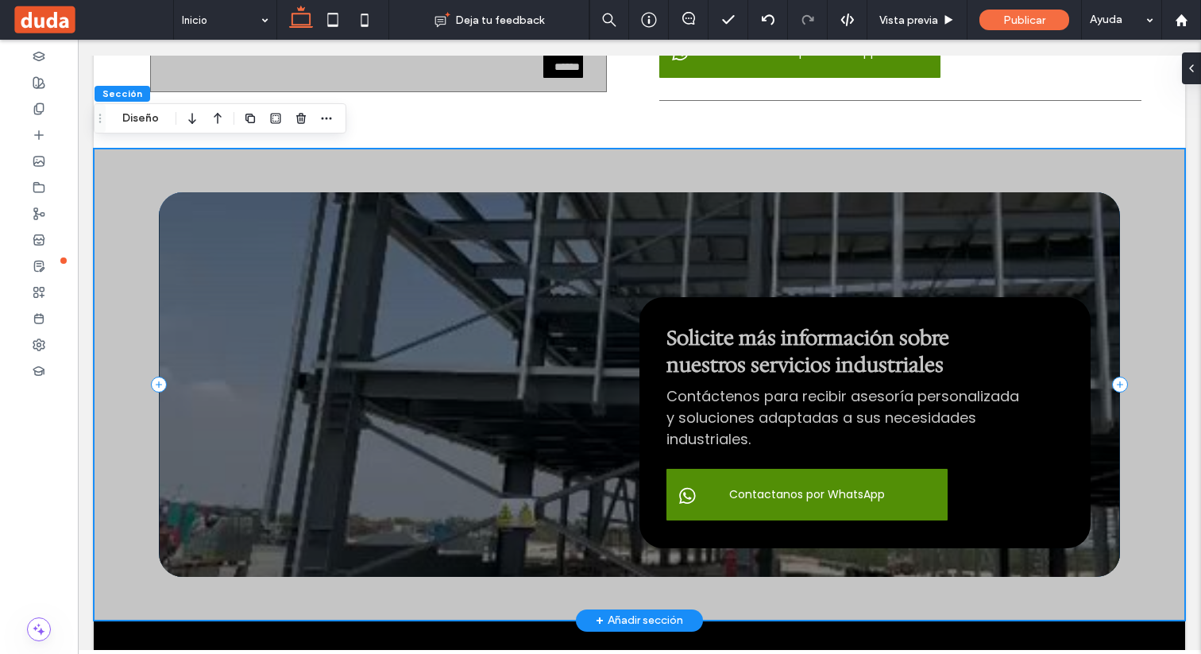
click at [579, 347] on div at bounding box center [639, 384] width 960 height 384
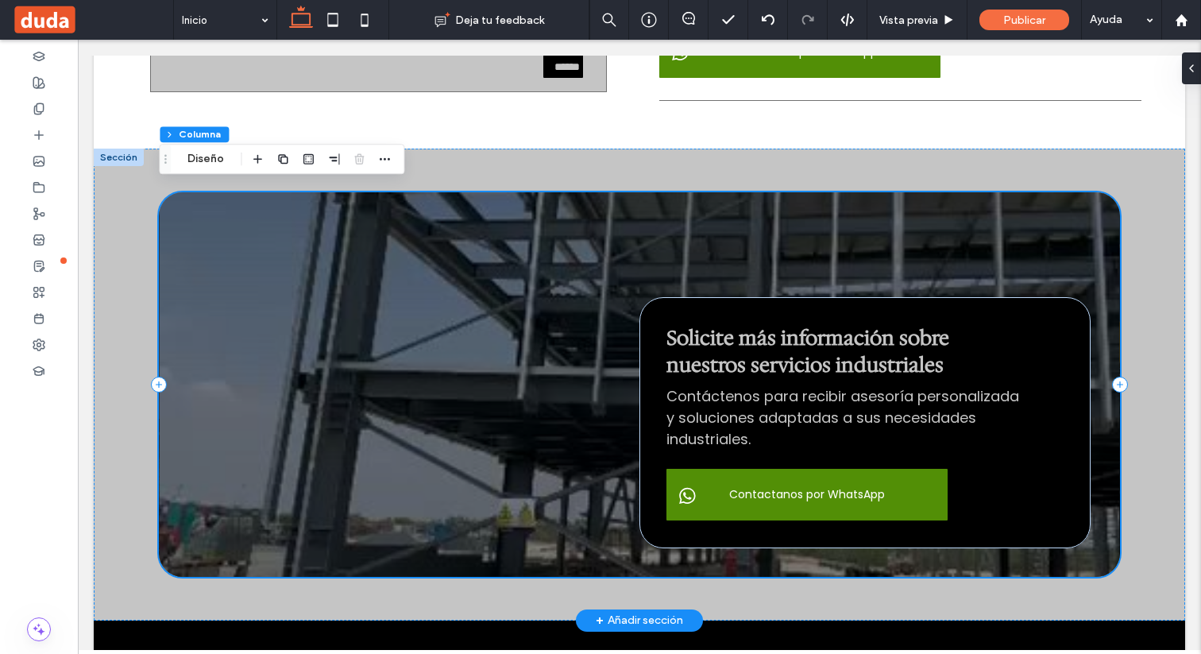
click at [579, 347] on div at bounding box center [639, 384] width 960 height 384
click at [218, 159] on button "Diseño" at bounding box center [205, 158] width 57 height 19
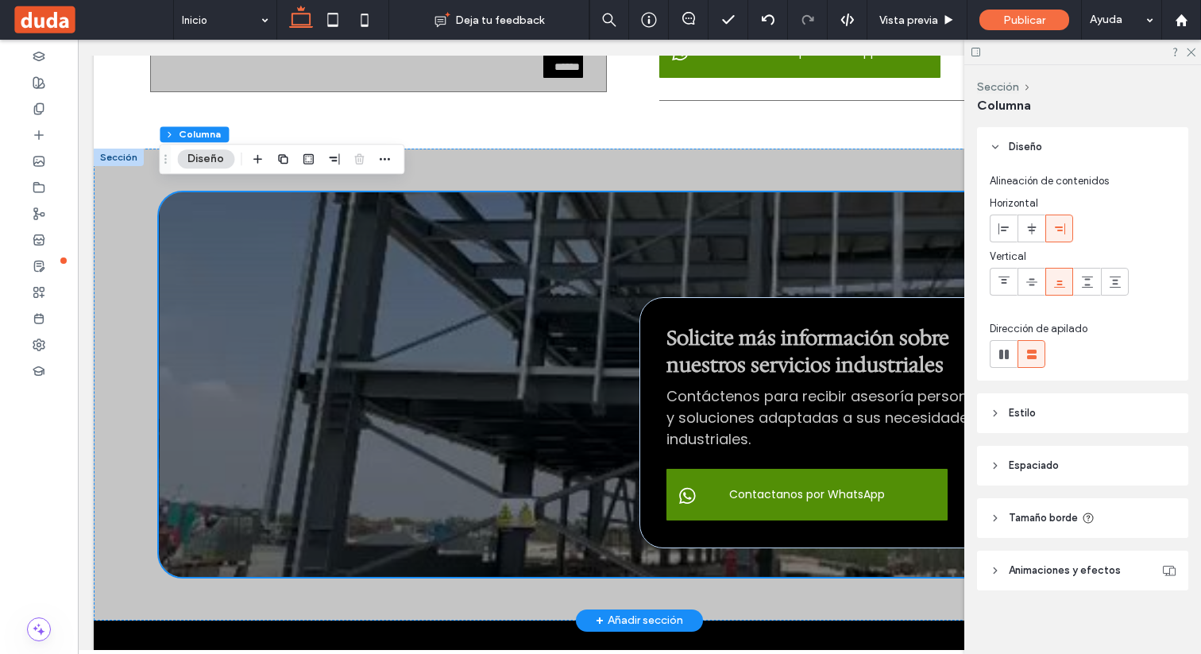
scroll to position [6, 0]
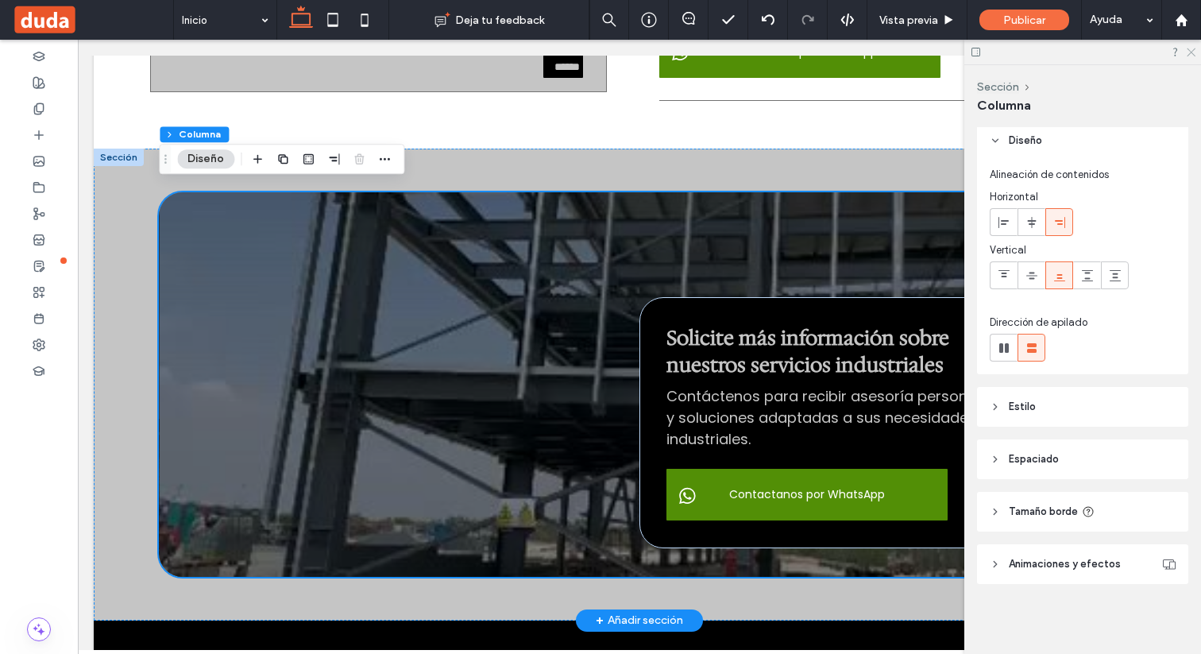
click at [1189, 49] on icon at bounding box center [1190, 51] width 10 height 10
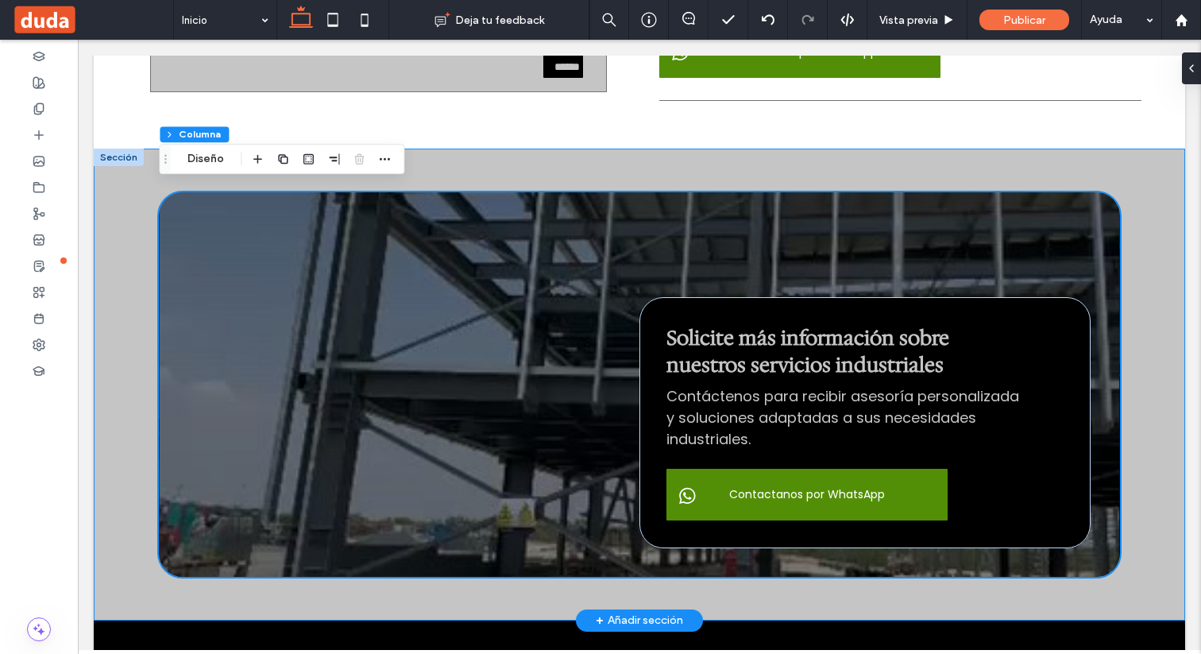
click at [138, 238] on div "Solicite más información sobre nuestros servicios industriales Contáctenos para…" at bounding box center [639, 385] width 1091 height 472
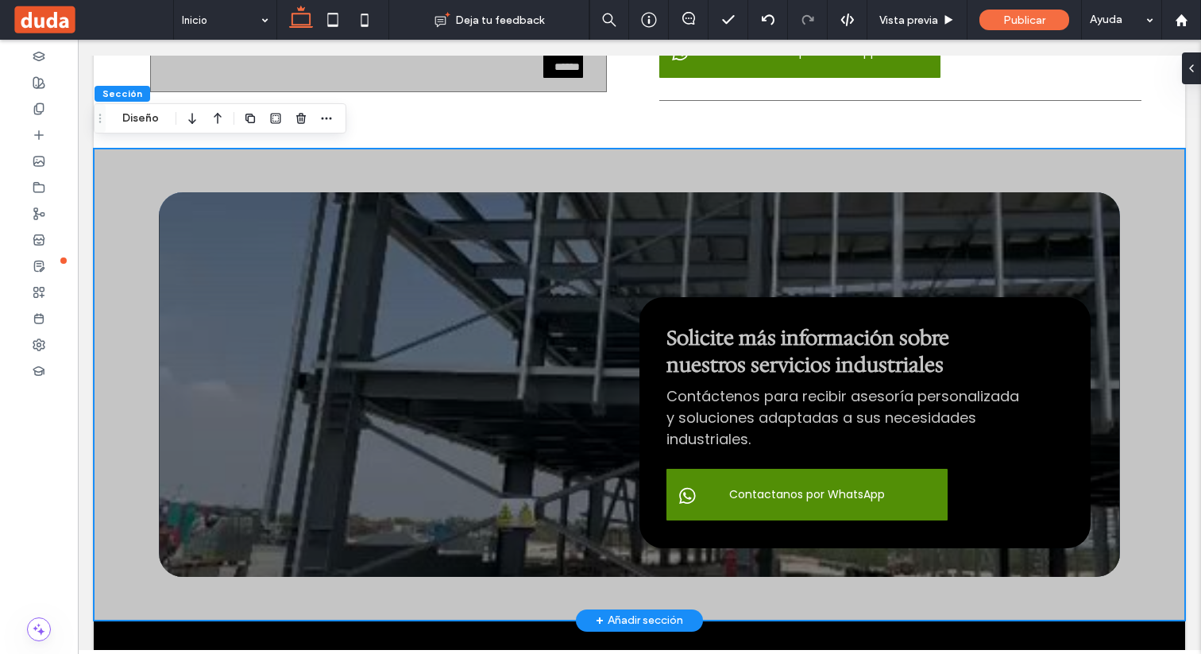
click at [138, 238] on div "Solicite más información sobre nuestros servicios industriales Contáctenos para…" at bounding box center [639, 385] width 1091 height 472
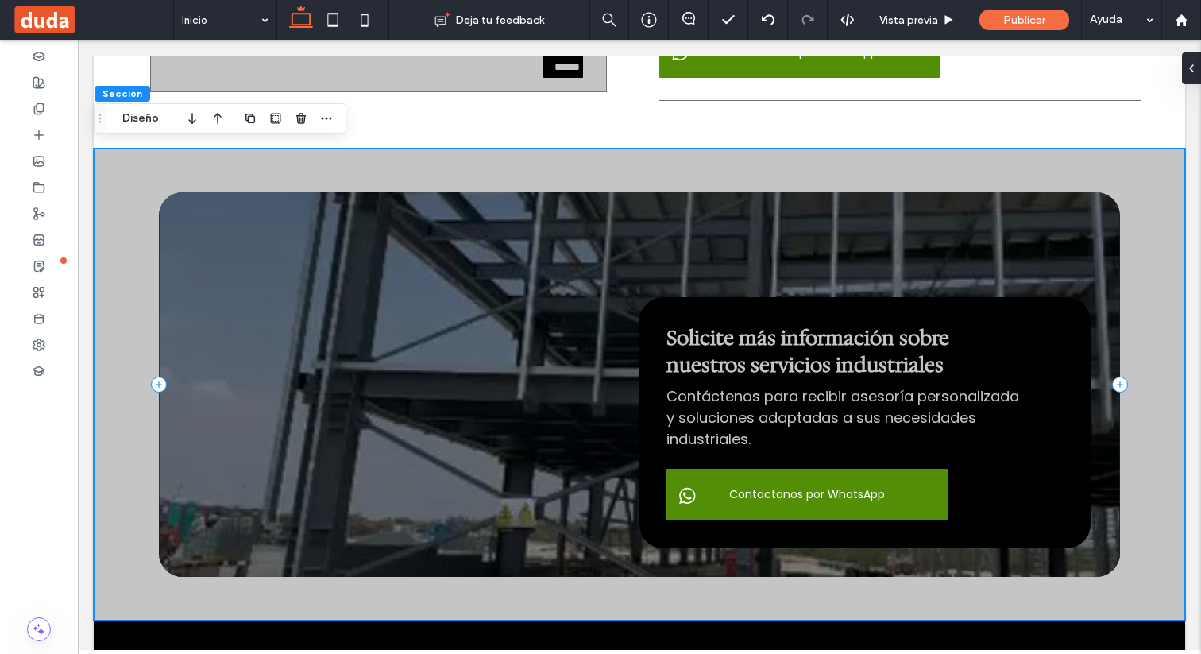
click at [252, 269] on div at bounding box center [639, 384] width 960 height 384
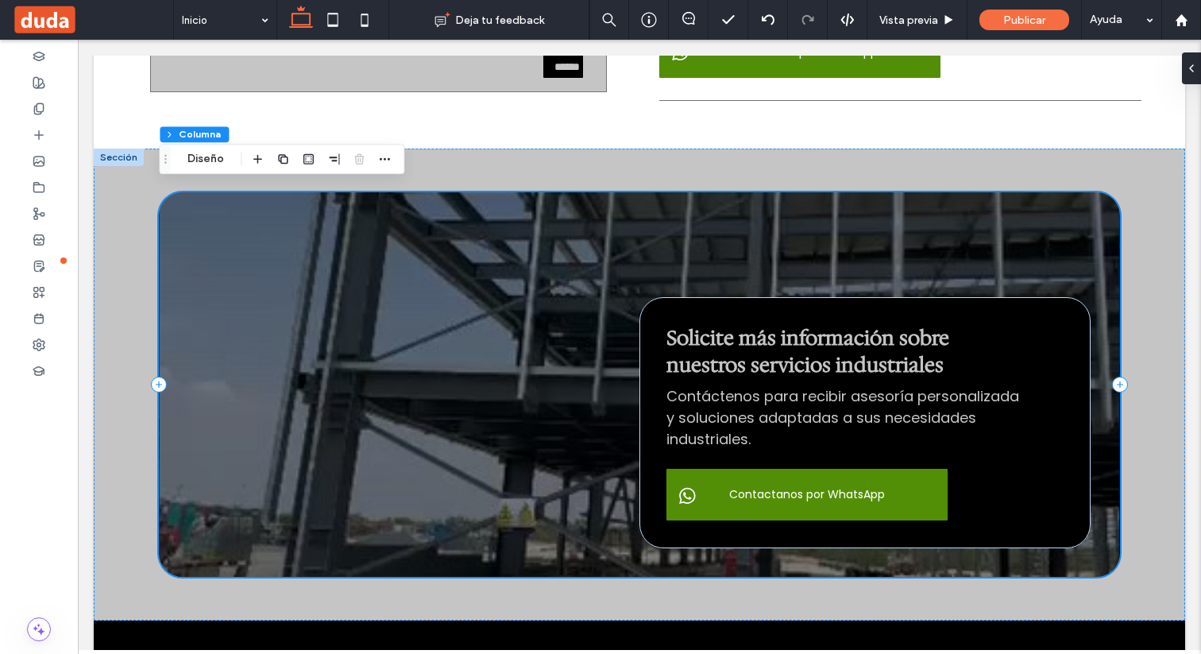
click at [252, 269] on div at bounding box center [639, 384] width 960 height 384
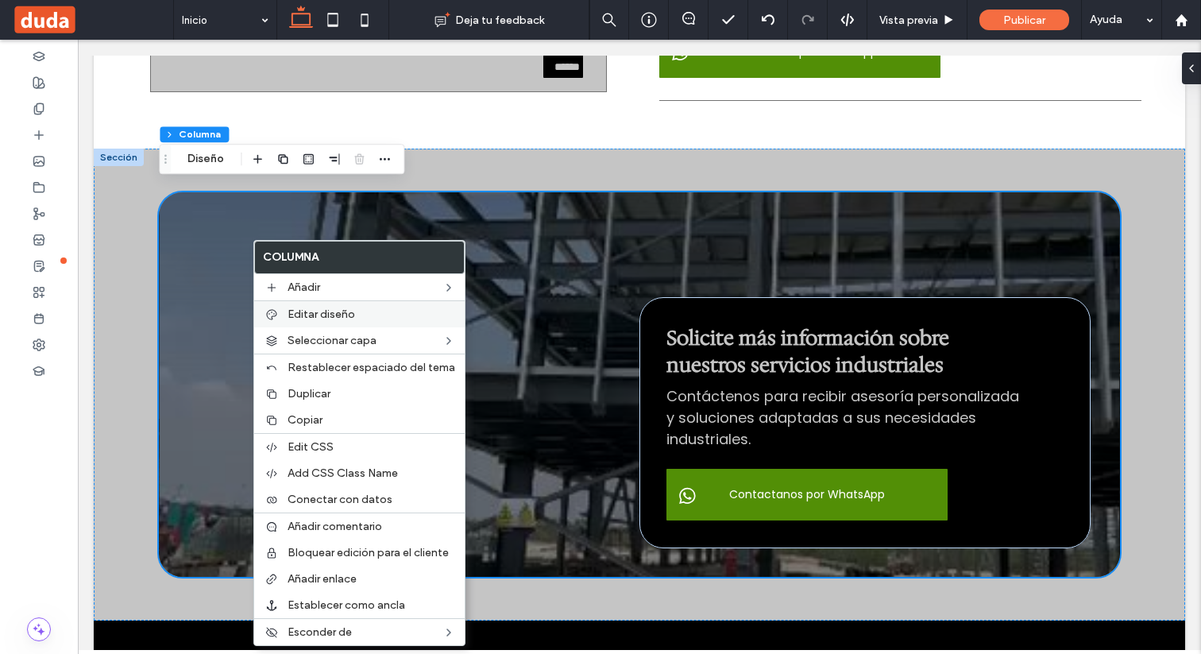
click at [406, 311] on label "Editar diseño" at bounding box center [372, 314] width 168 height 14
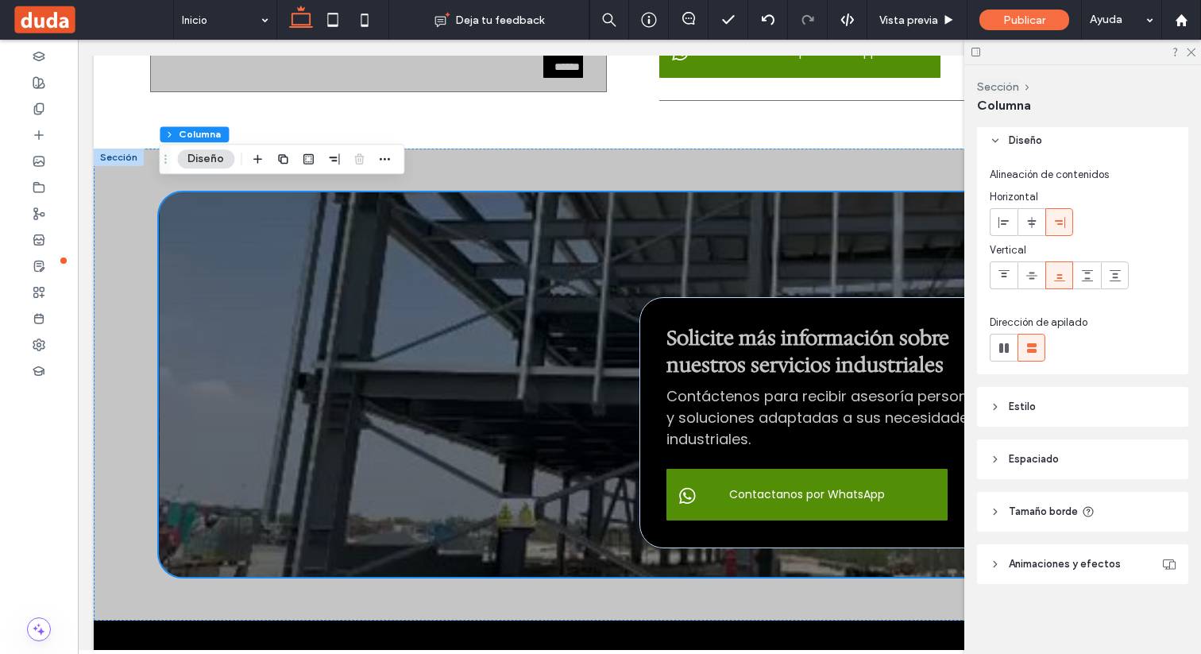
click at [1046, 409] on header "Estilo" at bounding box center [1082, 407] width 211 height 40
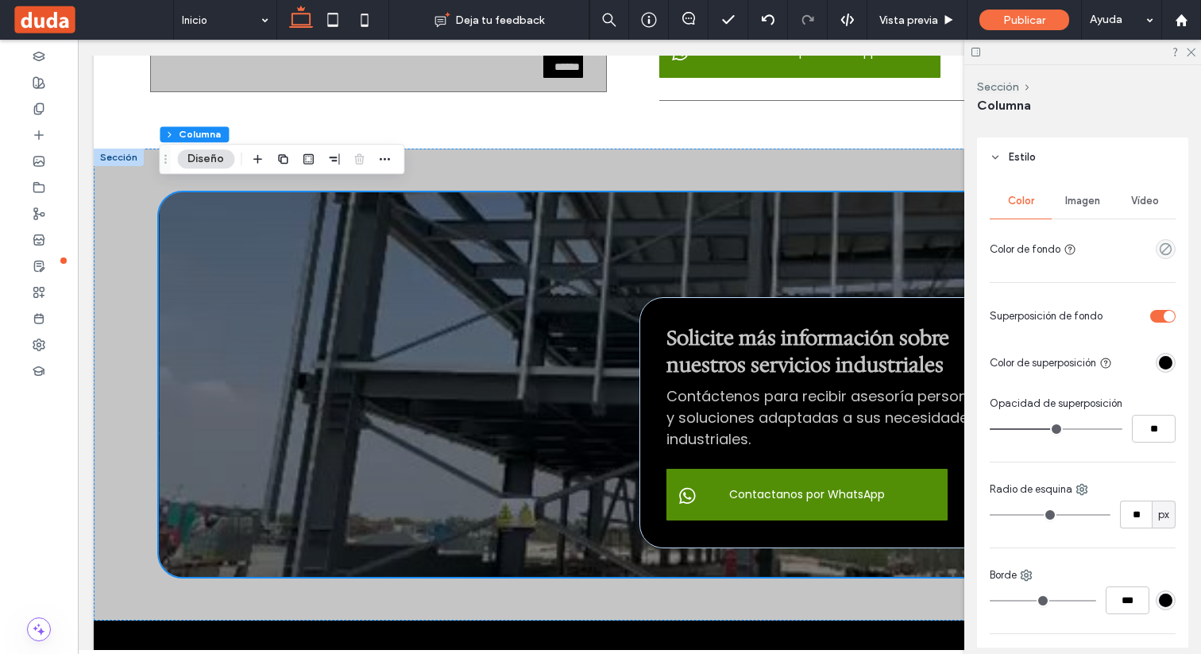
scroll to position [255, 0]
click at [1089, 204] on span "Imagen" at bounding box center [1082, 201] width 35 height 13
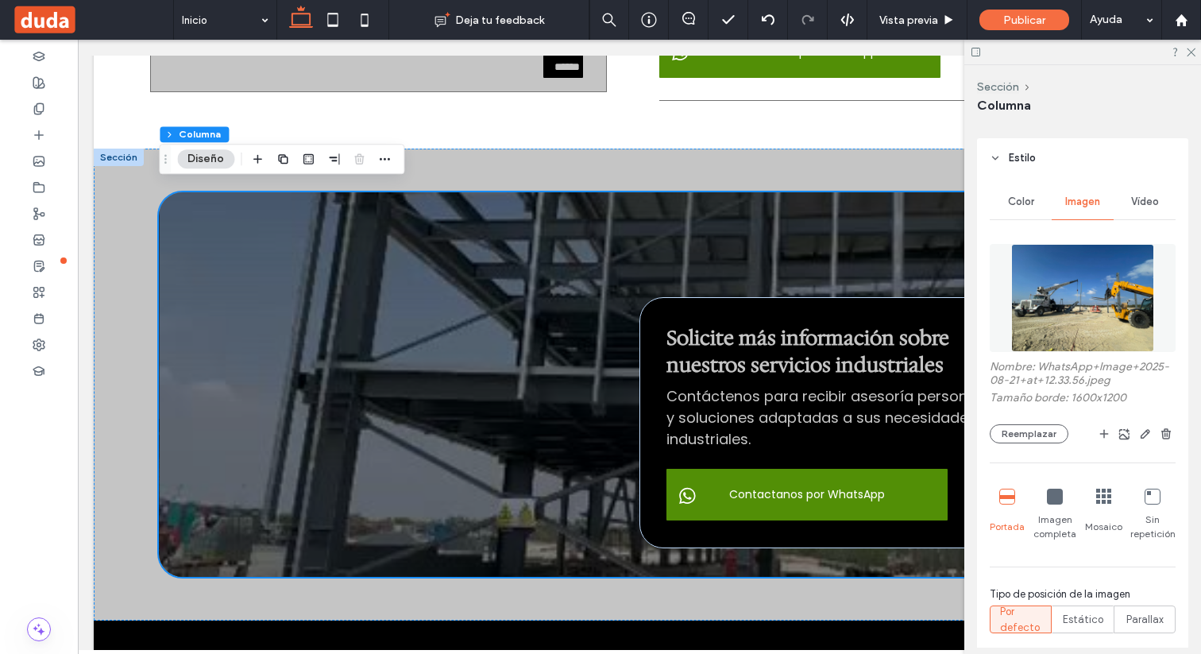
click at [1151, 199] on span "Vídeo" at bounding box center [1145, 201] width 28 height 13
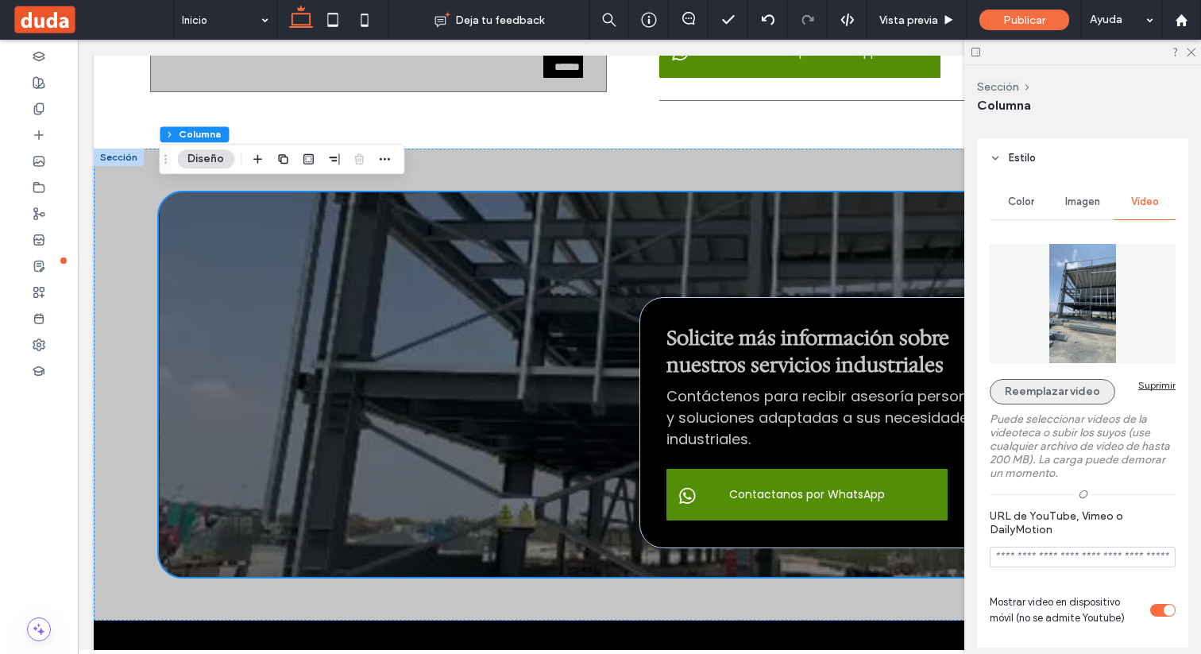
click at [1060, 392] on button "Reemplazar video" at bounding box center [1052, 391] width 125 height 25
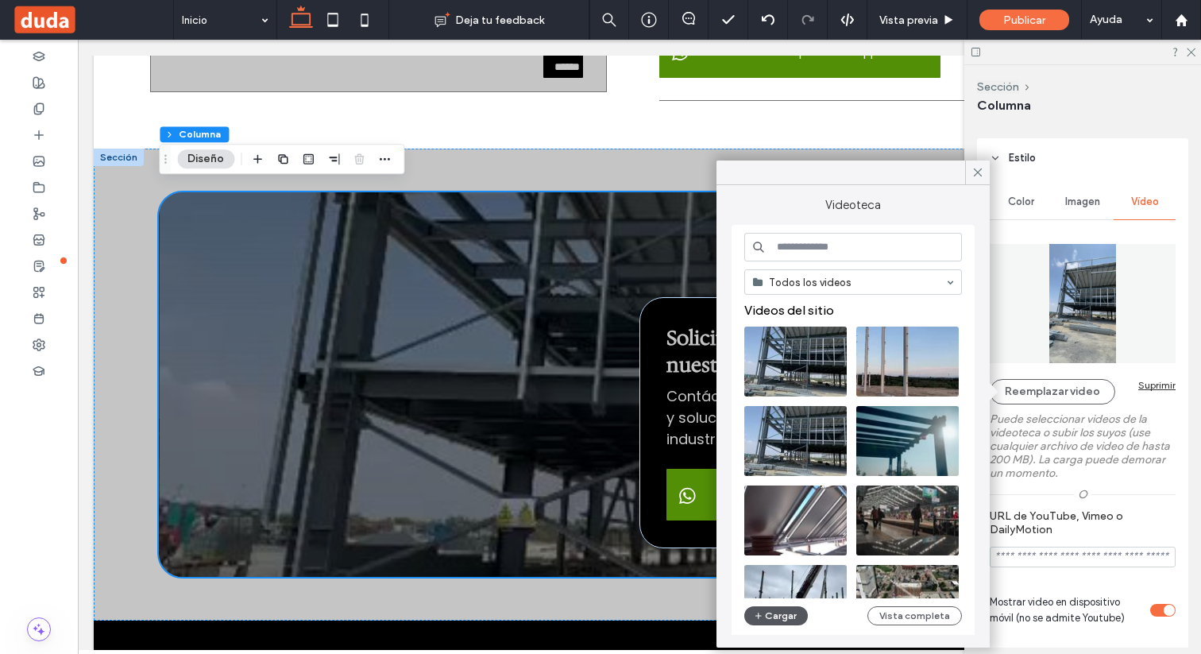
click at [780, 612] on button "Cargar" at bounding box center [776, 615] width 64 height 19
click at [782, 616] on button "Cargar" at bounding box center [776, 615] width 64 height 19
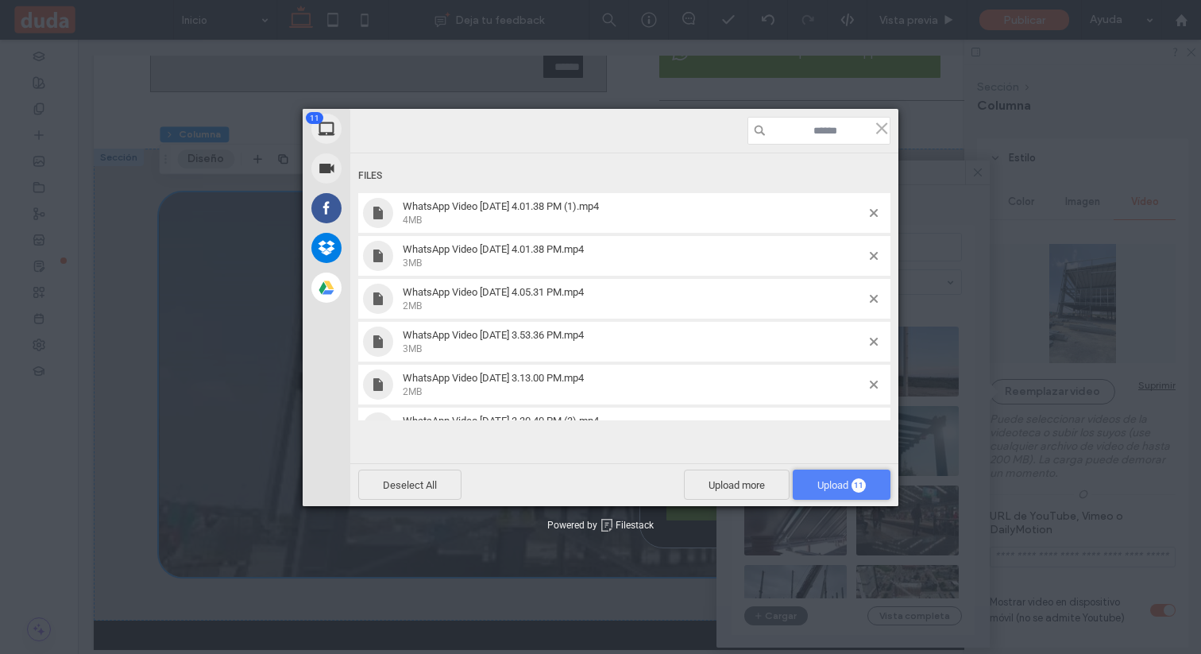
click at [845, 488] on span "Upload 11" at bounding box center [841, 485] width 48 height 12
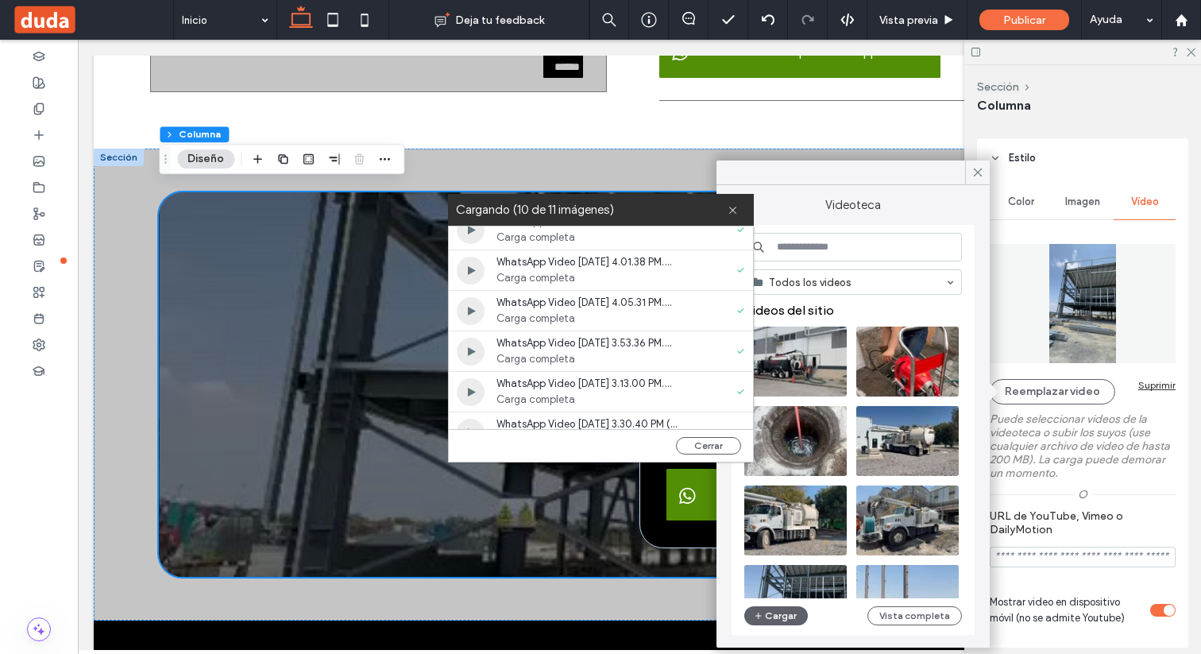
scroll to position [0, 0]
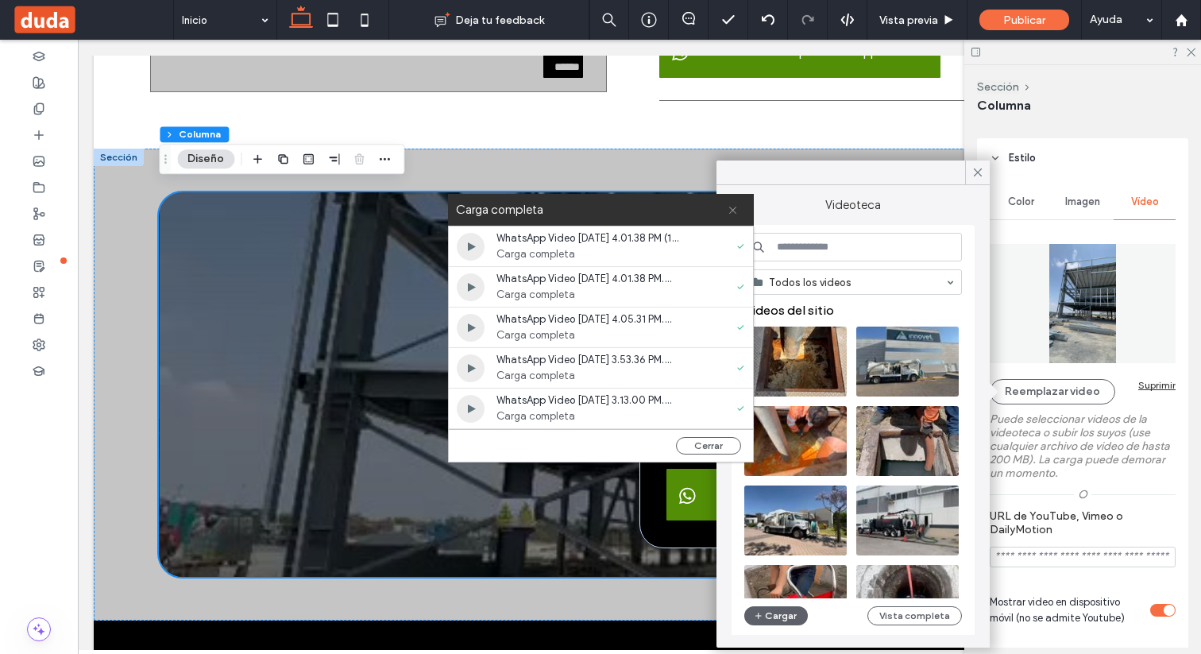
click at [733, 207] on icon at bounding box center [733, 210] width 10 height 10
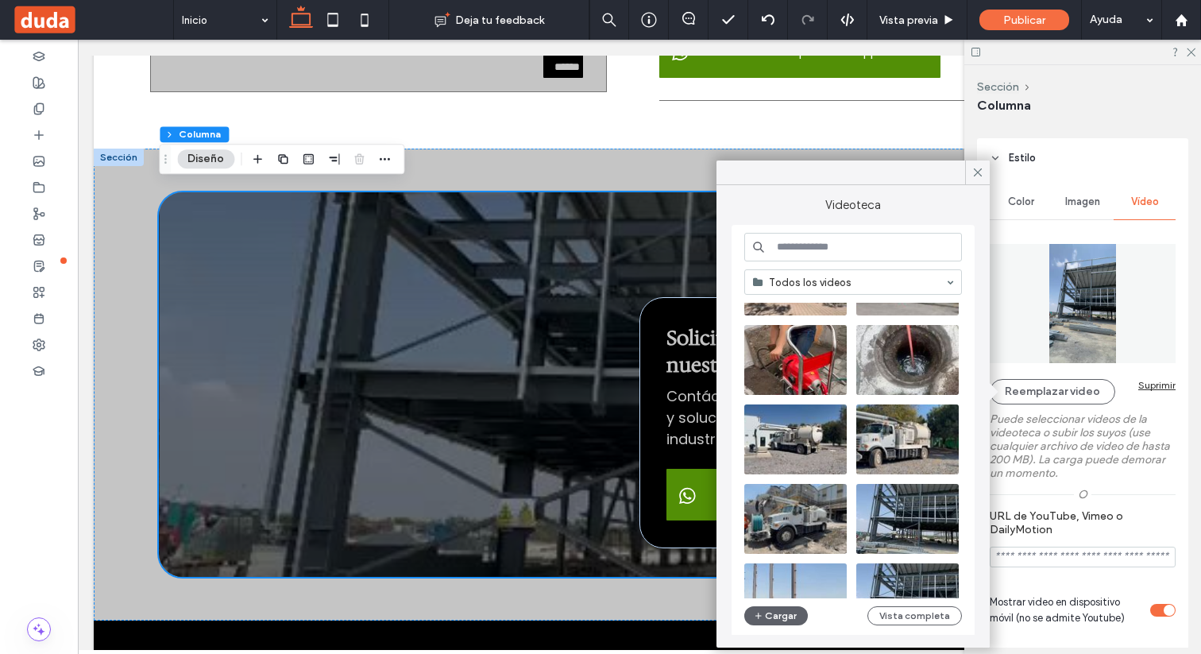
scroll to position [243, 0]
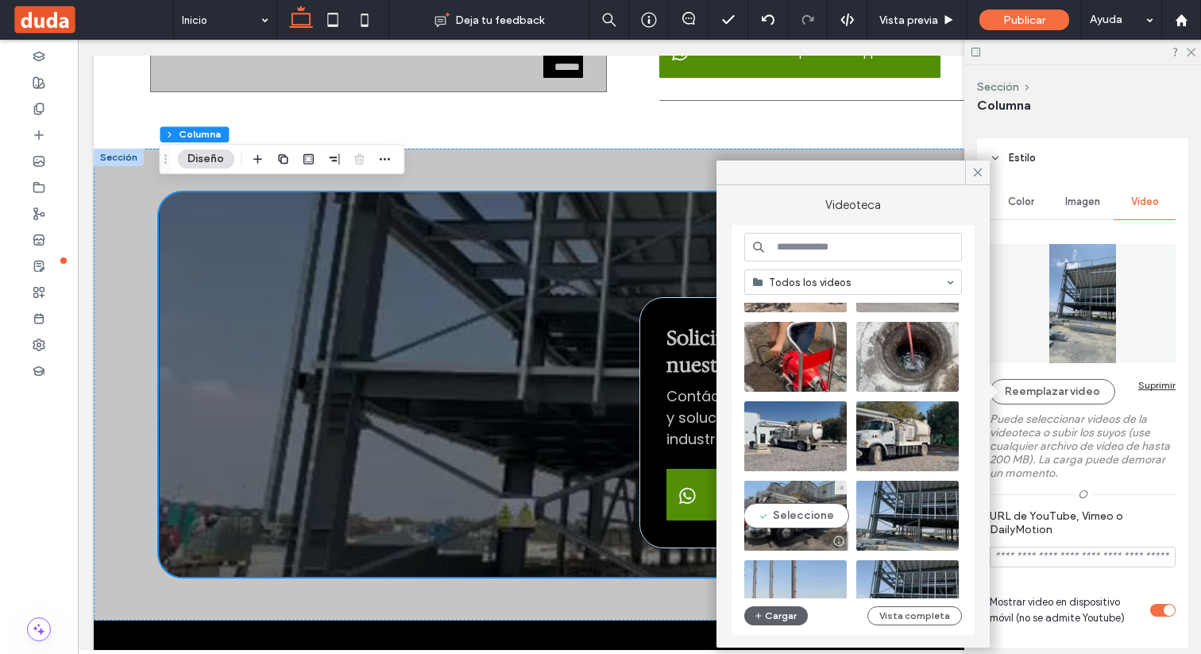
click at [795, 508] on video at bounding box center [795, 516] width 102 height 70
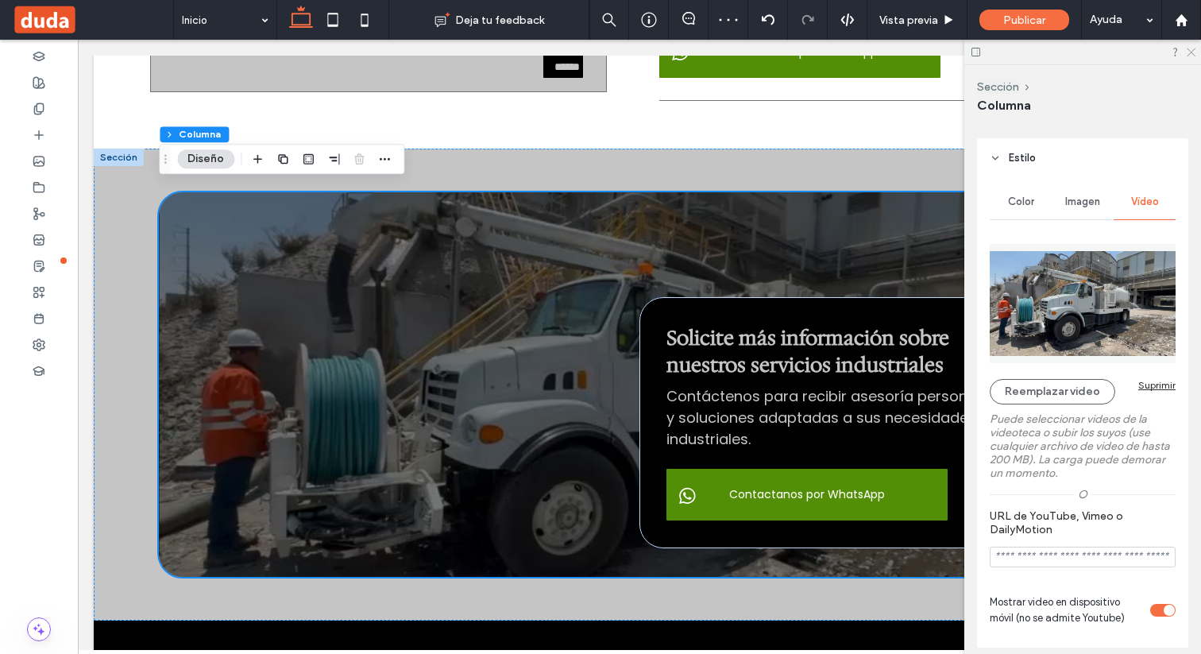
click at [1195, 48] on use at bounding box center [1191, 52] width 9 height 9
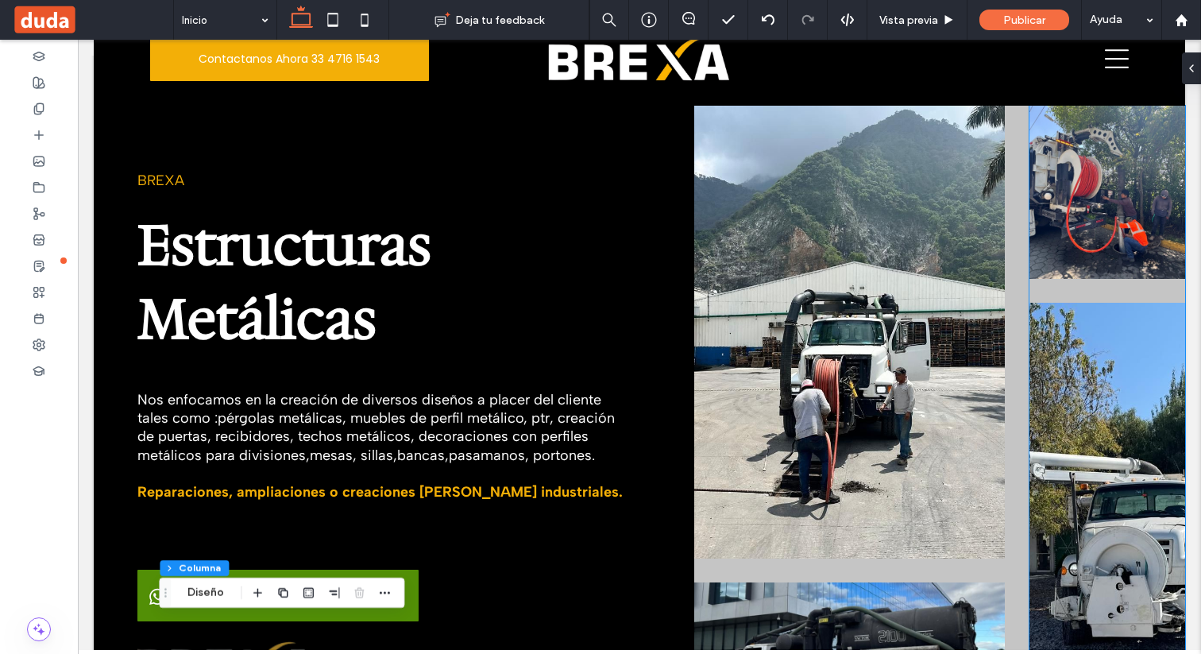
scroll to position [0, 0]
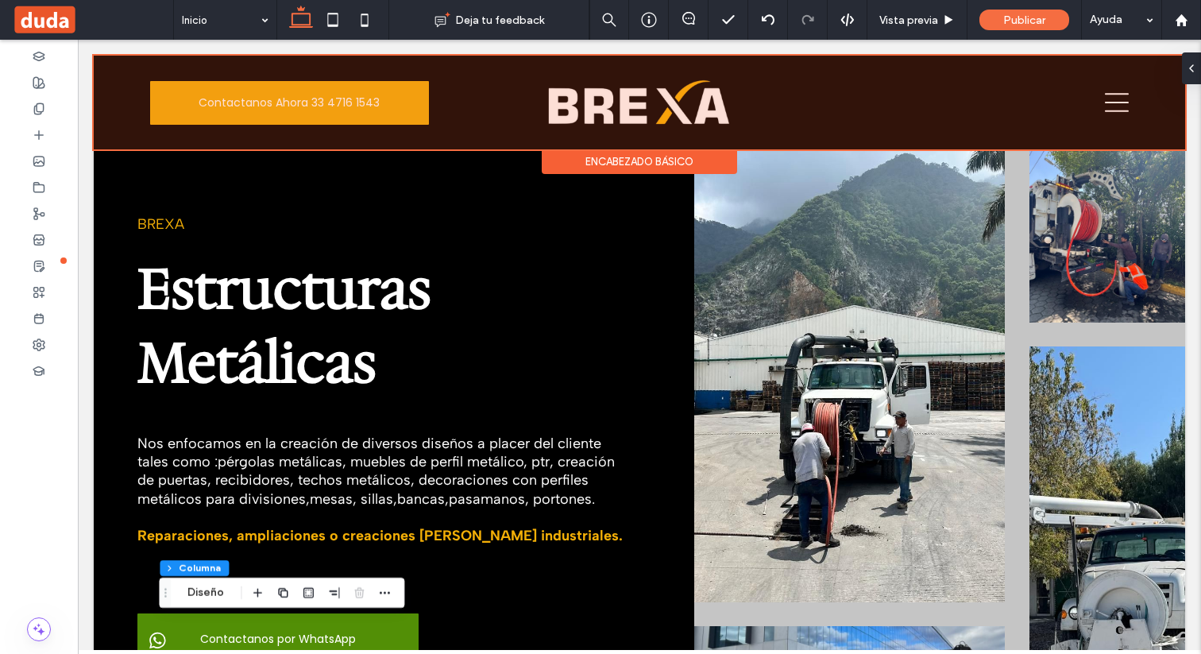
click at [687, 104] on div at bounding box center [639, 103] width 1091 height 94
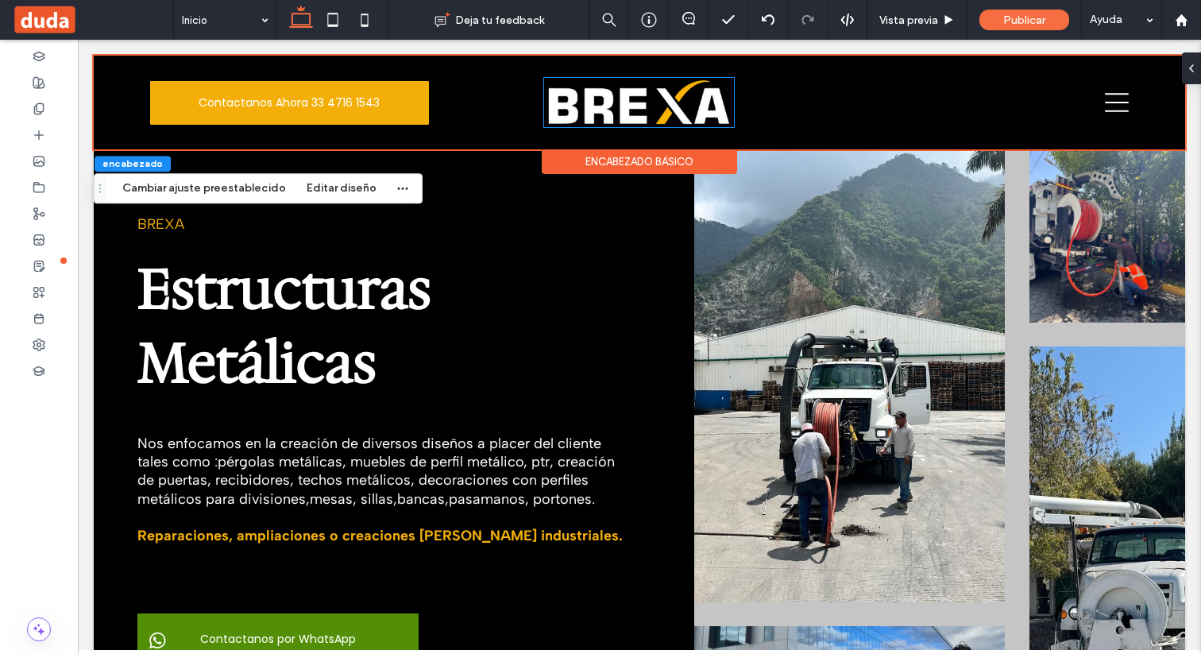
click at [687, 104] on img at bounding box center [639, 102] width 190 height 49
